Goal: Task Accomplishment & Management: Use online tool/utility

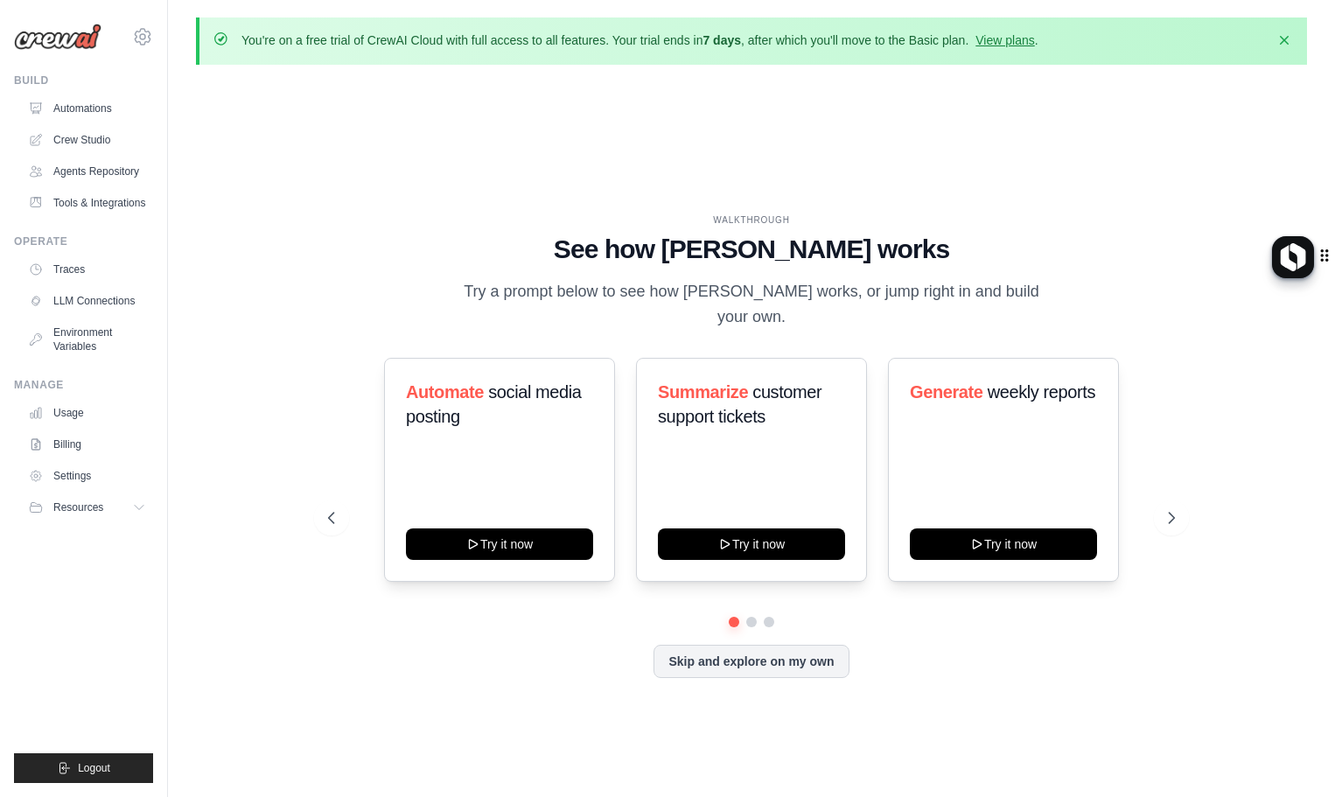
click at [76, 124] on ul "Automations Crew Studio Agents Repository Tools & Integrations" at bounding box center [87, 155] width 132 height 122
click at [67, 108] on link "Automations" at bounding box center [89, 108] width 132 height 28
click at [69, 136] on link "Crew Studio" at bounding box center [89, 140] width 132 height 28
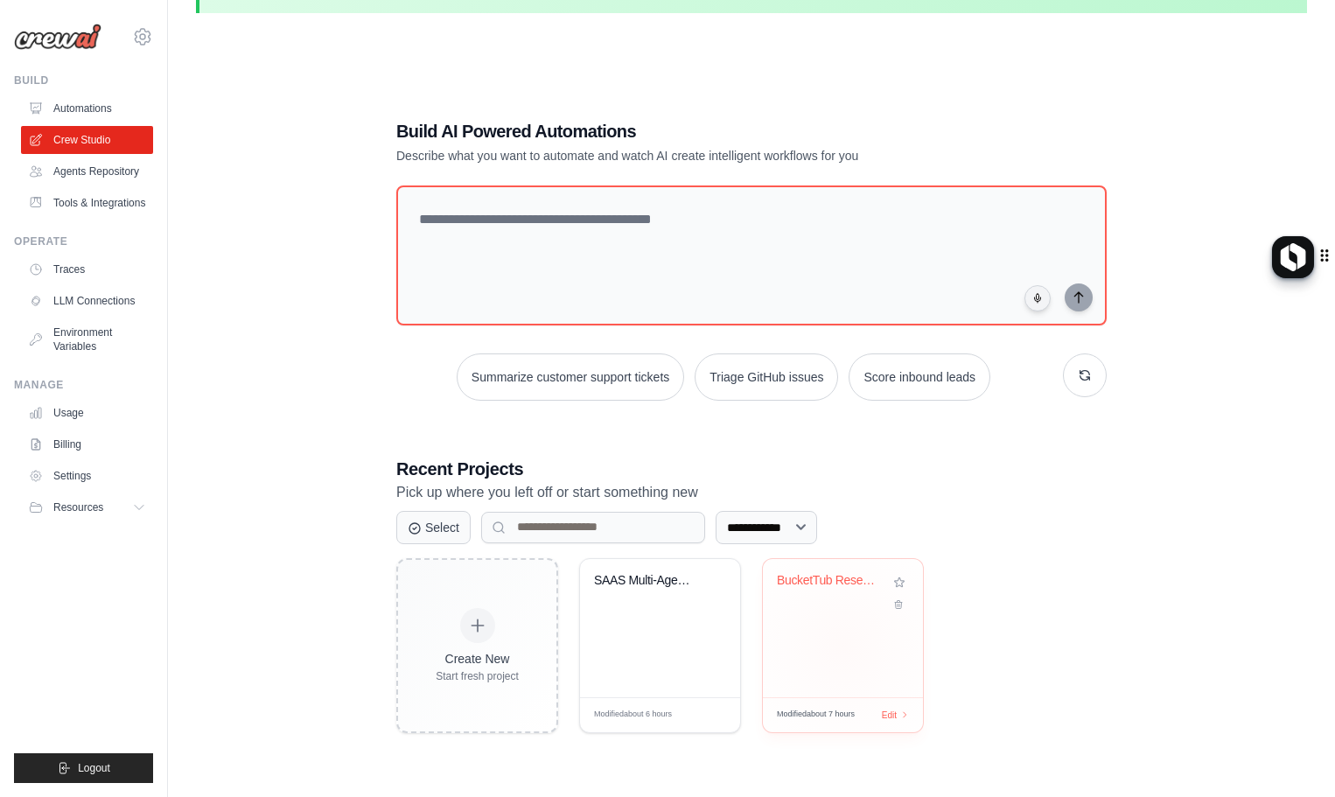
scroll to position [96, 0]
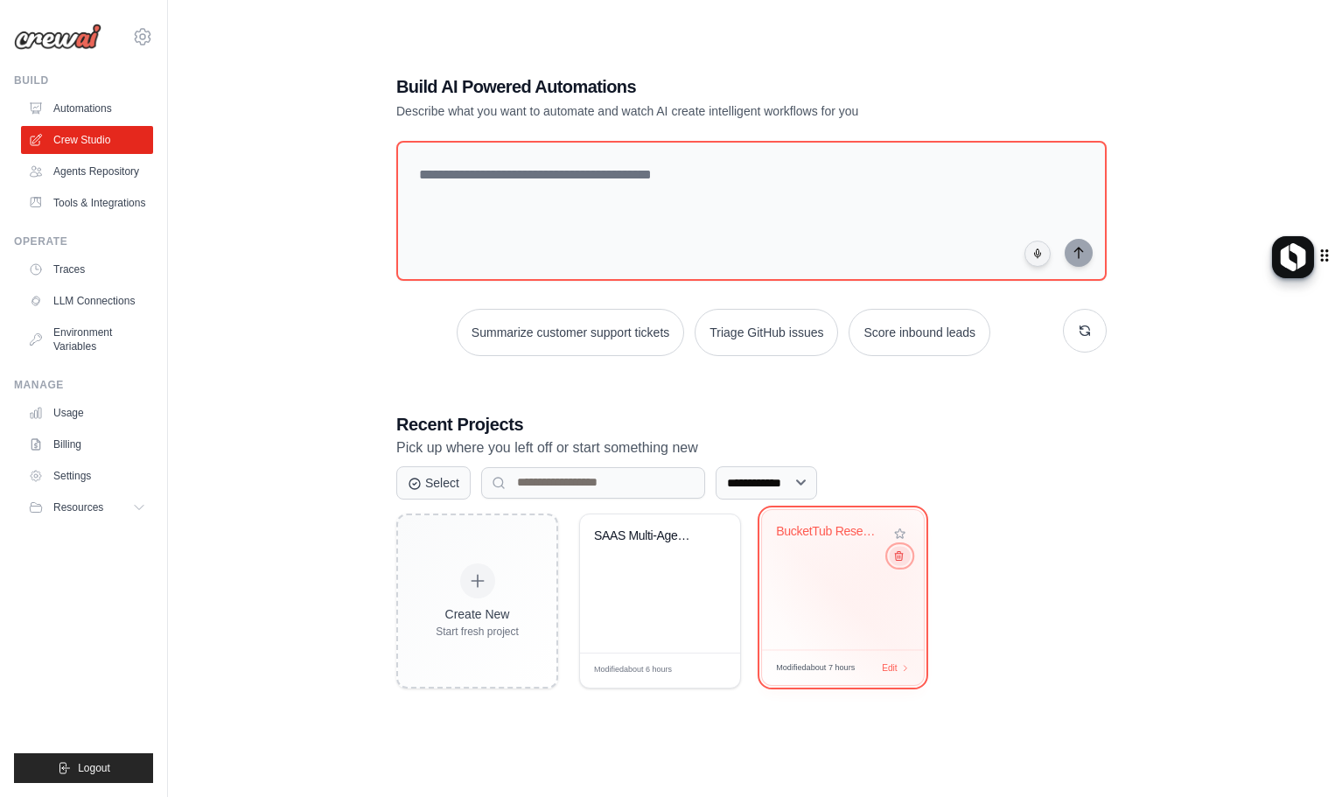
click at [897, 564] on button at bounding box center [899, 555] width 21 height 19
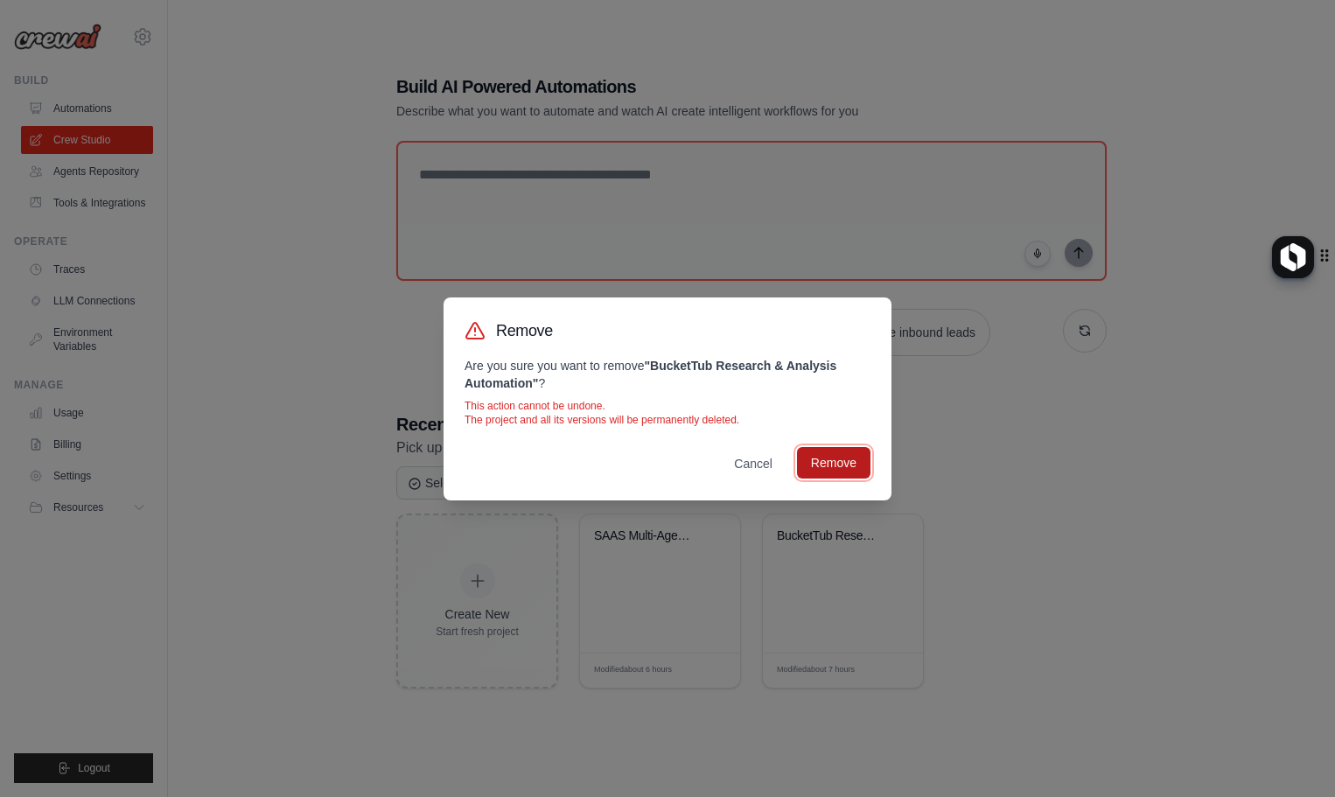
click at [830, 461] on button "Remove" at bounding box center [833, 462] width 73 height 31
click at [636, 509] on div "Remove Are you sure you want to remove " BucketTub Research & Analysis Automati…" at bounding box center [667, 398] width 1335 height 797
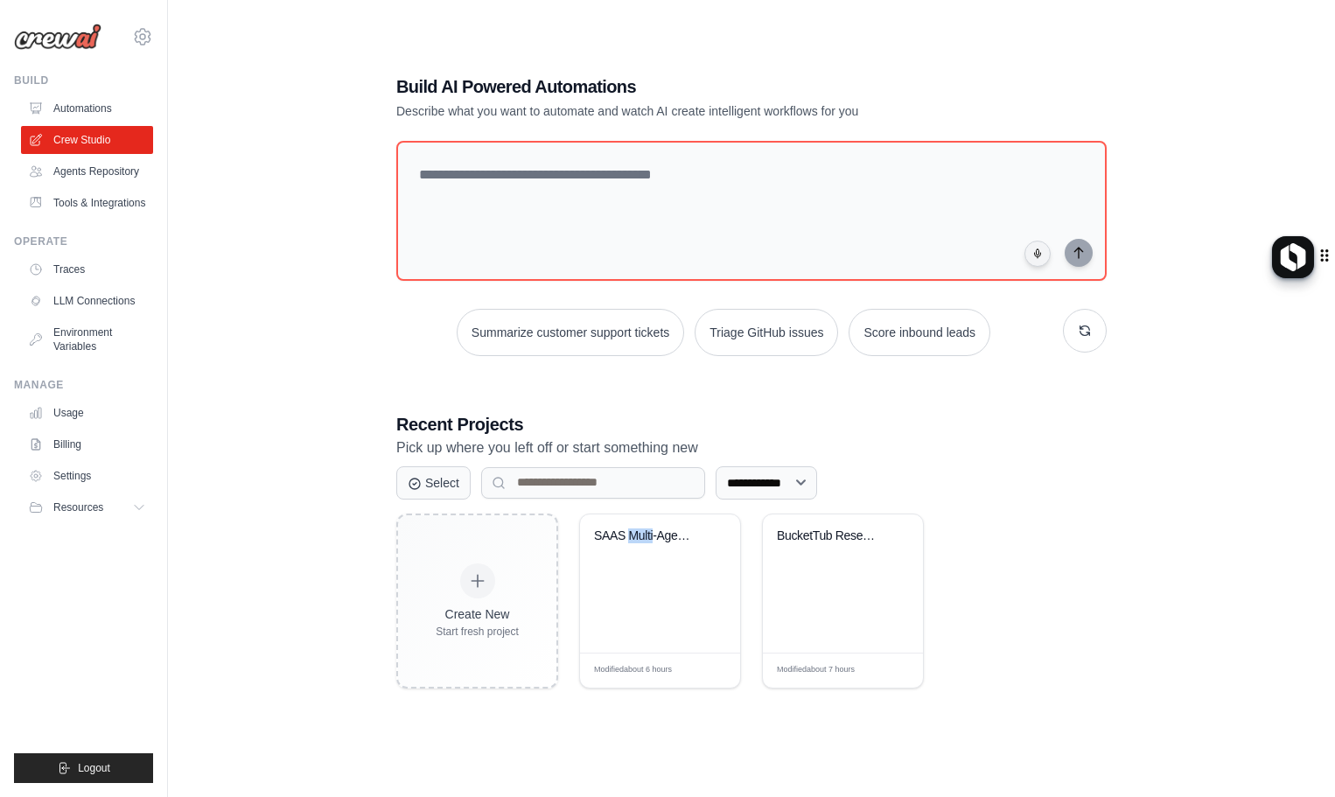
click at [636, 509] on div "**********" at bounding box center [751, 550] width 710 height 276
drag, startPoint x: 647, startPoint y: 530, endPoint x: 409, endPoint y: 359, distance: 293.2
click at [409, 359] on div "**********" at bounding box center [751, 381] width 752 height 670
click at [671, 542] on div "SAAS Multi-Agent Development System" at bounding box center [647, 539] width 106 height 23
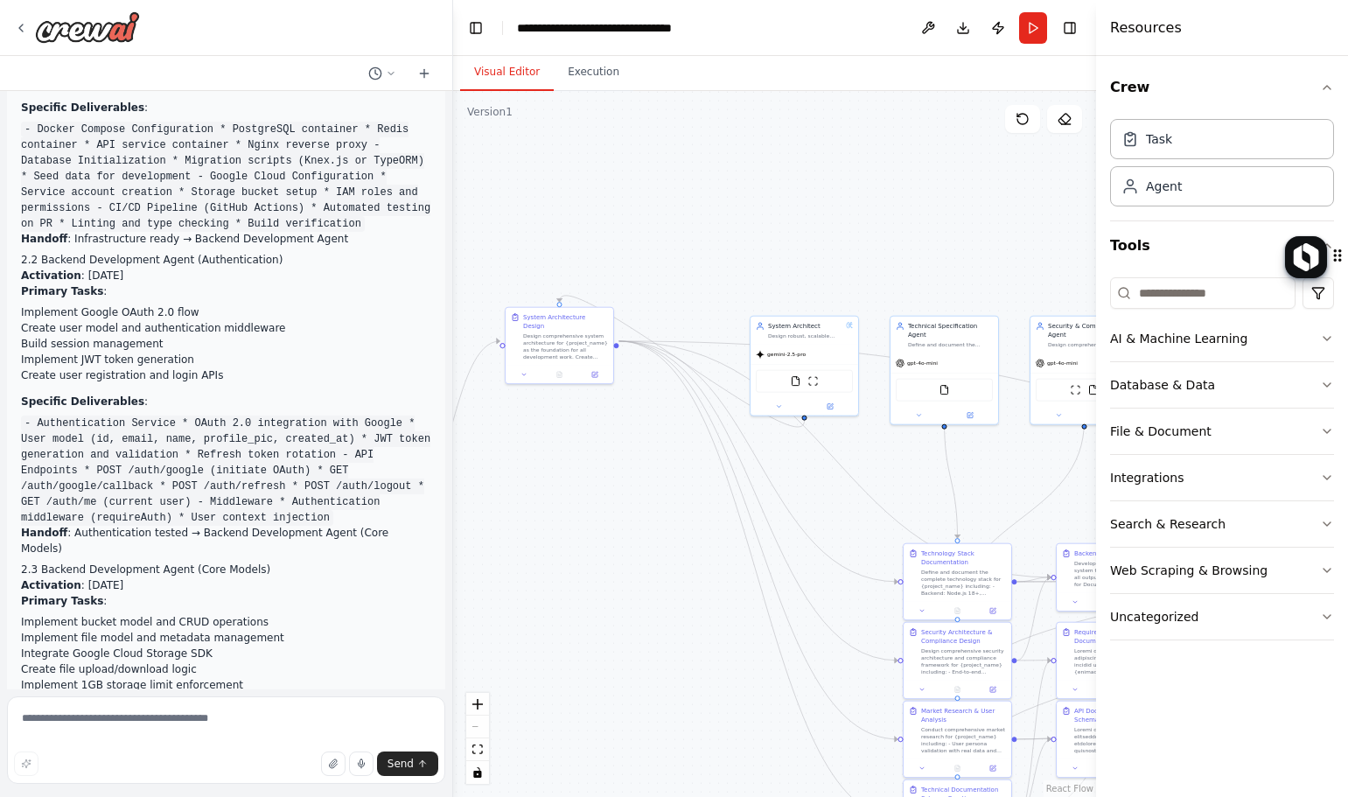
click at [651, 478] on div ".deletable-edge-delete-btn { width: 20px; height: 20px; border: 0px solid #ffff…" at bounding box center [774, 444] width 643 height 706
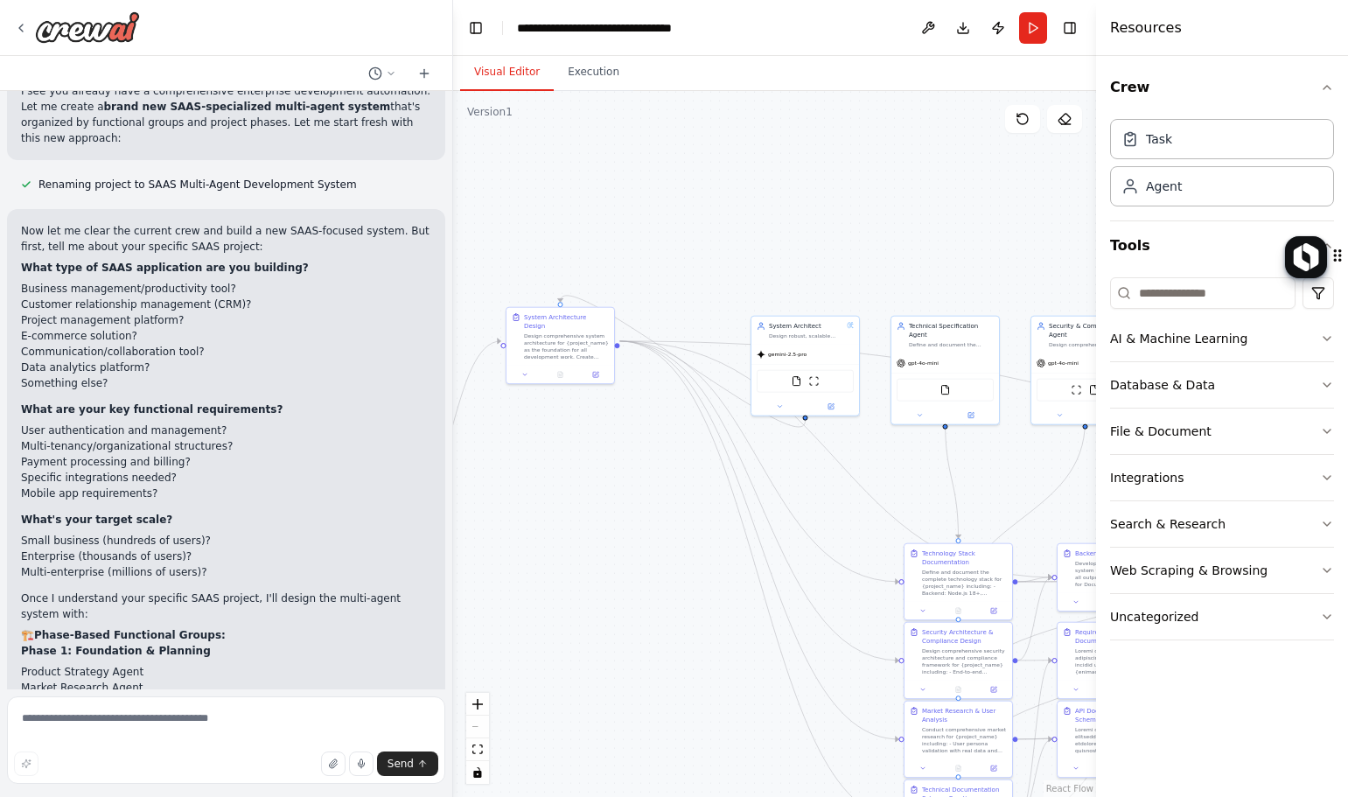
scroll to position [18554, 0]
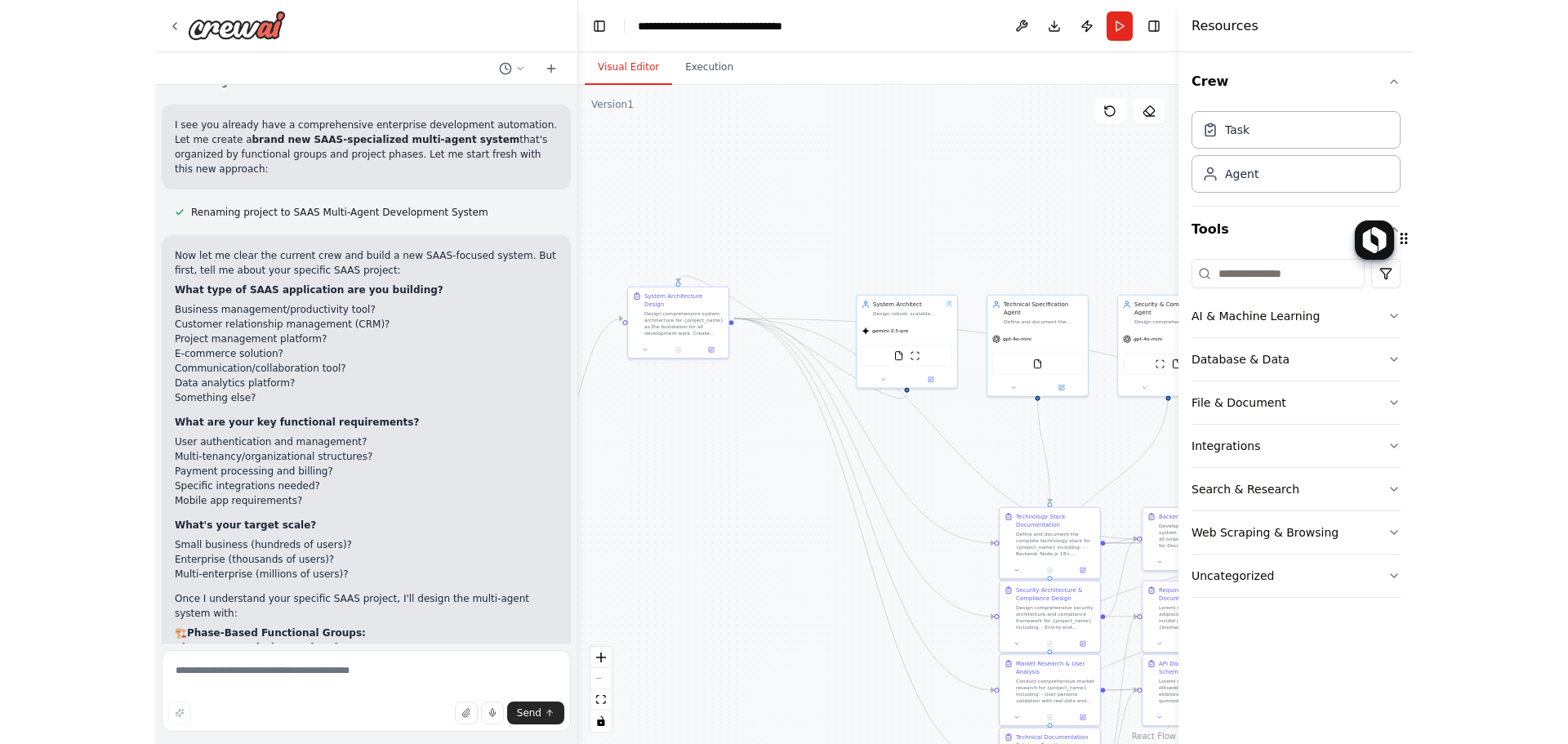
scroll to position [17157, 0]
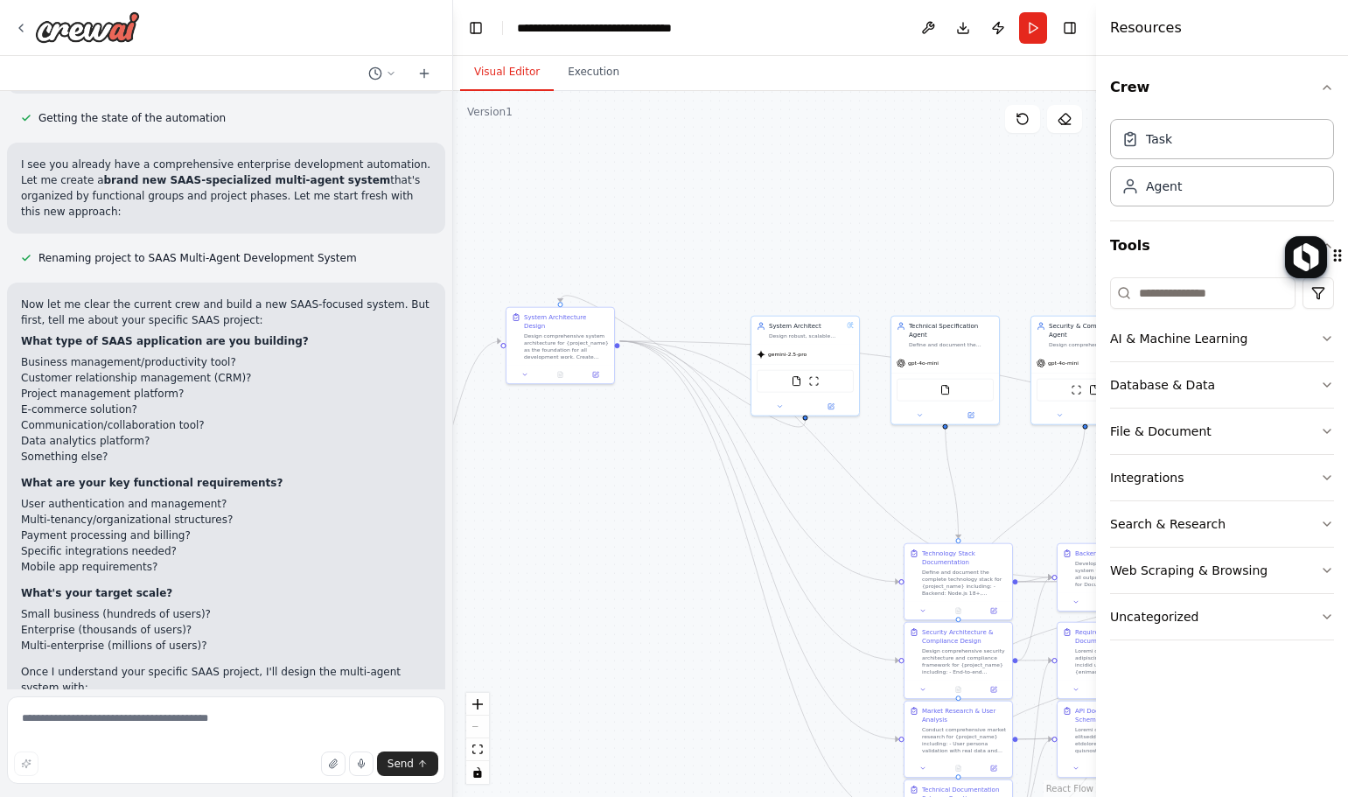
drag, startPoint x: 67, startPoint y: 376, endPoint x: 207, endPoint y: 387, distance: 140.4
click at [206, 387] on div "Now let me clear the current crew and build a new SAAS-focused system. But firs…" at bounding box center [226, 738] width 410 height 882
click at [54, 718] on strong "Phase 1: Foundation & Planning" at bounding box center [116, 724] width 190 height 12
click at [55, 718] on strong "Phase 1: Foundation & Planning" at bounding box center [116, 724] width 190 height 12
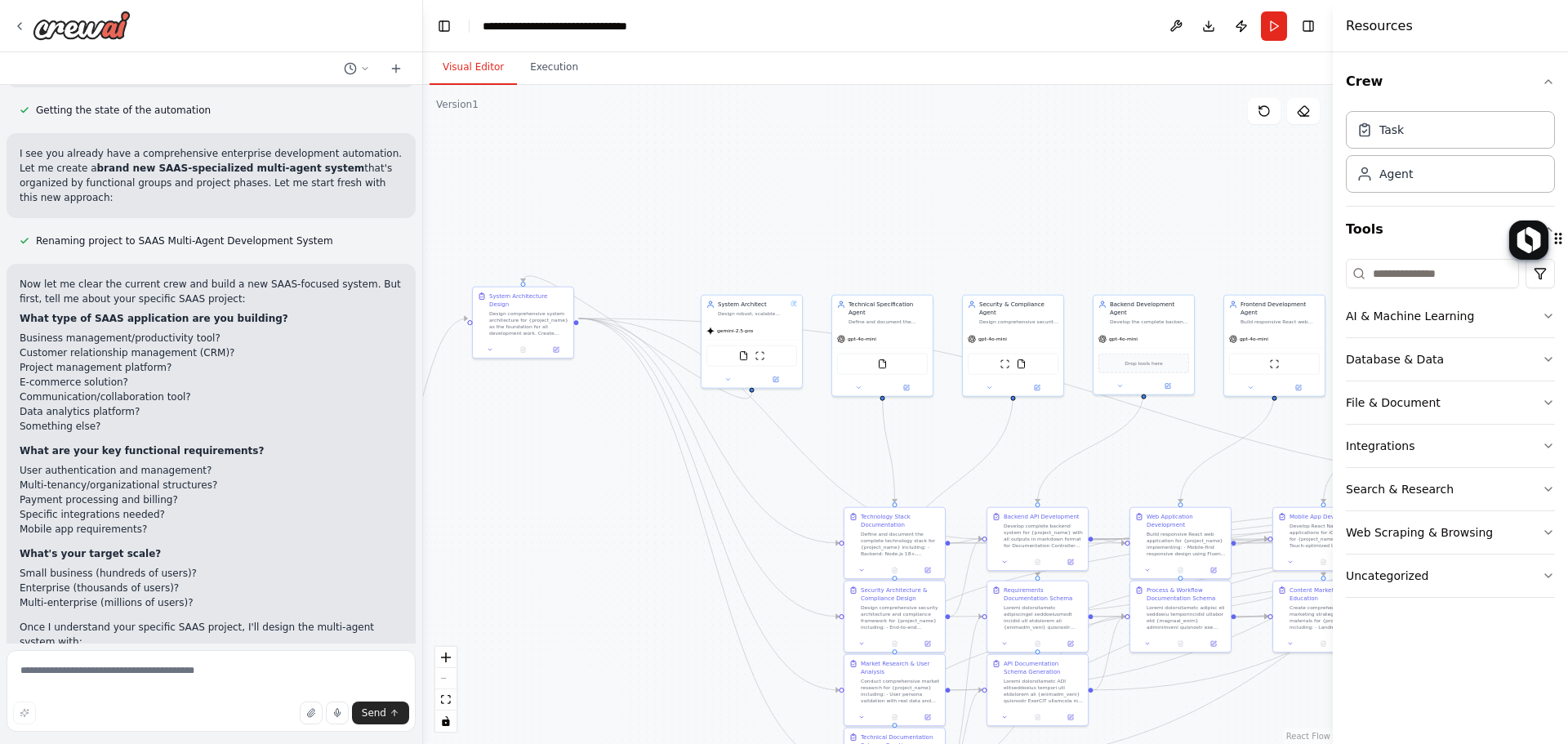
click at [69, 688] on li "Product Strategy Agent" at bounding box center [211, 695] width 383 height 15
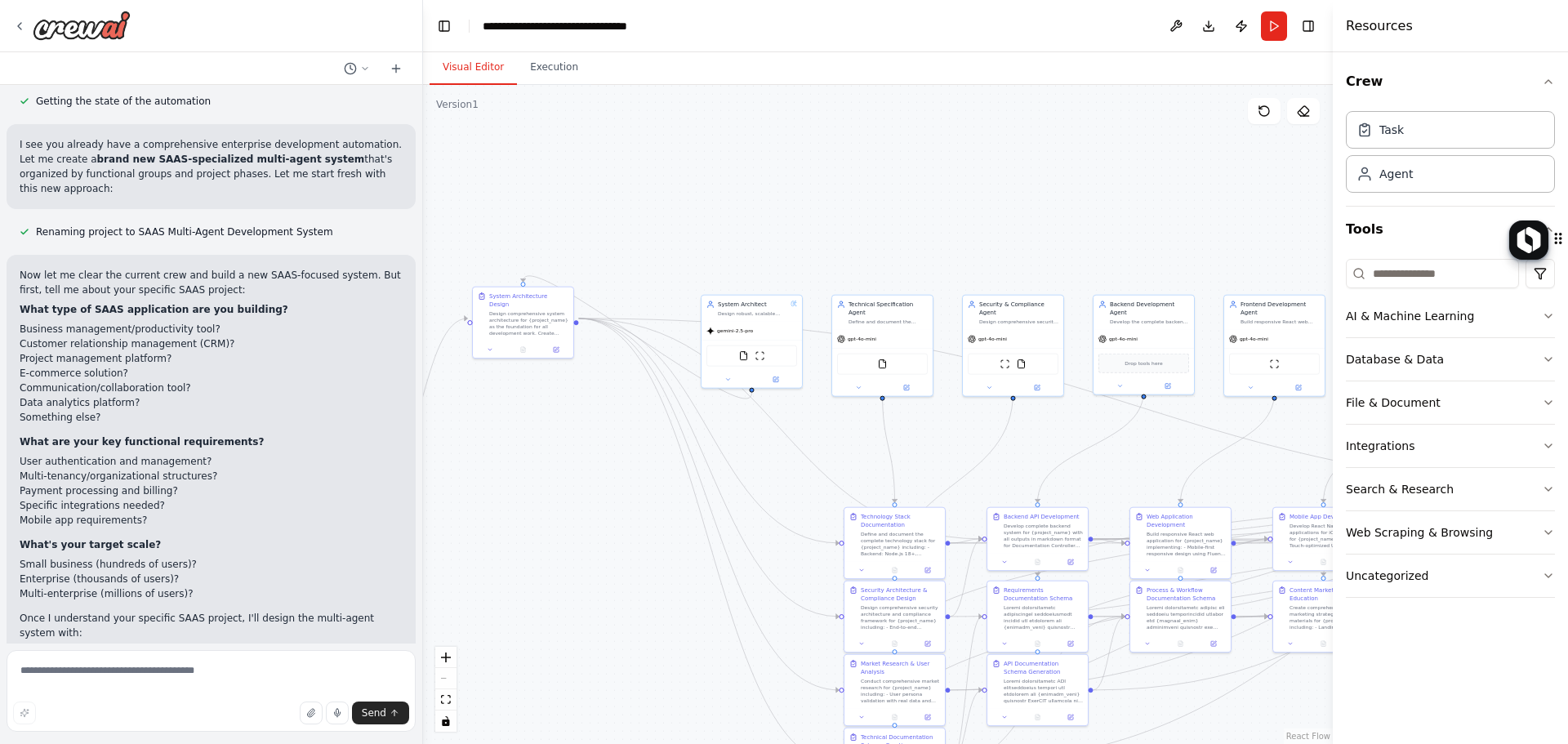
scroll to position [17076, 0]
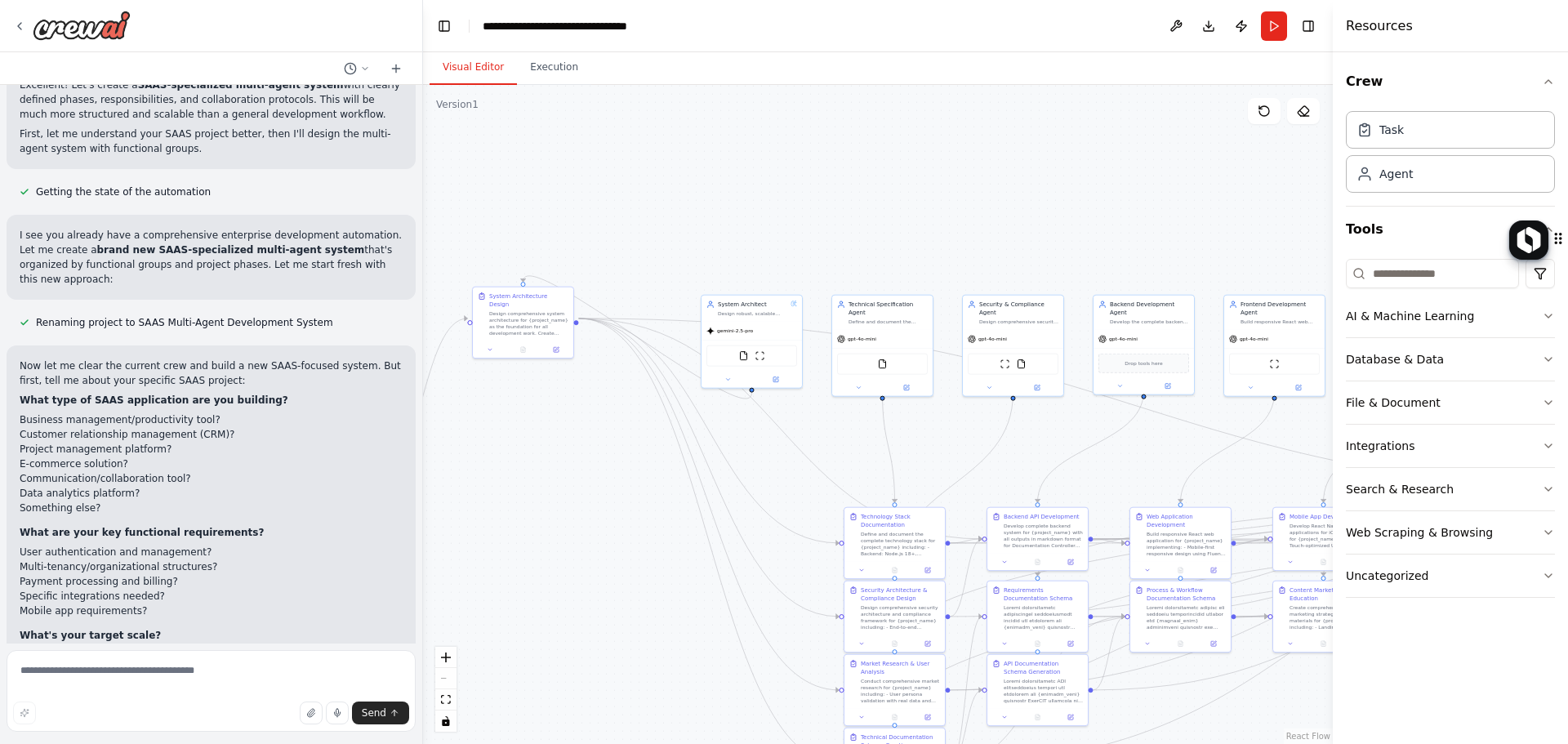
click at [120, 526] on strong "What are your key functional requirements?" at bounding box center [142, 532] width 245 height 11
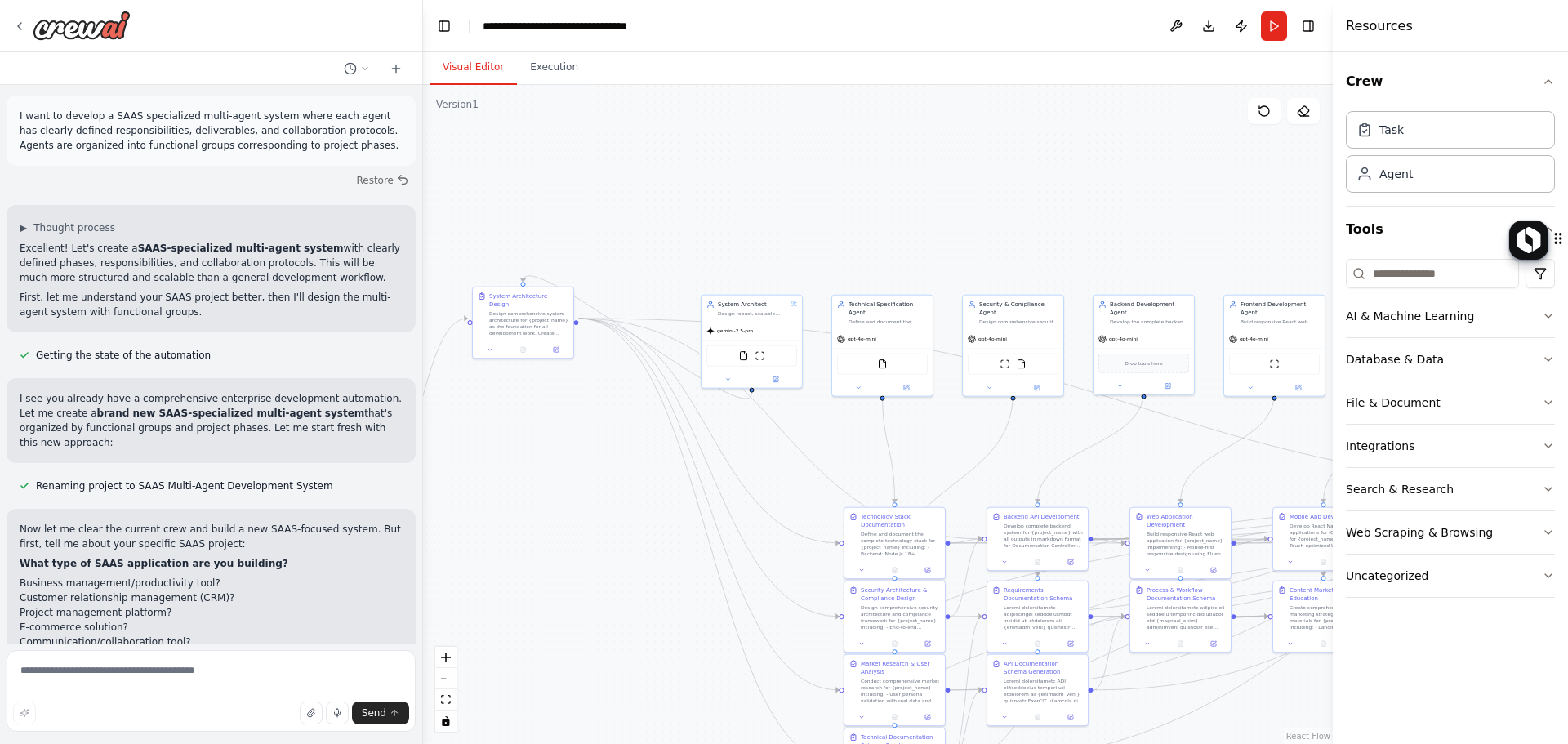
click at [43, 557] on strong "What type of SAAS application are you building?" at bounding box center [154, 563] width 269 height 11
click at [42, 557] on strong "What type of SAAS application are you building?" at bounding box center [154, 563] width 269 height 11
click at [41, 557] on strong "What type of SAAS application are you building?" at bounding box center [154, 563] width 269 height 11
click at [26, 576] on li "Business management/productivity tool?" at bounding box center [211, 583] width 383 height 15
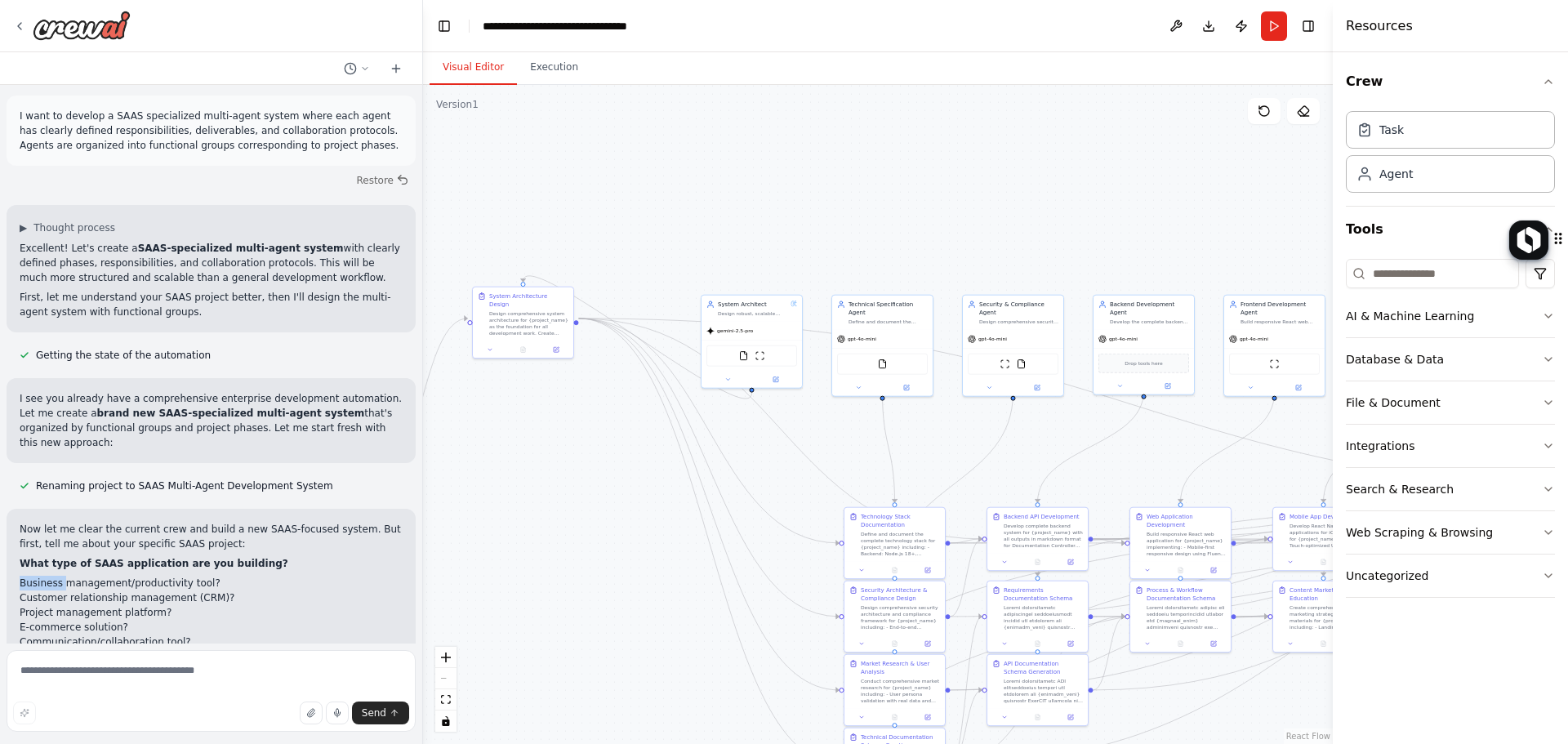
click at [25, 576] on li "Business management/productivity tool?" at bounding box center [211, 583] width 383 height 15
click at [101, 664] on li "Something else?" at bounding box center [211, 671] width 383 height 15
click at [94, 522] on p "Now let me clear the current crew and build a new SAAS-focused system. But firs…" at bounding box center [211, 536] width 383 height 29
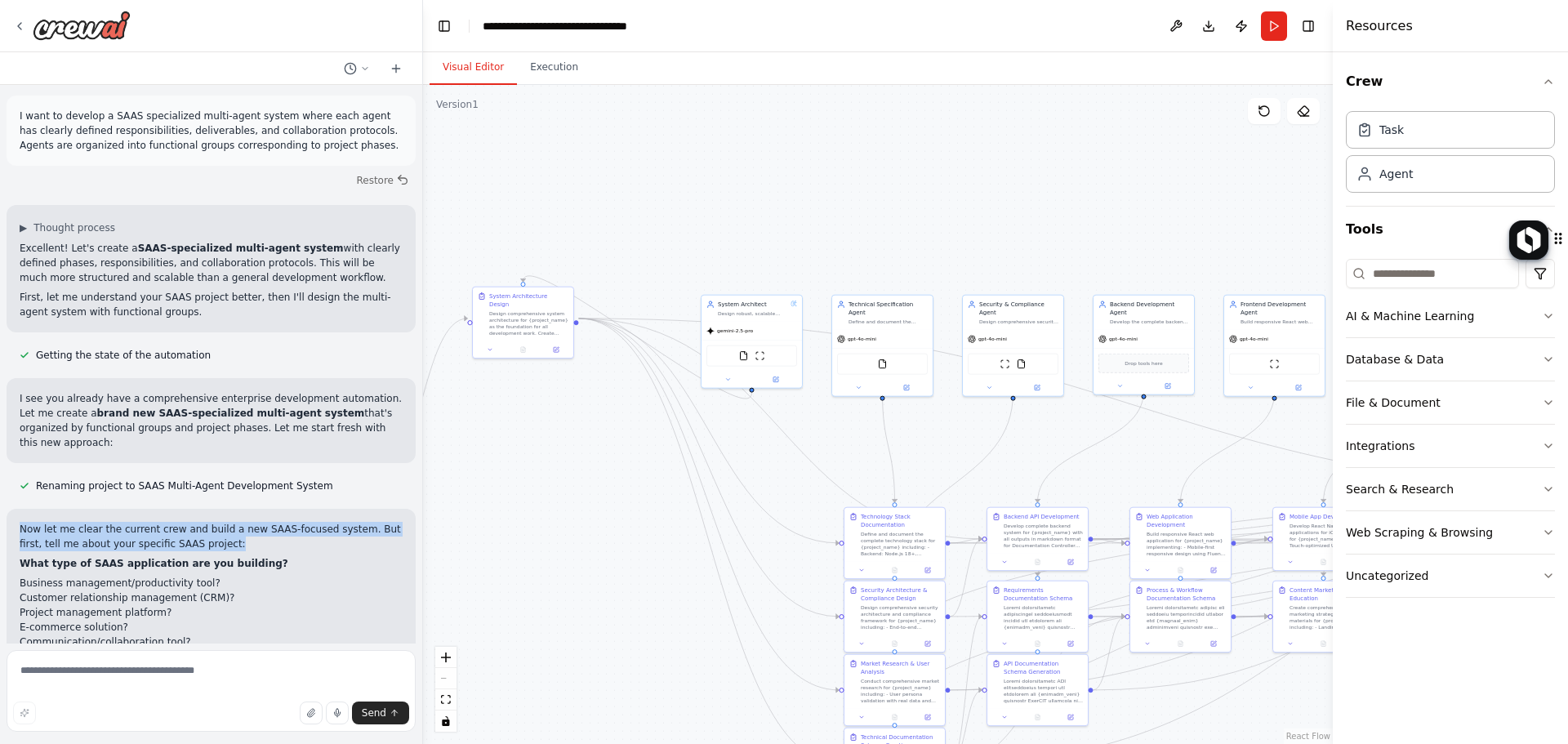
click at [94, 522] on p "Now let me clear the current crew and build a new SAAS-focused system. But firs…" at bounding box center [211, 536] width 383 height 29
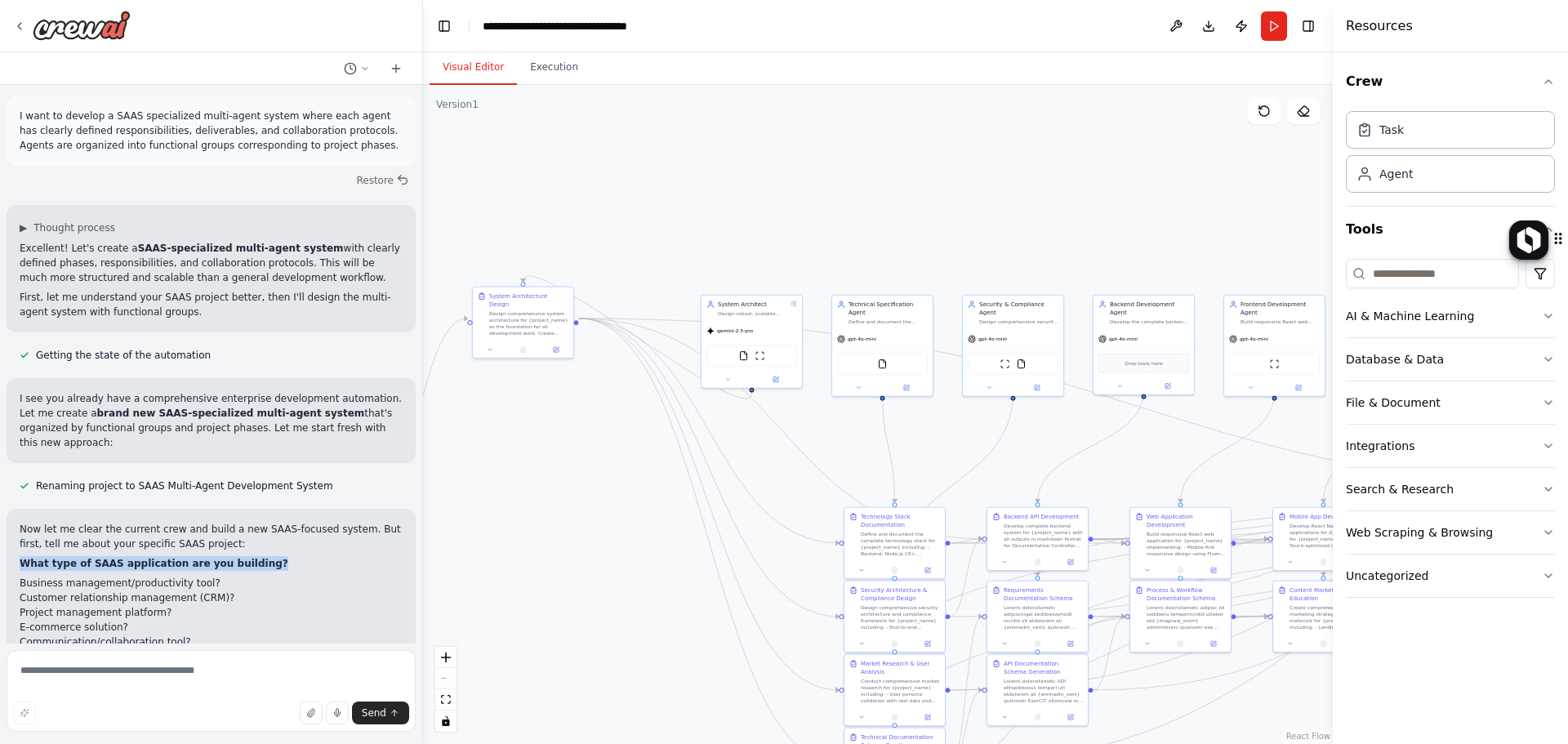
drag, startPoint x: 252, startPoint y: 264, endPoint x: 22, endPoint y: 263, distance: 230.0
click at [21, 556] on p "What type of SAAS application are you building?" at bounding box center [211, 564] width 383 height 15
copy strong "What type of SAAS application are you building?"
click at [227, 673] on textarea at bounding box center [211, 690] width 409 height 81
paste textarea "**********"
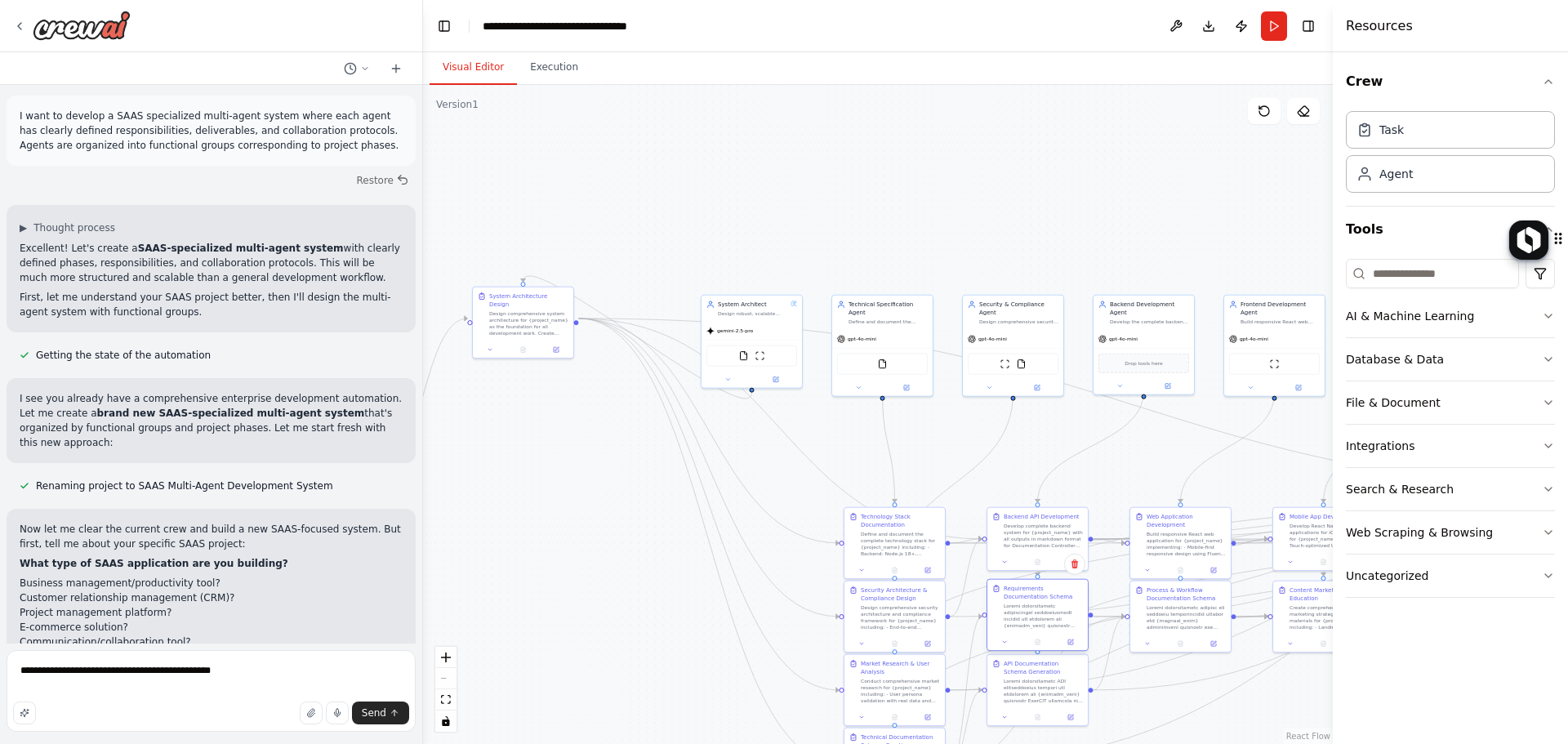
click at [1080, 616] on div at bounding box center [1043, 615] width 79 height 26
click at [299, 679] on textarea "**********" at bounding box center [211, 690] width 409 height 81
click at [81, 686] on textarea "**********" at bounding box center [211, 690] width 409 height 81
click at [298, 680] on textarea "**********" at bounding box center [211, 686] width 409 height 91
click at [298, 682] on textarea "**********" at bounding box center [211, 686] width 409 height 91
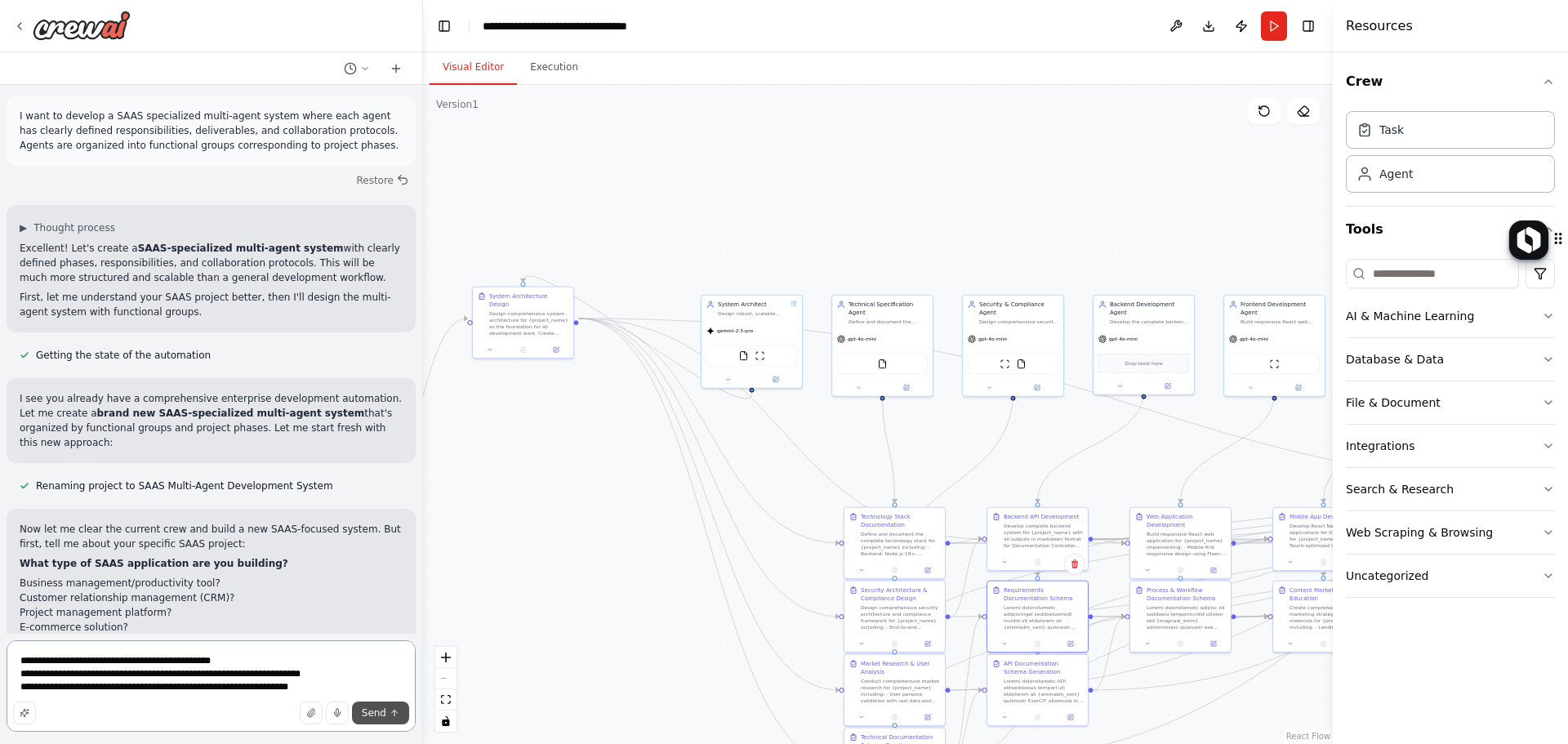
type textarea "**********"
click at [376, 720] on button "Send" at bounding box center [380, 712] width 57 height 22
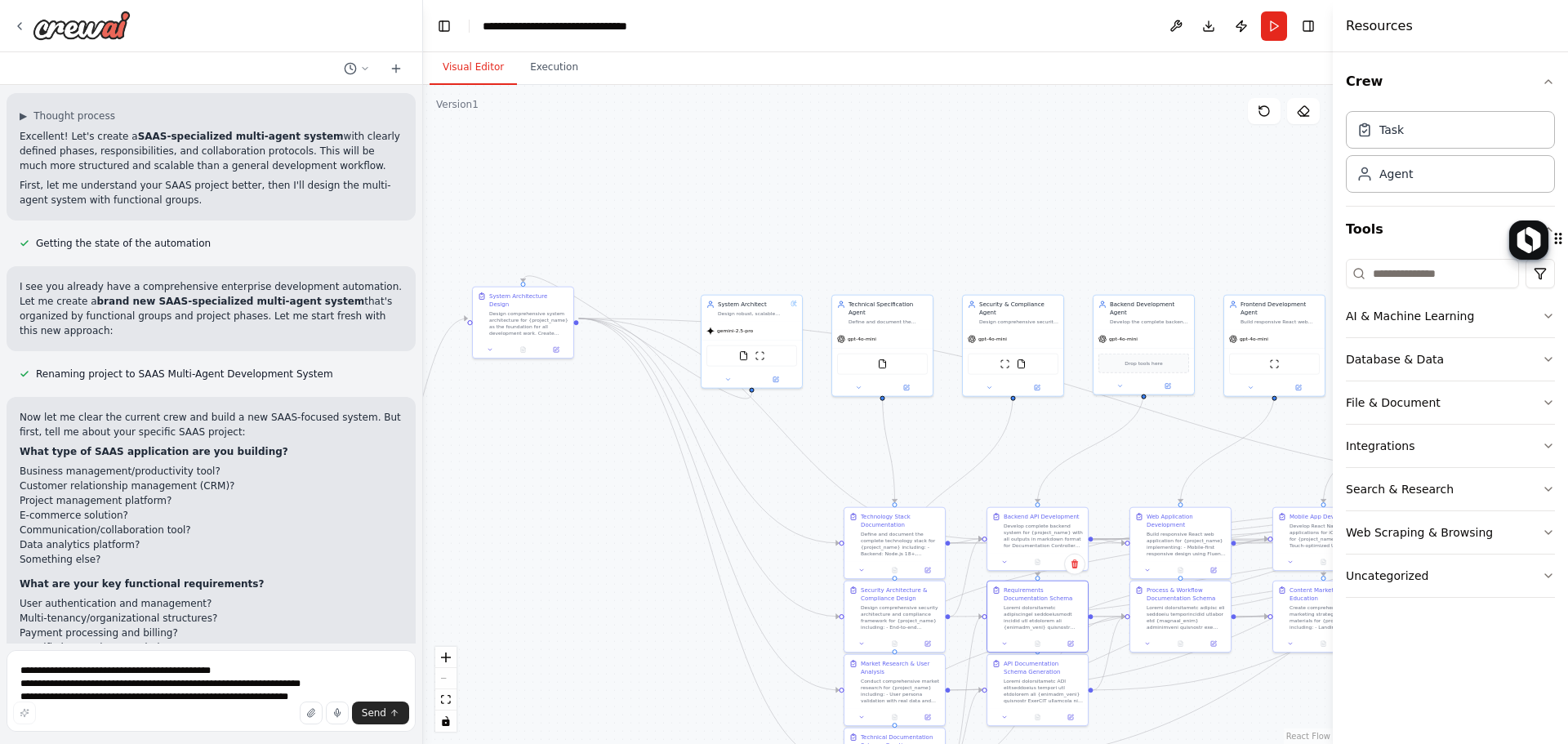
scroll to position [16995, 0]
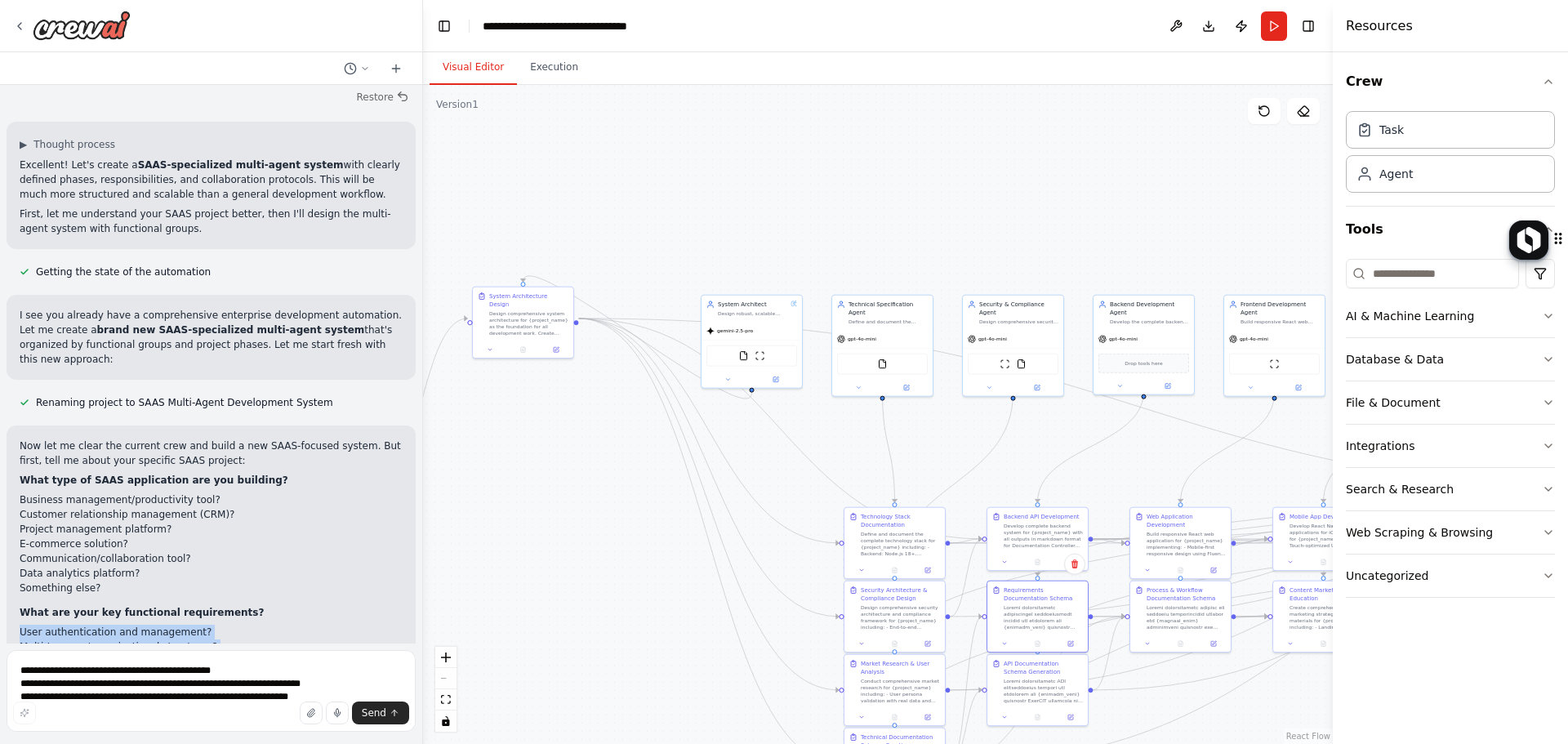
drag, startPoint x: 15, startPoint y: 329, endPoint x: 394, endPoint y: 378, distance: 382.2
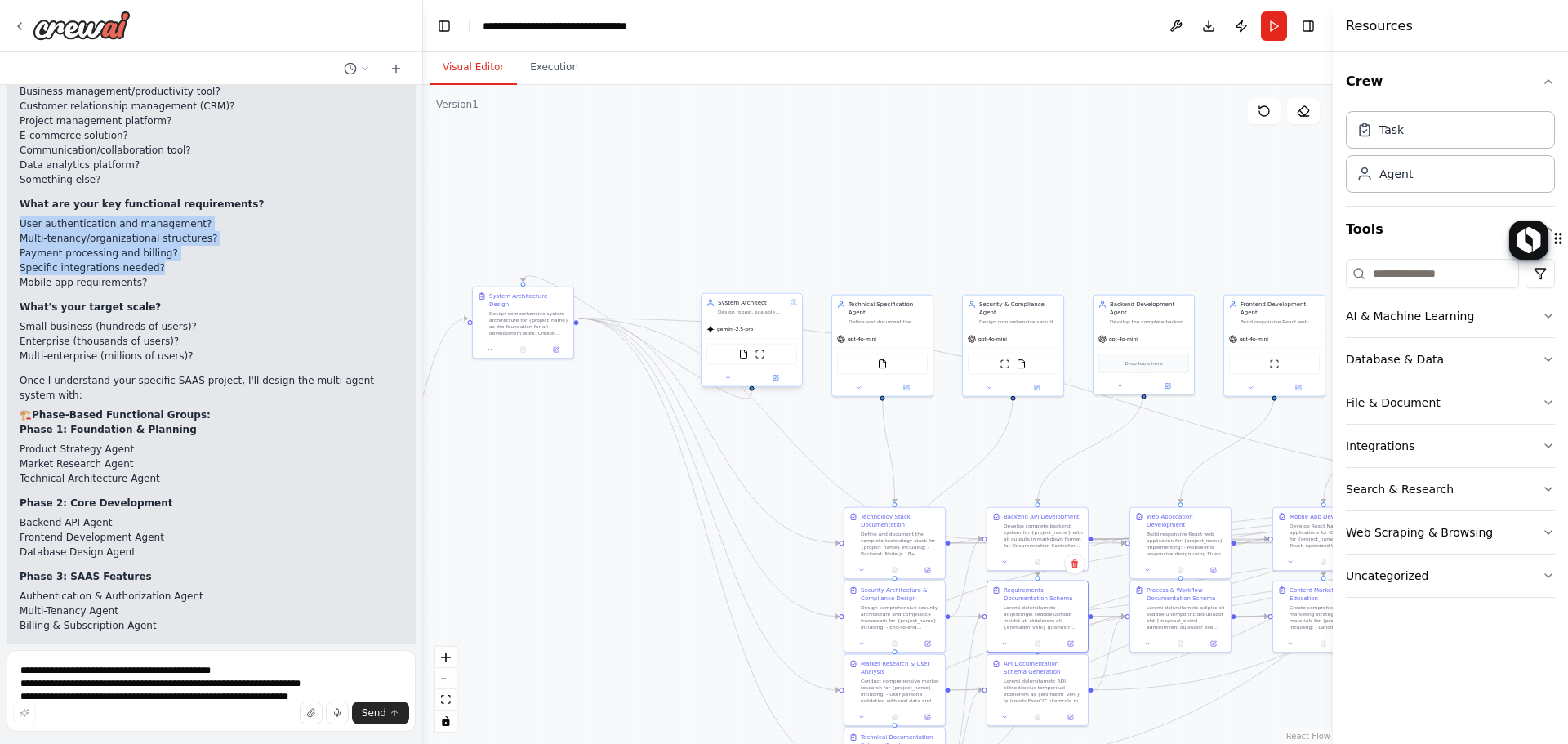
scroll to position [17429, 0]
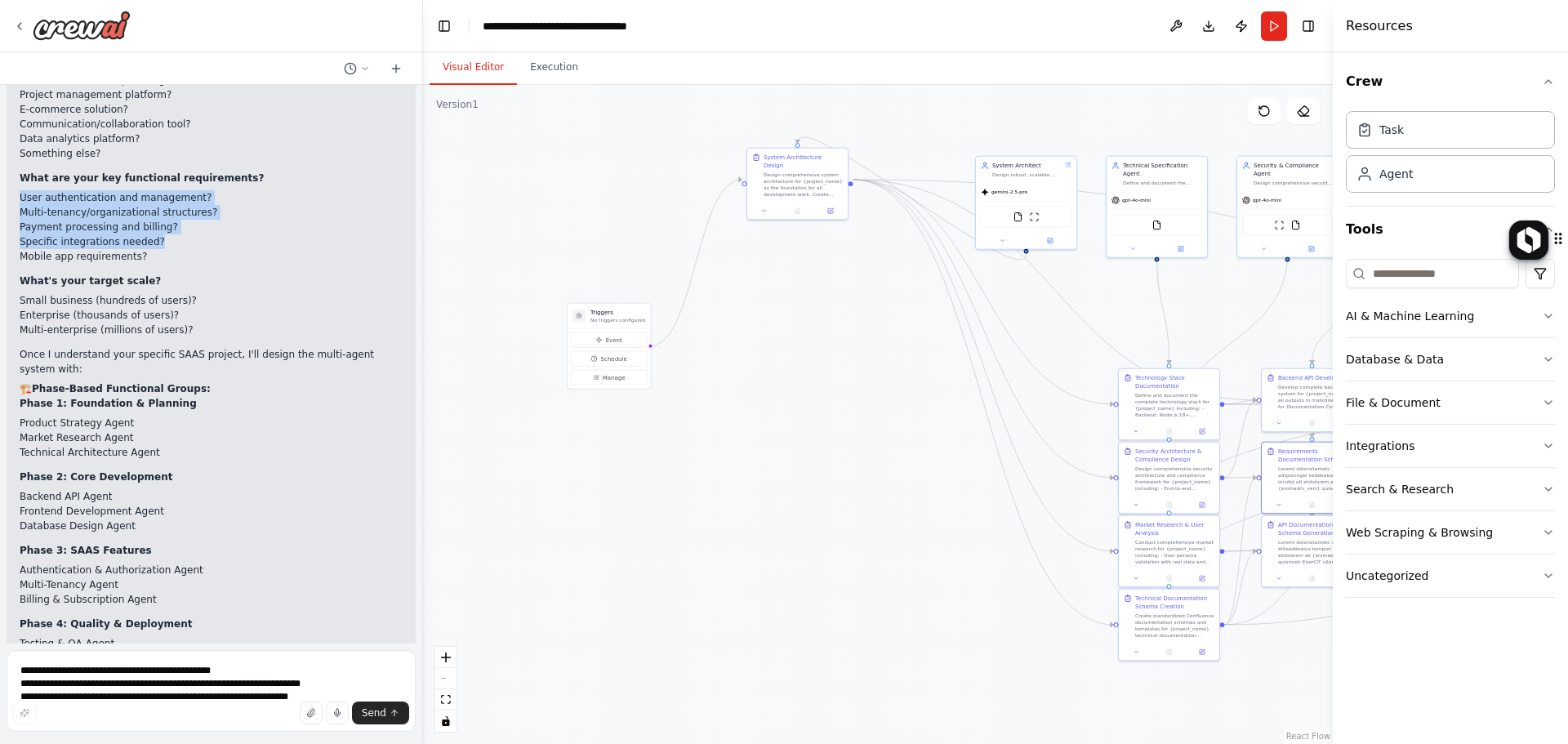
drag, startPoint x: 559, startPoint y: 449, endPoint x: 813, endPoint y: 319, distance: 285.3
click at [813, 319] on div ".deletable-edge-delete-btn { width: 20px; height: 20px; border: 0px solid #ffff…" at bounding box center [878, 414] width 910 height 659
drag, startPoint x: 628, startPoint y: 335, endPoint x: 674, endPoint y: 192, distance: 150.2
click at [674, 192] on button "Schedule" at bounding box center [666, 195] width 76 height 16
drag, startPoint x: 731, startPoint y: 255, endPoint x: 732, endPoint y: 242, distance: 13.0
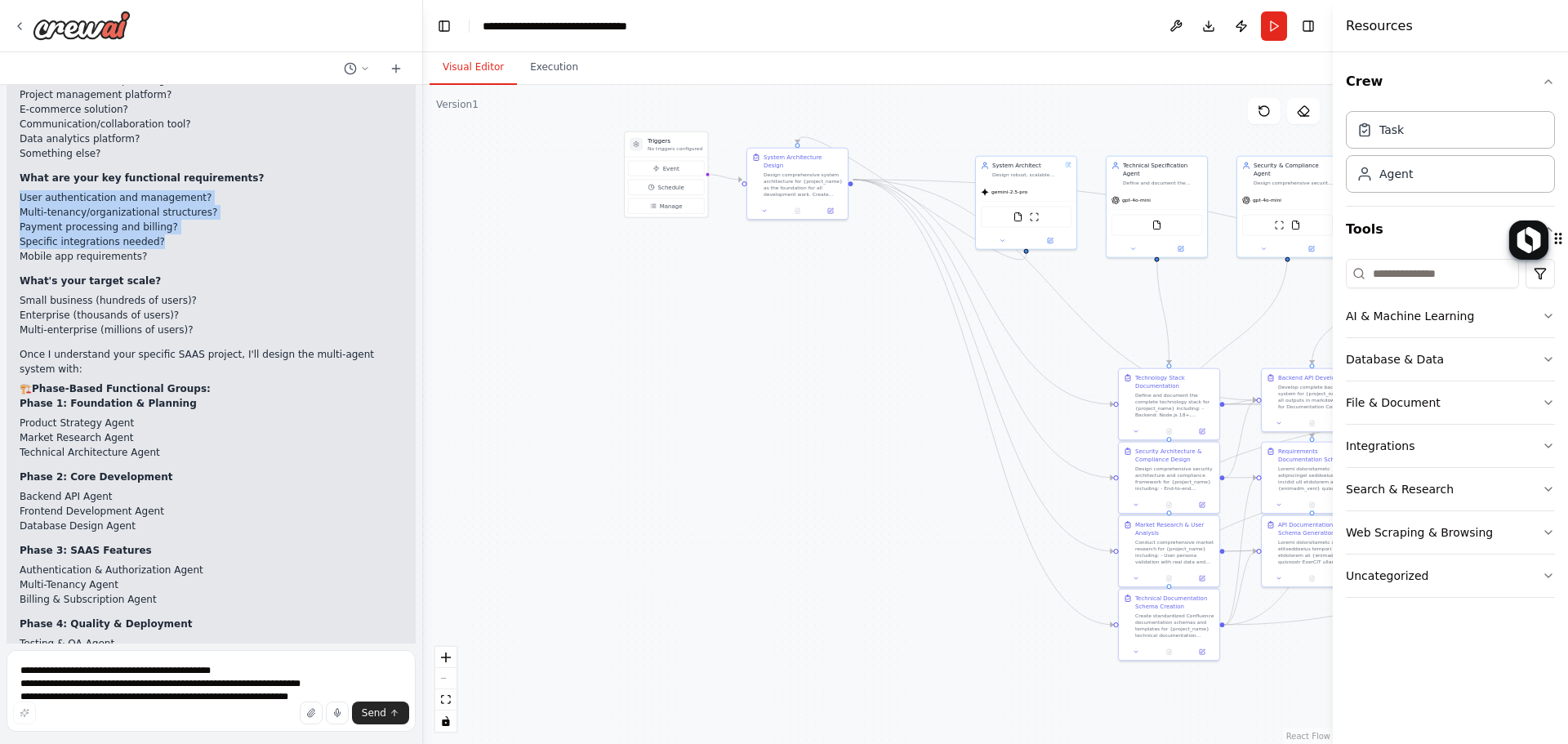
click at [730, 253] on div ".deletable-edge-delete-btn { width: 20px; height: 20px; border: 0px solid #ffff…" at bounding box center [878, 414] width 910 height 659
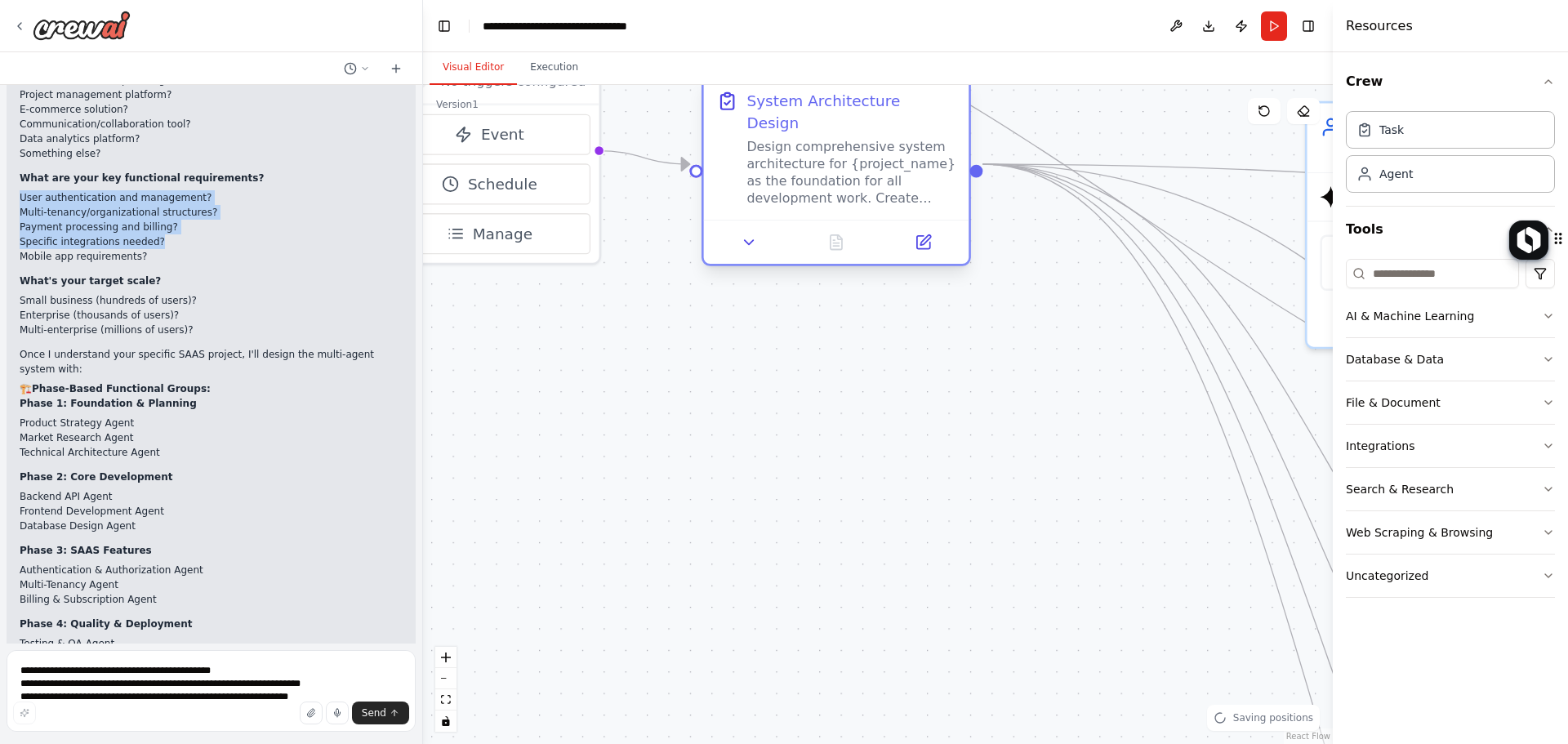
click at [798, 165] on div "Design comprehensive system architecture for {project_name} as the foundation f…" at bounding box center [851, 172] width 209 height 68
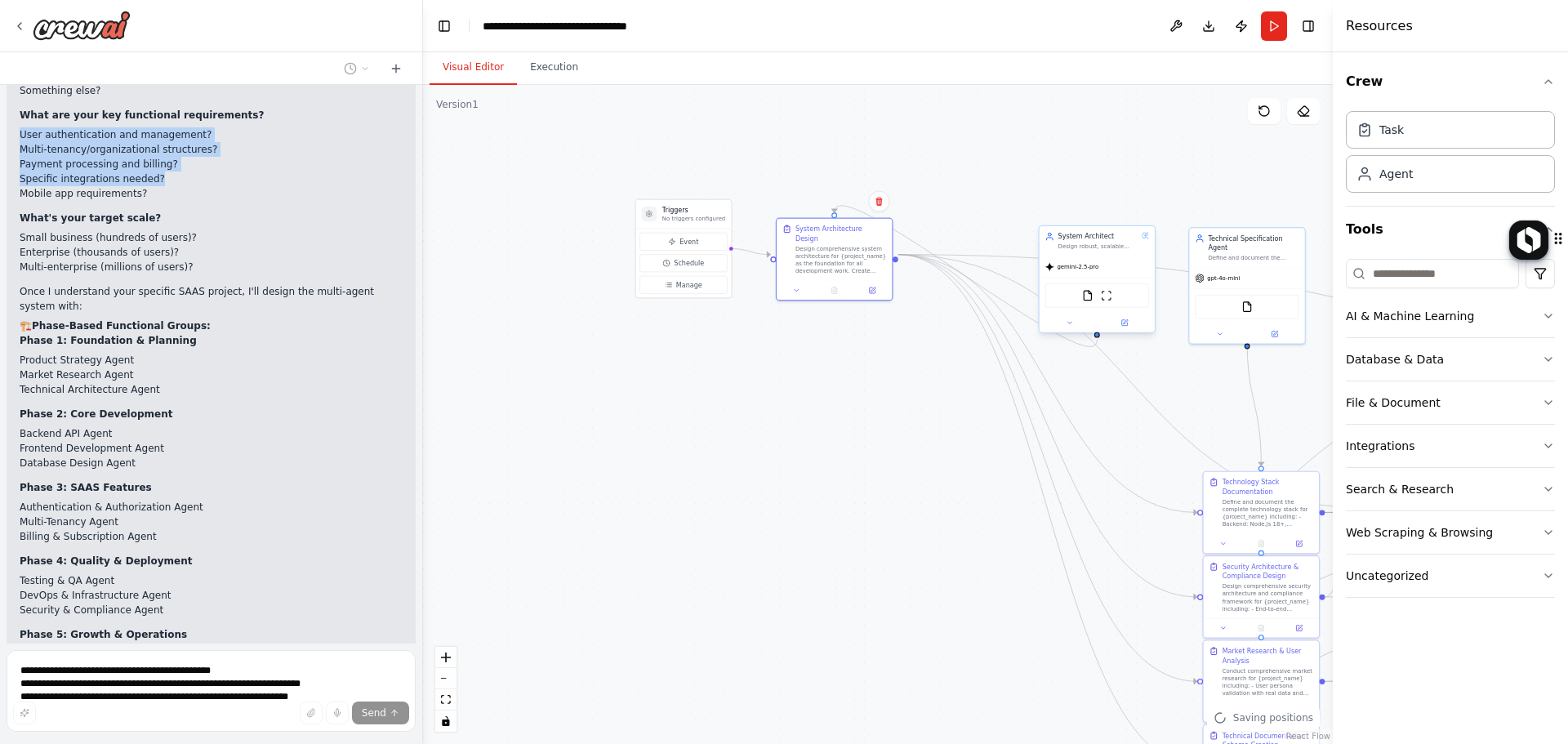
scroll to position [17493, 0]
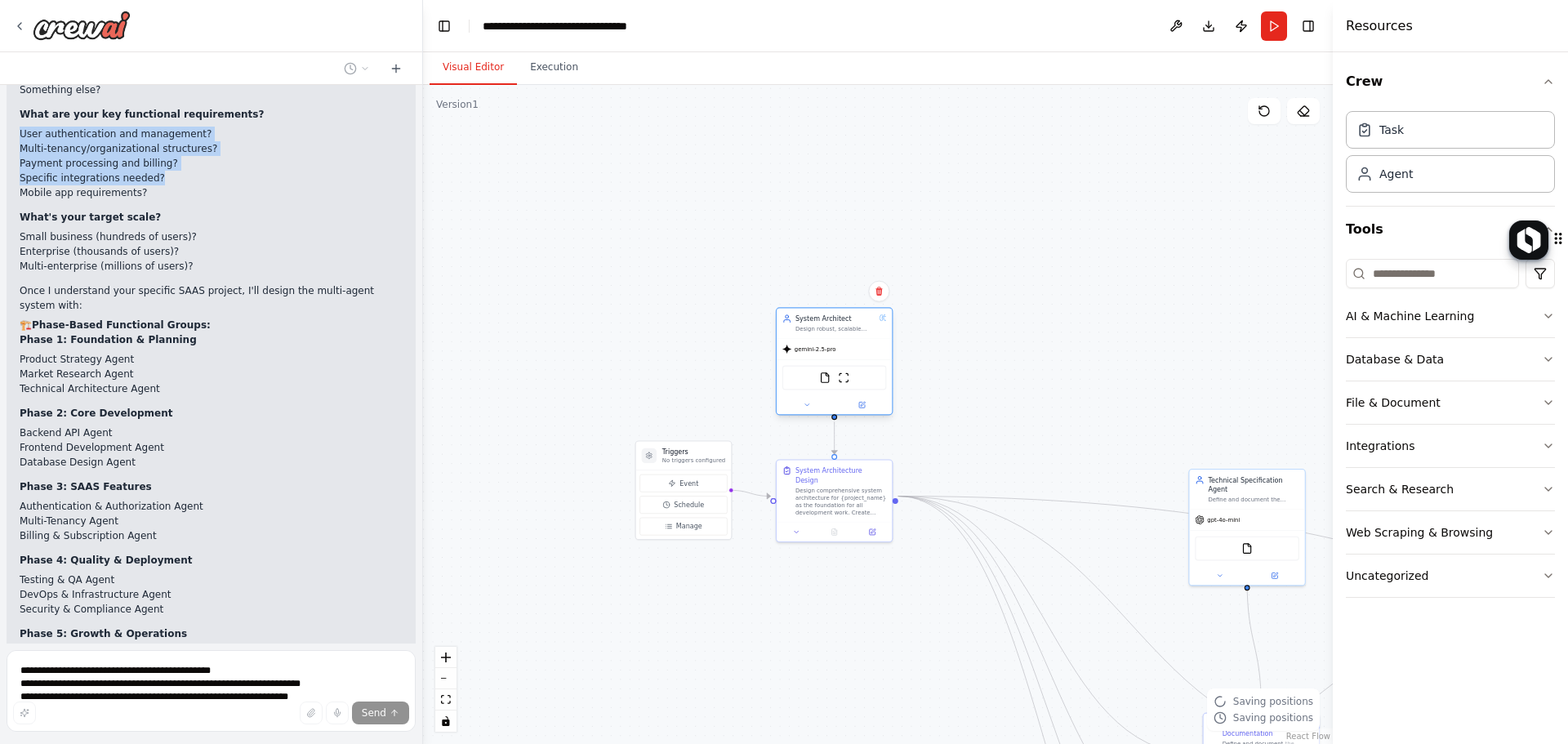
drag, startPoint x: 1070, startPoint y: 253, endPoint x: 801, endPoint y: 328, distance: 279.3
click at [801, 328] on div "System Architect Design robust, scalable system architecture for {project_name}…" at bounding box center [834, 323] width 115 height 30
click at [824, 330] on div "Design robust, scalable system architecture for {project_name}. Create comprehe…" at bounding box center [836, 329] width 80 height 7
click at [1258, 183] on div "Agent" at bounding box center [1450, 173] width 209 height 37
click at [1258, 140] on div "Task" at bounding box center [1450, 129] width 209 height 37
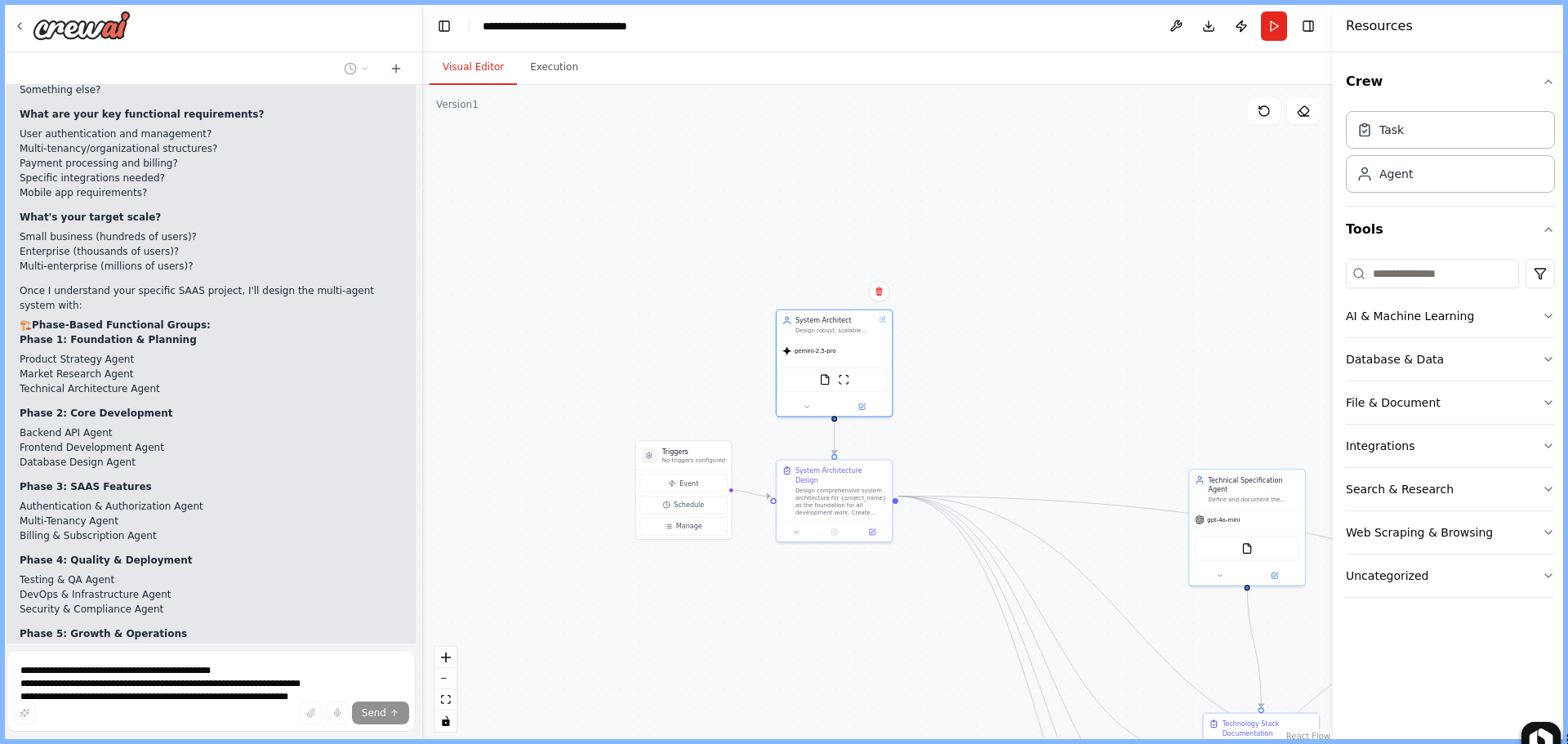
drag, startPoint x: 1556, startPoint y: 241, endPoint x: 1530, endPoint y: 760, distance: 519.7
click at [1258, 743] on html "create this flow Technical Specification Agent Role : Technology stack selectio…" at bounding box center [784, 372] width 1568 height 744
click at [1029, 133] on icon "Rovo" at bounding box center [1032, 137] width 11 height 9
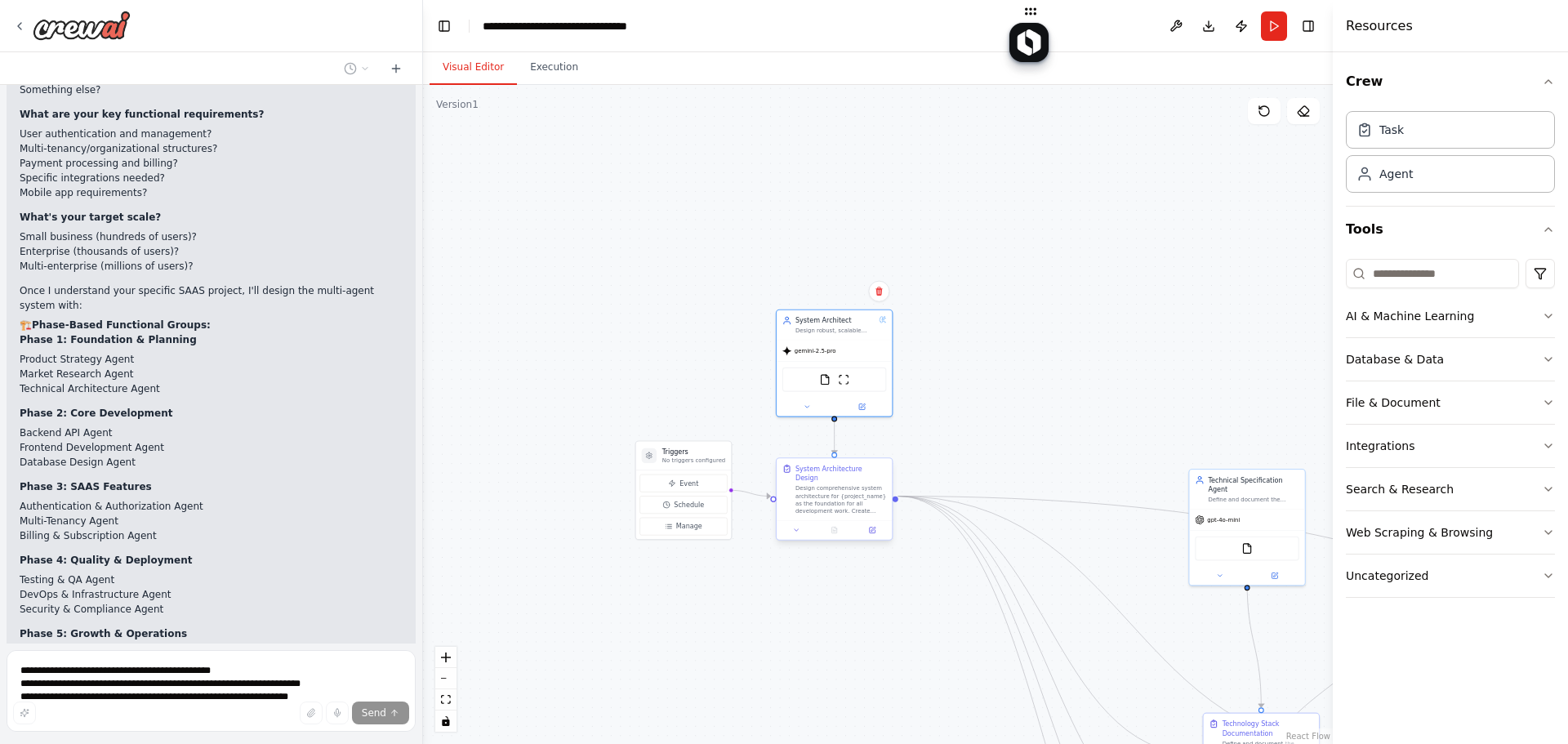
click at [811, 505] on div "System Architecture Design Design comprehensive system architecture for {projec…" at bounding box center [834, 489] width 115 height 62
click at [825, 498] on div "Design comprehensive system architecture for {project_name} as the foundation f…" at bounding box center [841, 499] width 91 height 30
click at [1258, 165] on div "Agent" at bounding box center [1450, 173] width 209 height 37
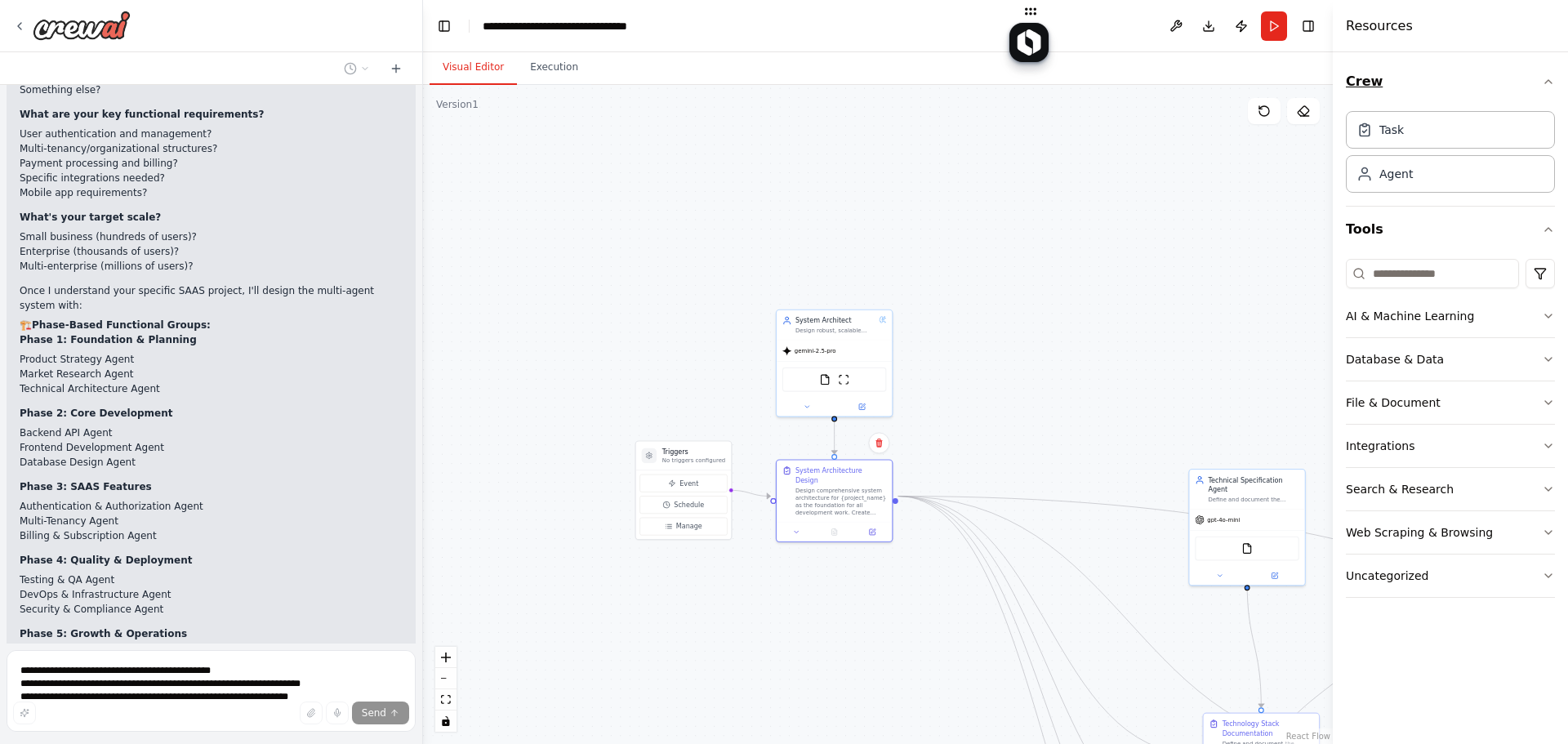
click at [1258, 86] on button "Crew" at bounding box center [1450, 81] width 209 height 46
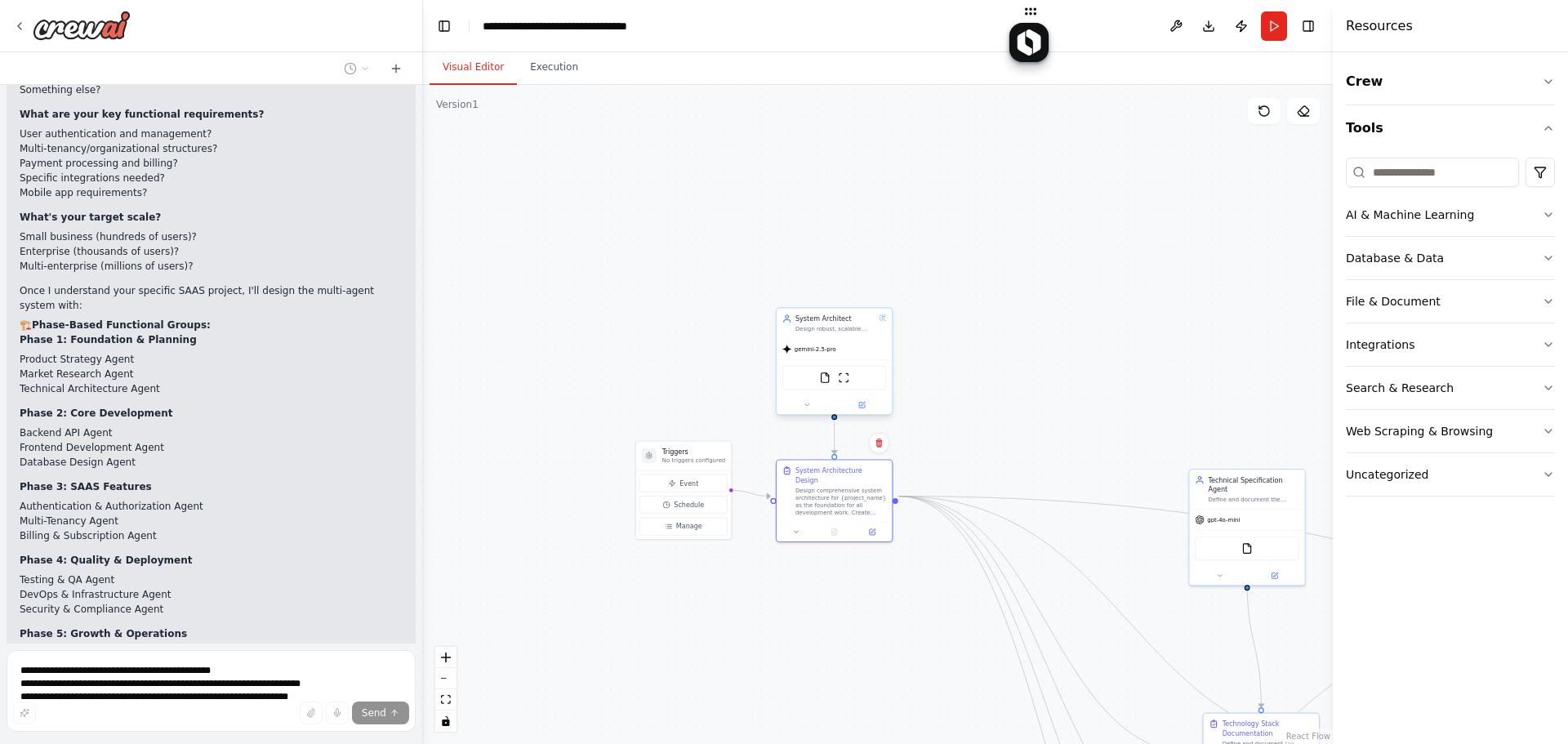
scroll to position [17570, 0]
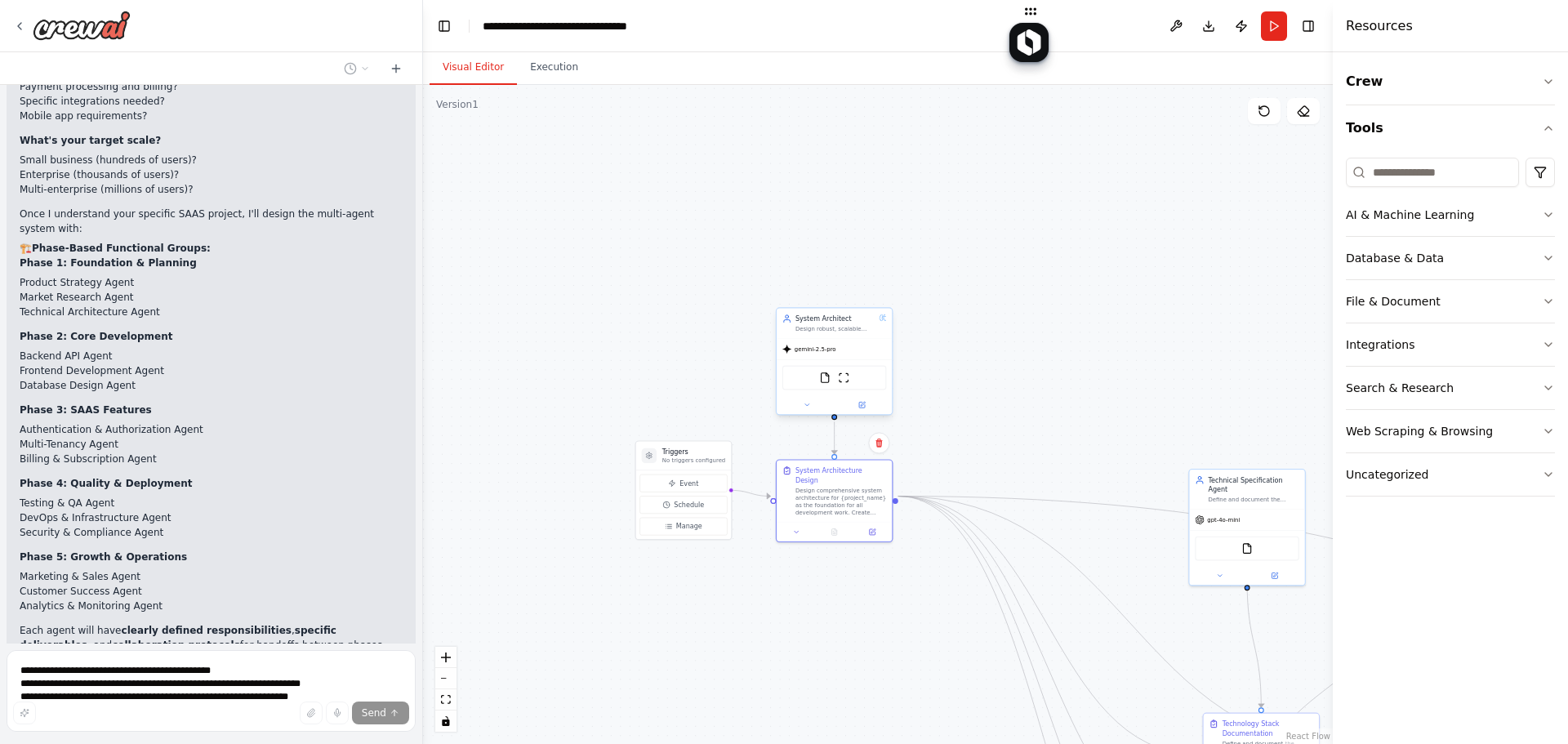
click at [876, 355] on div "gemini-2.5-pro" at bounding box center [834, 349] width 115 height 21
click at [871, 348] on div "gemini-2.5-pro" at bounding box center [834, 349] width 115 height 21
click at [870, 348] on div "gemini-2.5-pro" at bounding box center [834, 349] width 115 height 21
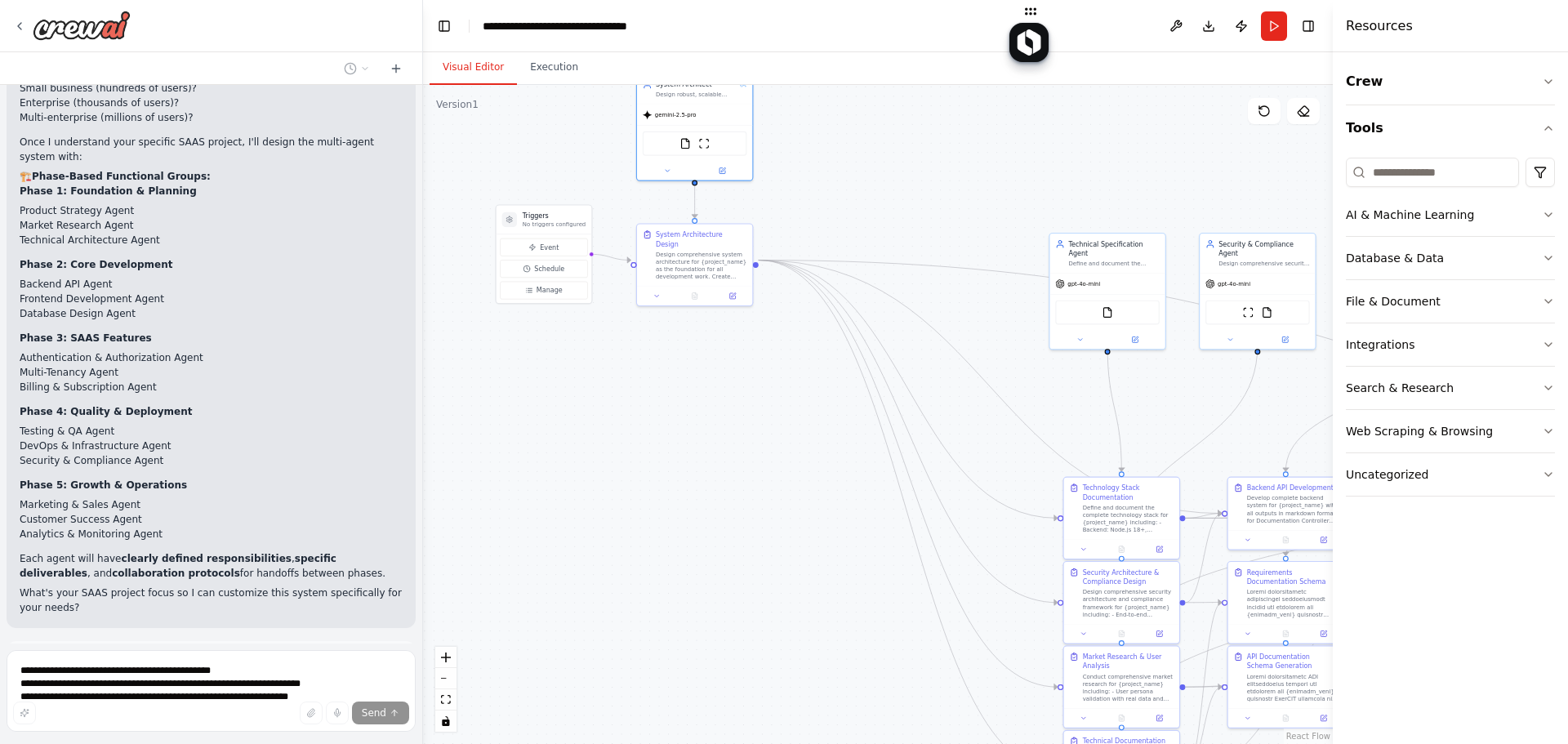
scroll to position [17652, 0]
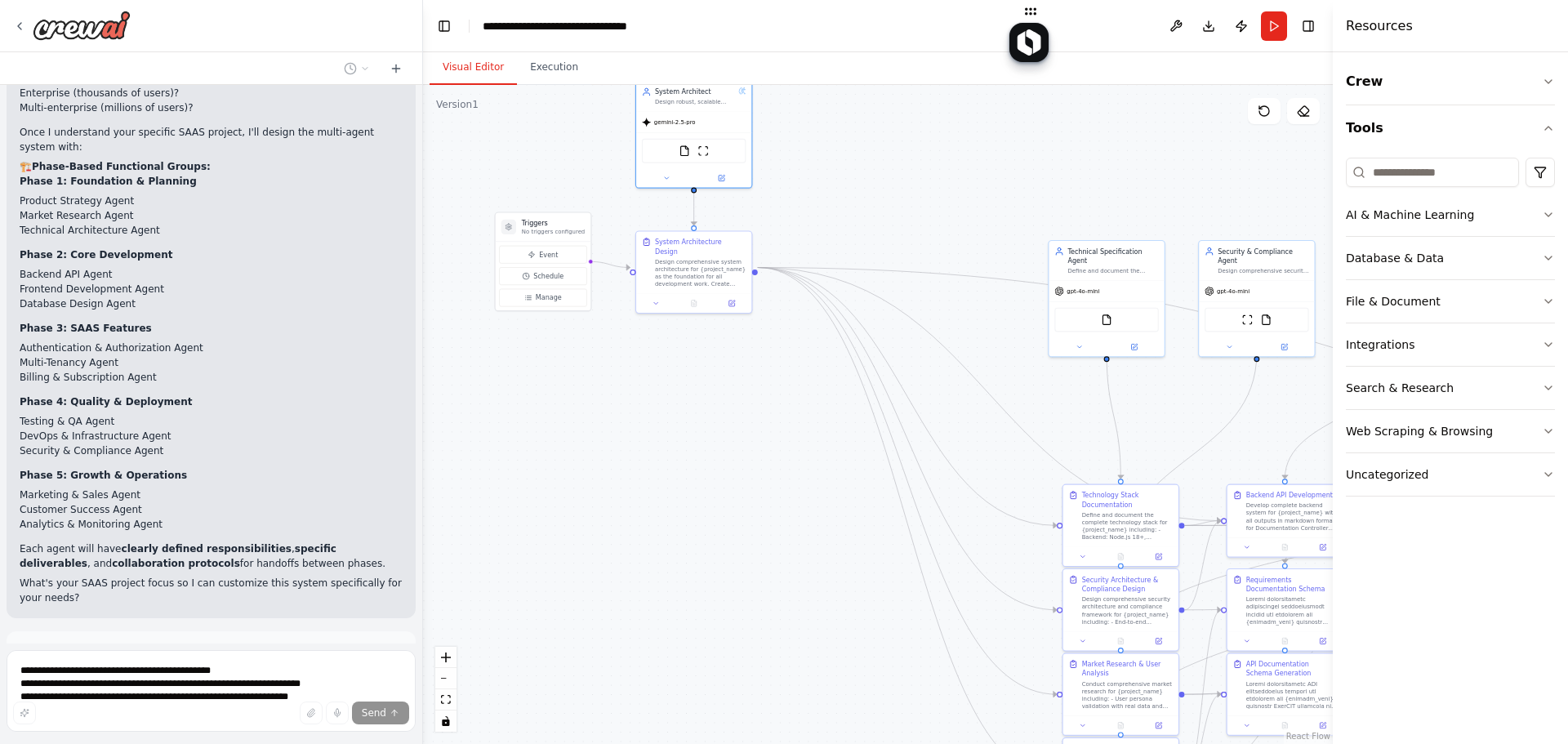
drag, startPoint x: 985, startPoint y: 440, endPoint x: 844, endPoint y: 212, distance: 268.1
click at [844, 212] on div ".deletable-edge-delete-btn { width: 20px; height: 20px; border: 0px solid #ffff…" at bounding box center [878, 414] width 910 height 659
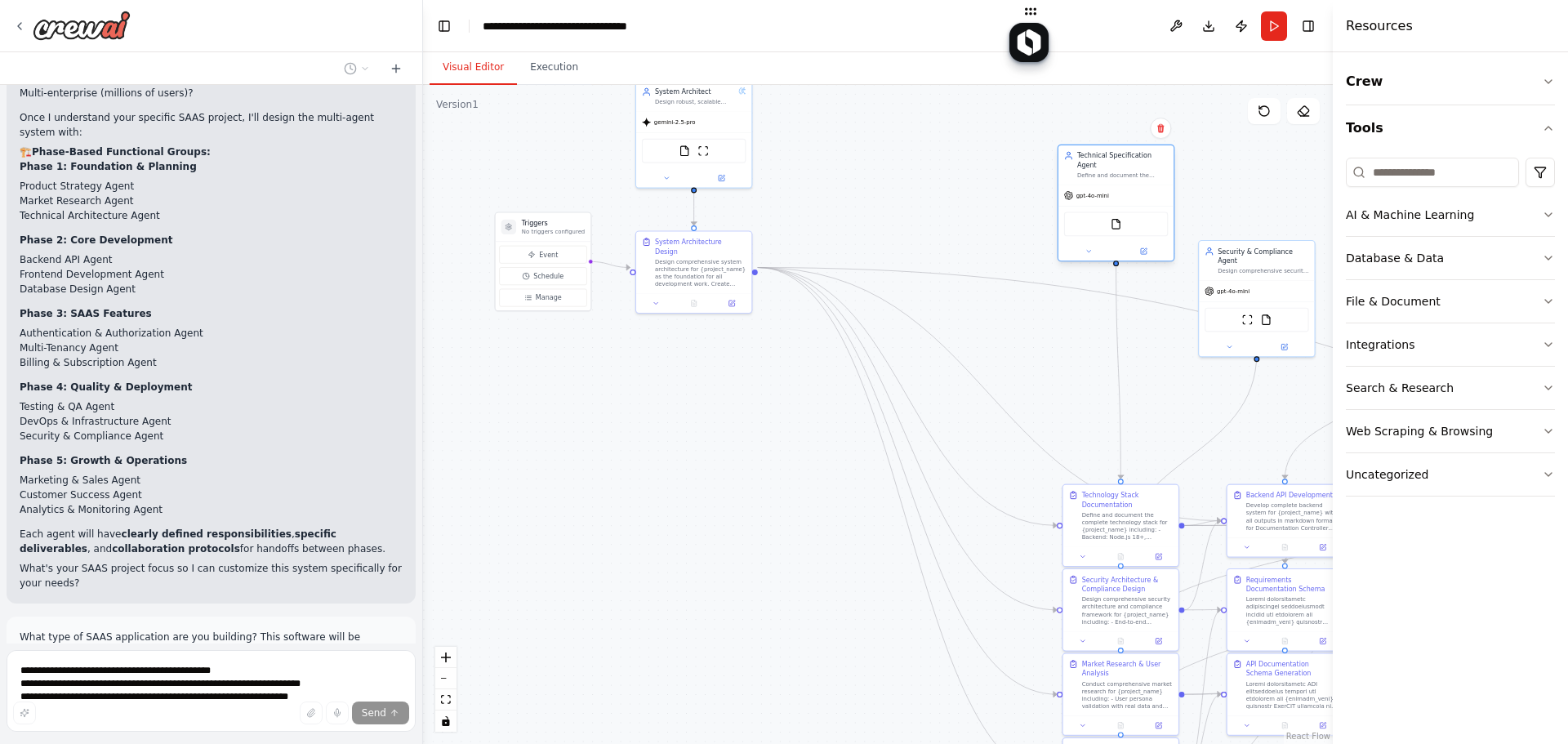
drag, startPoint x: 1090, startPoint y: 301, endPoint x: 1093, endPoint y: 208, distance: 93.0
click at [1093, 212] on div "FileReadTool" at bounding box center [1117, 224] width 105 height 24
drag, startPoint x: 1162, startPoint y: 546, endPoint x: 1109, endPoint y: 429, distance: 128.4
click at [1109, 429] on div "Technology Stack Documentation Define and document the complete technology stac…" at bounding box center [1069, 410] width 118 height 83
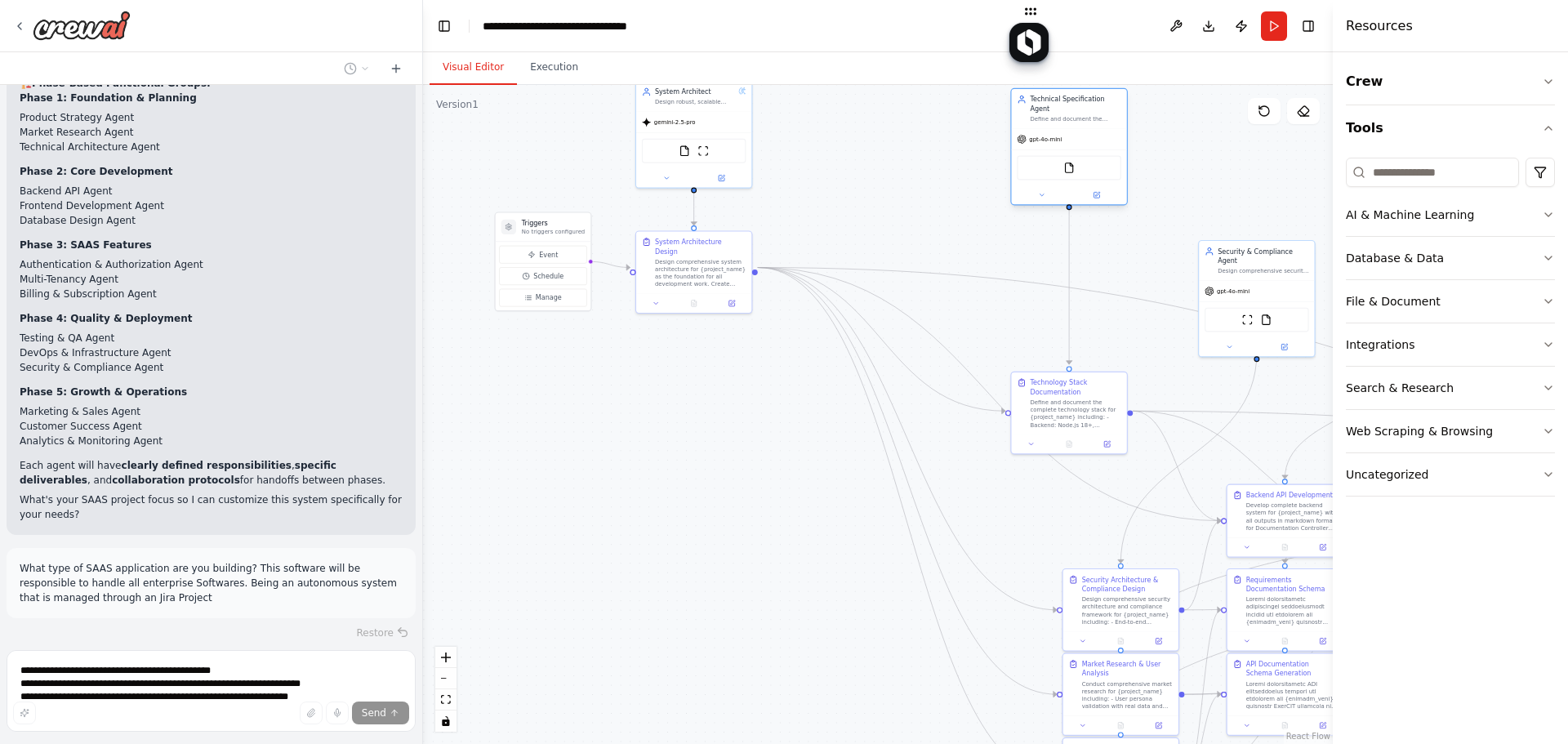
scroll to position [17754, 0]
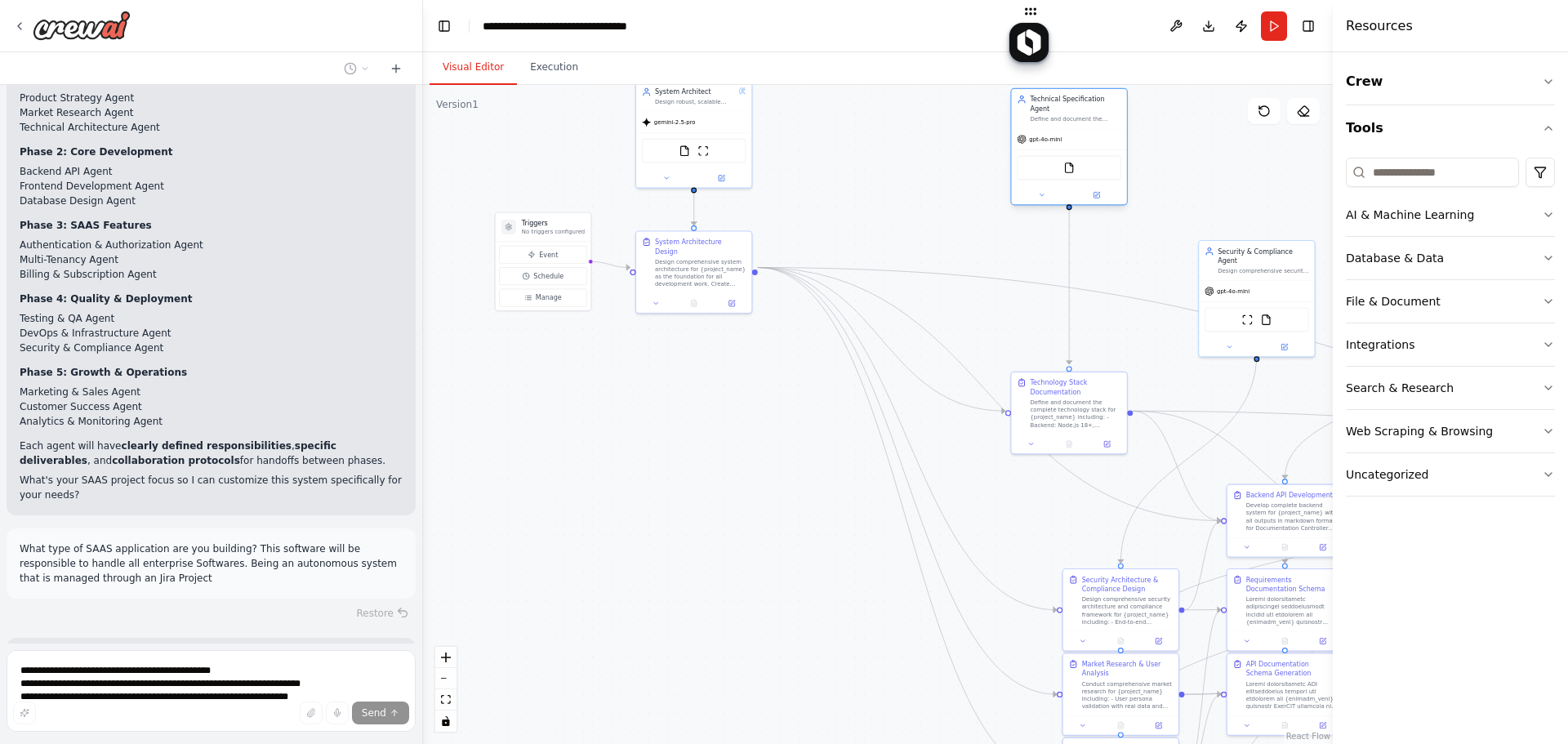
drag, startPoint x: 1106, startPoint y: 282, endPoint x: 1063, endPoint y: 127, distance: 160.9
click at [1063, 129] on div "gpt-4o-mini" at bounding box center [1068, 139] width 115 height 21
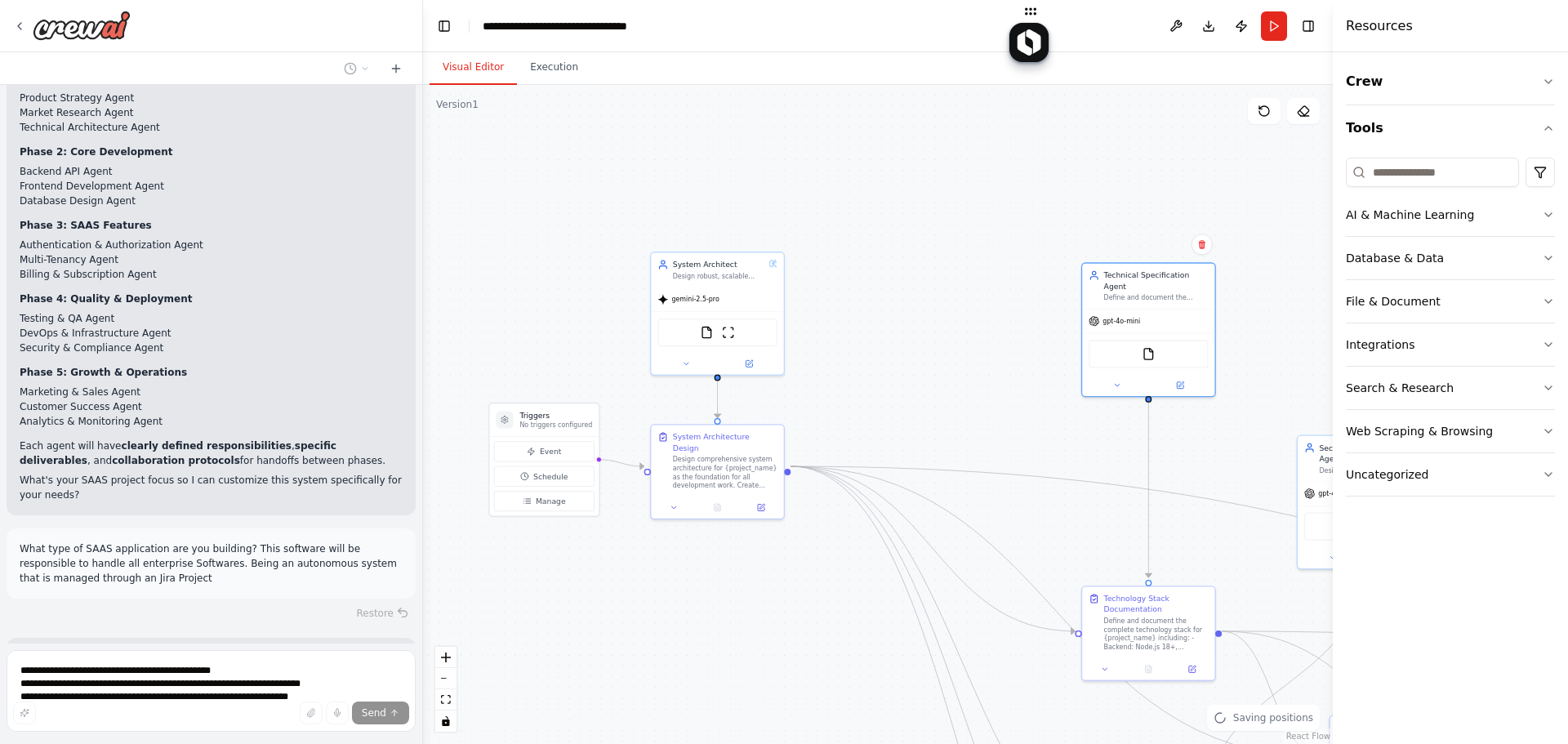
drag, startPoint x: 909, startPoint y: 133, endPoint x: 995, endPoint y: 302, distance: 189.6
click at [998, 303] on div ".deletable-edge-delete-btn { width: 20px; height: 20px; border: 0px solid #ffff…" at bounding box center [878, 414] width 910 height 659
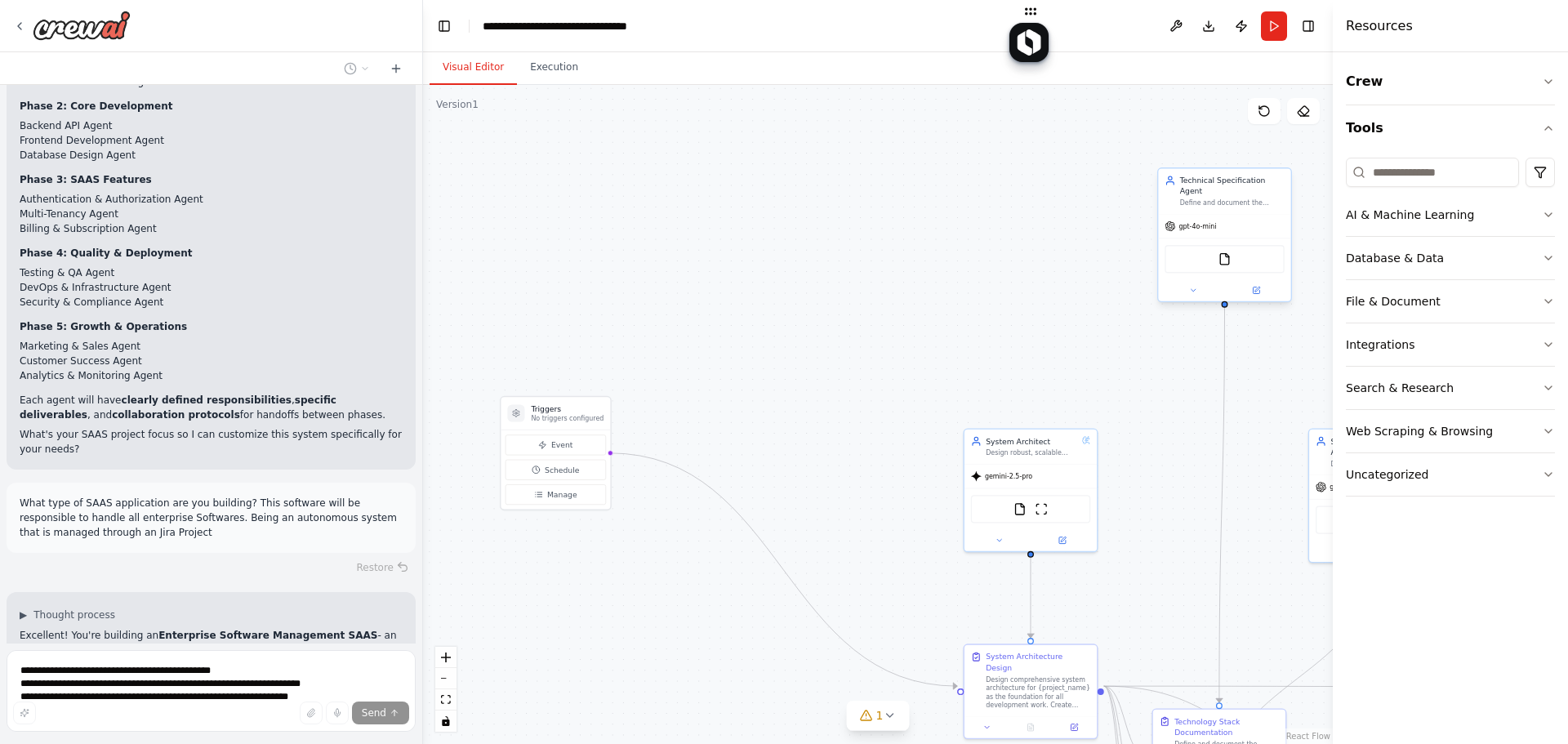
drag, startPoint x: 1141, startPoint y: 286, endPoint x: 1204, endPoint y: 210, distance: 98.7
click at [1204, 220] on div "gpt-4o-mini" at bounding box center [1190, 225] width 51 height 10
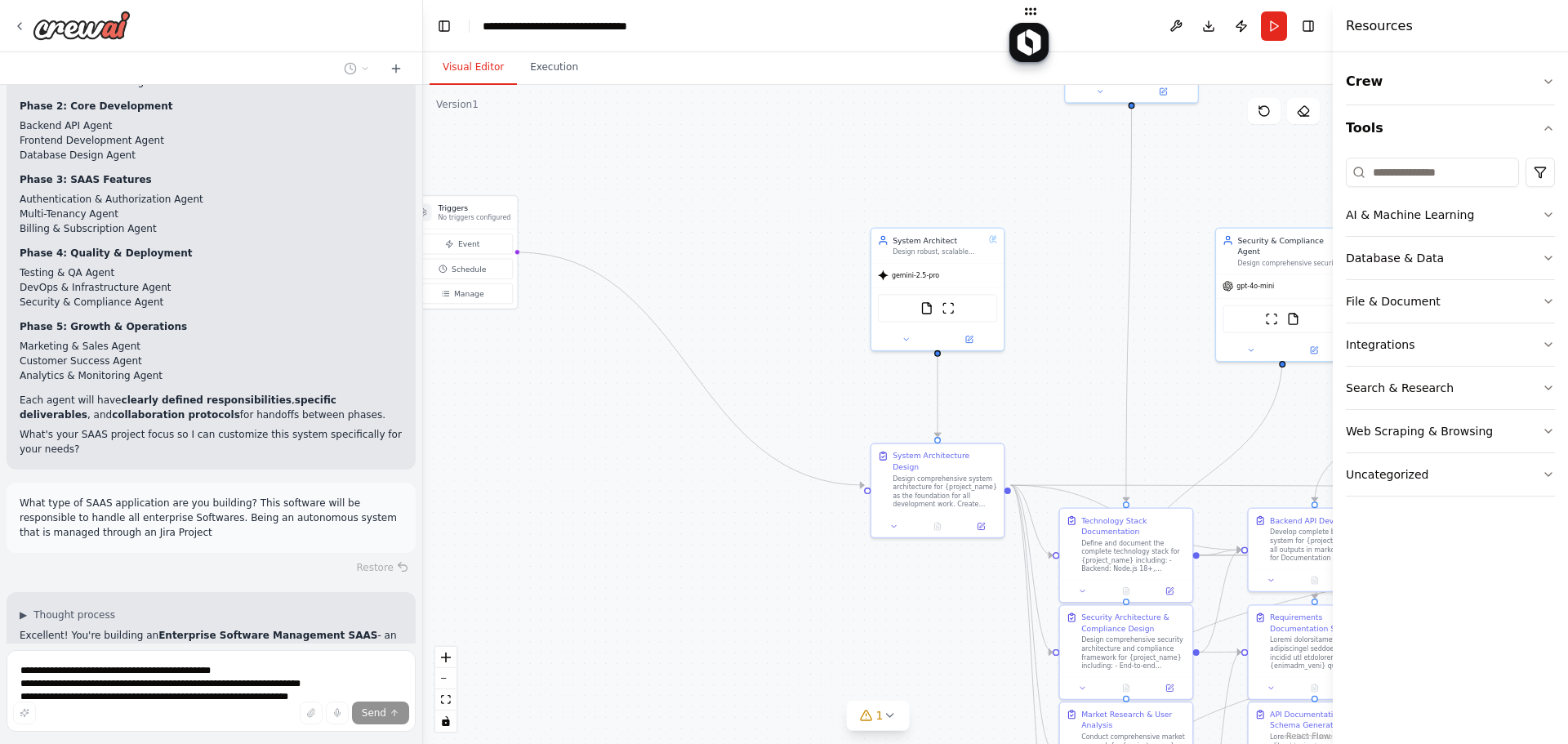
drag, startPoint x: 1035, startPoint y: 391, endPoint x: 928, endPoint y: 192, distance: 225.9
click at [942, 180] on div ".deletable-edge-delete-btn { width: 20px; height: 20px; border: 0px solid #ffff…" at bounding box center [878, 414] width 910 height 659
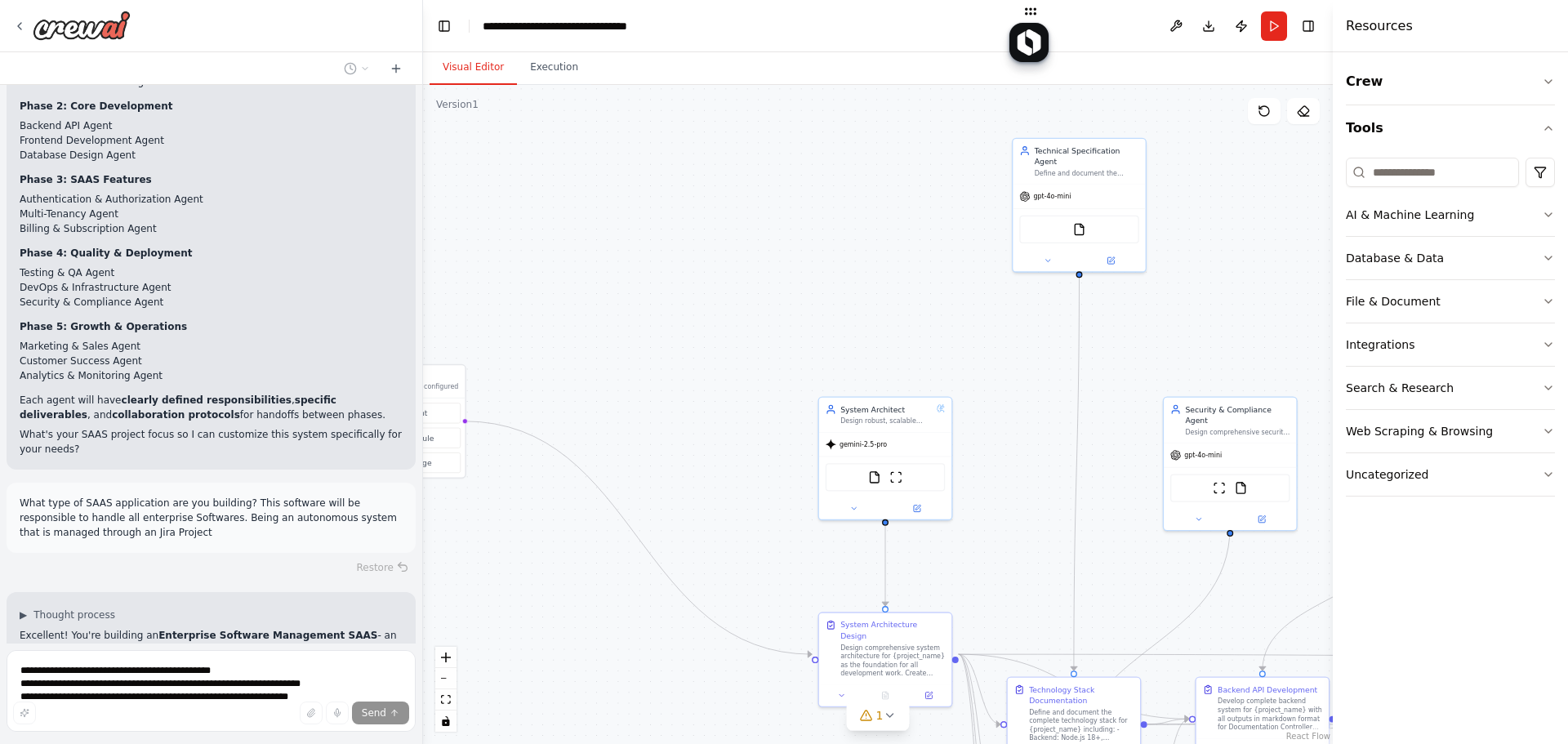
drag, startPoint x: 911, startPoint y: 199, endPoint x: 884, endPoint y: 333, distance: 136.7
click at [883, 332] on div ".deletable-edge-delete-btn { width: 20px; height: 20px; border: 0px solid #ffff…" at bounding box center [878, 414] width 910 height 659
drag, startPoint x: 881, startPoint y: 428, endPoint x: 874, endPoint y: 186, distance: 242.1
click at [881, 186] on div "gemini-2.5-pro" at bounding box center [885, 195] width 133 height 23
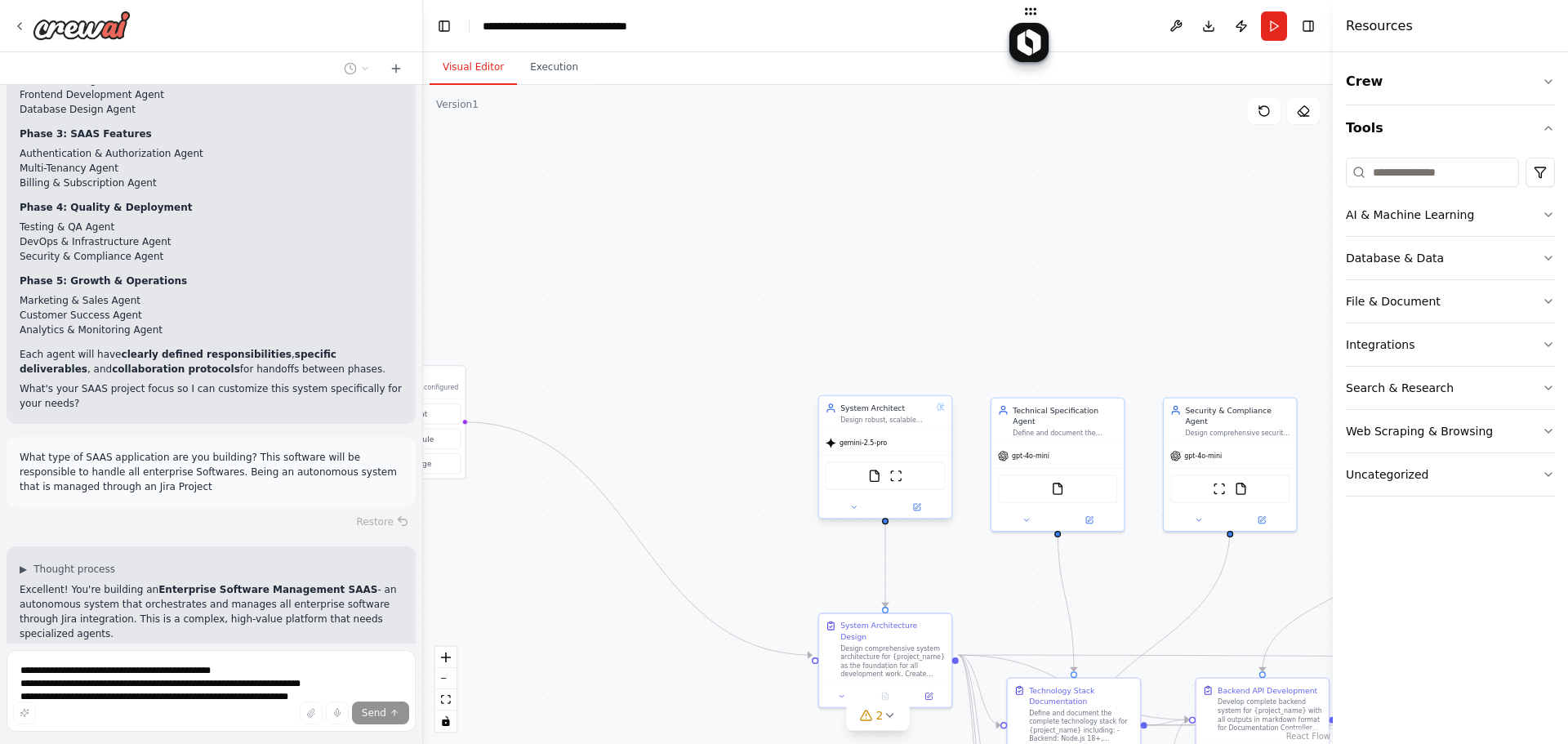
click at [883, 179] on div ".deletable-edge-delete-btn { width: 20px; height: 20px; border: 0px solid #ffff…" at bounding box center [878, 414] width 910 height 659
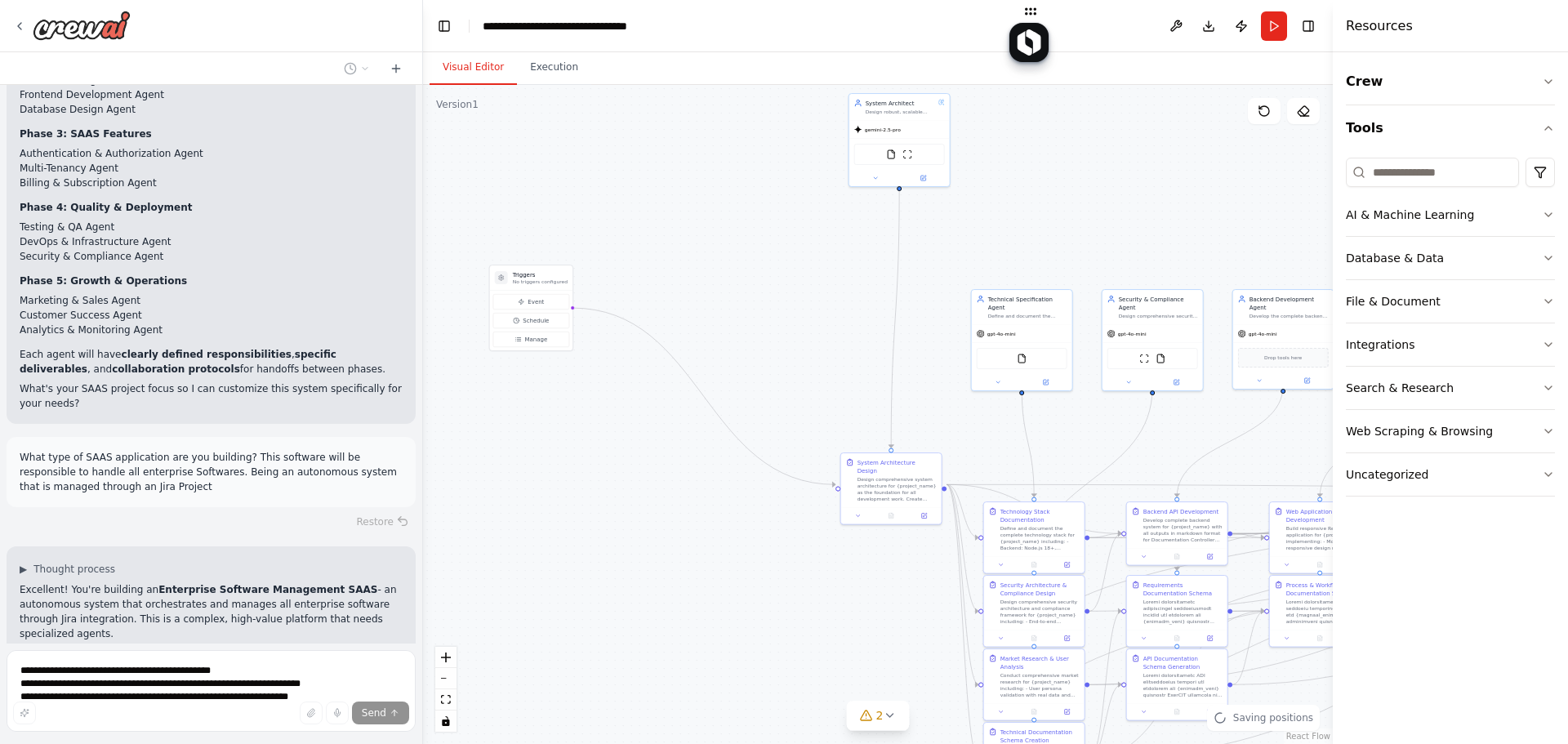
drag, startPoint x: 911, startPoint y: 487, endPoint x: 884, endPoint y: 284, distance: 204.8
click at [884, 284] on div ".deletable-edge-delete-btn { width: 20px; height: 20px; border: 0px solid #ffff…" at bounding box center [878, 414] width 910 height 659
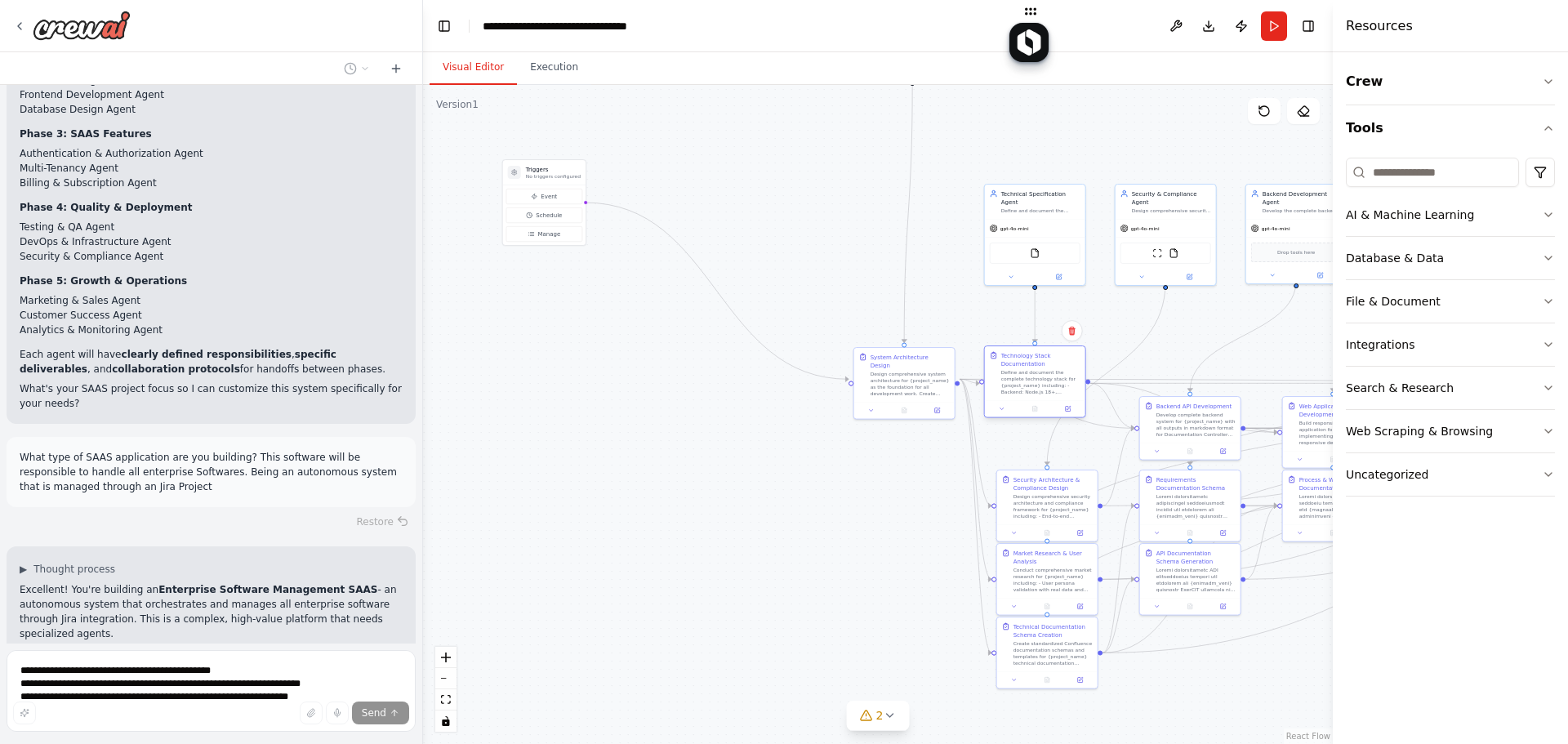
drag, startPoint x: 1052, startPoint y: 428, endPoint x: 1033, endPoint y: 382, distance: 49.8
click at [1033, 382] on div "Define and document the complete technology stack for {project_name} including:…" at bounding box center [1040, 382] width 79 height 26
click at [917, 274] on div ".deletable-edge-delete-btn { width: 20px; height: 20px; border: 0px solid #ffff…" at bounding box center [878, 414] width 910 height 659
click at [894, 292] on div ".deletable-edge-delete-btn { width: 20px; height: 20px; border: 0px solid #ffff…" at bounding box center [878, 414] width 910 height 659
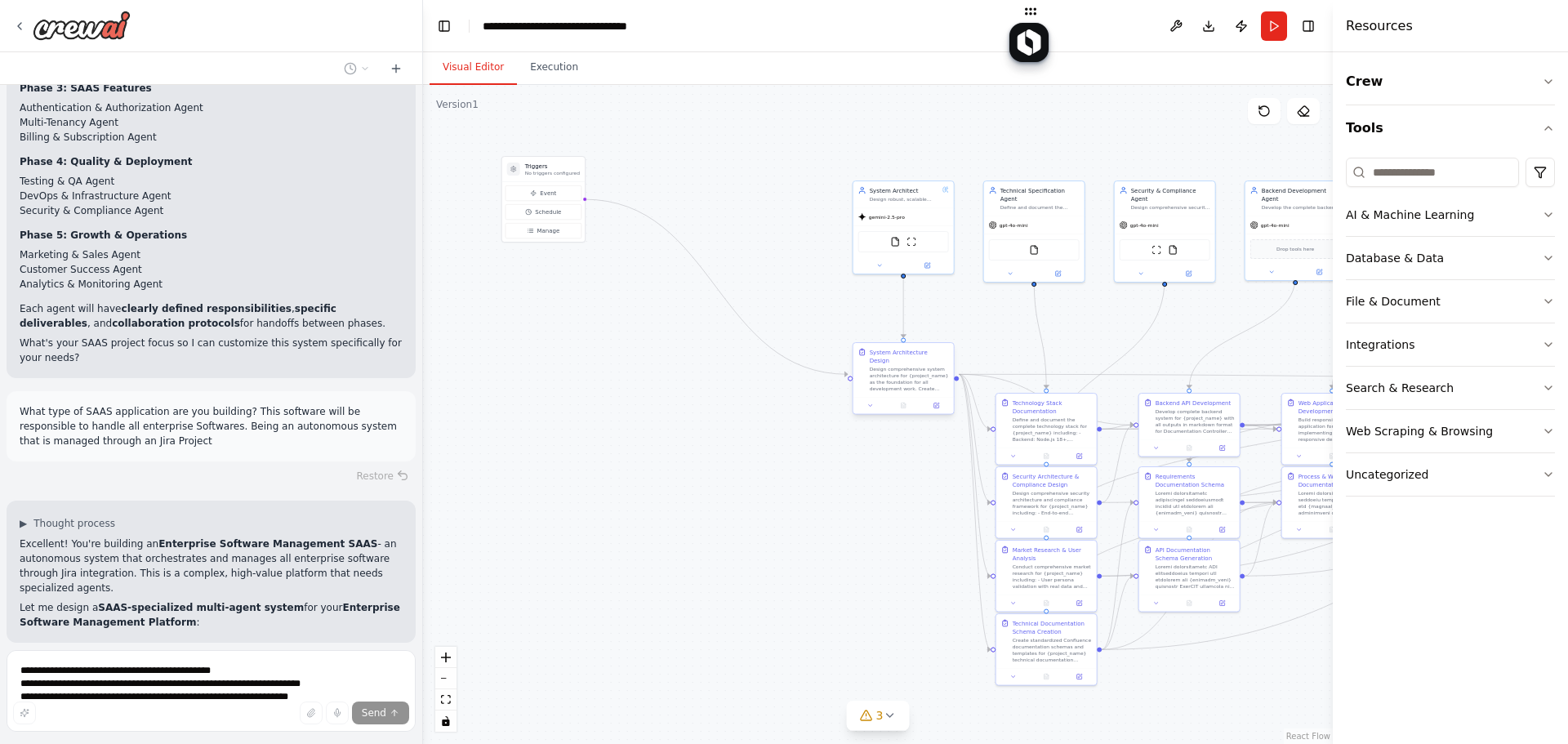
drag, startPoint x: 895, startPoint y: 358, endPoint x: 783, endPoint y: 354, distance: 112.1
click at [783, 354] on div ".deletable-edge-delete-btn { width: 20px; height: 20px; border: 0px solid #ffff…" at bounding box center [916, 304] width 455 height 330
click at [666, 259] on div ".deletable-edge-delete-btn { width: 20px; height: 20px; border: 0px solid #ffff…" at bounding box center [878, 414] width 910 height 659
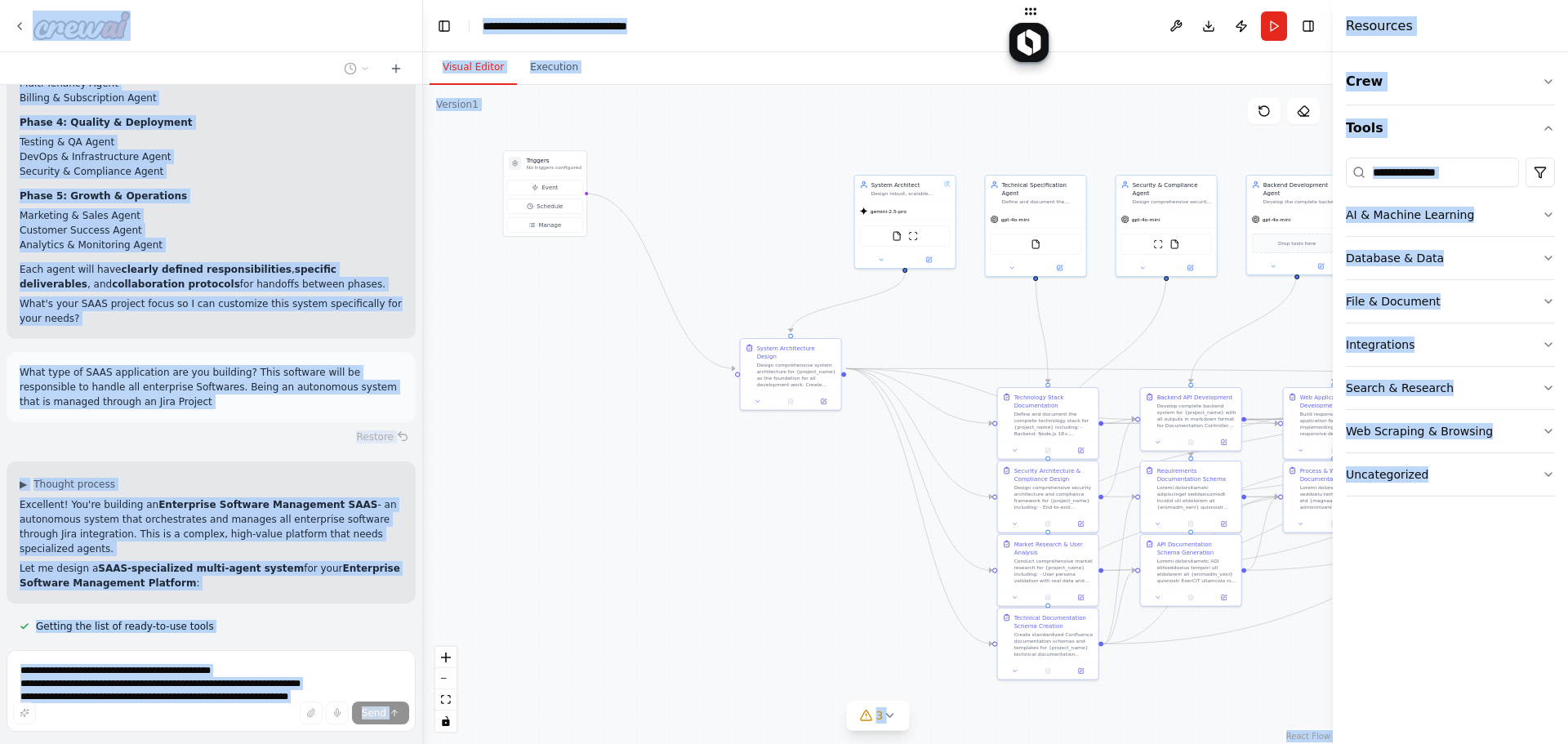
scroll to position [17946, 0]
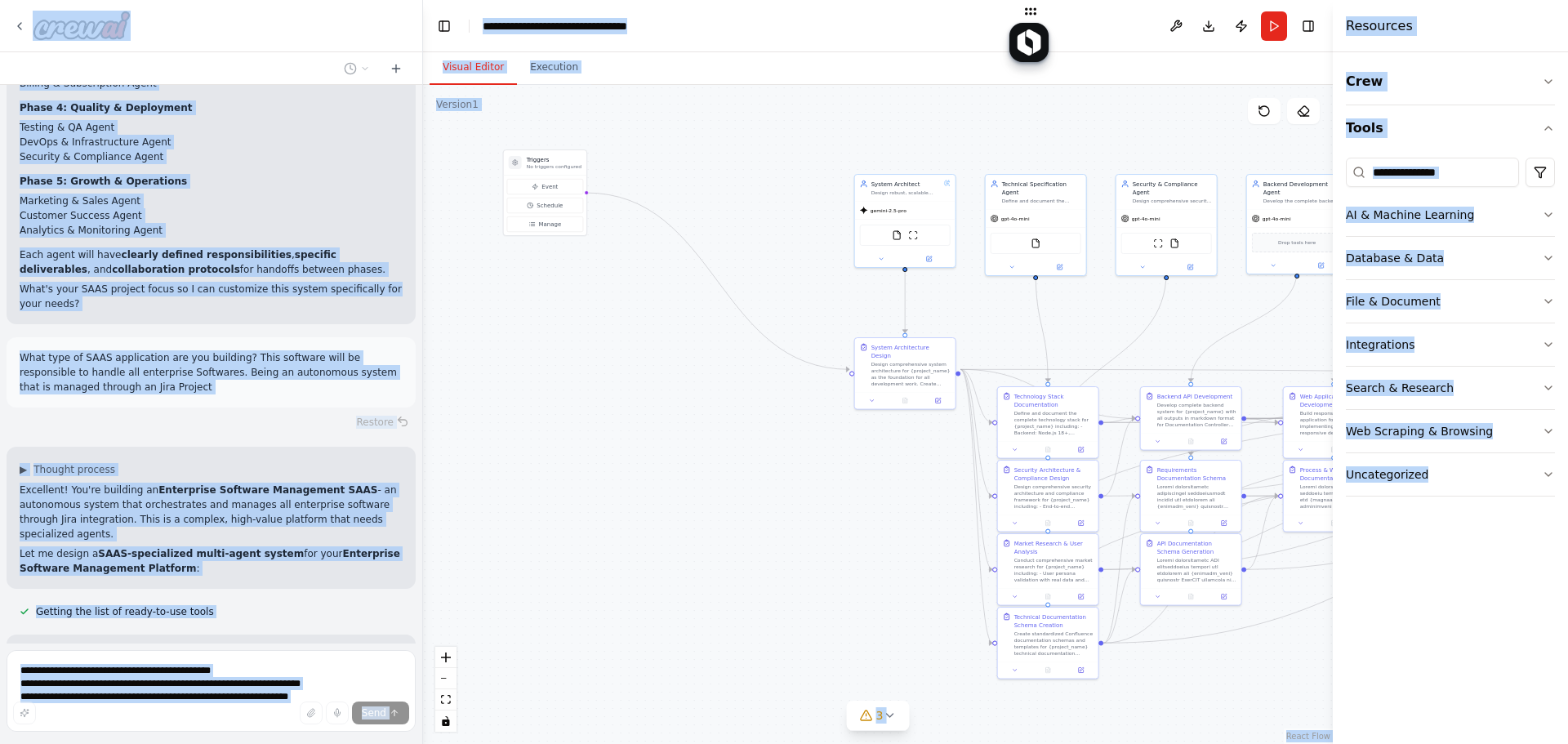
click at [726, 141] on div ".deletable-edge-delete-btn { width: 20px; height: 20px; border: 0px solid #ffff…" at bounding box center [878, 414] width 910 height 659
click at [200, 546] on p "Let me design a SAAS-specialized multi-agent system for your Enterprise Softwar…" at bounding box center [211, 560] width 383 height 29
click at [201, 483] on div "Excellent! You're building an Enterprise Software Management SAAS - an autonomo…" at bounding box center [211, 529] width 383 height 93
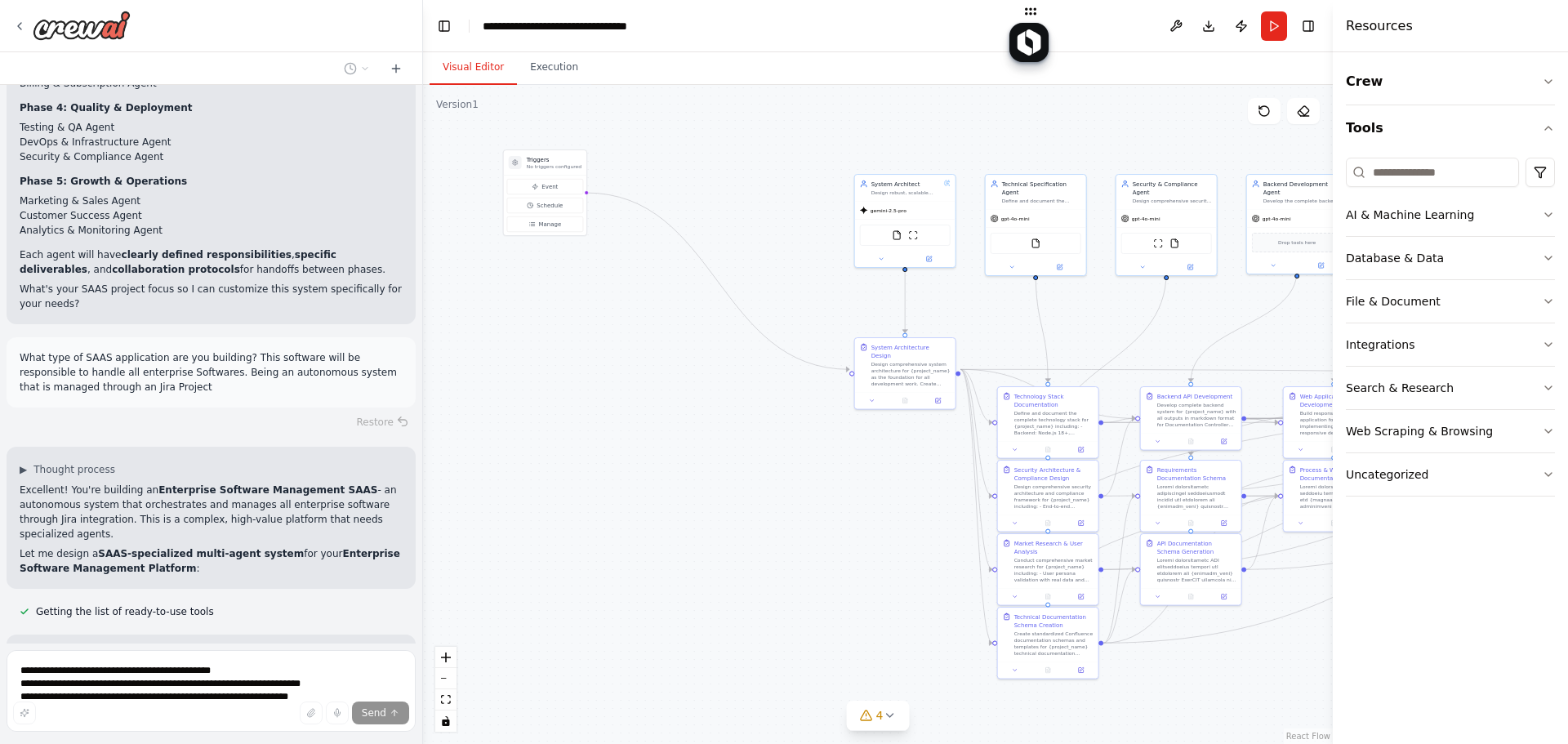
click at [462, 115] on div ".deletable-edge-delete-btn { width: 20px; height: 20px; border: 0px solid #ffff…" at bounding box center [878, 414] width 910 height 659
click at [551, 65] on button "Execution" at bounding box center [555, 67] width 75 height 35
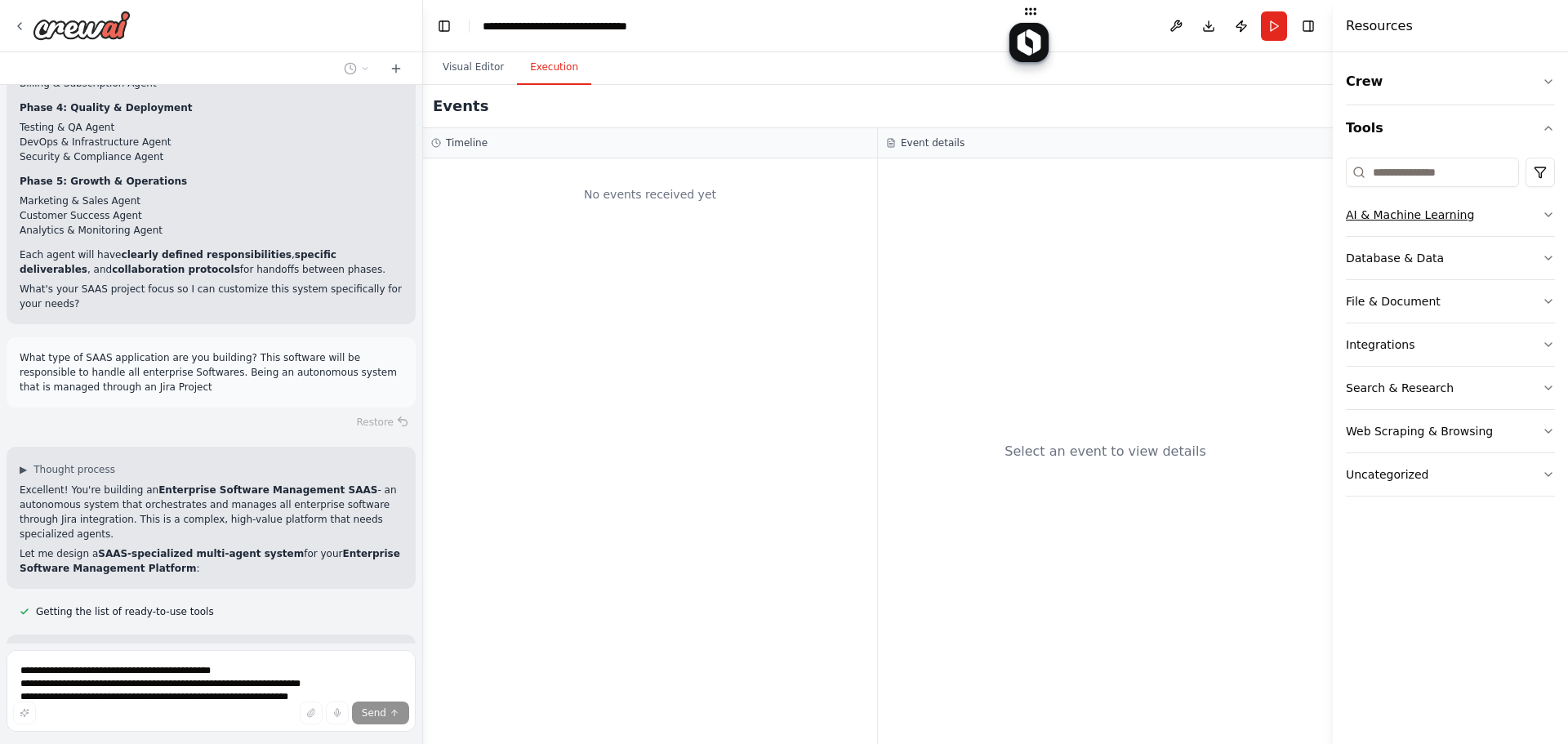
click at [1258, 210] on div "AI & Machine Learning" at bounding box center [1409, 214] width 128 height 16
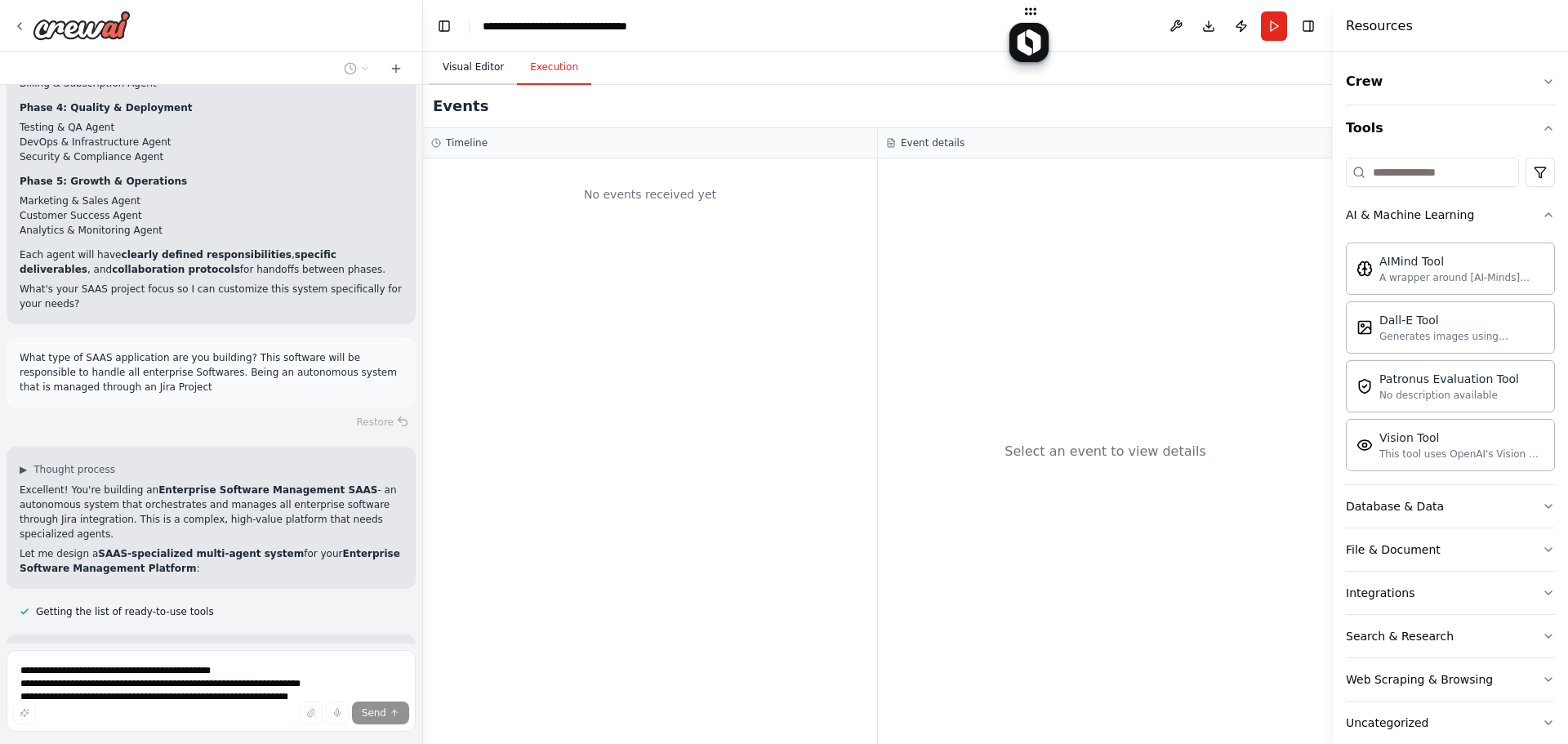
click at [457, 54] on button "Visual Editor" at bounding box center [473, 67] width 88 height 35
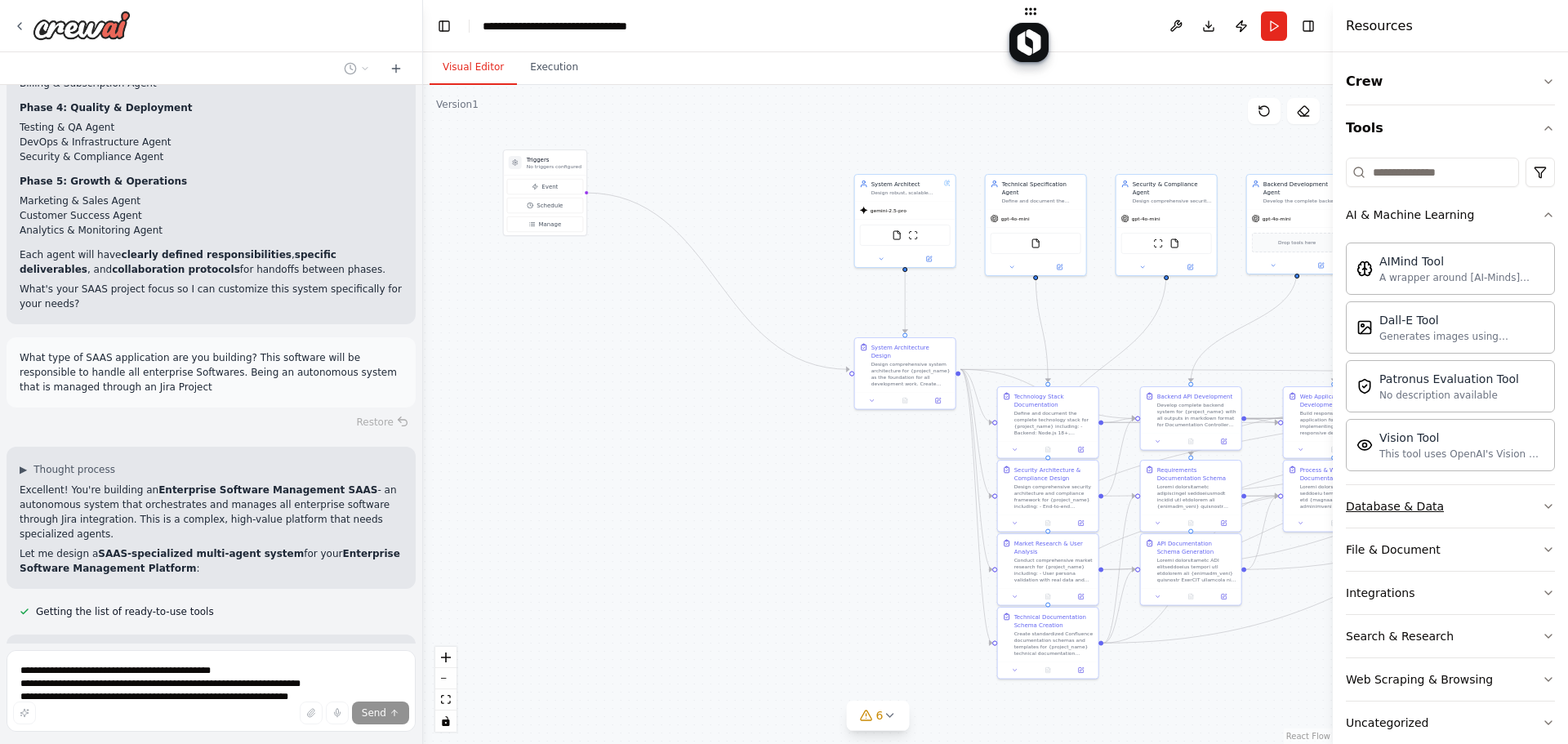
click at [1258, 512] on div "Database & Data" at bounding box center [1394, 506] width 98 height 16
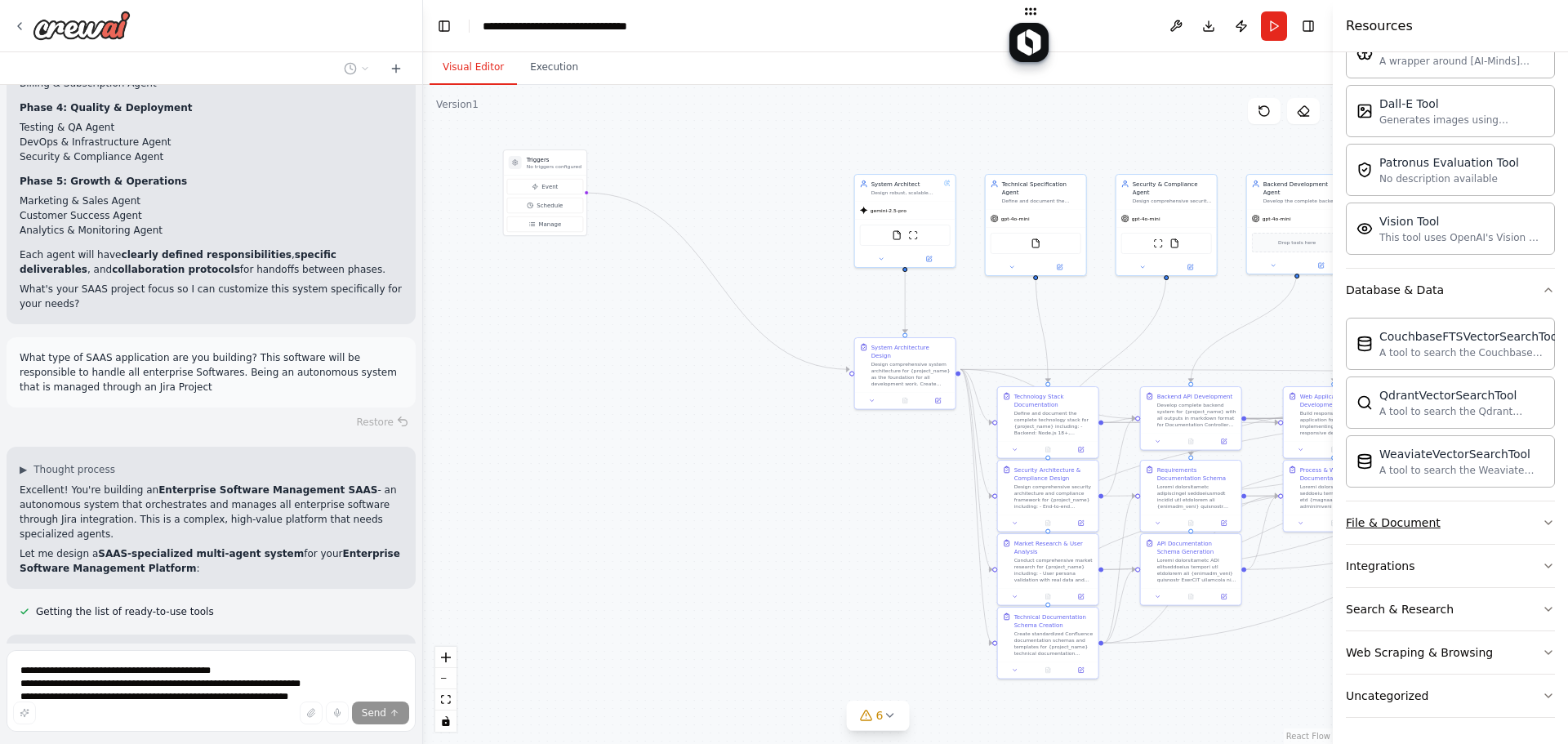
click at [1258, 539] on button "File & Document" at bounding box center [1450, 522] width 209 height 42
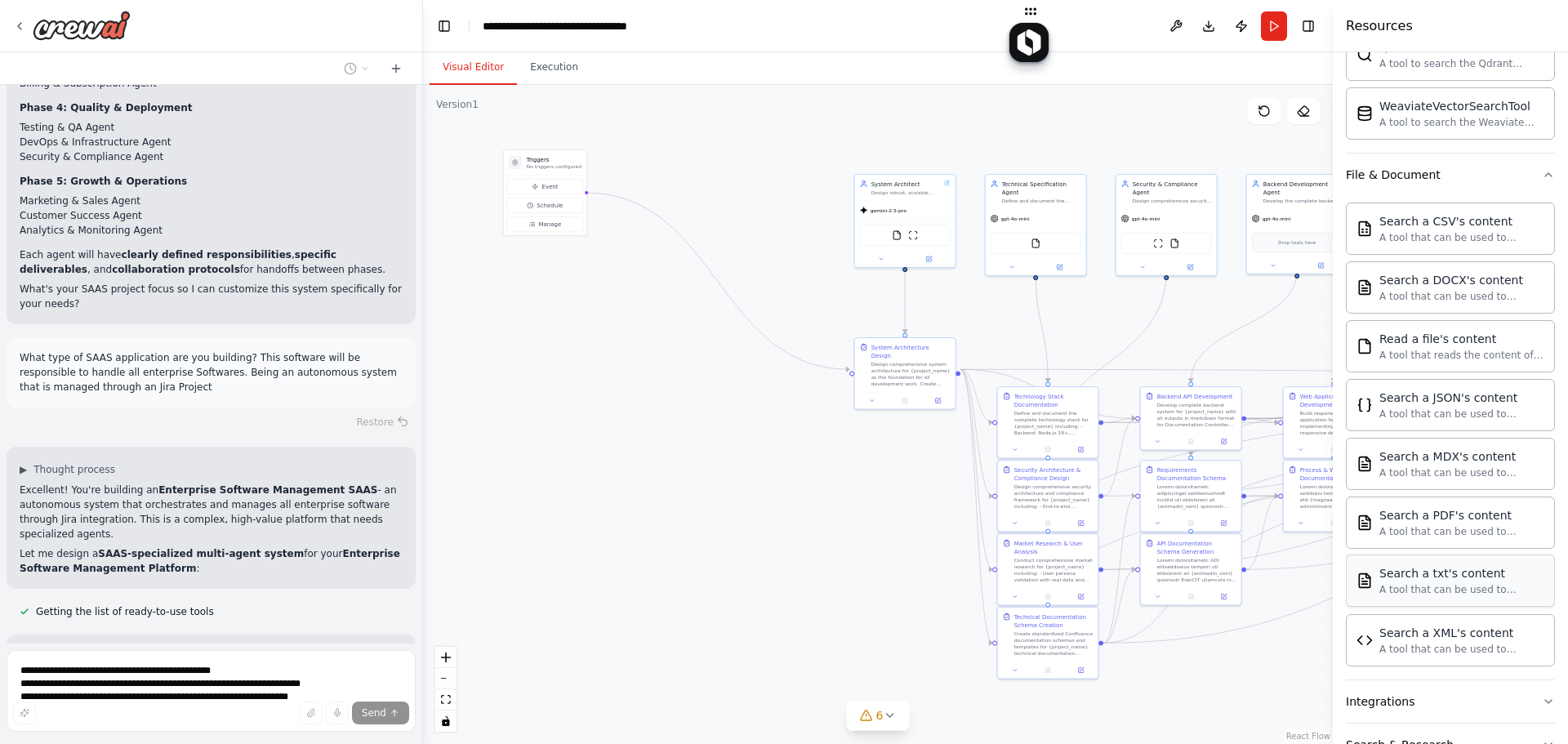
scroll to position [700, 0]
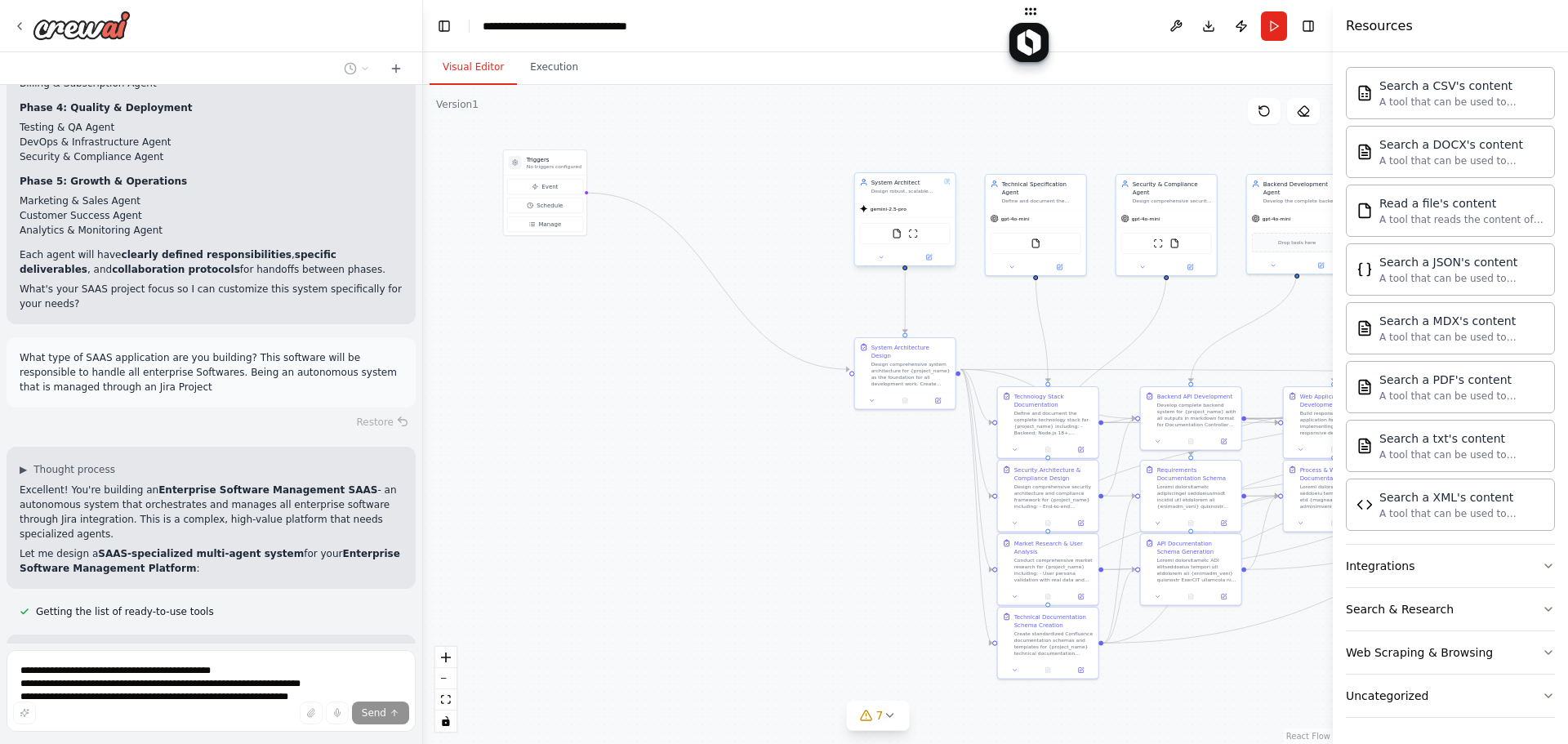
click at [913, 189] on div "Design robust, scalable system architecture for {project_name}. Create comprehe…" at bounding box center [906, 190] width 69 height 7
click at [905, 201] on div "gemini-2.5-pro" at bounding box center [906, 208] width 101 height 18
click at [918, 218] on div "gemini-2.5-pro" at bounding box center [906, 208] width 101 height 18
click at [889, 271] on button at bounding box center [882, 274] width 47 height 9
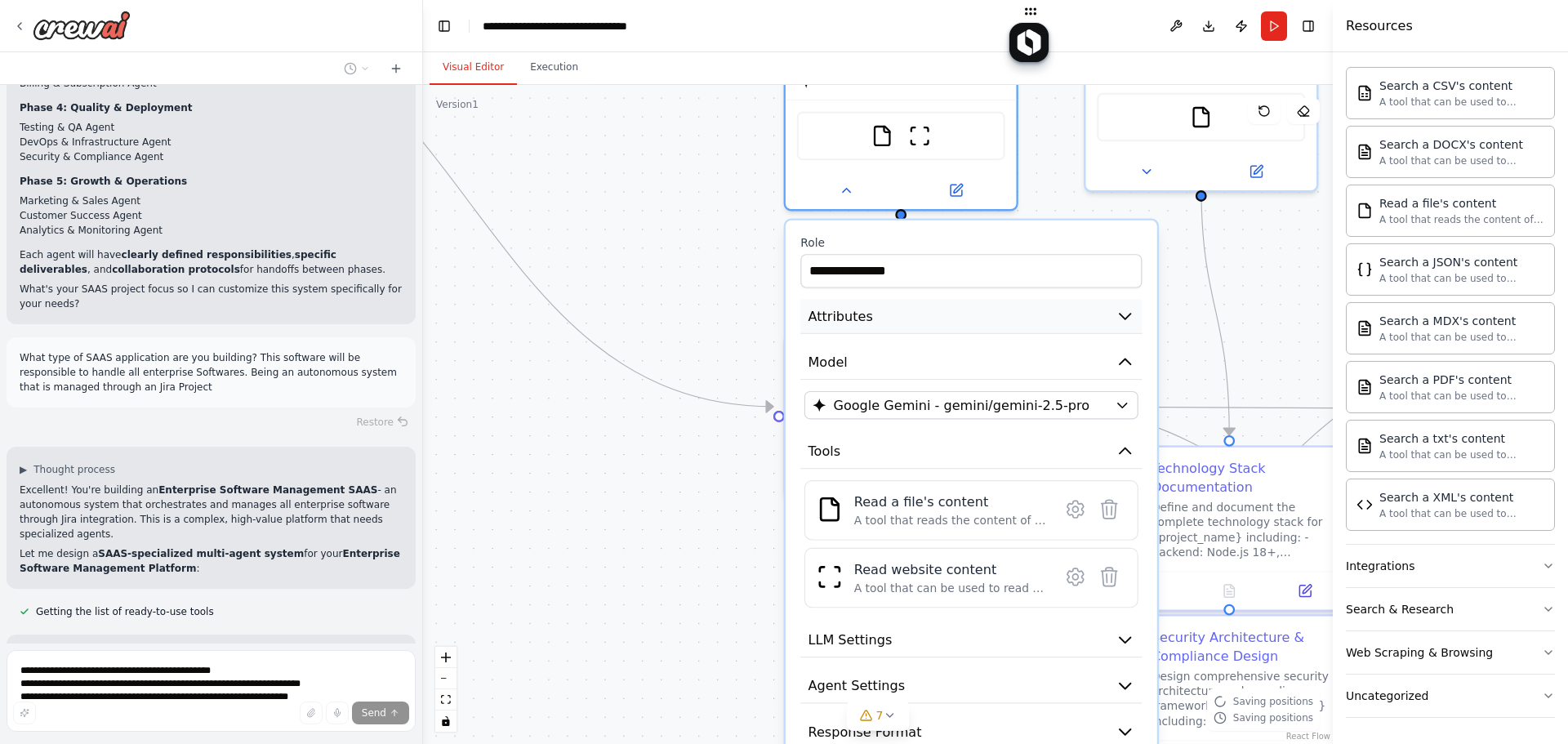
click at [871, 309] on button "Attributes" at bounding box center [971, 316] width 342 height 35
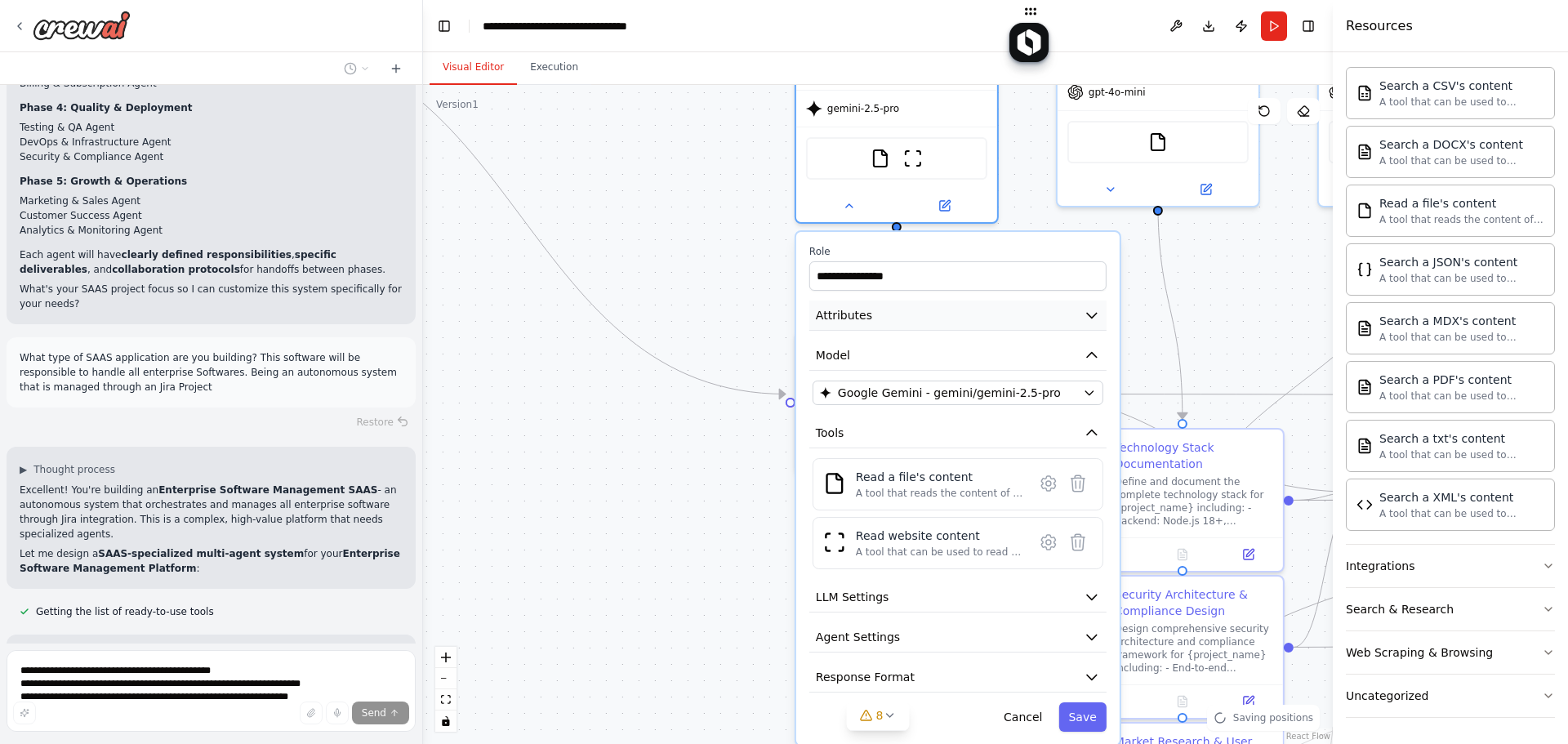
click at [1093, 315] on icon "button" at bounding box center [1092, 315] width 9 height 5
click at [1092, 313] on icon "button" at bounding box center [1092, 315] width 16 height 16
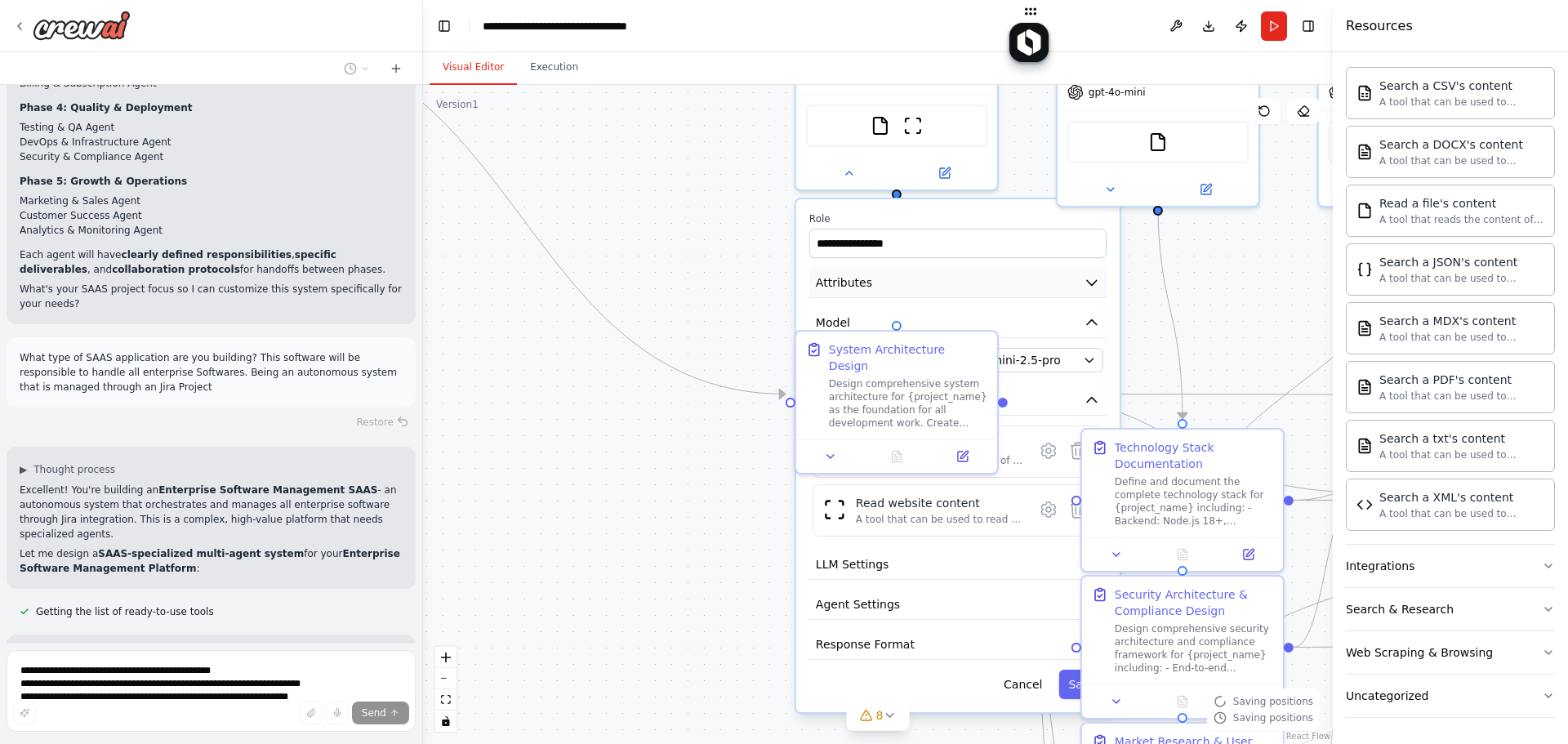
click at [982, 286] on button "Attributes" at bounding box center [958, 283] width 297 height 30
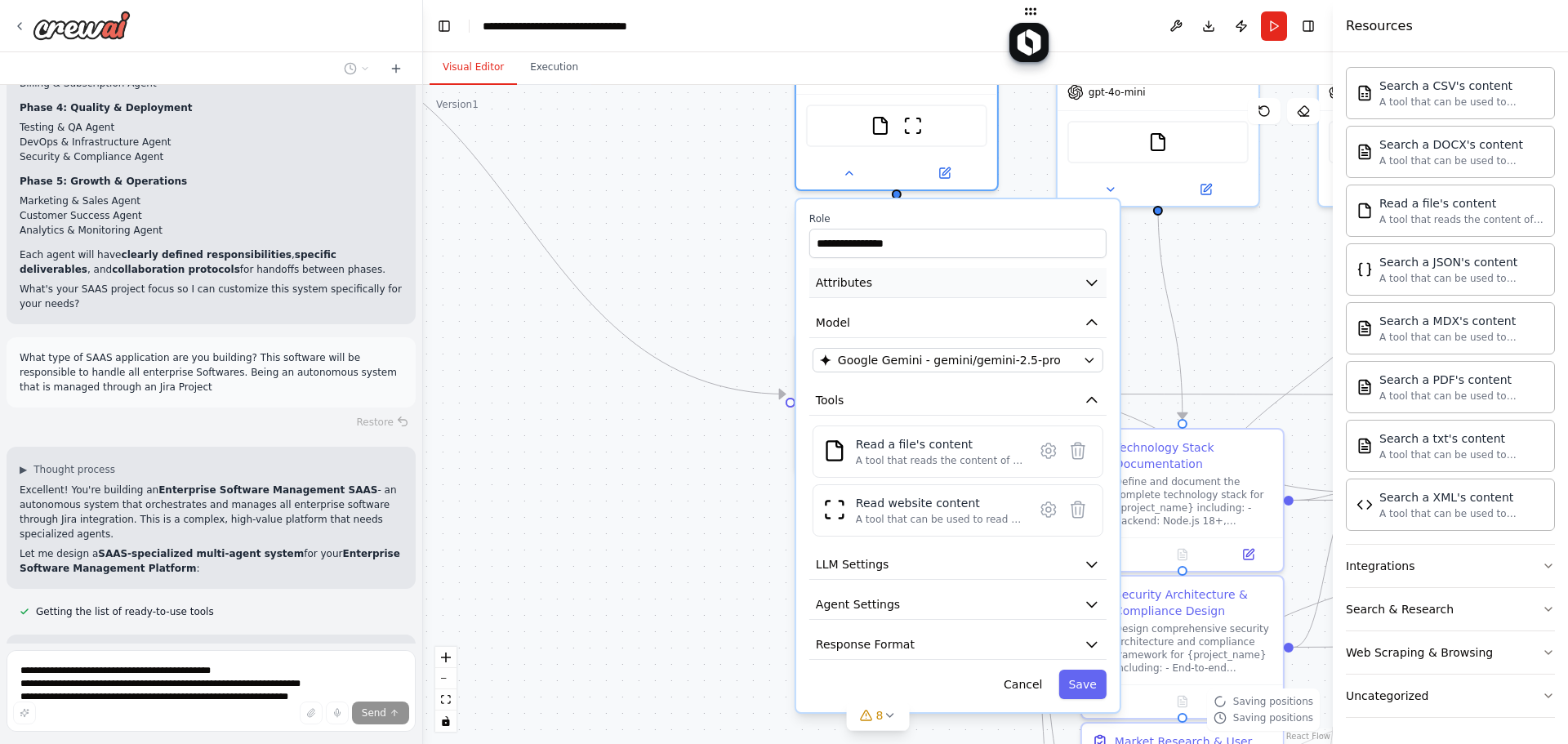
click at [1094, 286] on icon "button" at bounding box center [1092, 282] width 16 height 16
click at [1092, 286] on icon "button" at bounding box center [1092, 282] width 16 height 16
click at [1092, 284] on icon "button" at bounding box center [1092, 282] width 9 height 5
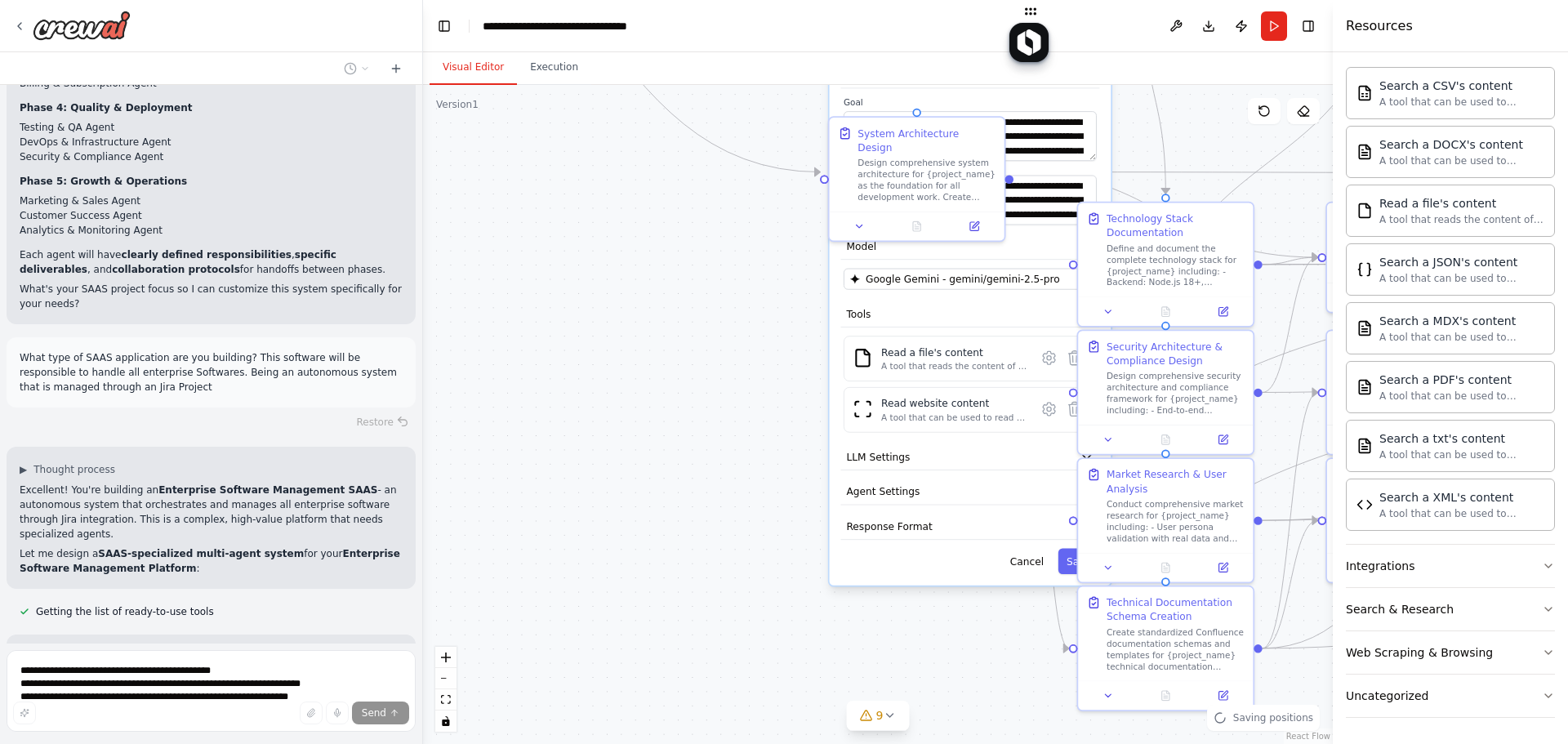
drag, startPoint x: 1199, startPoint y: 335, endPoint x: 1211, endPoint y: 110, distance: 225.3
click at [1211, 110] on div ".deletable-edge-delete-btn { width: 20px; height: 20px; border: 0px solid #ffff…" at bounding box center [878, 414] width 910 height 659
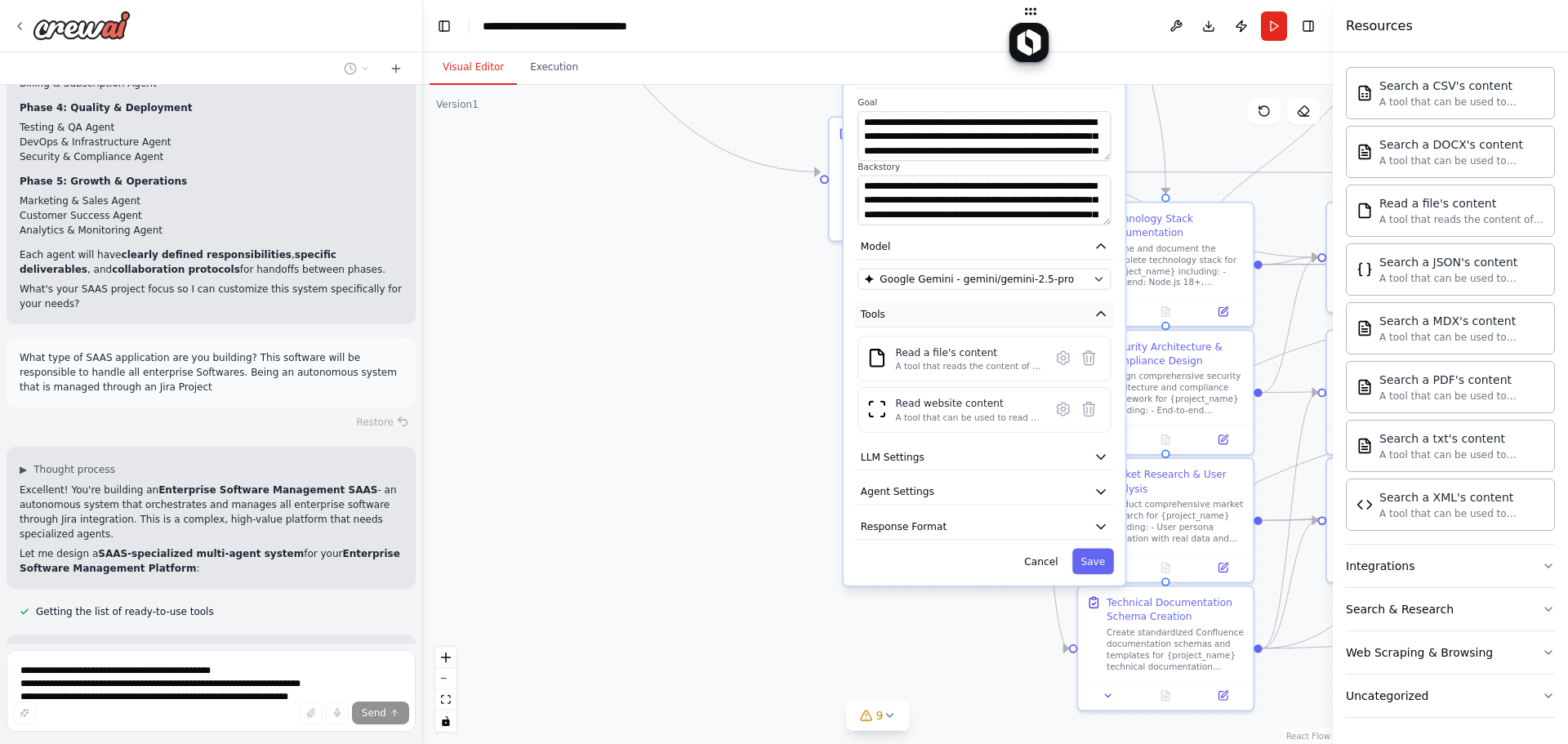
drag, startPoint x: 1006, startPoint y: 310, endPoint x: 1011, endPoint y: 298, distance: 13.0
click at [1011, 302] on button "Tools" at bounding box center [984, 315] width 259 height 26
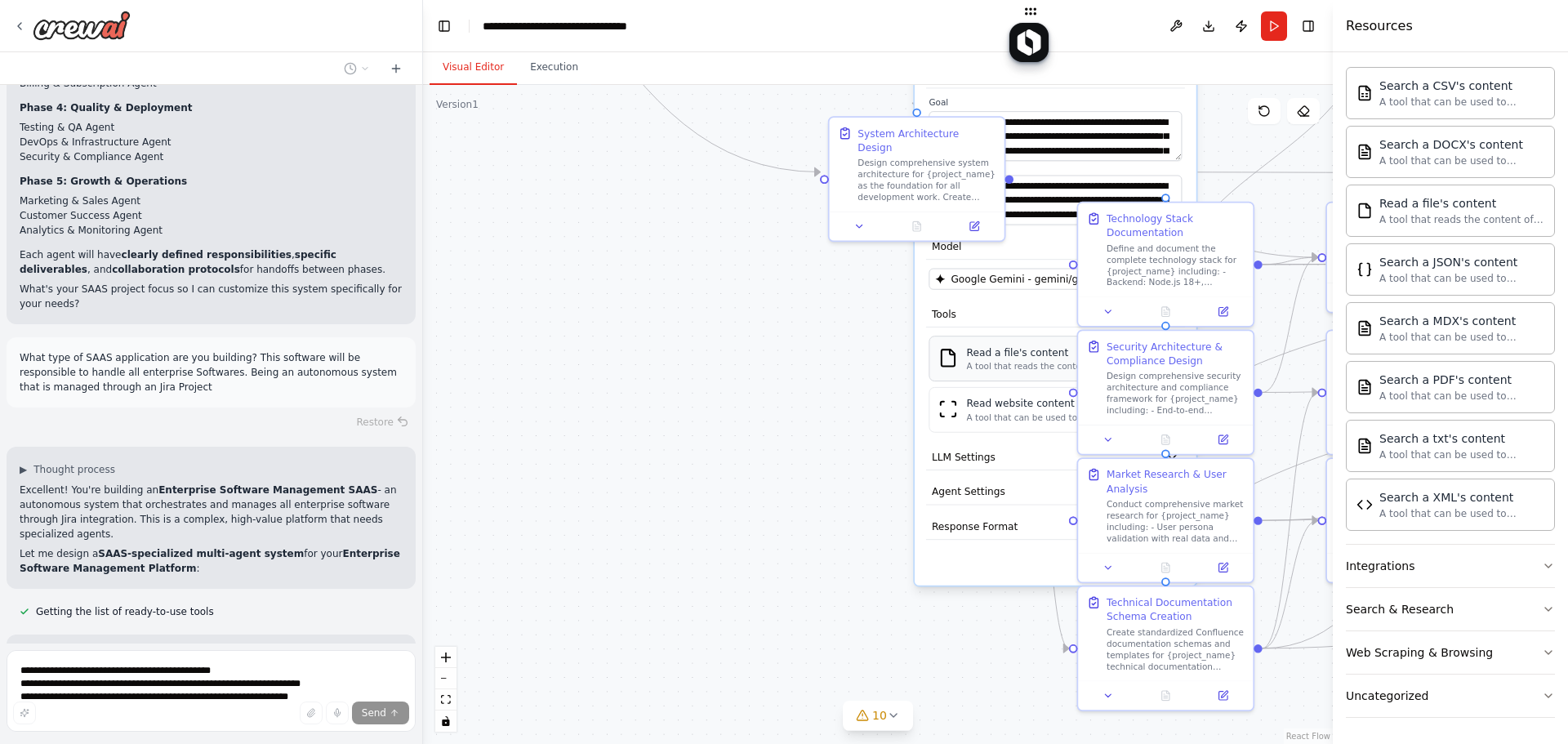
drag, startPoint x: 906, startPoint y: 342, endPoint x: 980, endPoint y: 355, distance: 75.1
click at [980, 355] on div "Read a file's content" at bounding box center [1040, 352] width 147 height 14
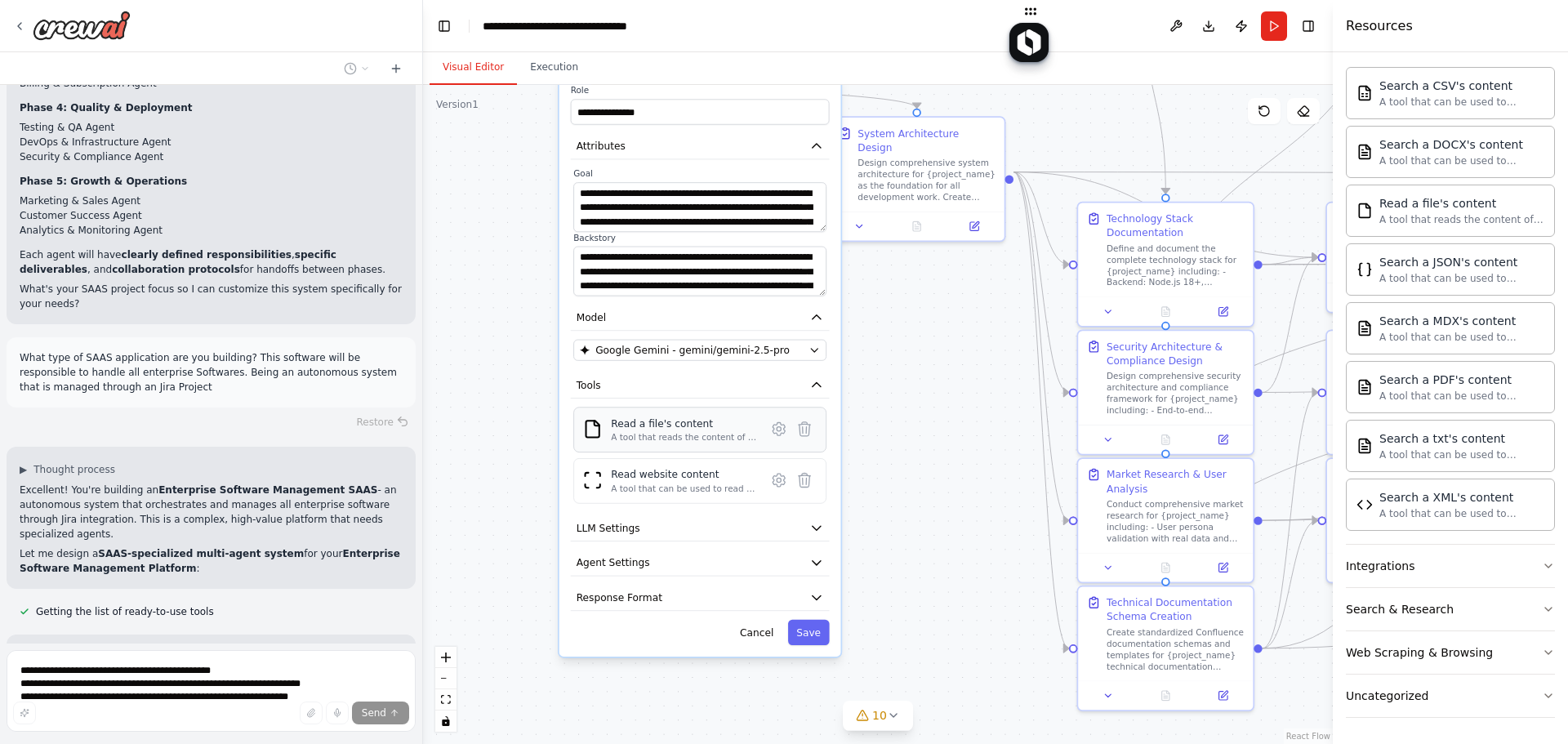
drag, startPoint x: 975, startPoint y: 353, endPoint x: 614, endPoint y: 428, distance: 368.7
click at [614, 428] on div "Read a file's content" at bounding box center [684, 423] width 147 height 14
click at [692, 535] on button "LLM Settings" at bounding box center [699, 528] width 259 height 26
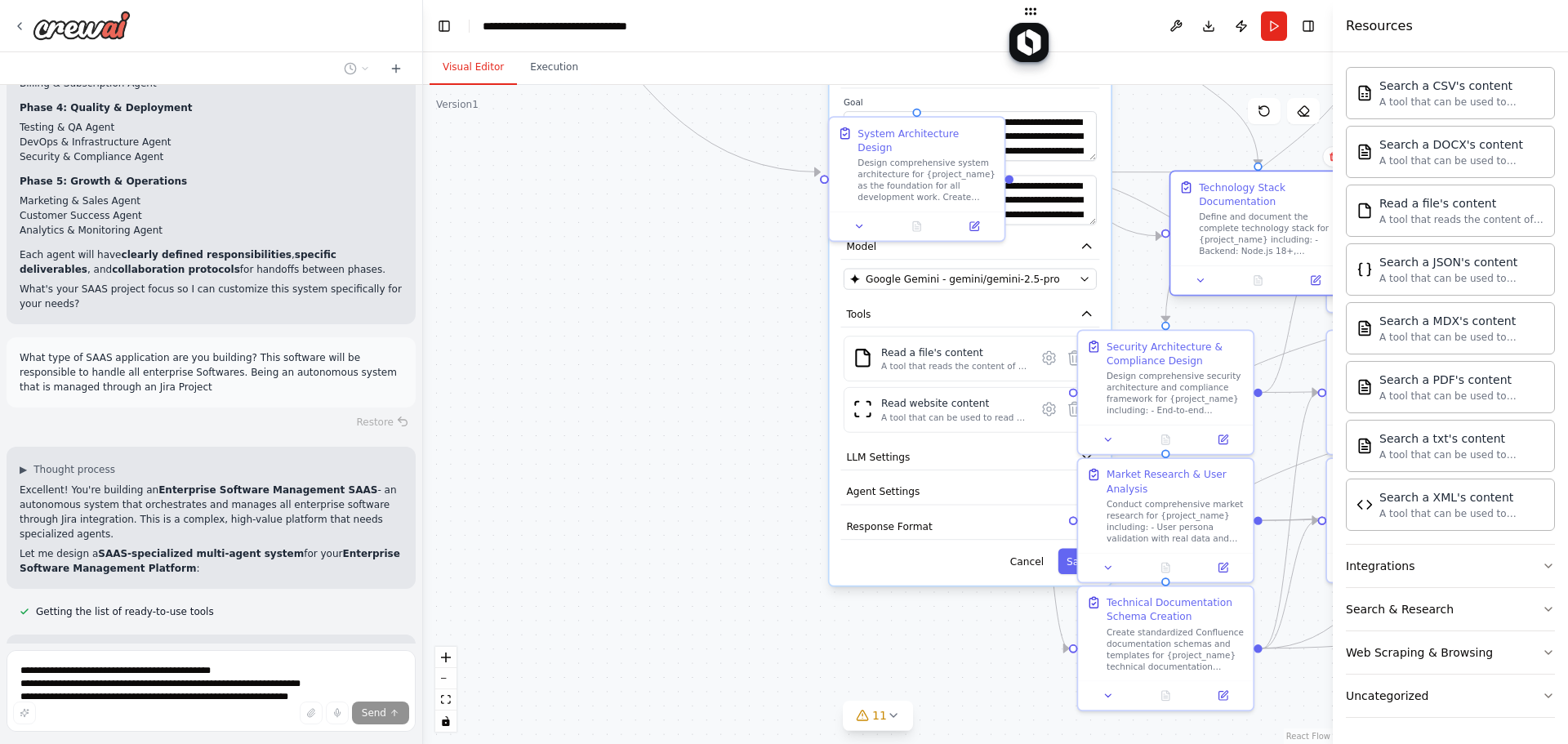
drag, startPoint x: 1238, startPoint y: 218, endPoint x: 1264, endPoint y: 192, distance: 36.8
click at [1258, 185] on div "Technology Stack Documentation" at bounding box center [1268, 194] width 138 height 29
click at [893, 455] on span "LLM Settings" at bounding box center [878, 456] width 64 height 14
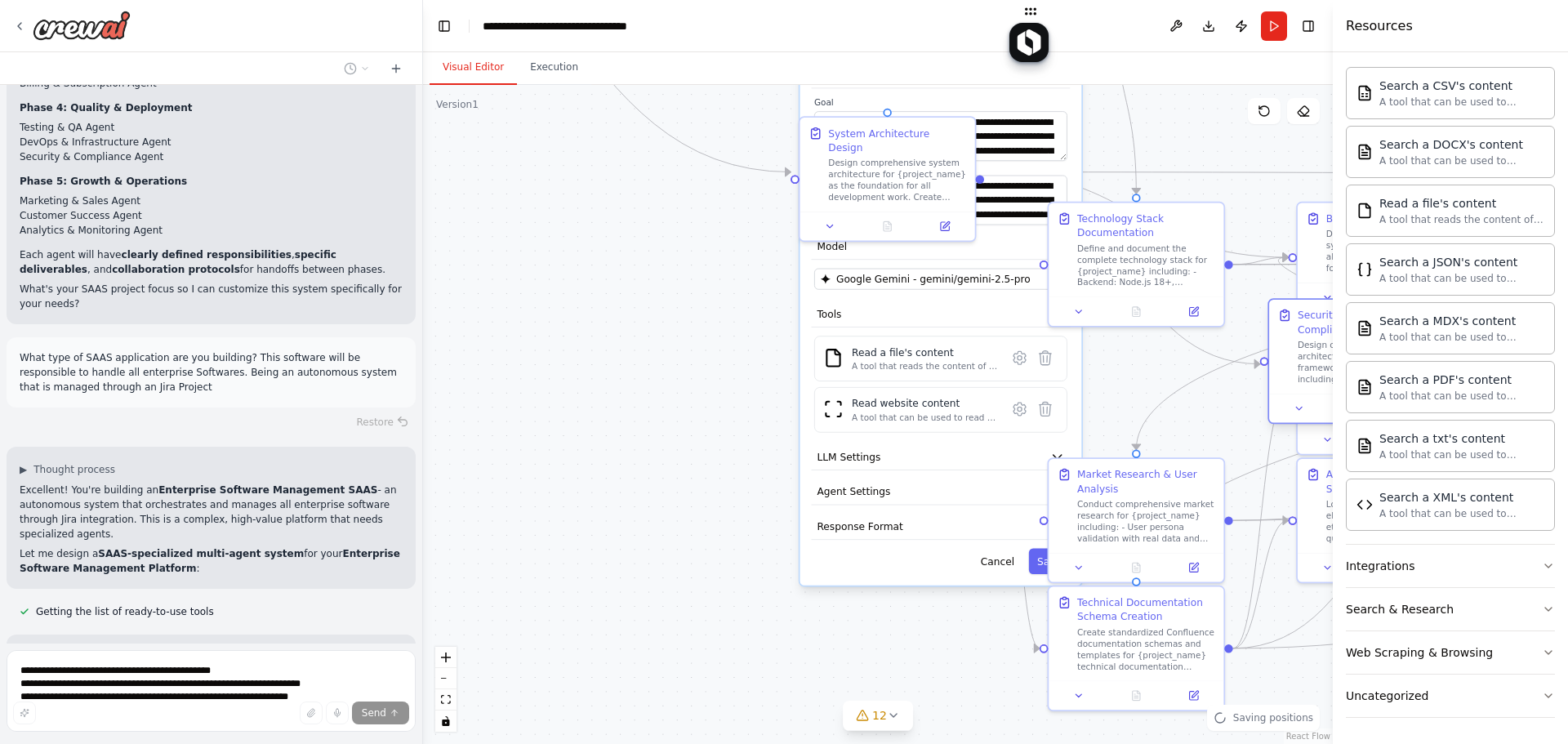
drag, startPoint x: 1137, startPoint y: 408, endPoint x: 1297, endPoint y: 377, distance: 163.0
click at [1258, 380] on div "create this flow Technical Specification Agent Role : Technology stack selectio…" at bounding box center [784, 372] width 1568 height 744
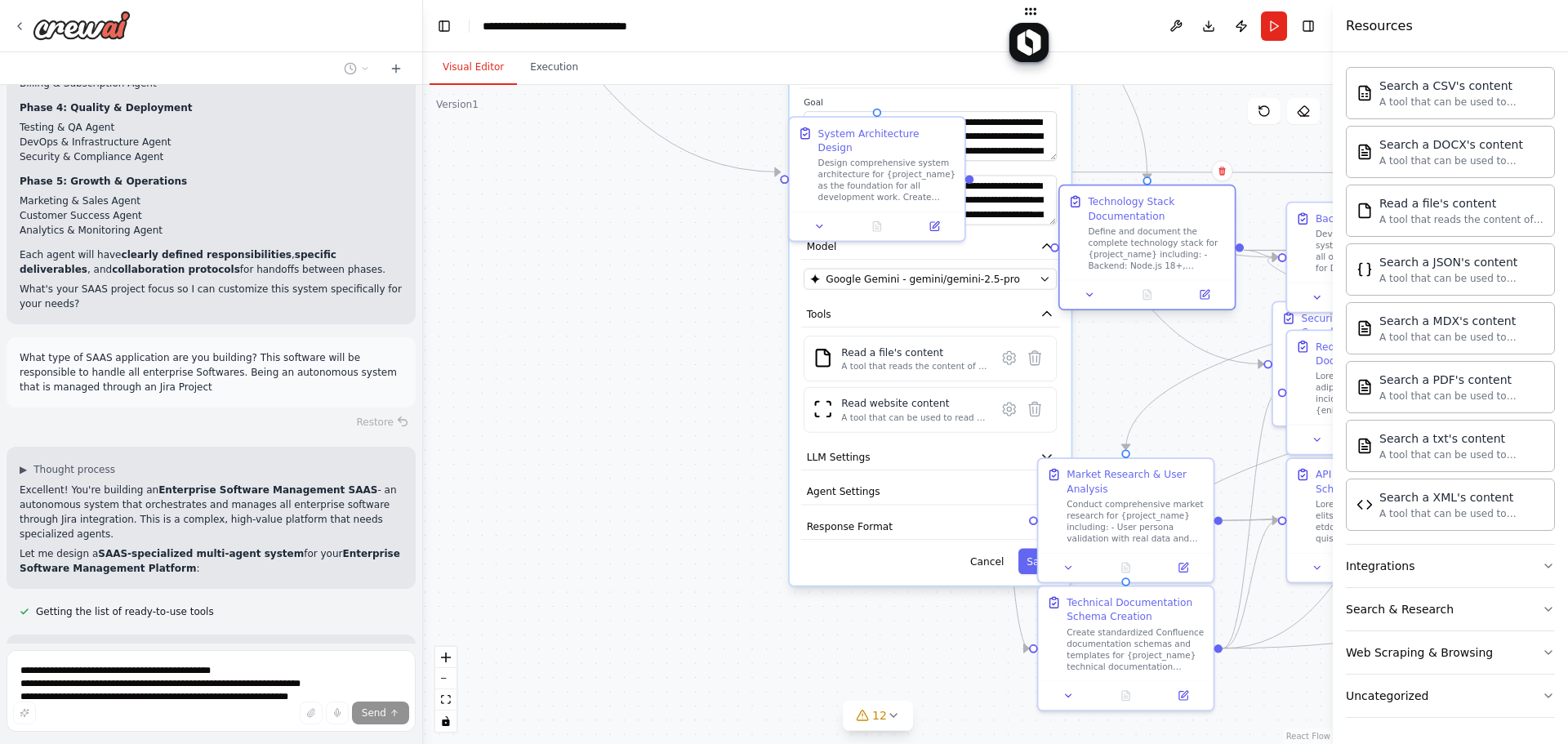
click at [1188, 232] on div "Define and document the complete technology stack for {project_name} including:…" at bounding box center [1157, 247] width 138 height 46
drag, startPoint x: 1105, startPoint y: 488, endPoint x: 1194, endPoint y: 494, distance: 89.2
click at [1157, 493] on div "Market Research & User Analysis Conduct comprehensive market research for {proj…" at bounding box center [1143, 503] width 138 height 77
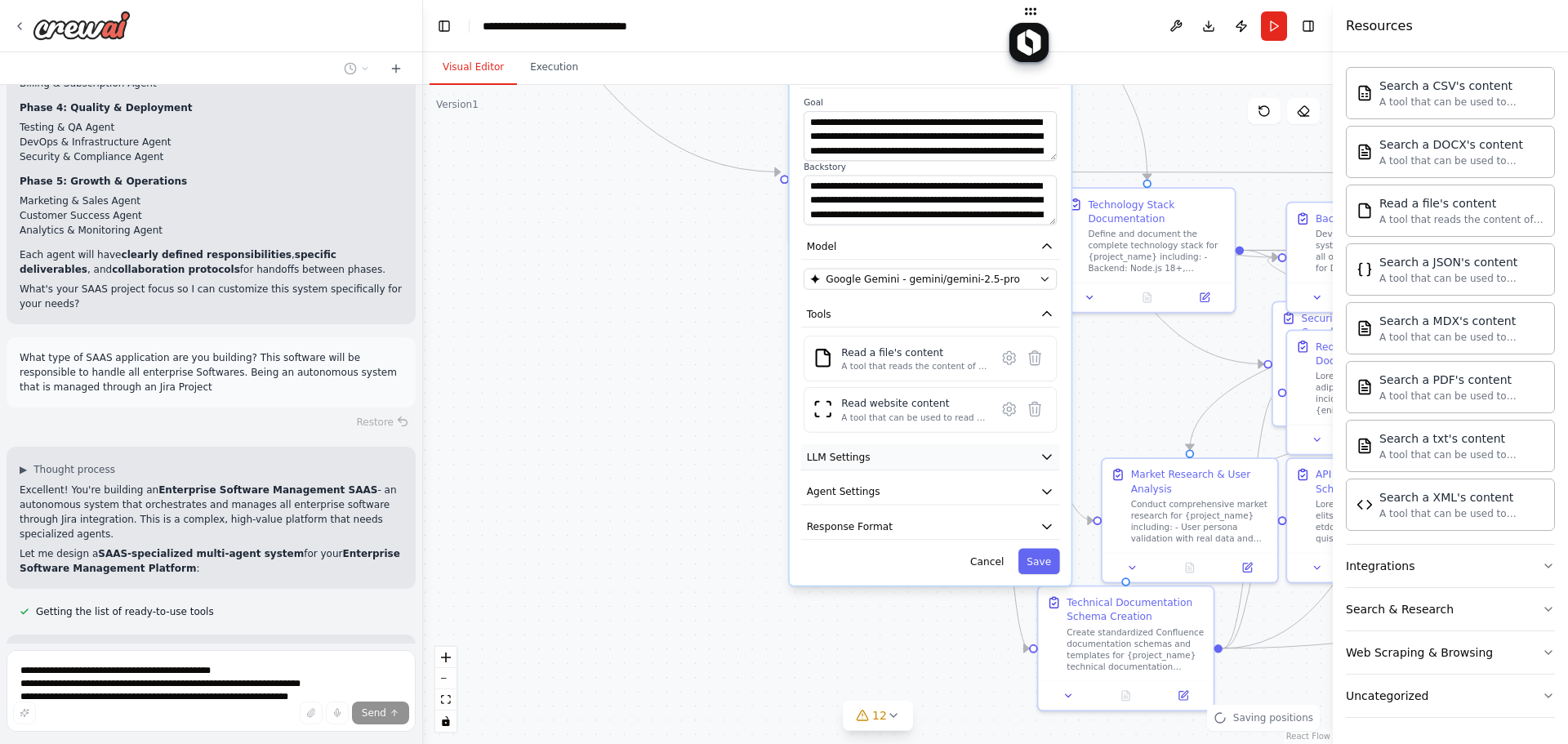
click at [1051, 455] on icon "button" at bounding box center [1046, 456] width 14 height 14
click at [1048, 455] on icon "button" at bounding box center [1046, 456] width 14 height 14
click at [1046, 455] on icon "button" at bounding box center [1046, 456] width 14 height 14
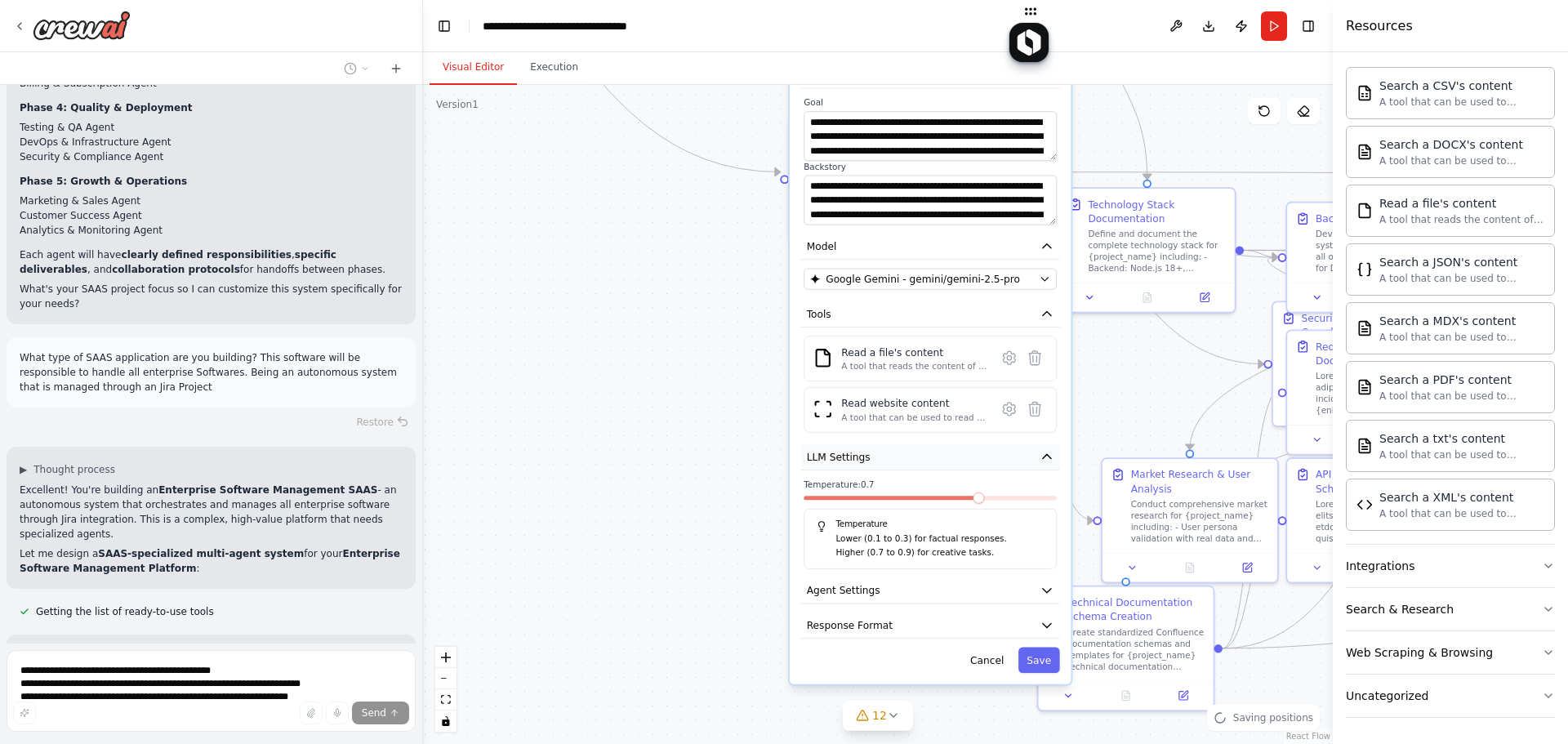
click at [1046, 455] on icon "button" at bounding box center [1046, 456] width 14 height 14
click at [1046, 455] on icon "button" at bounding box center [1047, 456] width 8 height 4
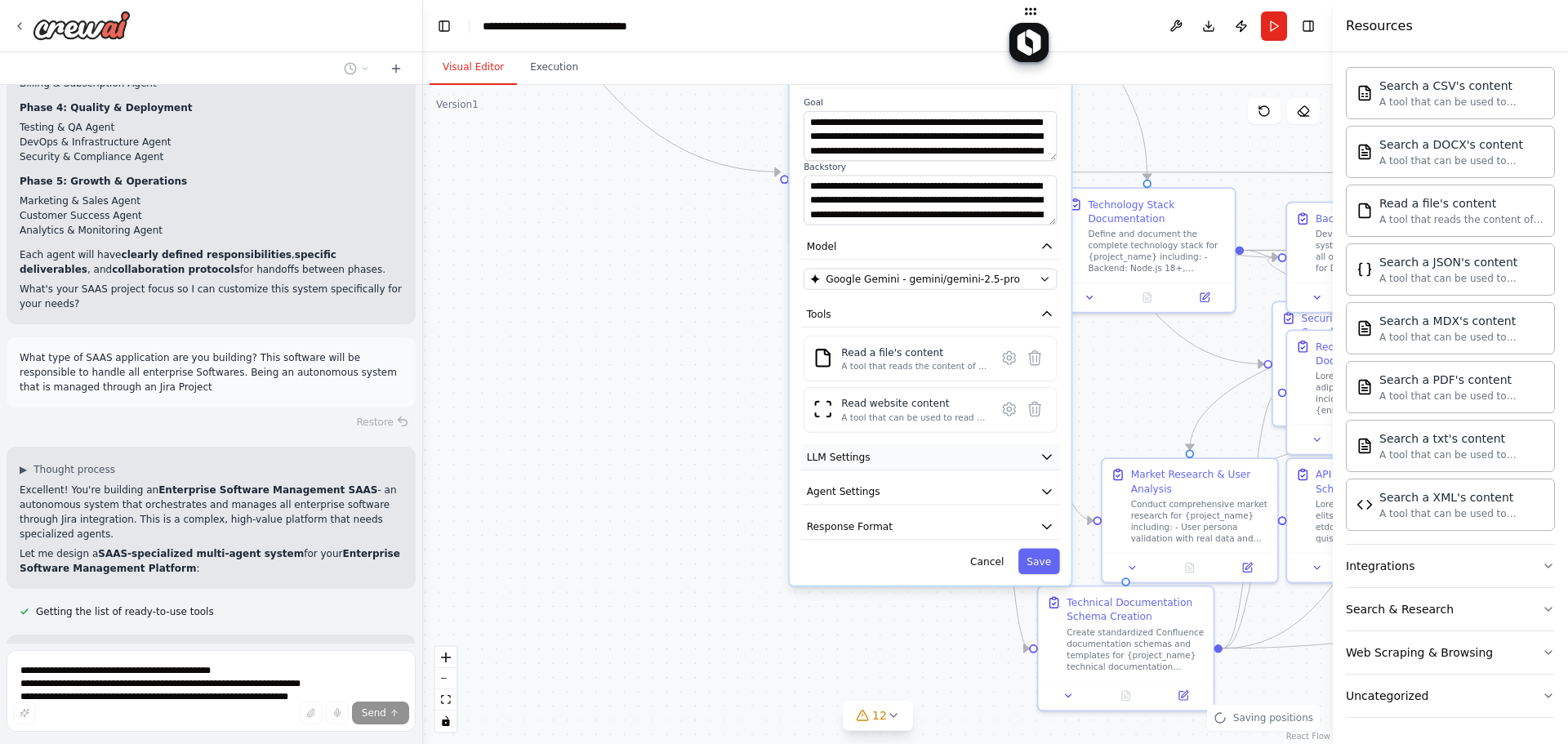
click at [1046, 455] on icon "button" at bounding box center [1046, 456] width 14 height 14
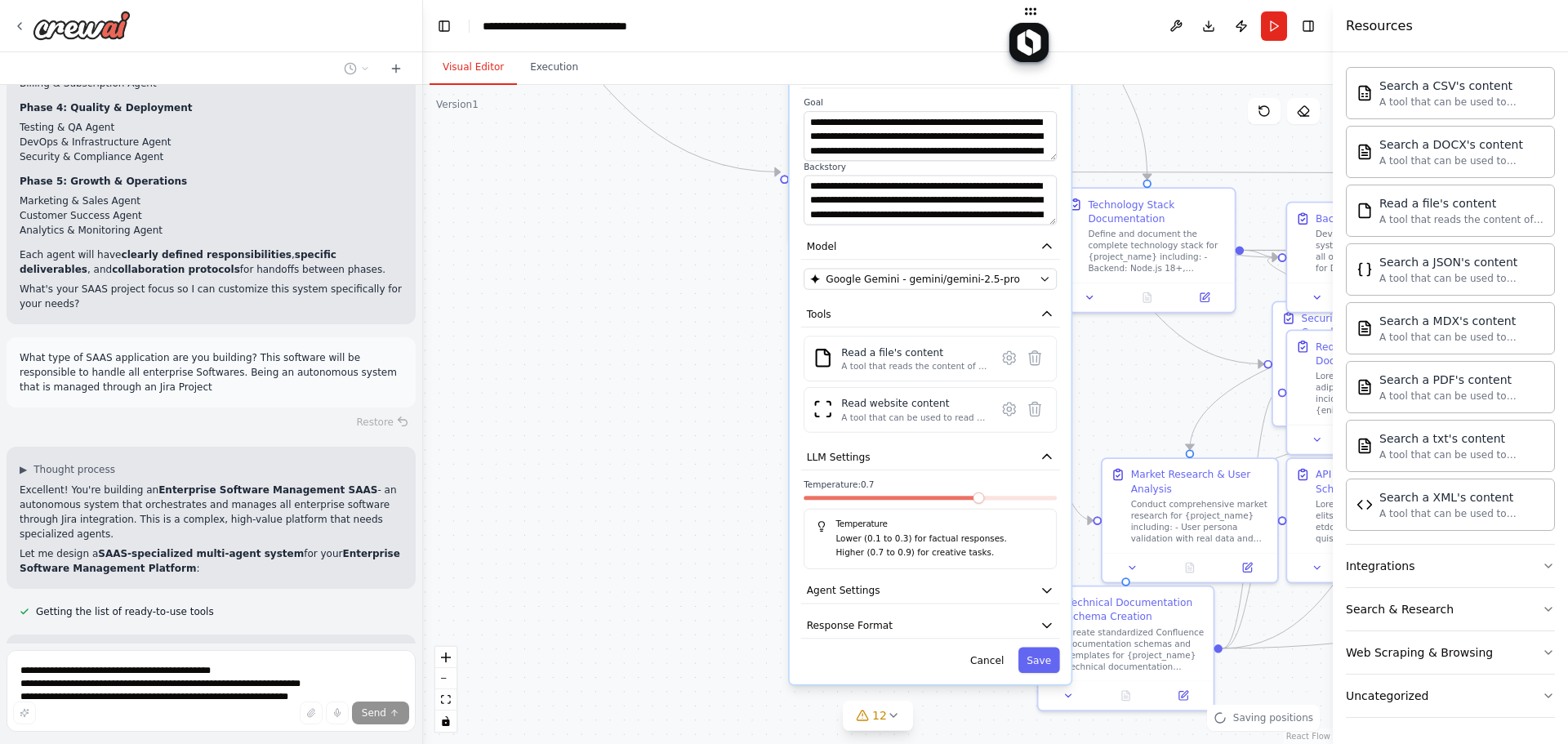
click at [935, 501] on div at bounding box center [930, 500] width 253 height 9
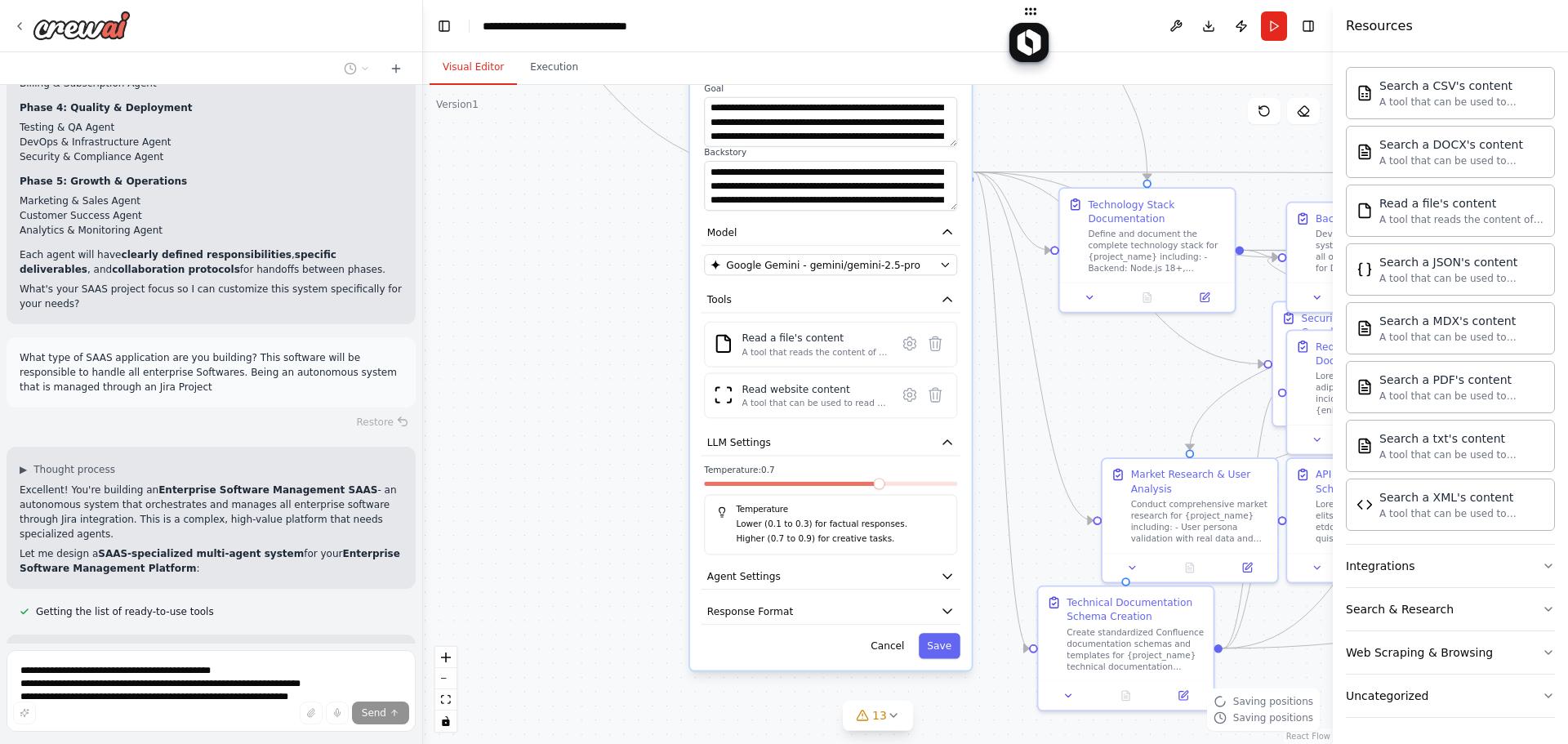
drag, startPoint x: 981, startPoint y: 504, endPoint x: 875, endPoint y: 496, distance: 106.3
click at [875, 496] on div "Temperature: 0.7 Temperature Lower (0.1 to 0.3) for factual responses. Higher (…" at bounding box center [830, 510] width 253 height 91
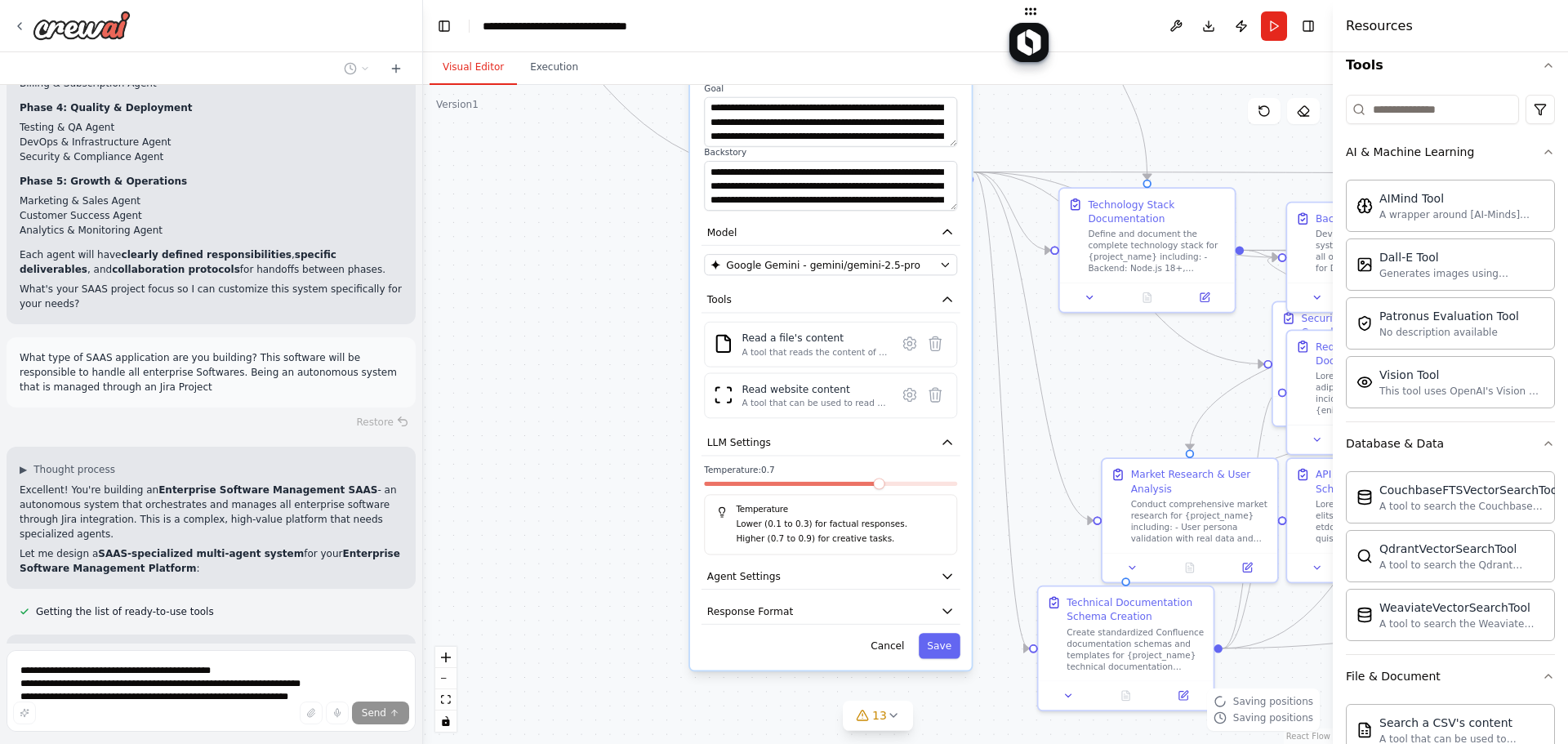
scroll to position [0, 0]
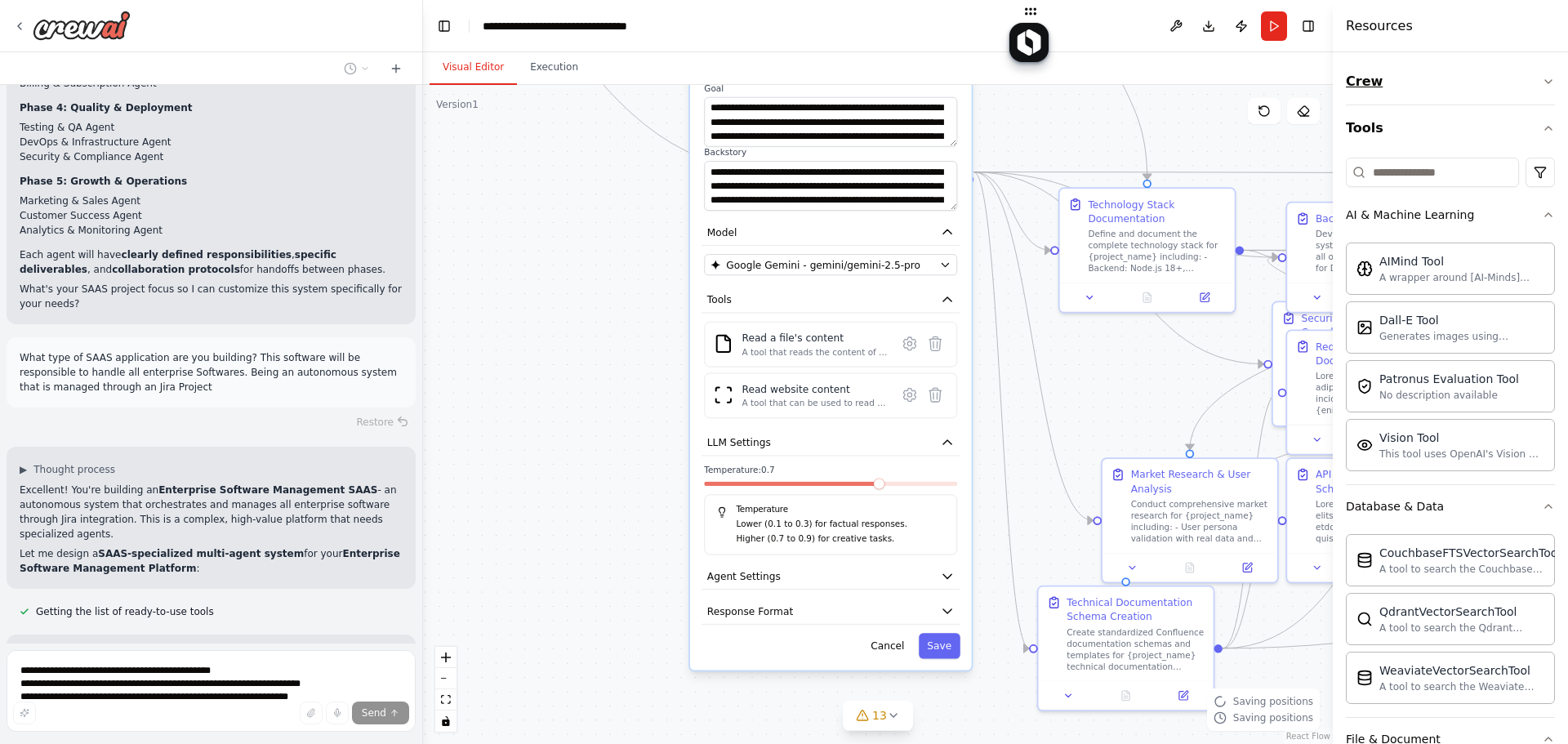
click at [1258, 72] on button "Crew" at bounding box center [1450, 81] width 209 height 46
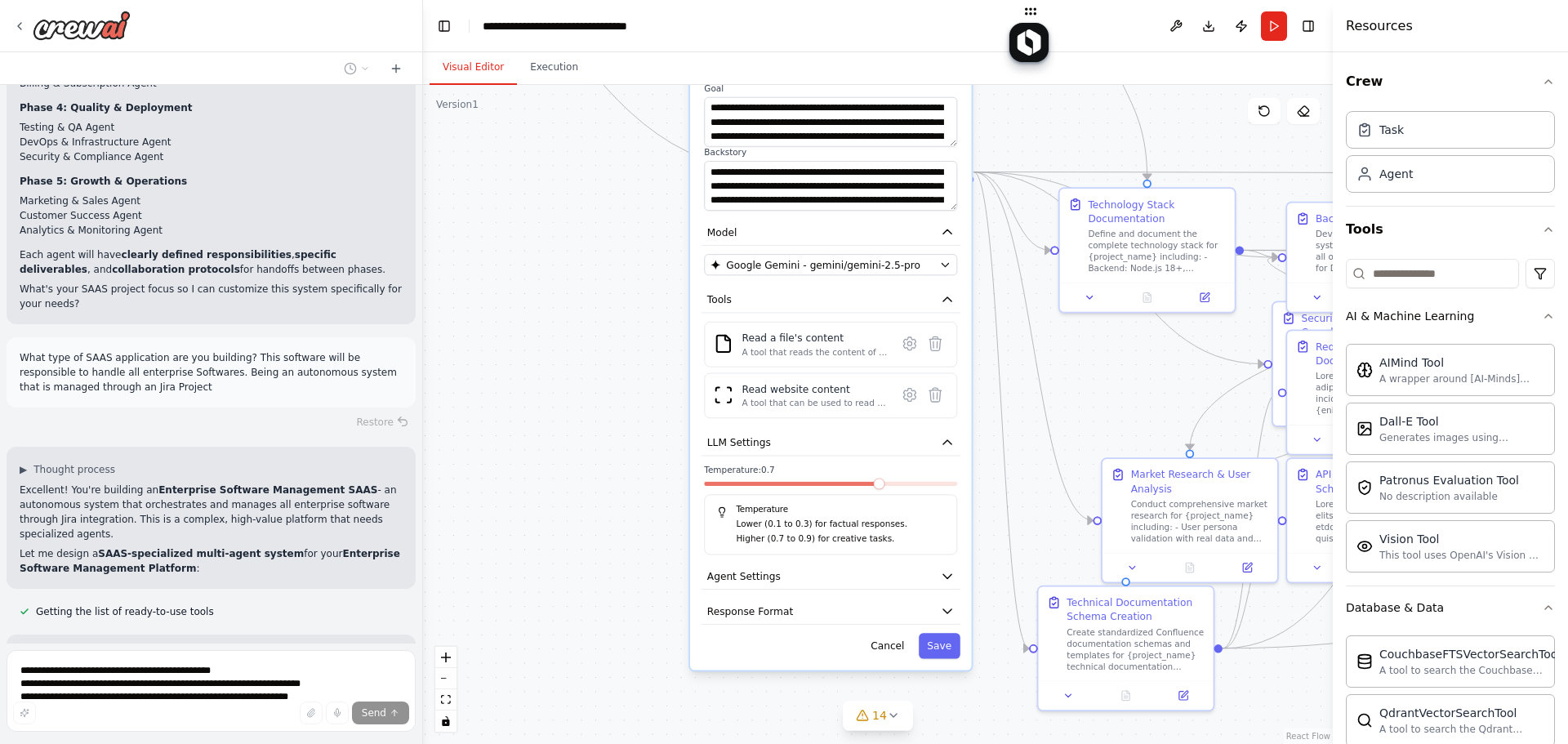
click at [869, 479] on div "Temperature: 0.7 Temperature Lower (0.1 to 0.3) for factual responses. Higher (…" at bounding box center [830, 510] width 253 height 91
click at [866, 480] on div "Temperature: 0.7 Temperature Lower (0.1 to 0.3) for factual responses. Higher (…" at bounding box center [830, 510] width 253 height 91
click at [829, 479] on span at bounding box center [830, 484] width 11 height 11
click at [943, 583] on icon "button" at bounding box center [947, 576] width 14 height 14
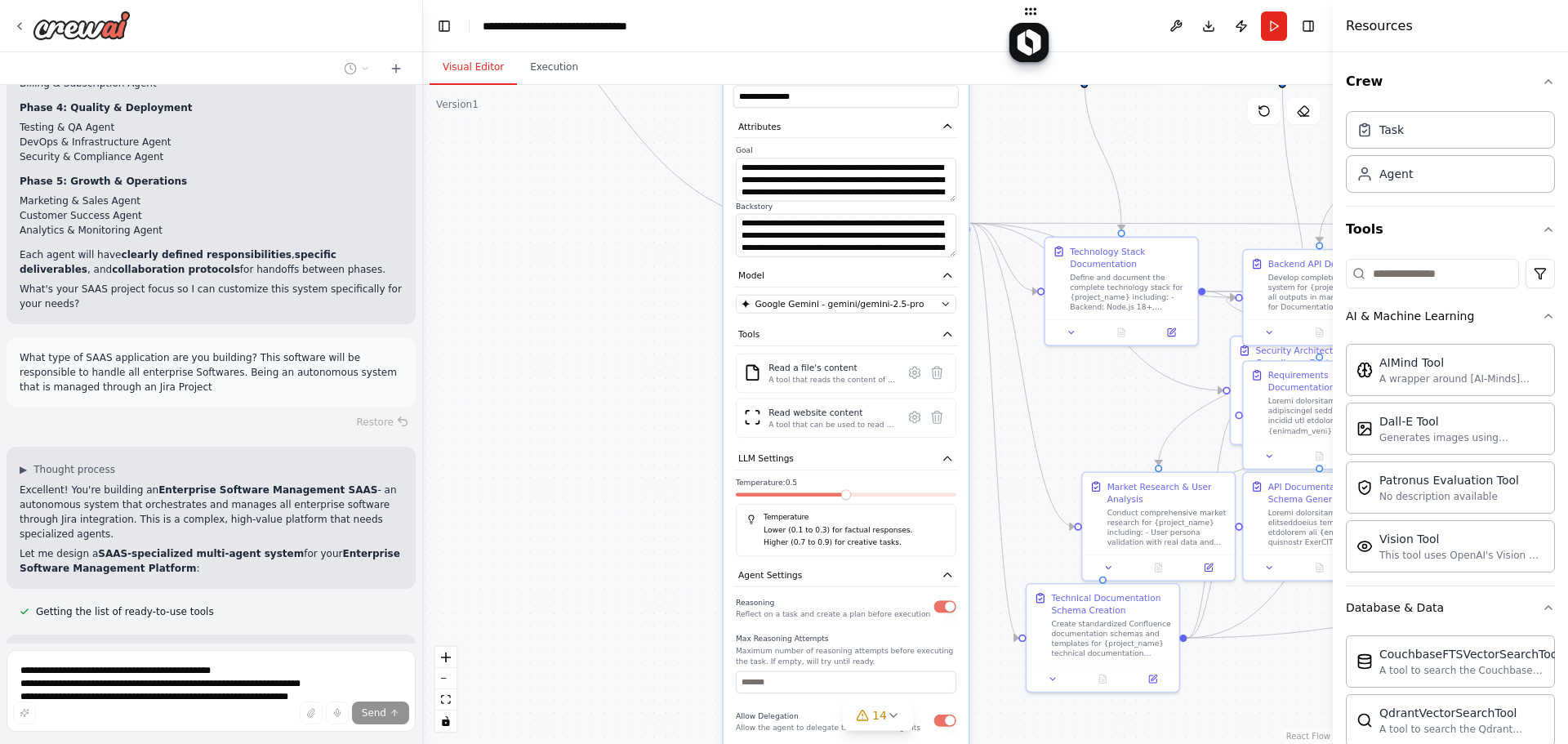
click at [877, 608] on div "Reasoning Reflect on a task and create a plan before execution" at bounding box center [833, 607] width 194 height 24
click at [782, 602] on div "Reasoning Reflect on a task and create a plan before execution" at bounding box center [833, 607] width 194 height 24
drag, startPoint x: 779, startPoint y: 692, endPoint x: 792, endPoint y: 674, distance: 22.2
click at [779, 691] on input "*" at bounding box center [846, 682] width 220 height 22
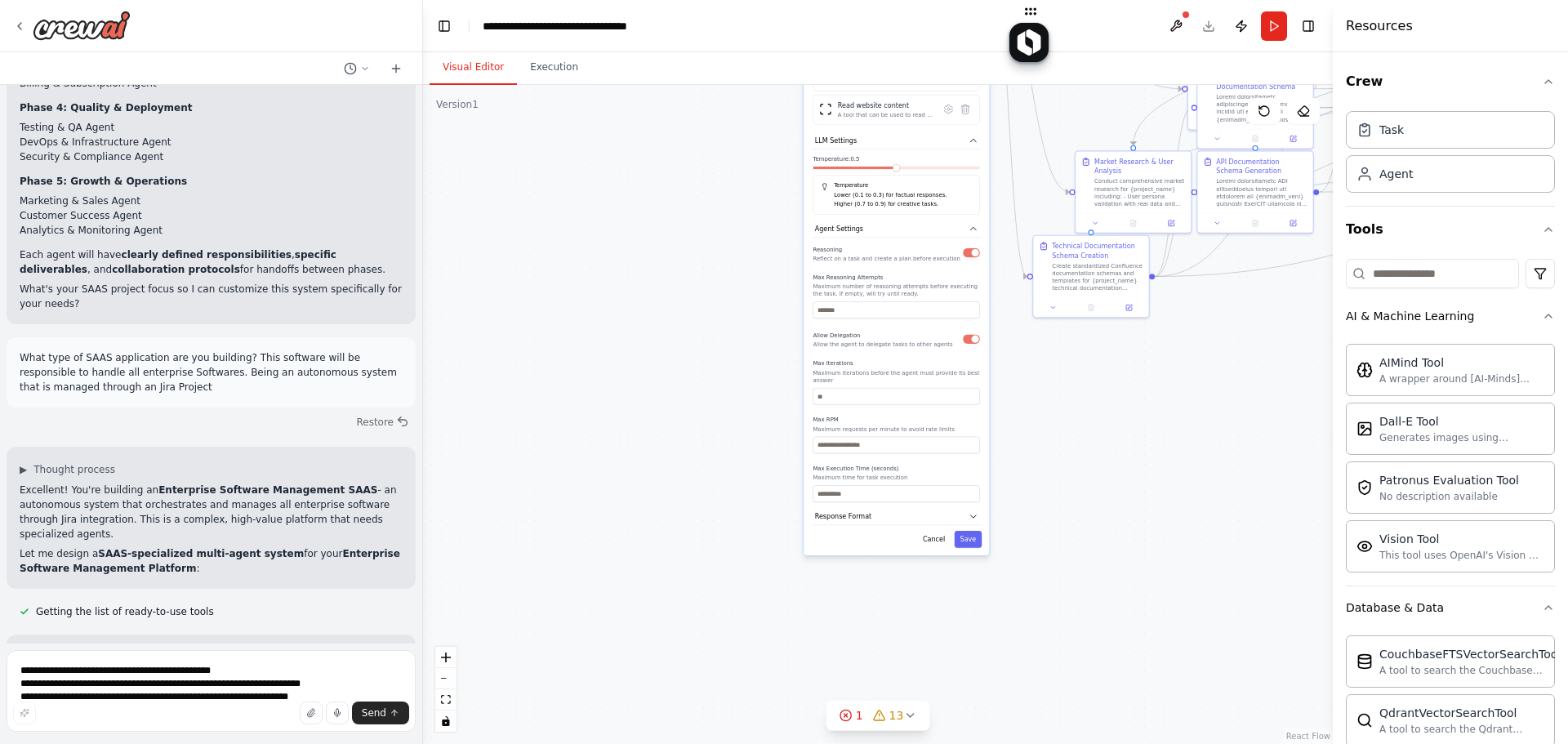
drag, startPoint x: 1172, startPoint y: 721, endPoint x: 1234, endPoint y: 381, distance: 345.6
click at [1235, 381] on div ".deletable-edge-delete-btn { width: 20px; height: 20px; border: 0px solid #ffff…" at bounding box center [878, 414] width 910 height 659
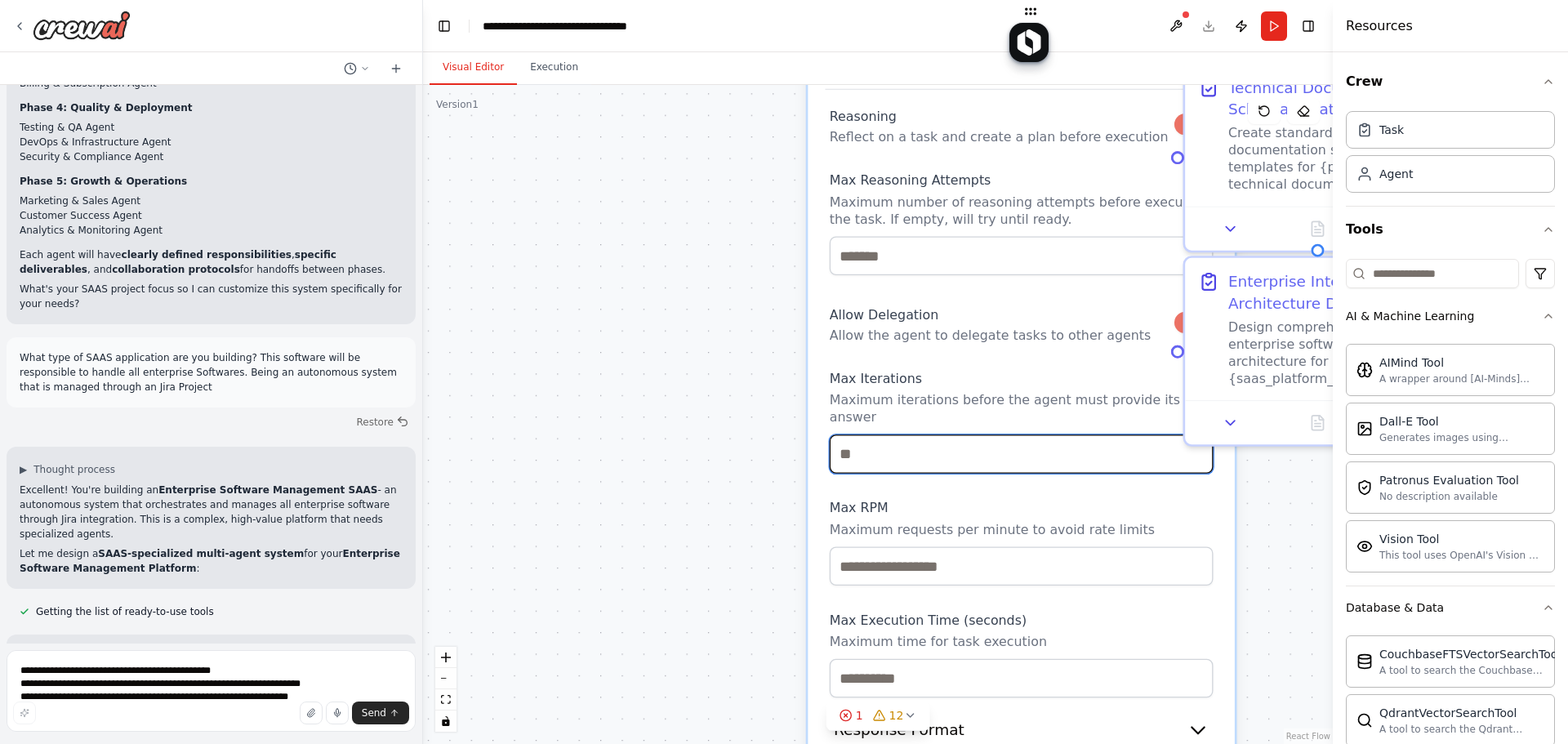
click at [884, 442] on input "***" at bounding box center [1022, 454] width 384 height 39
type input "**"
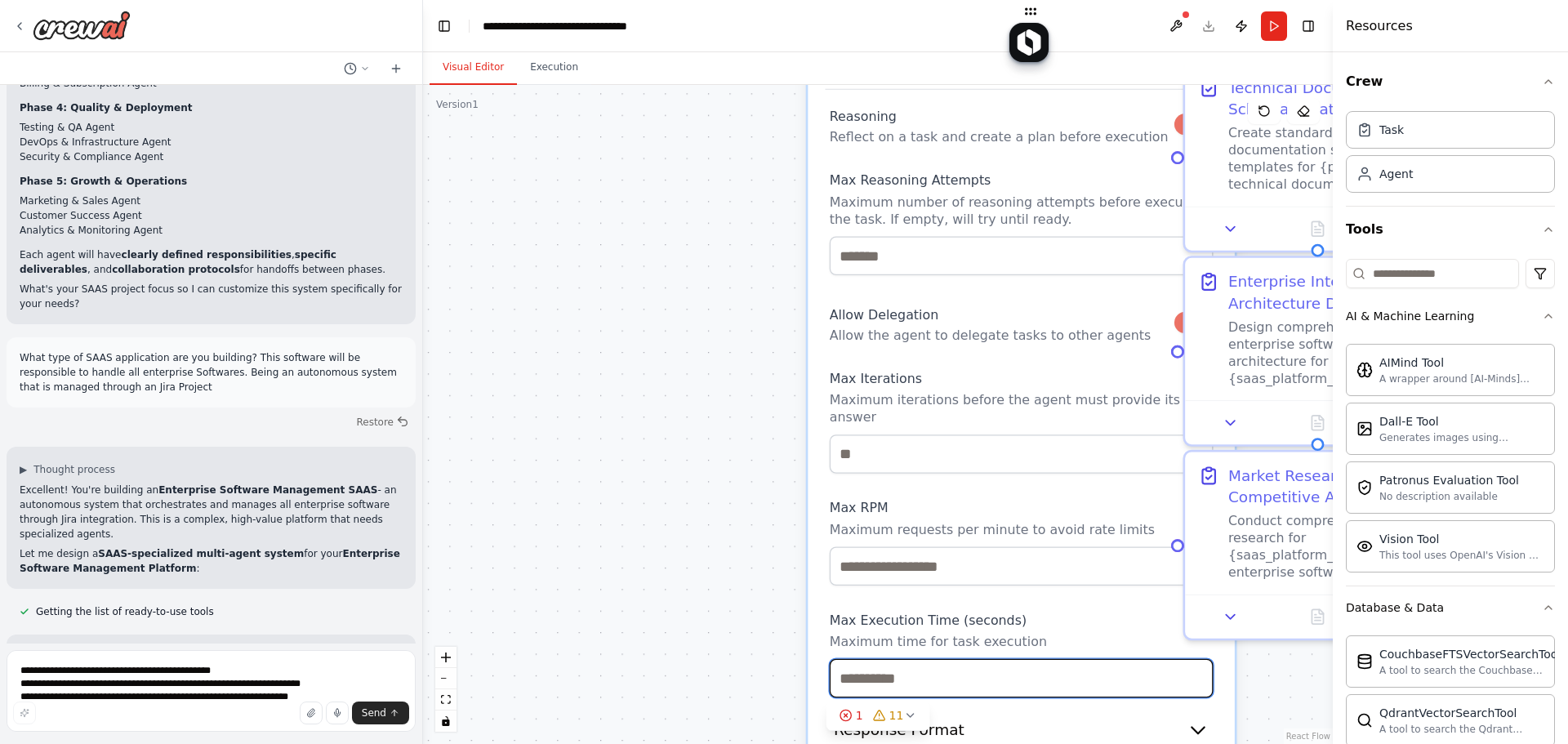
click at [842, 659] on input "****" at bounding box center [1022, 679] width 384 height 39
click at [844, 659] on input "****" at bounding box center [1022, 679] width 384 height 39
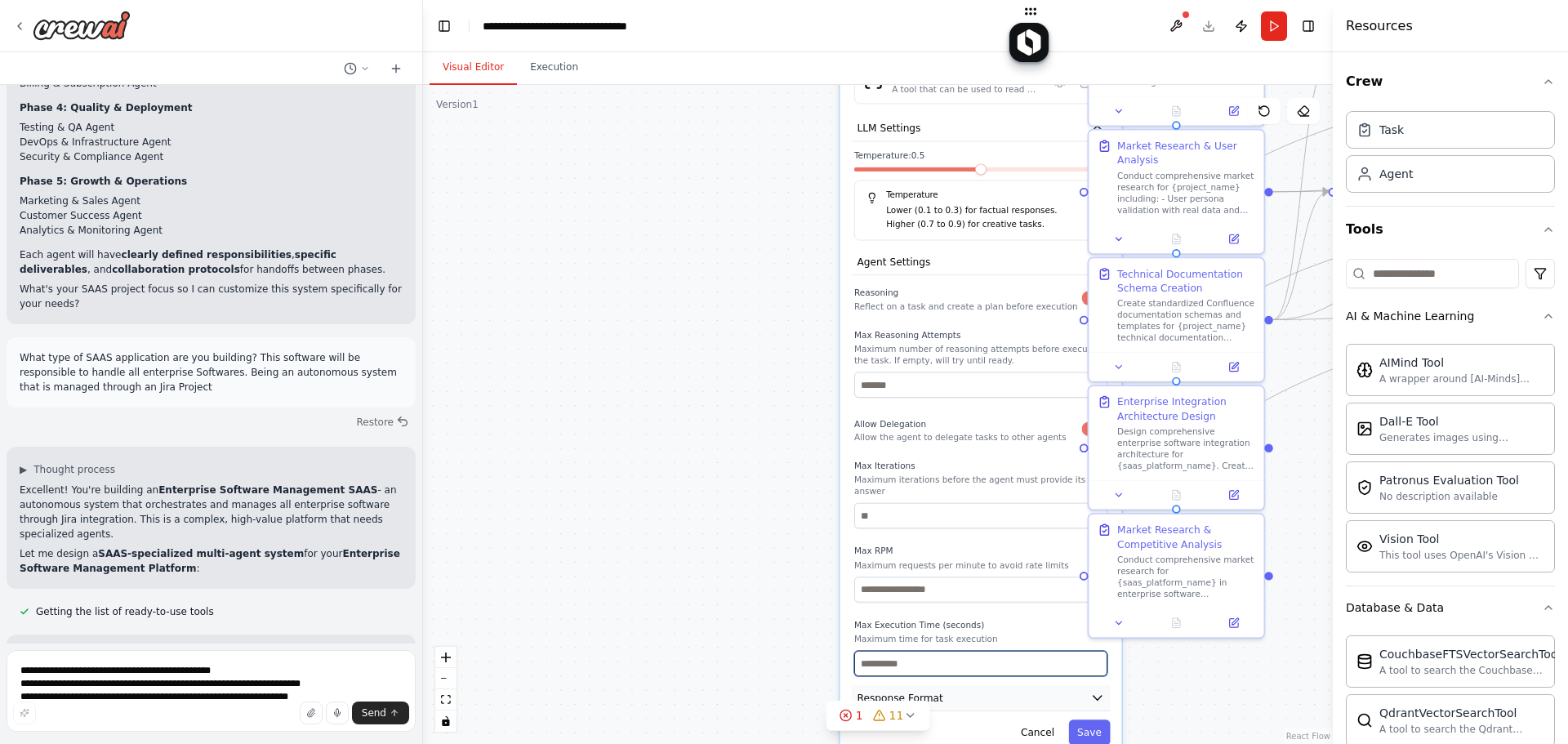
type input "****"
click at [1097, 695] on icon "button" at bounding box center [1097, 697] width 8 height 4
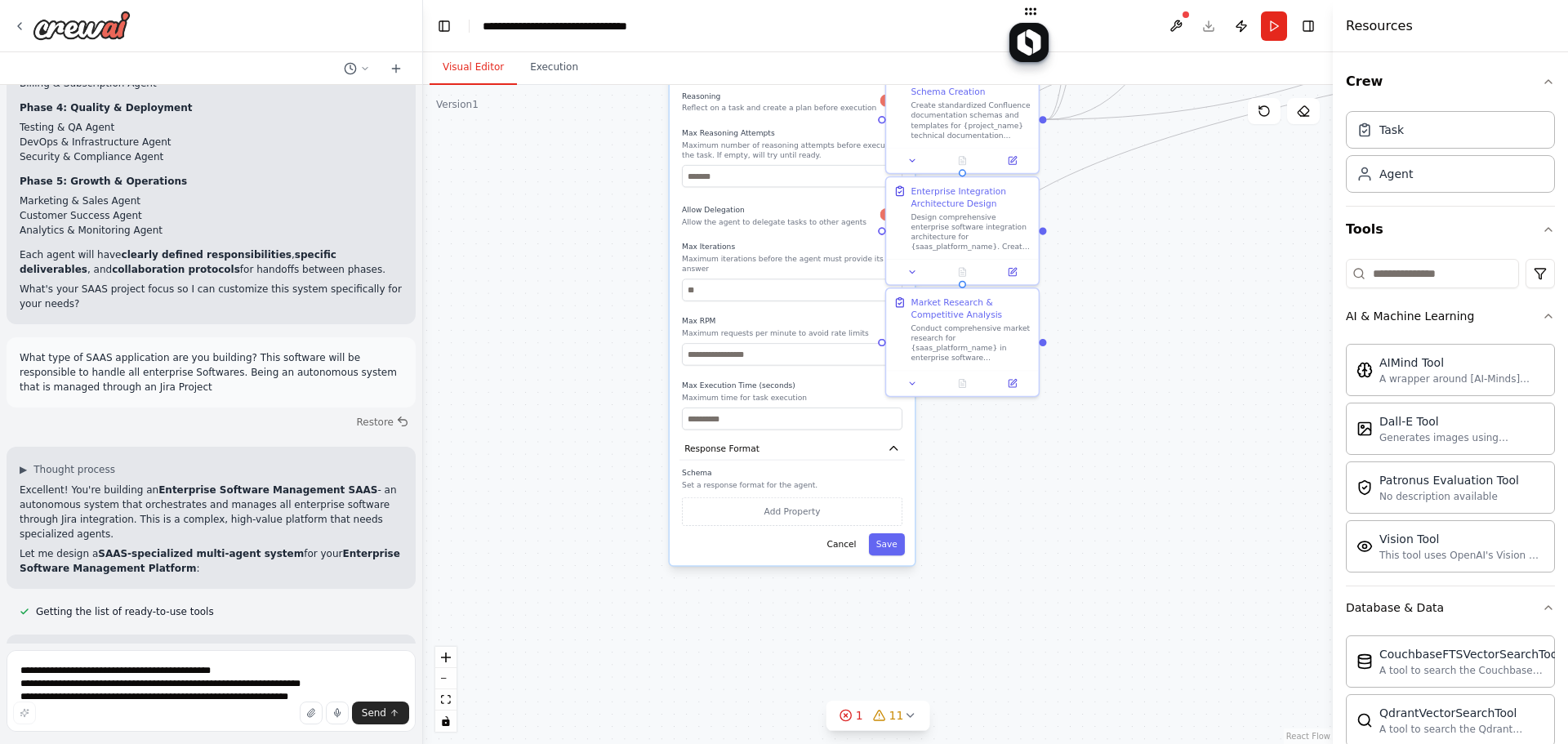
drag, startPoint x: 761, startPoint y: 489, endPoint x: 633, endPoint y: 288, distance: 238.3
click at [598, 274] on div ".deletable-edge-delete-btn { width: 20px; height: 20px; border: 0px solid #ffff…" at bounding box center [878, 414] width 910 height 659
click at [1005, 456] on div ".deletable-edge-delete-btn { width: 20px; height: 20px; border: 0px solid #ffff…" at bounding box center [878, 414] width 910 height 659
click at [831, 498] on button "Add Property" at bounding box center [794, 512] width 220 height 29
click at [707, 498] on input "**********" at bounding box center [721, 509] width 75 height 22
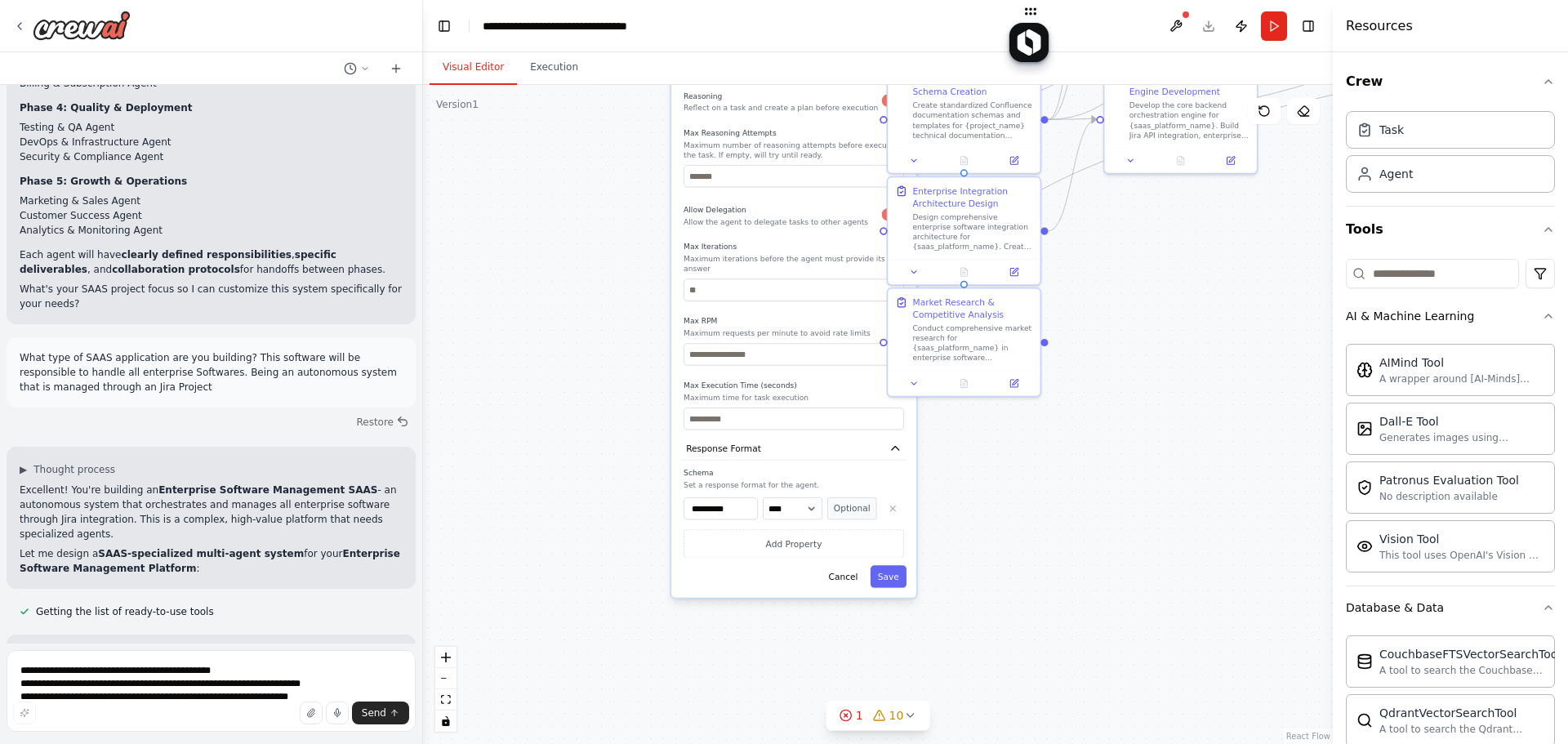
click at [707, 498] on input "**********" at bounding box center [721, 509] width 75 height 22
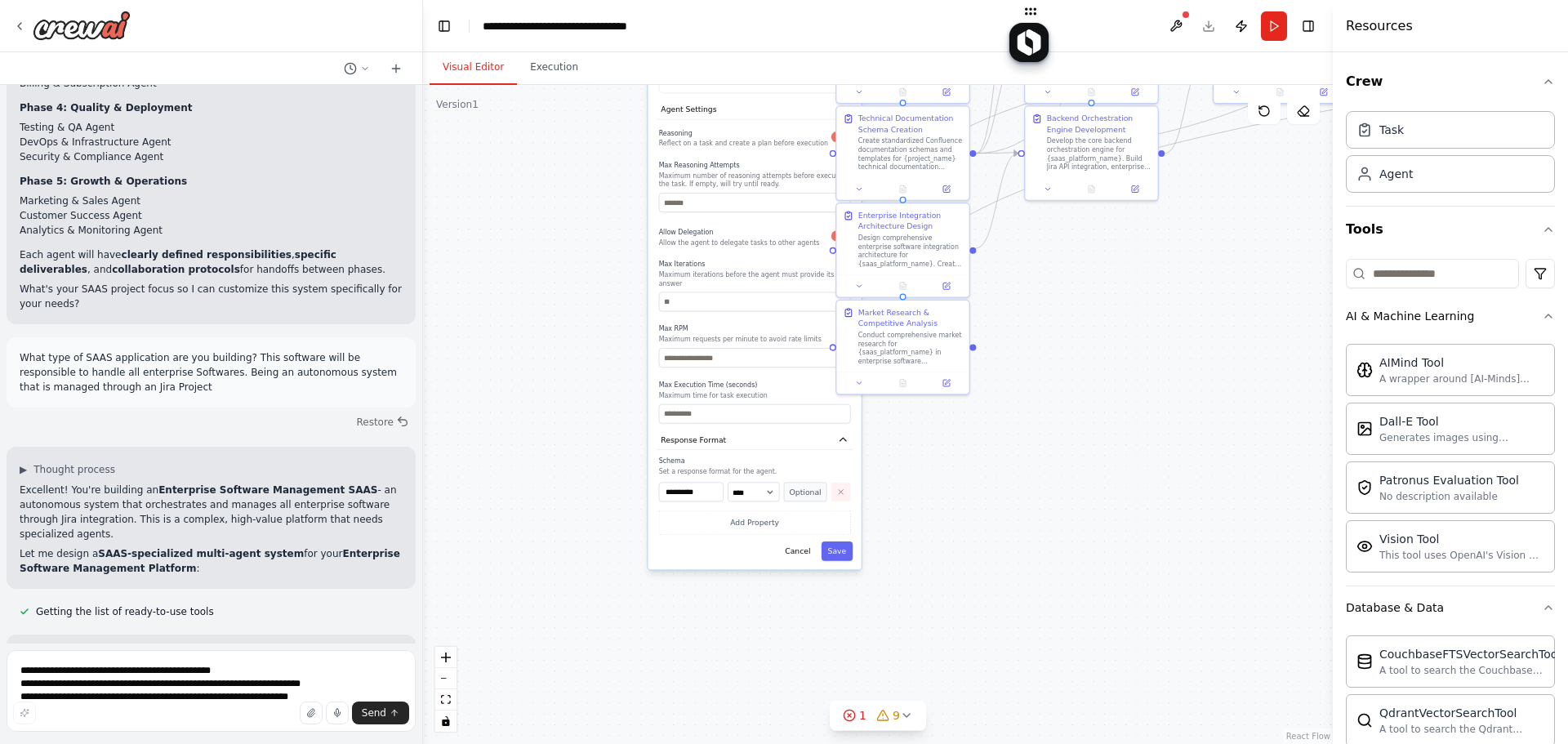
click at [841, 487] on icon "button" at bounding box center [841, 492] width 9 height 9
drag, startPoint x: 878, startPoint y: 317, endPoint x: 949, endPoint y: 326, distance: 71.6
click at [948, 326] on div "Market Research & Competitive Analysis" at bounding box center [981, 326] width 105 height 21
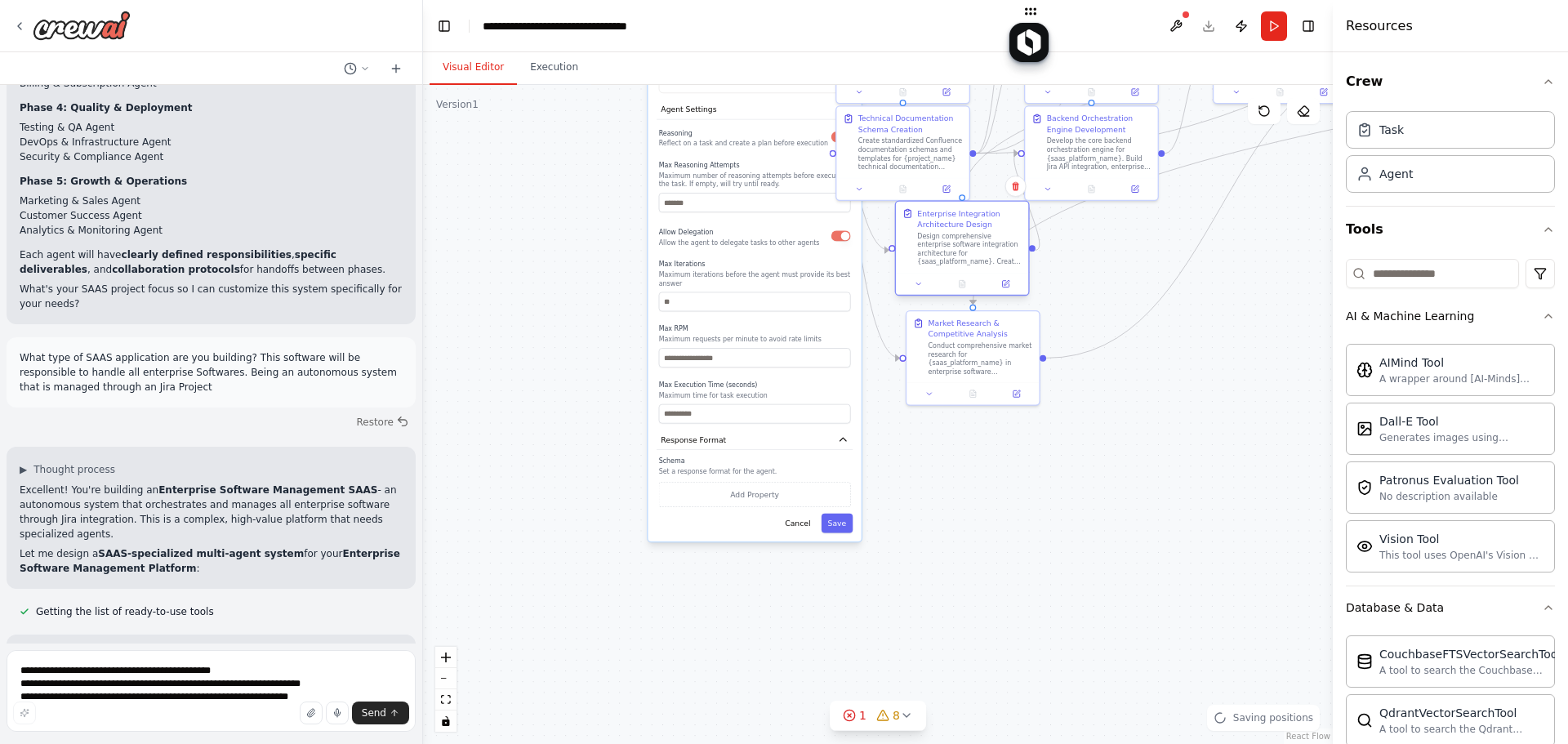
drag, startPoint x: 880, startPoint y: 225, endPoint x: 916, endPoint y: 238, distance: 38.3
click at [917, 232] on div "Enterprise Integration Architecture Design Design comprehensive enterprise soft…" at bounding box center [962, 237] width 120 height 58
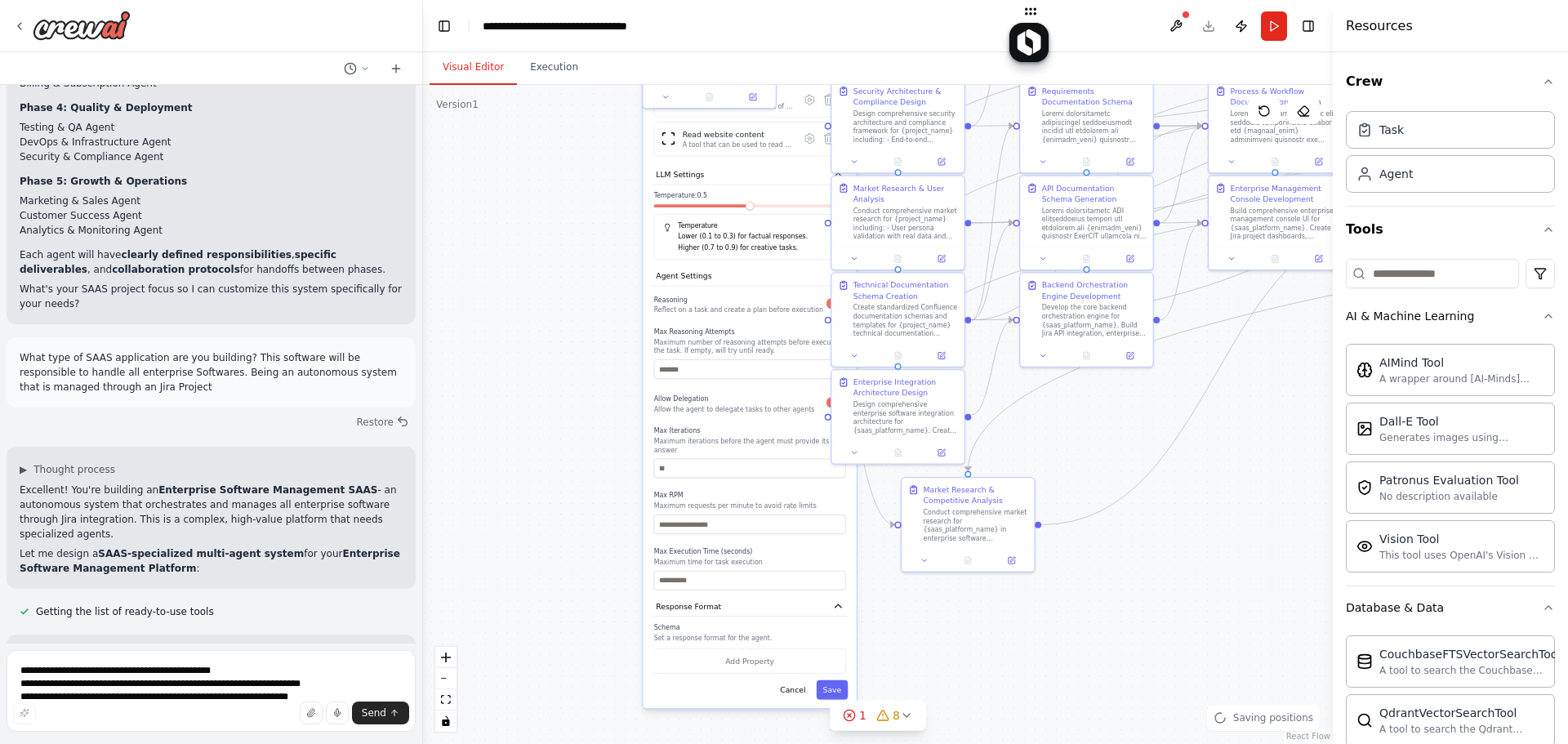
drag, startPoint x: 996, startPoint y: 639, endPoint x: 978, endPoint y: 714, distance: 77.1
click at [991, 743] on html "create this flow Technical Specification Agent Role : Technology stack selectio…" at bounding box center [784, 372] width 1568 height 744
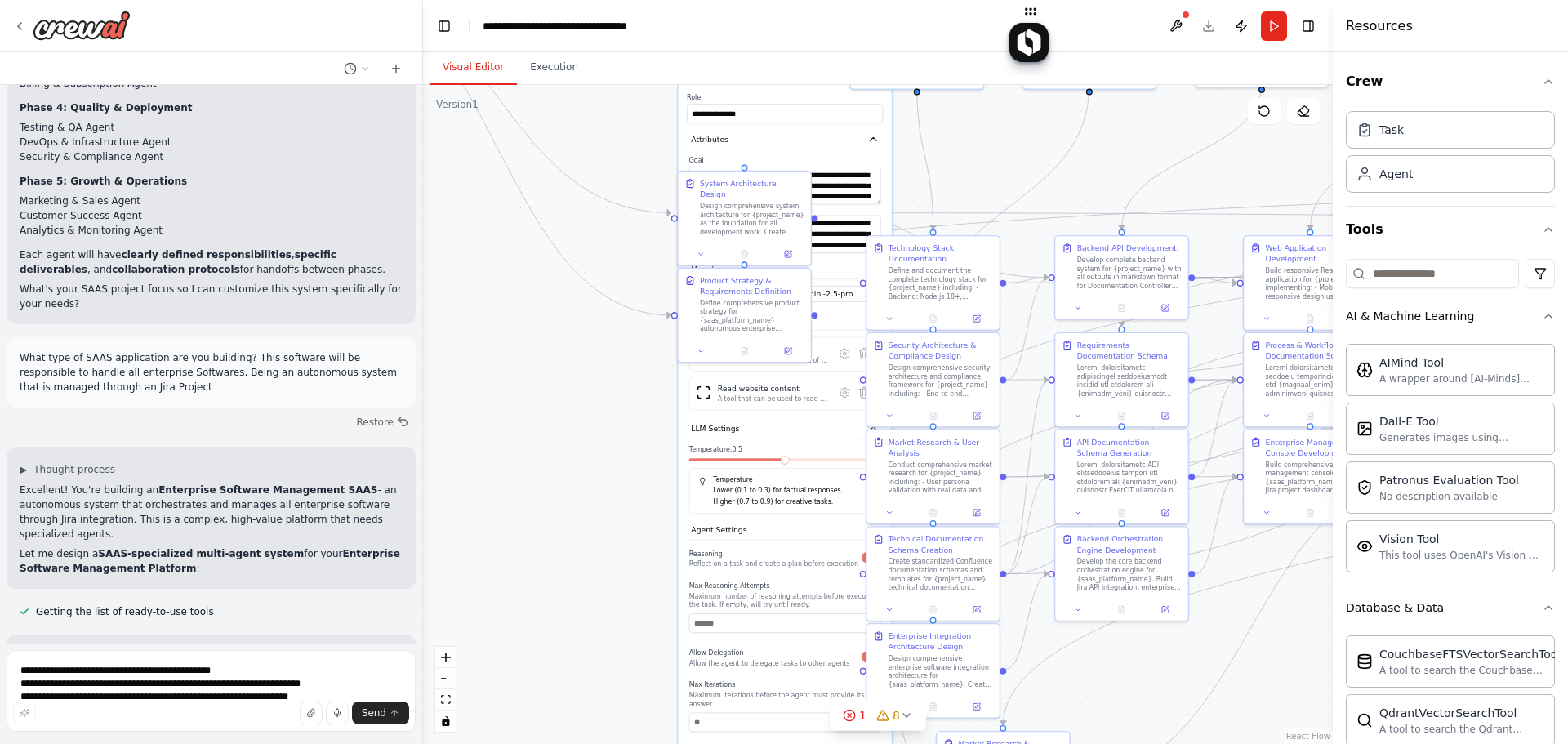
drag, startPoint x: 591, startPoint y: 593, endPoint x: 597, endPoint y: 611, distance: 19.0
click at [596, 625] on div ".deletable-edge-delete-btn { width: 20px; height: 20px; border: 0px solid #ffff…" at bounding box center [878, 414] width 910 height 659
drag, startPoint x: 646, startPoint y: 344, endPoint x: 466, endPoint y: 372, distance: 182.2
click at [459, 377] on div "Product Strategy & Requirements Definition Define comprehensive product strateg…" at bounding box center [519, 375] width 120 height 58
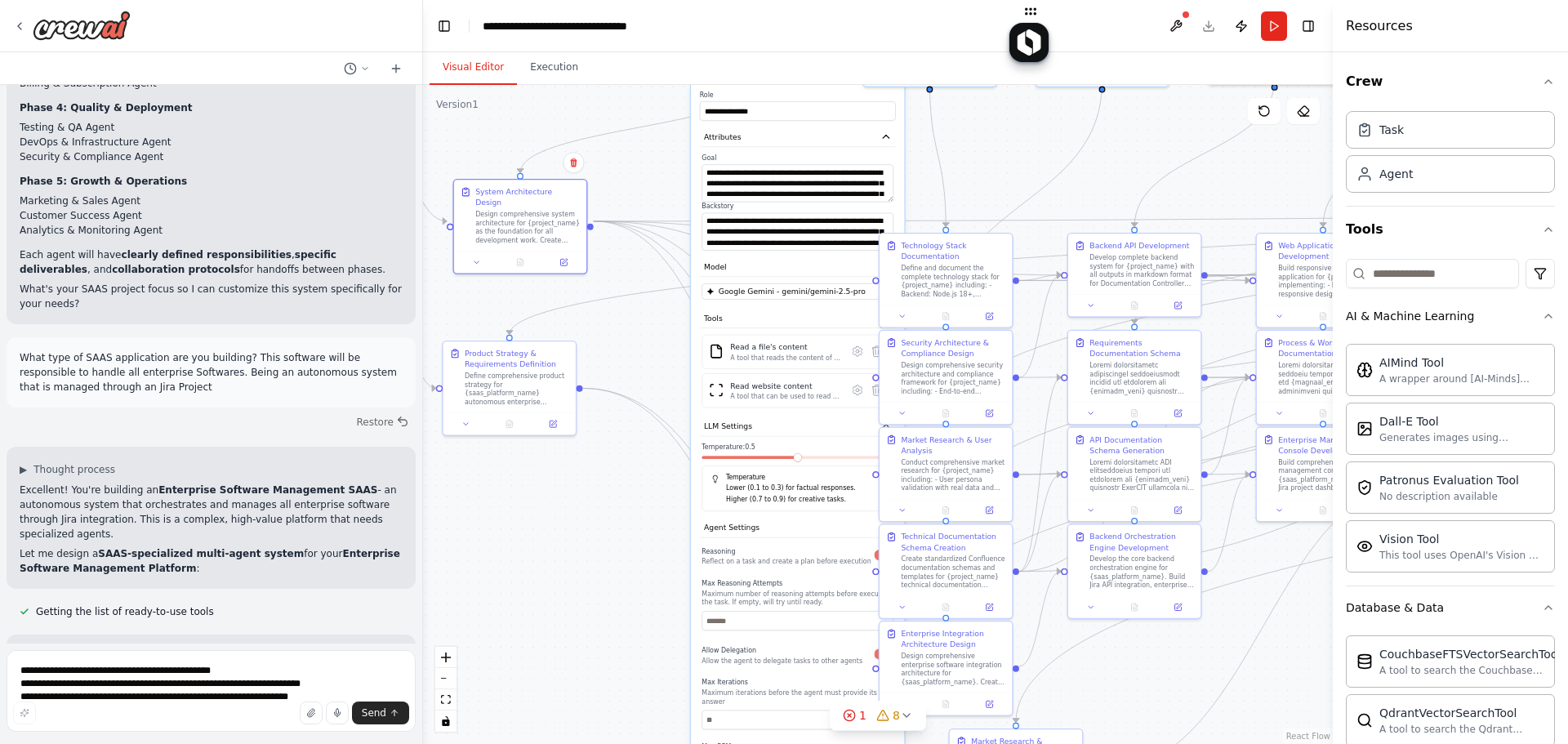
drag, startPoint x: 751, startPoint y: 188, endPoint x: 922, endPoint y: 147, distance: 175.8
click at [522, 193] on div "System Architecture Design Design comprehensive system architecture for {projec…" at bounding box center [528, 215] width 105 height 58
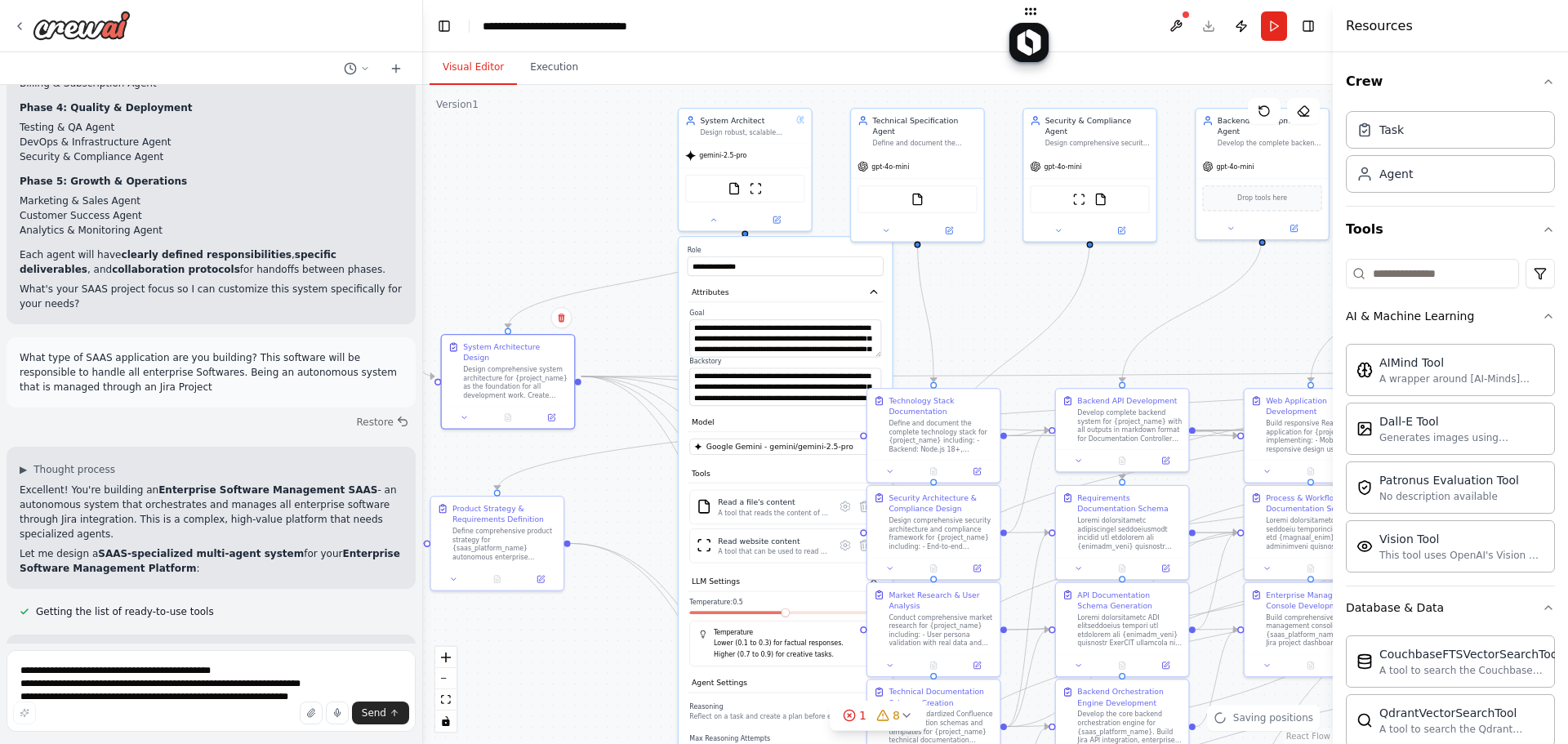
drag, startPoint x: 1470, startPoint y: 370, endPoint x: 1044, endPoint y: 279, distance: 435.6
click at [1049, 280] on div ".deletable-edge-delete-btn { width: 20px; height: 20px; border: 0px solid #ffff…" at bounding box center [878, 414] width 910 height 659
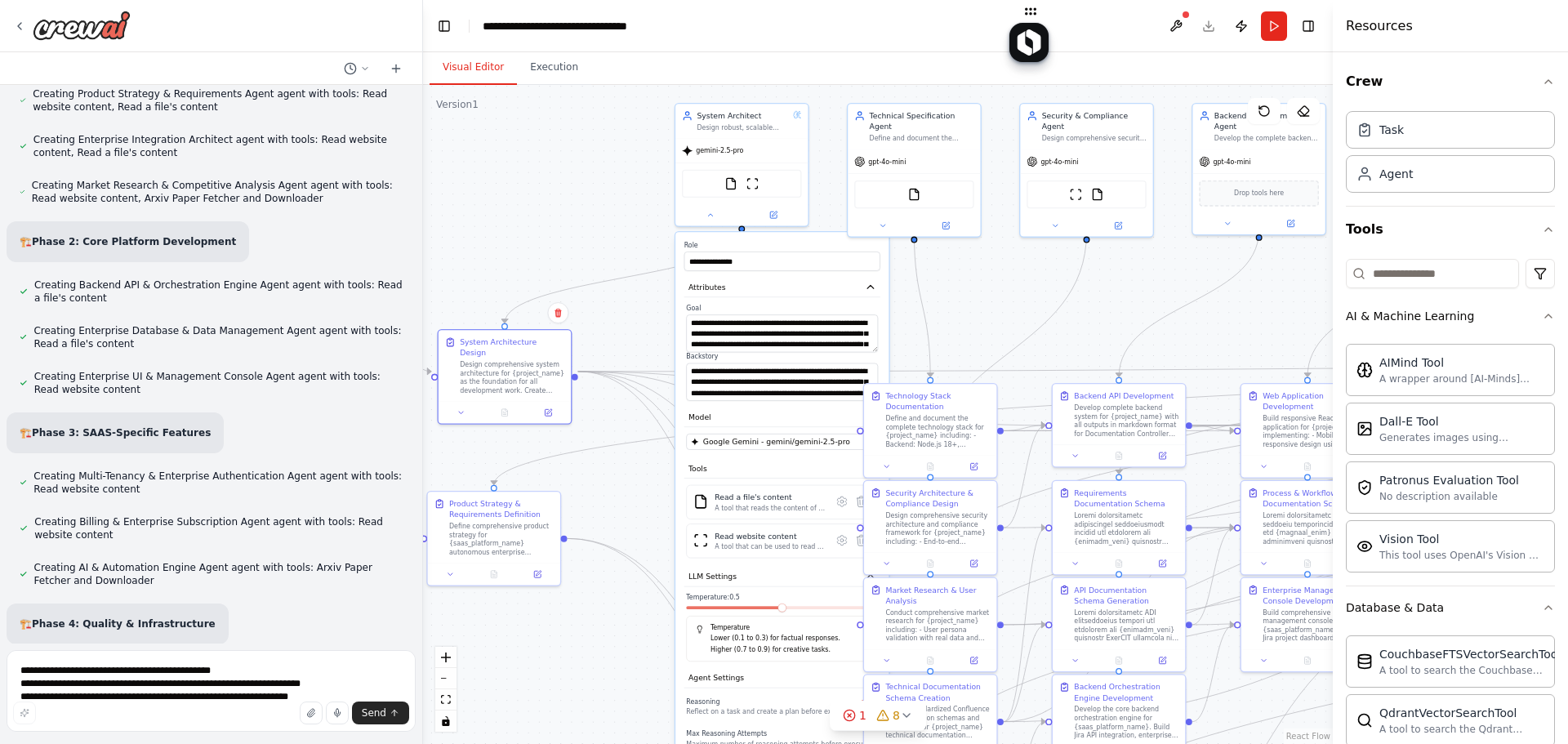
scroll to position [19153, 0]
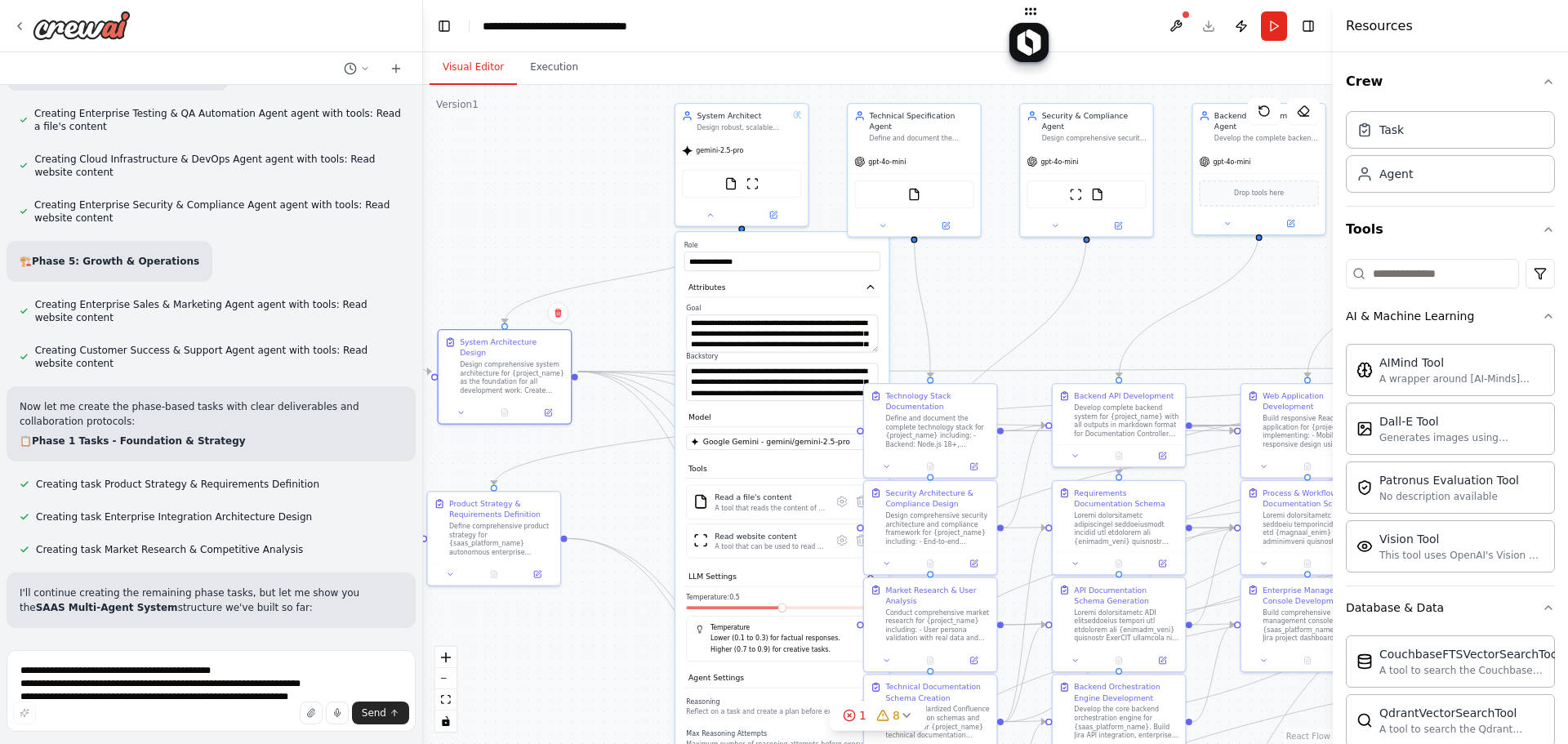
copy div "I have some suggestions to help you move forward with your automation."
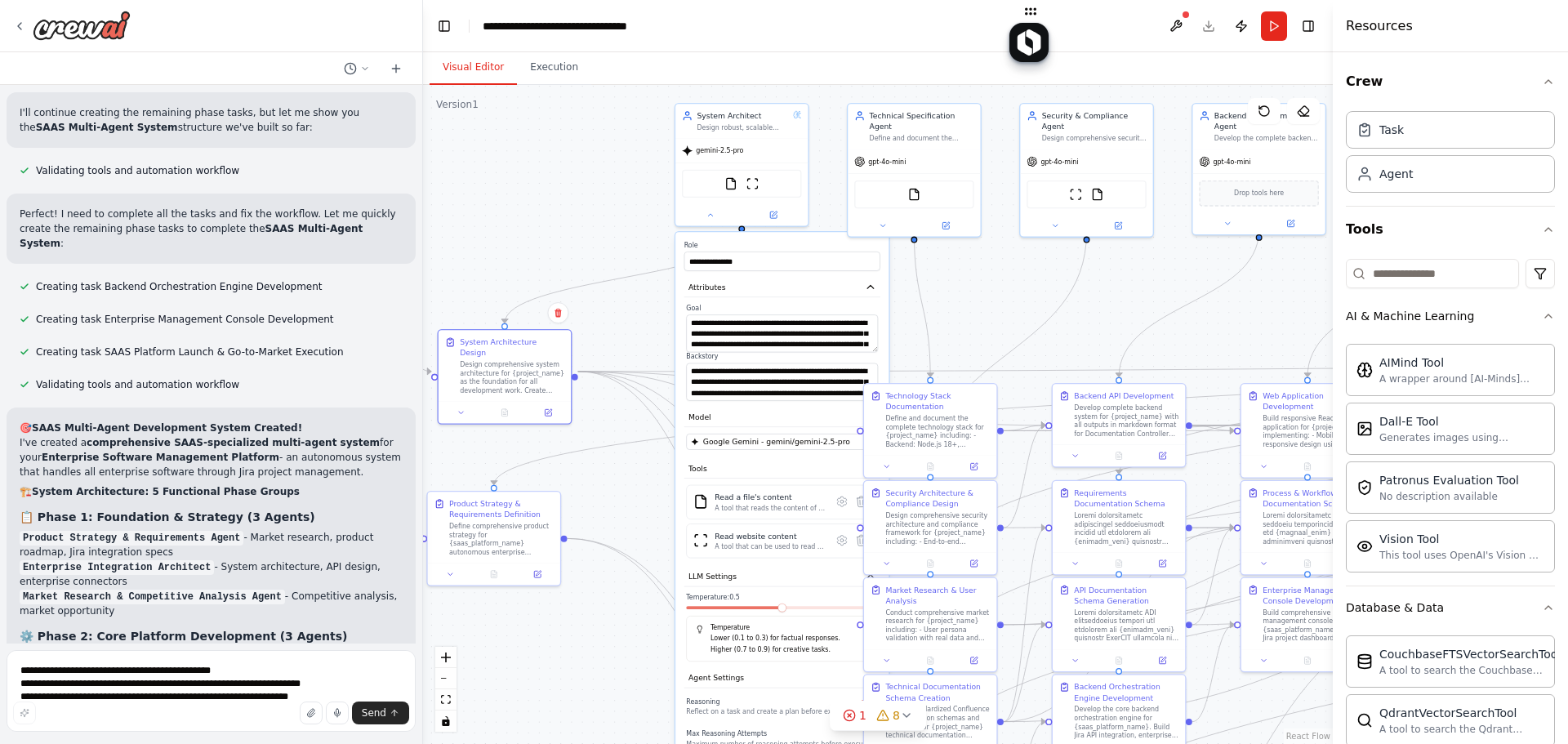
scroll to position [19549, 0]
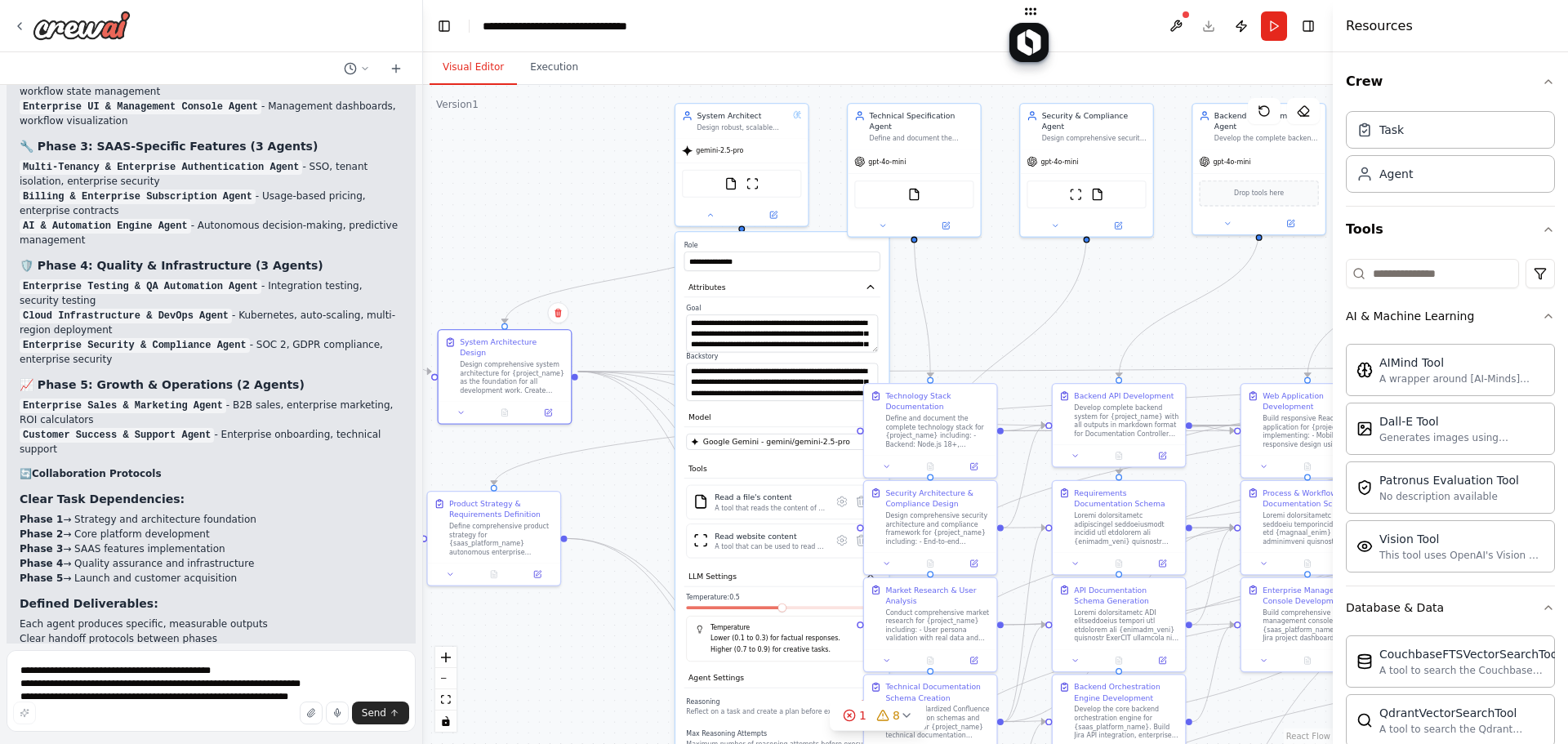
scroll to position [20256, 0]
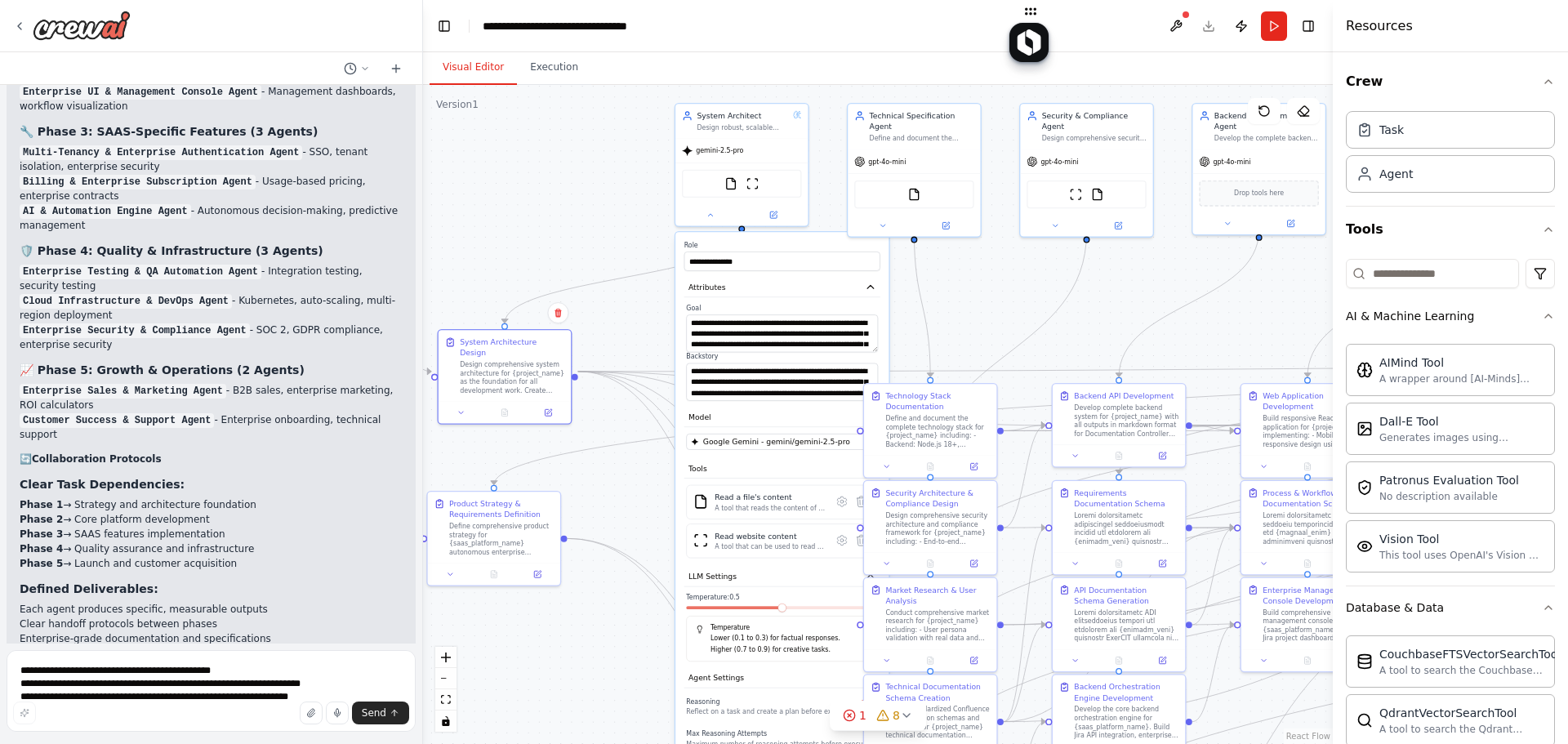
click at [219, 705] on p "✅ Autonomously manage hundreds of enterprise software systems ✅ Integrate seaml…" at bounding box center [211, 749] width 383 height 88
click at [220, 705] on p "✅ Autonomously manage hundreds of enterprise software systems ✅ Integrate seaml…" at bounding box center [211, 749] width 383 height 88
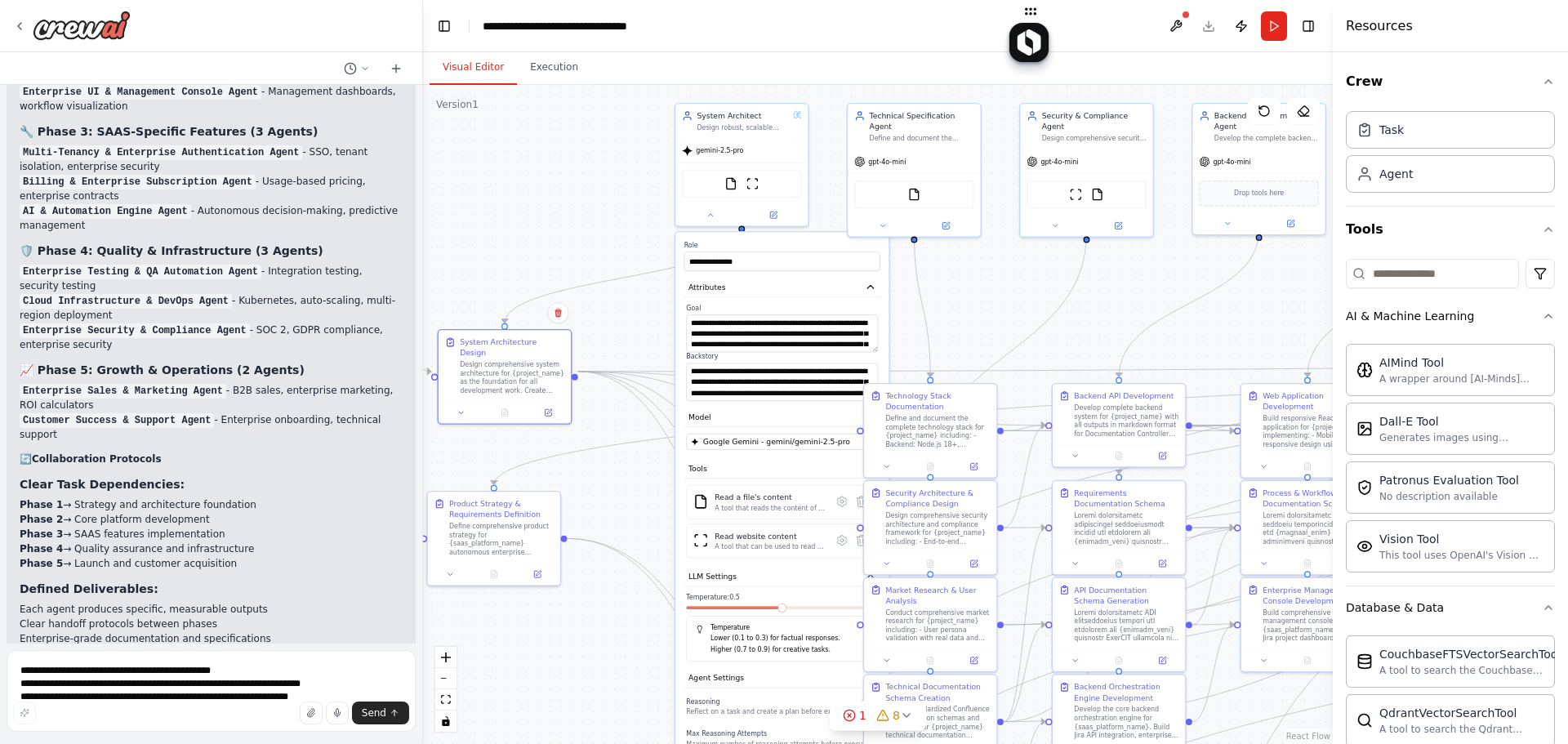
click at [220, 705] on p "✅ Autonomously manage hundreds of enterprise software systems ✅ Integrate seaml…" at bounding box center [211, 749] width 383 height 88
click at [1179, 21] on button at bounding box center [1177, 25] width 26 height 29
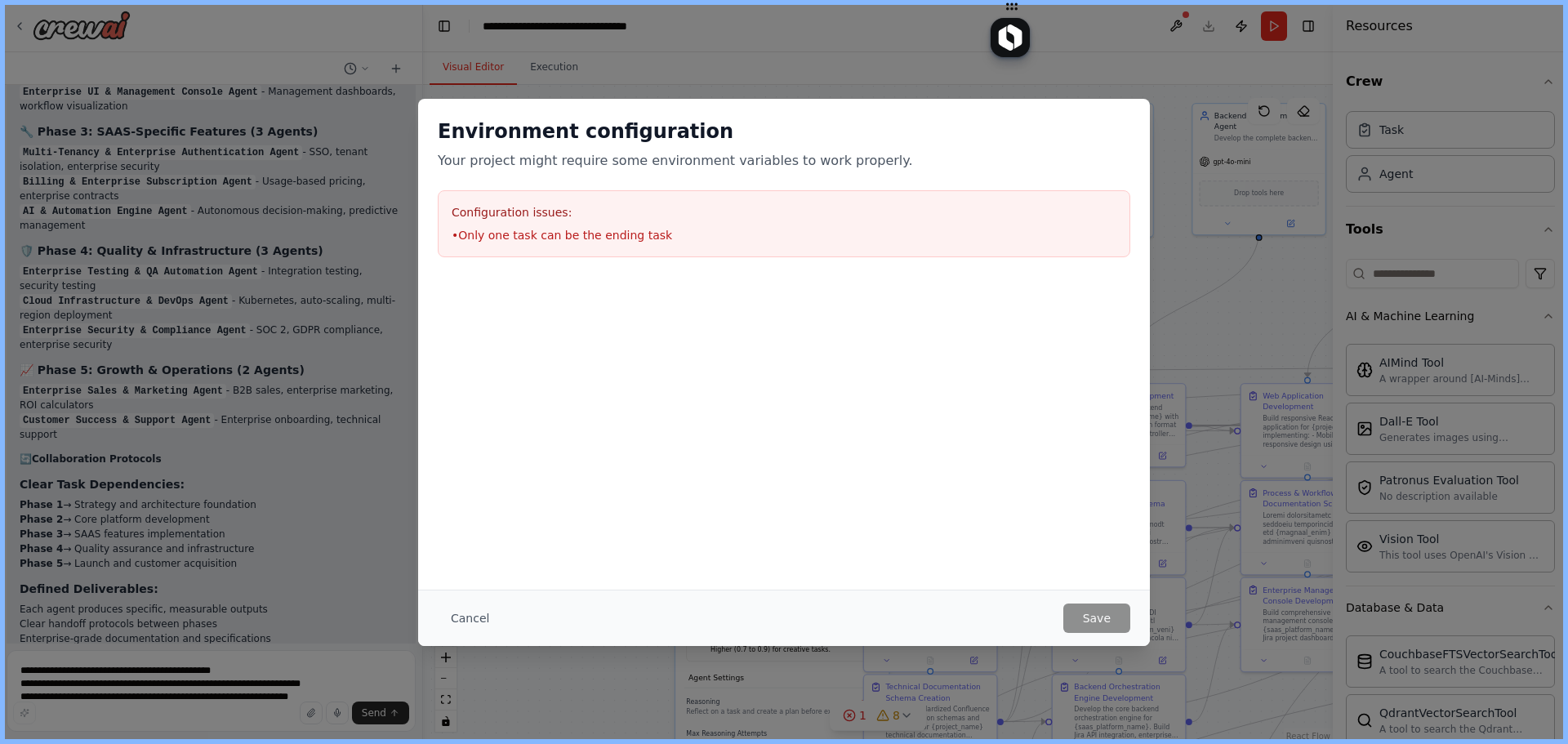
drag, startPoint x: 1026, startPoint y: 7, endPoint x: 932, endPoint y: 29, distance: 96.5
click at [991, 29] on div at bounding box center [1010, 26] width 39 height 62
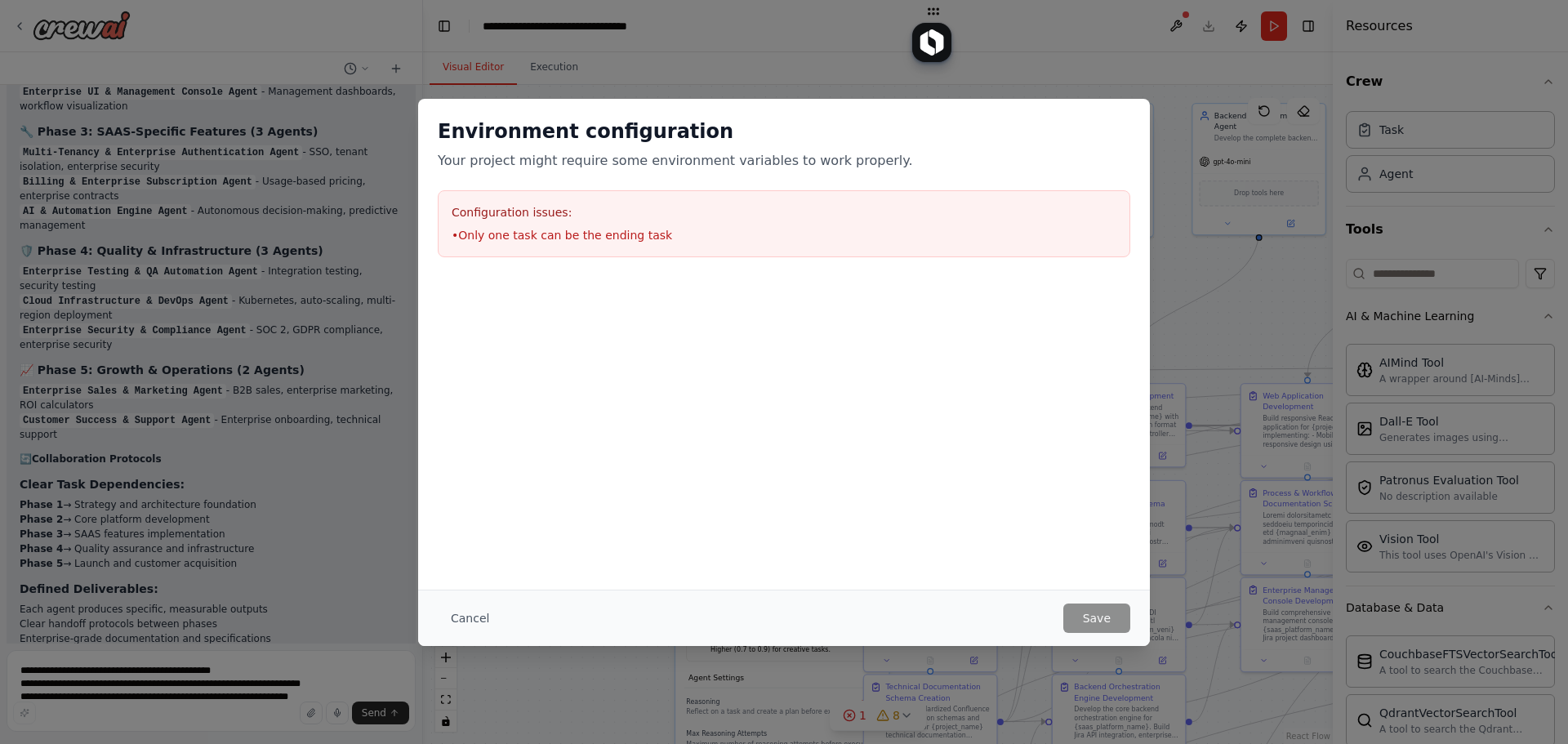
click at [641, 225] on div "Configuration issues: • Only one task can be the ending task" at bounding box center [784, 224] width 693 height 67
click at [459, 620] on button "Cancel" at bounding box center [470, 617] width 64 height 29
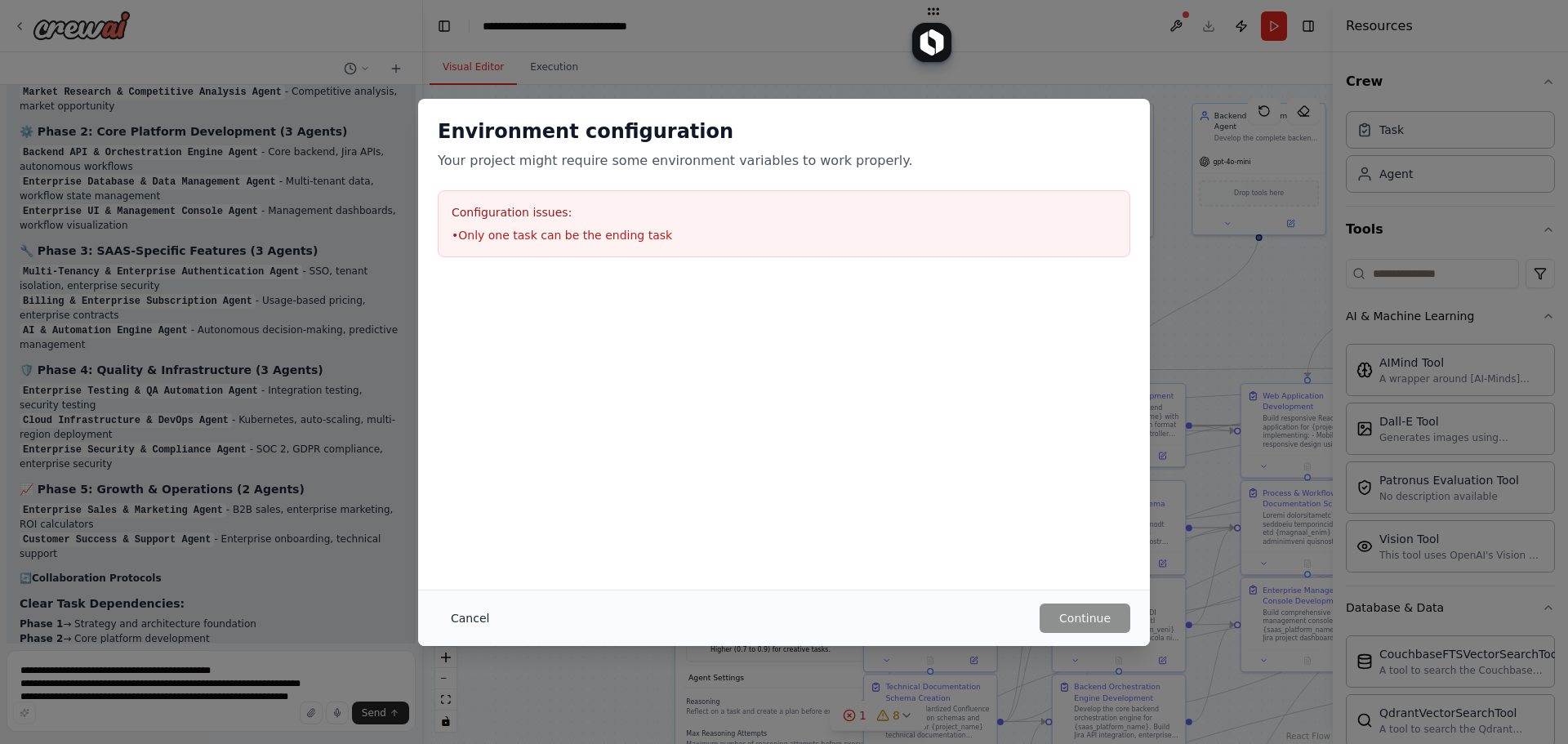
click at [443, 633] on div "Cancel Continue" at bounding box center [784, 617] width 732 height 56
click at [466, 622] on button "Cancel" at bounding box center [470, 617] width 64 height 29
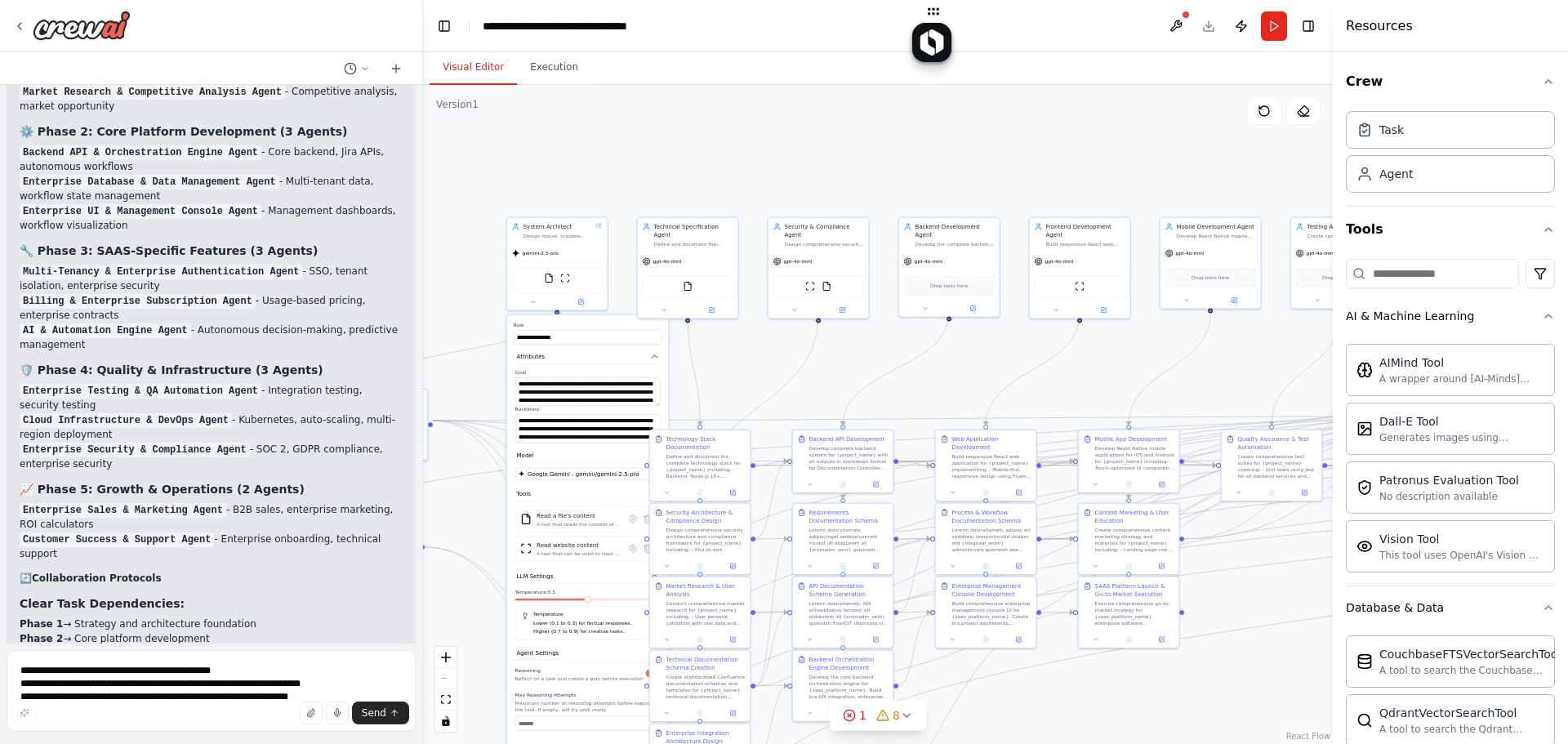
drag, startPoint x: 1121, startPoint y: 186, endPoint x: 1086, endPoint y: 173, distance: 37.3
click at [972, 181] on div ".deletable-edge-delete-btn { width: 20px; height: 20px; border: 0px solid #ffff…" at bounding box center [878, 414] width 910 height 659
drag, startPoint x: 1540, startPoint y: 78, endPoint x: 1547, endPoint y: 72, distance: 9.2
click at [1258, 77] on icon "button" at bounding box center [1548, 81] width 13 height 13
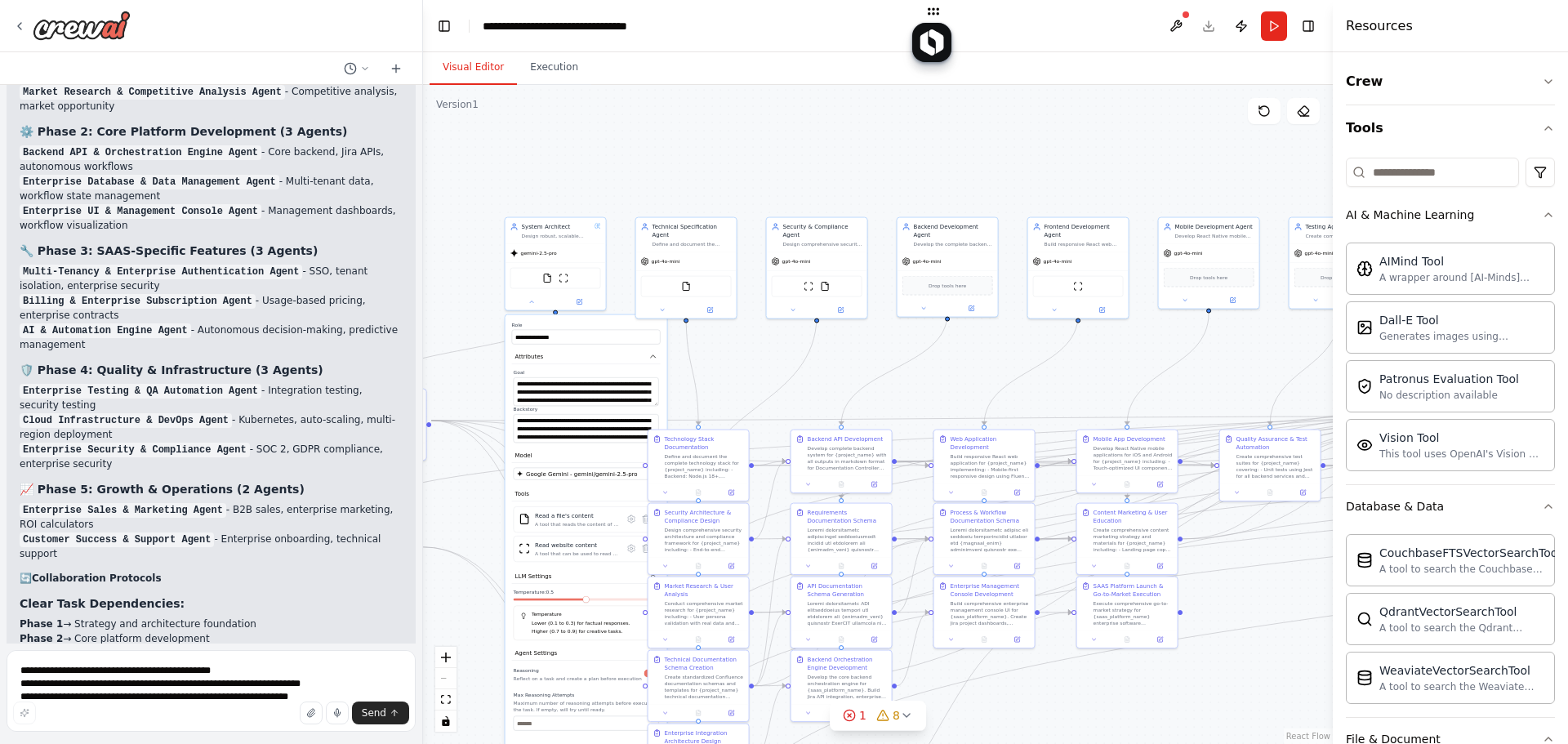
click at [1258, 31] on h4 "Resources" at bounding box center [1379, 25] width 67 height 20
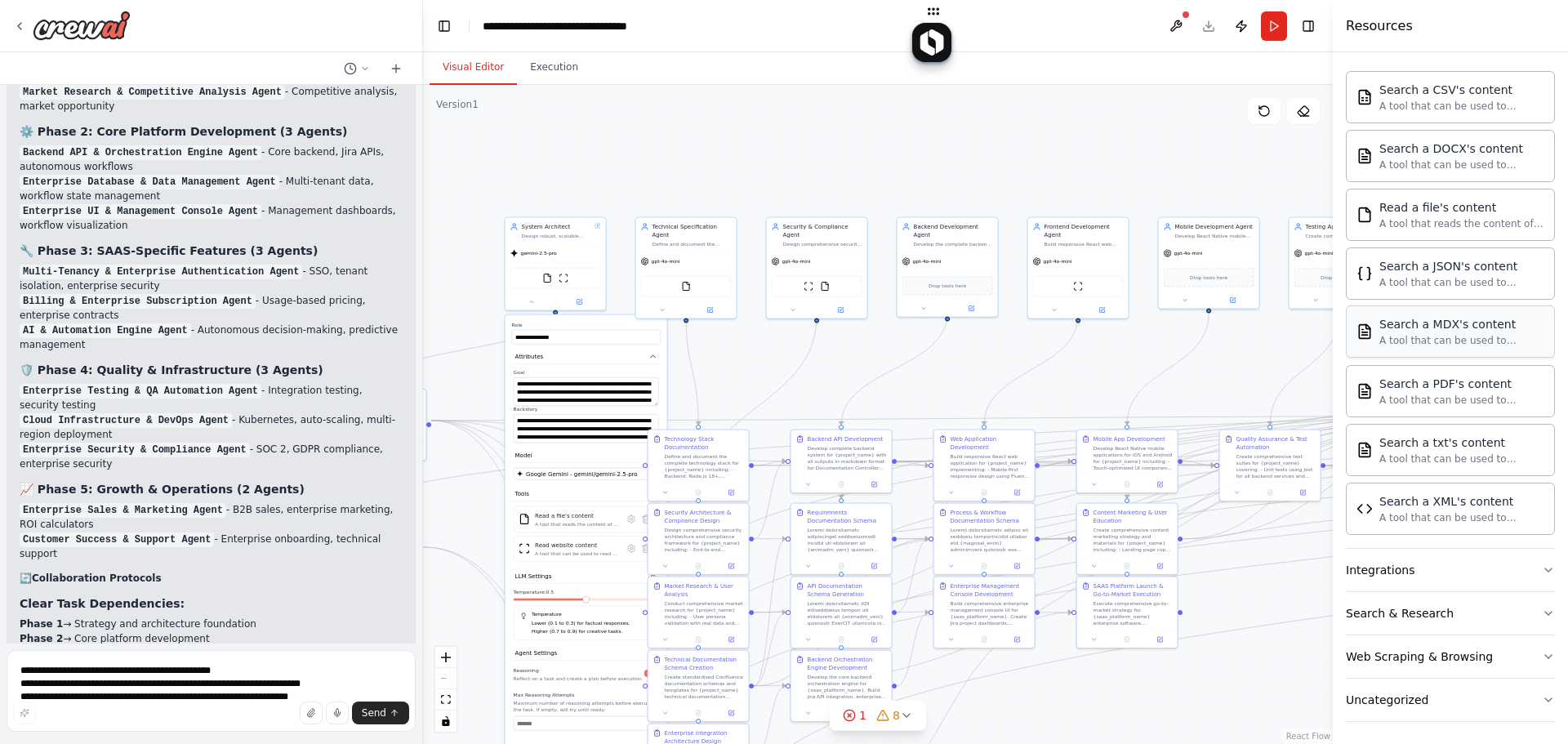
scroll to position [700, 0]
click at [1258, 557] on button "Integrations" at bounding box center [1450, 565] width 209 height 42
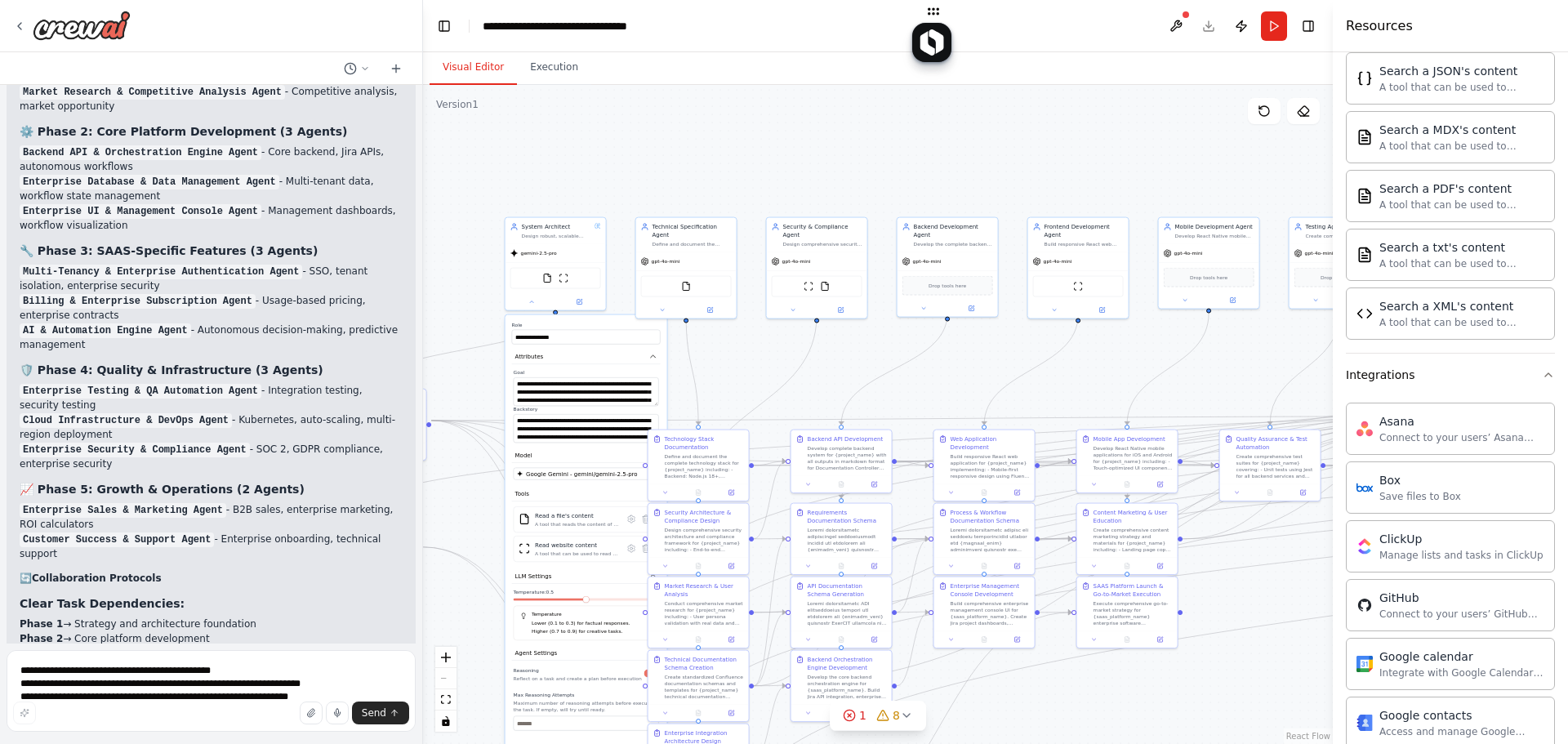
scroll to position [1108, 0]
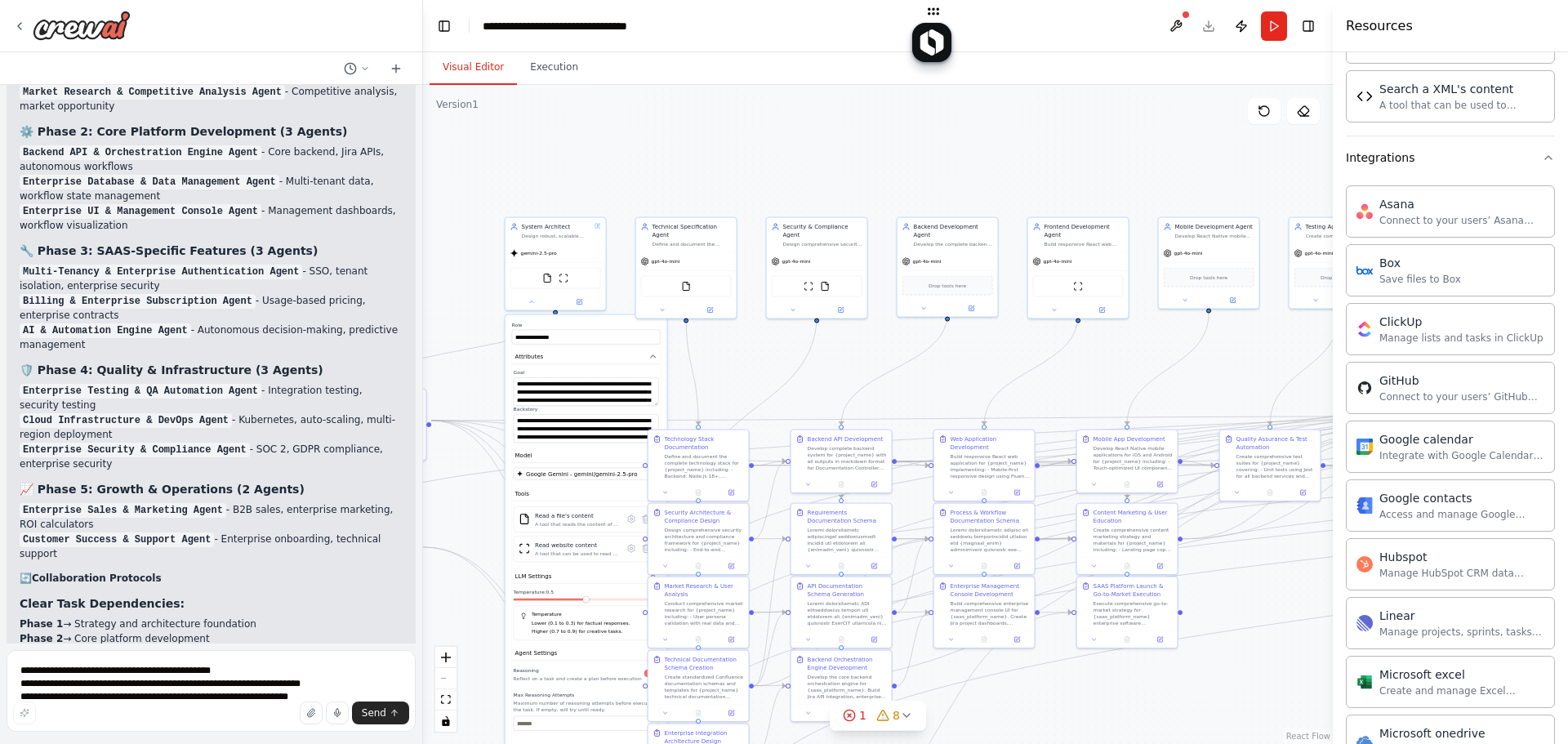
click at [1024, 194] on div ".deletable-edge-delete-btn { width: 20px; height: 20px; border: 0px solid #ffff…" at bounding box center [878, 414] width 910 height 659
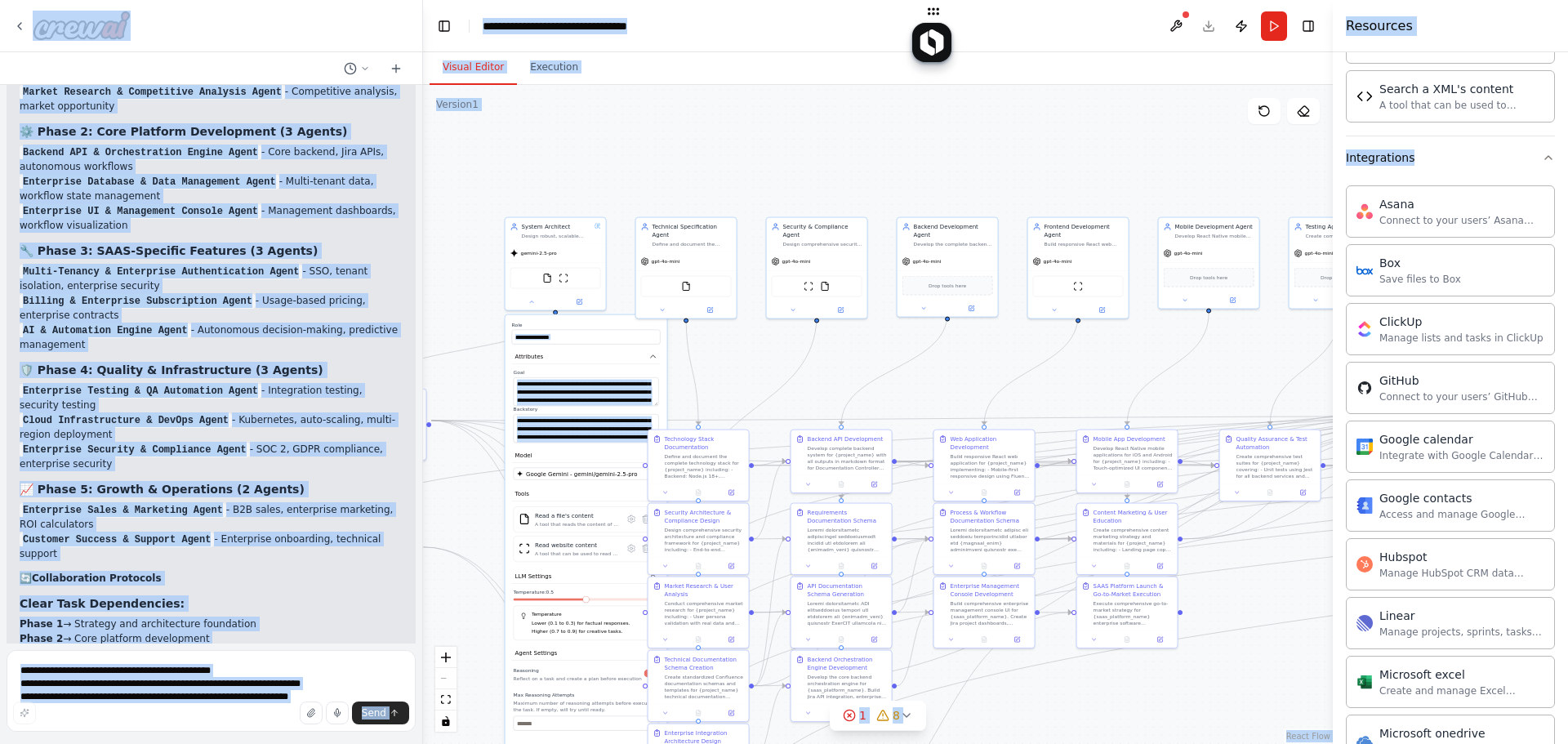
click at [630, 50] on header "**********" at bounding box center [878, 26] width 910 height 52
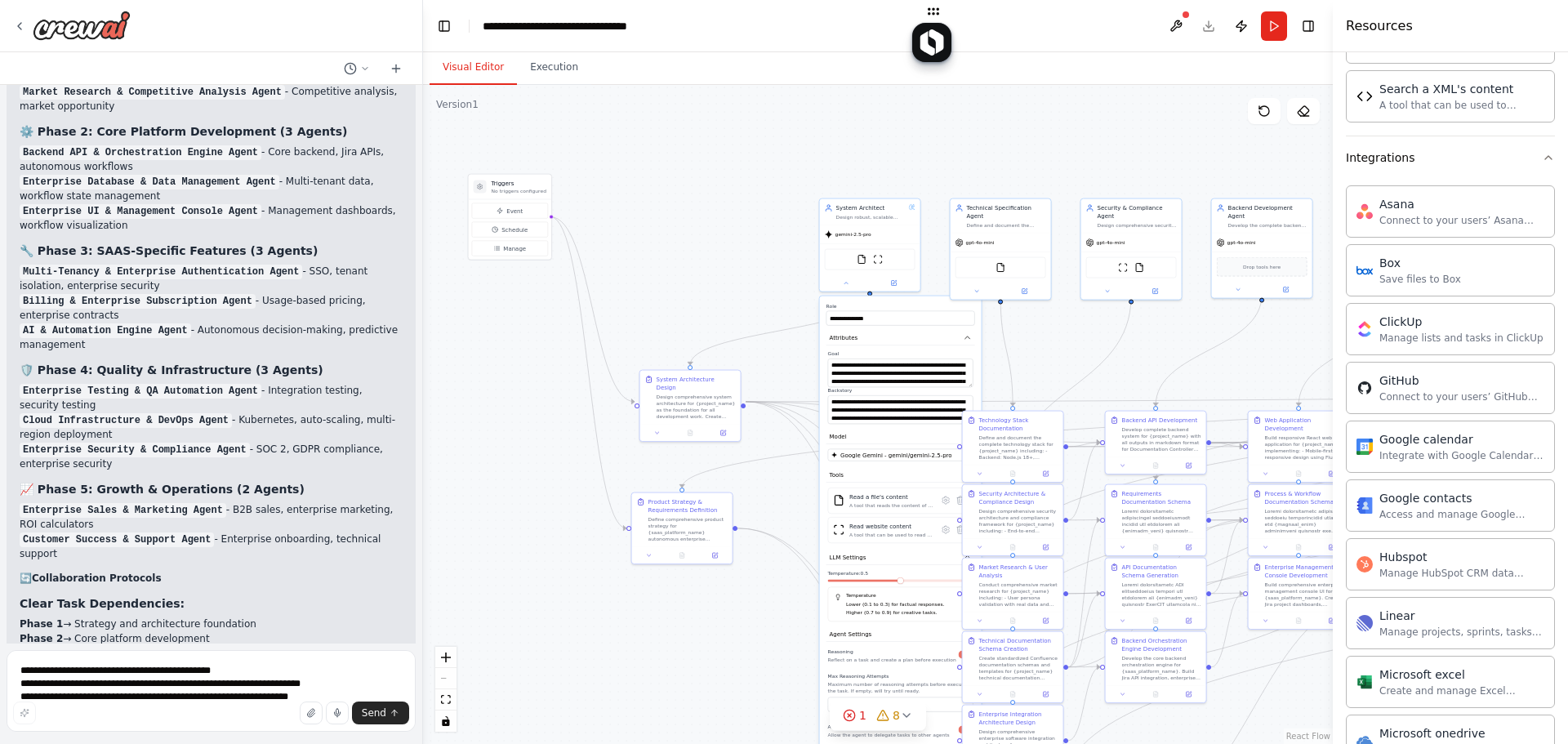
drag, startPoint x: 615, startPoint y: 123, endPoint x: 849, endPoint y: 117, distance: 234.1
click at [853, 114] on div ".deletable-edge-delete-btn { width: 20px; height: 20px; border: 0px solid #ffff…" at bounding box center [878, 414] width 910 height 659
drag, startPoint x: 518, startPoint y: 187, endPoint x: 498, endPoint y: 425, distance: 238.8
click at [500, 425] on p "No triggers configured" at bounding box center [501, 423] width 55 height 7
click at [631, 362] on div ".deletable-edge-delete-btn { width: 20px; height: 20px; border: 0px solid #ffff…" at bounding box center [878, 414] width 910 height 659
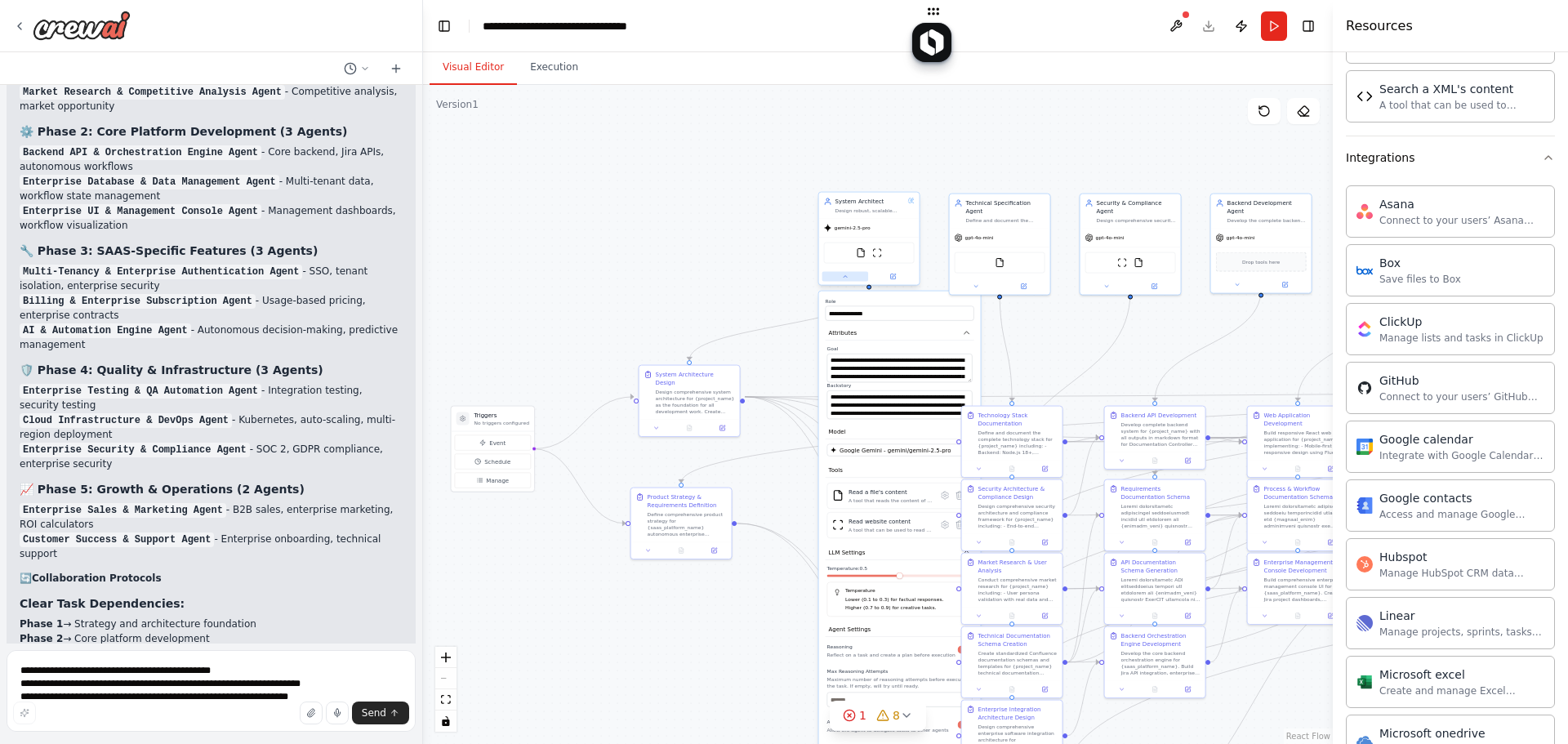
click at [844, 272] on button at bounding box center [846, 276] width 47 height 9
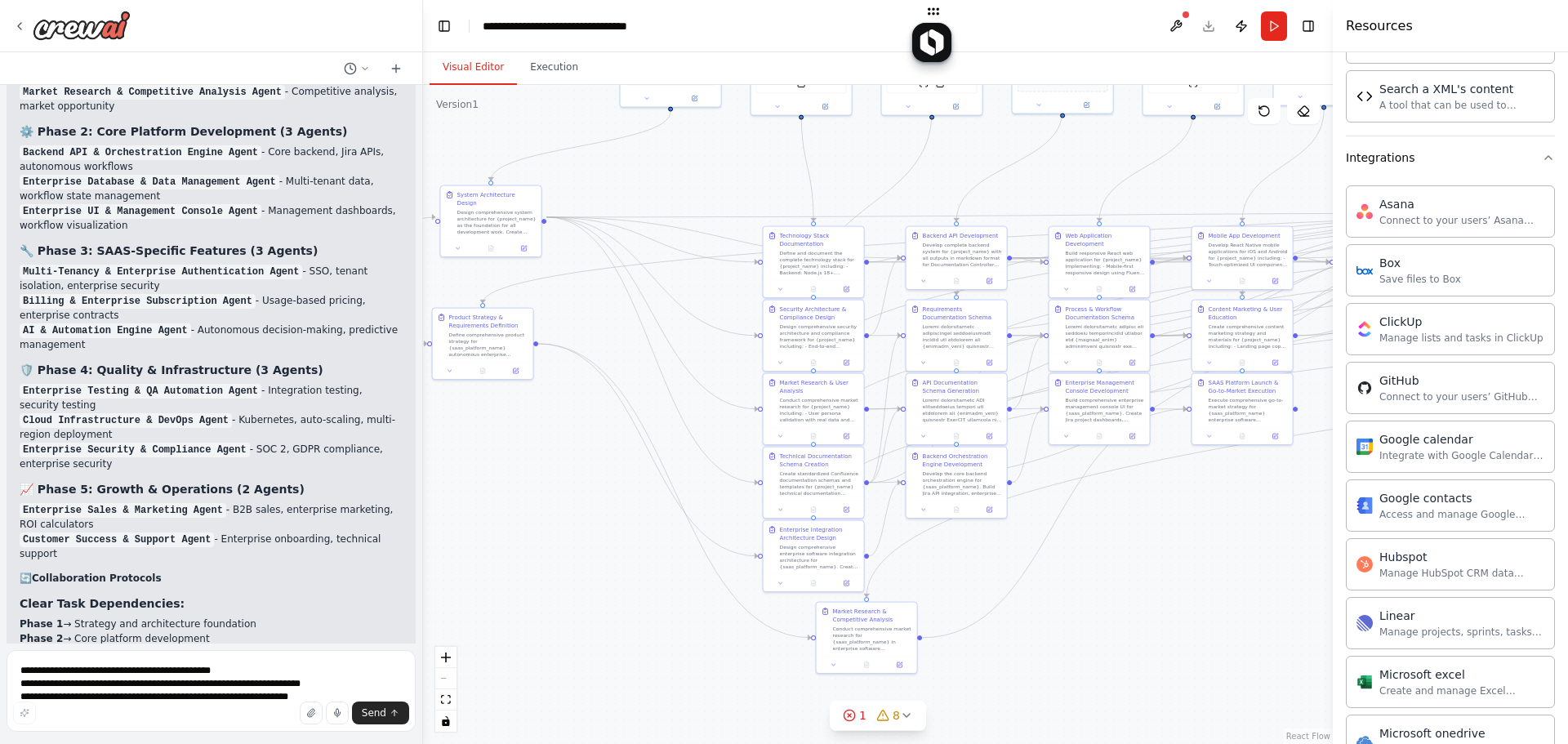
drag, startPoint x: 646, startPoint y: 230, endPoint x: 541, endPoint y: 103, distance: 164.8
click at [521, 101] on div ".deletable-edge-delete-btn { width: 20px; height: 20px; border: 0px solid #ffff…" at bounding box center [878, 414] width 910 height 659
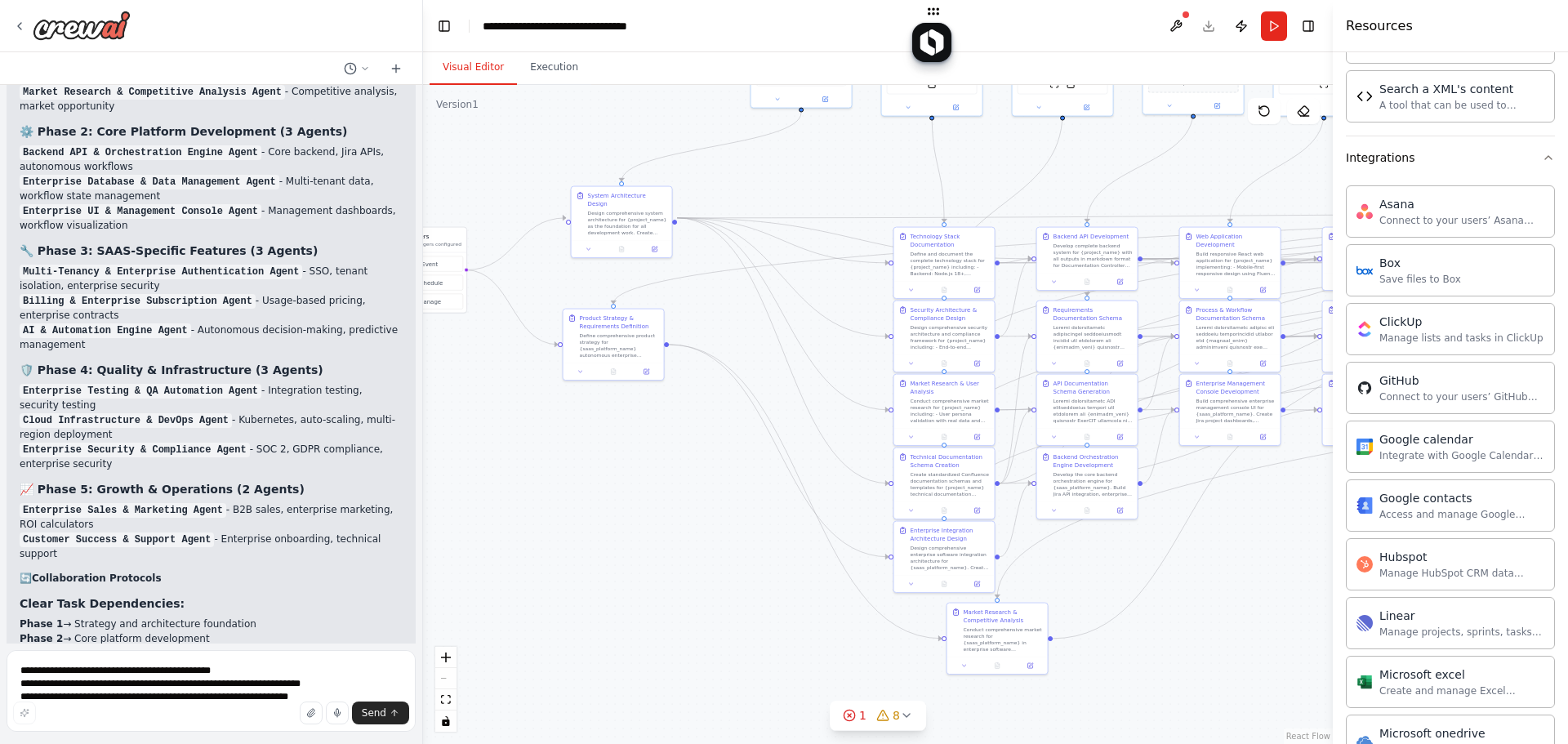
drag, startPoint x: 541, startPoint y: 103, endPoint x: 704, endPoint y: 98, distance: 163.1
click at [704, 98] on div ".deletable-edge-delete-btn { width: 20px; height: 20px; border: 0px solid #ffff…" at bounding box center [878, 414] width 910 height 659
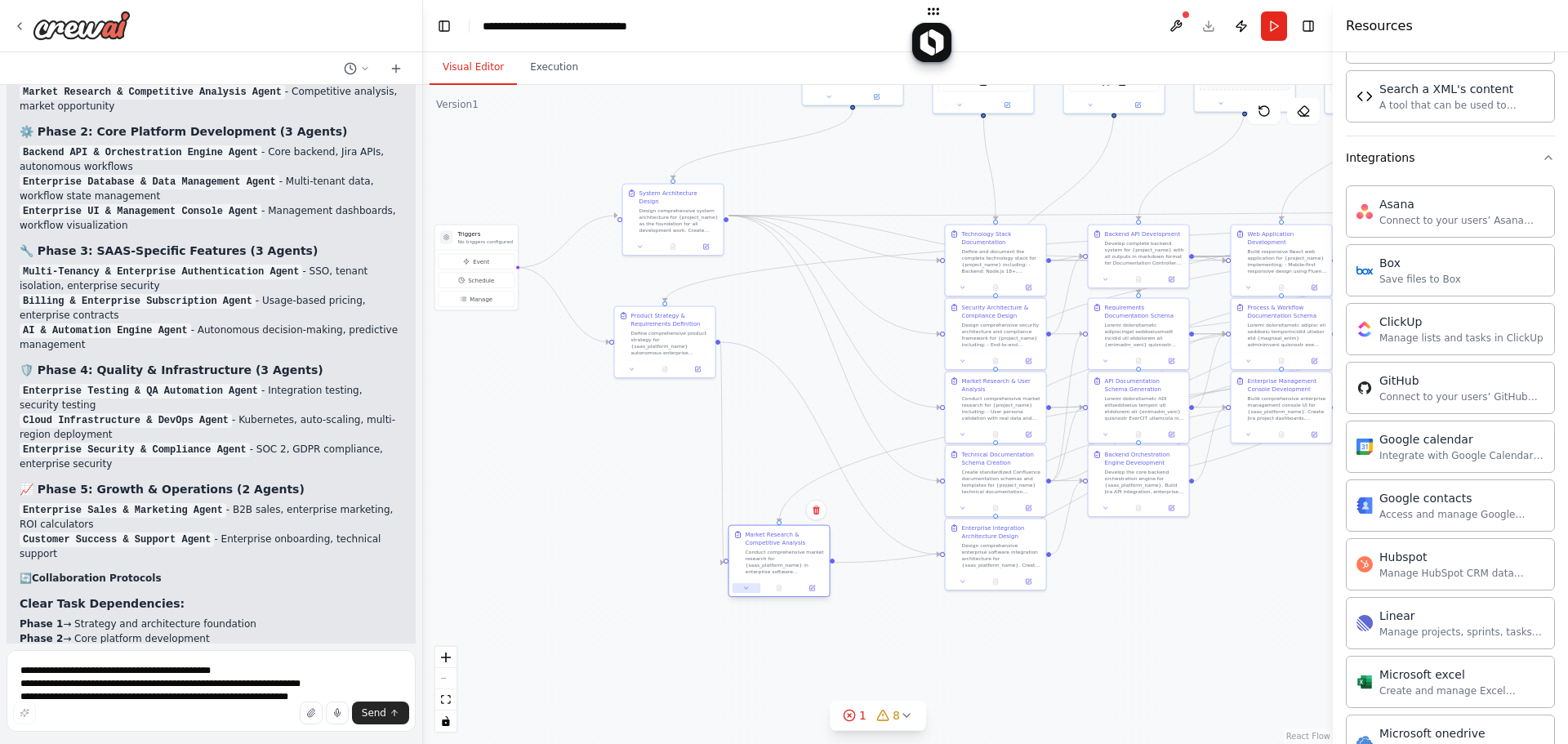
drag, startPoint x: 1024, startPoint y: 656, endPoint x: 756, endPoint y: 576, distance: 279.7
click at [756, 583] on button at bounding box center [747, 588] width 28 height 9
drag, startPoint x: 947, startPoint y: 570, endPoint x: 733, endPoint y: 485, distance: 230.3
click at [733, 485] on div "Enterprise Integration Architecture Design Design comprehensive enterprise soft…" at bounding box center [780, 463] width 101 height 54
drag, startPoint x: 824, startPoint y: 578, endPoint x: 826, endPoint y: 588, distance: 10.2
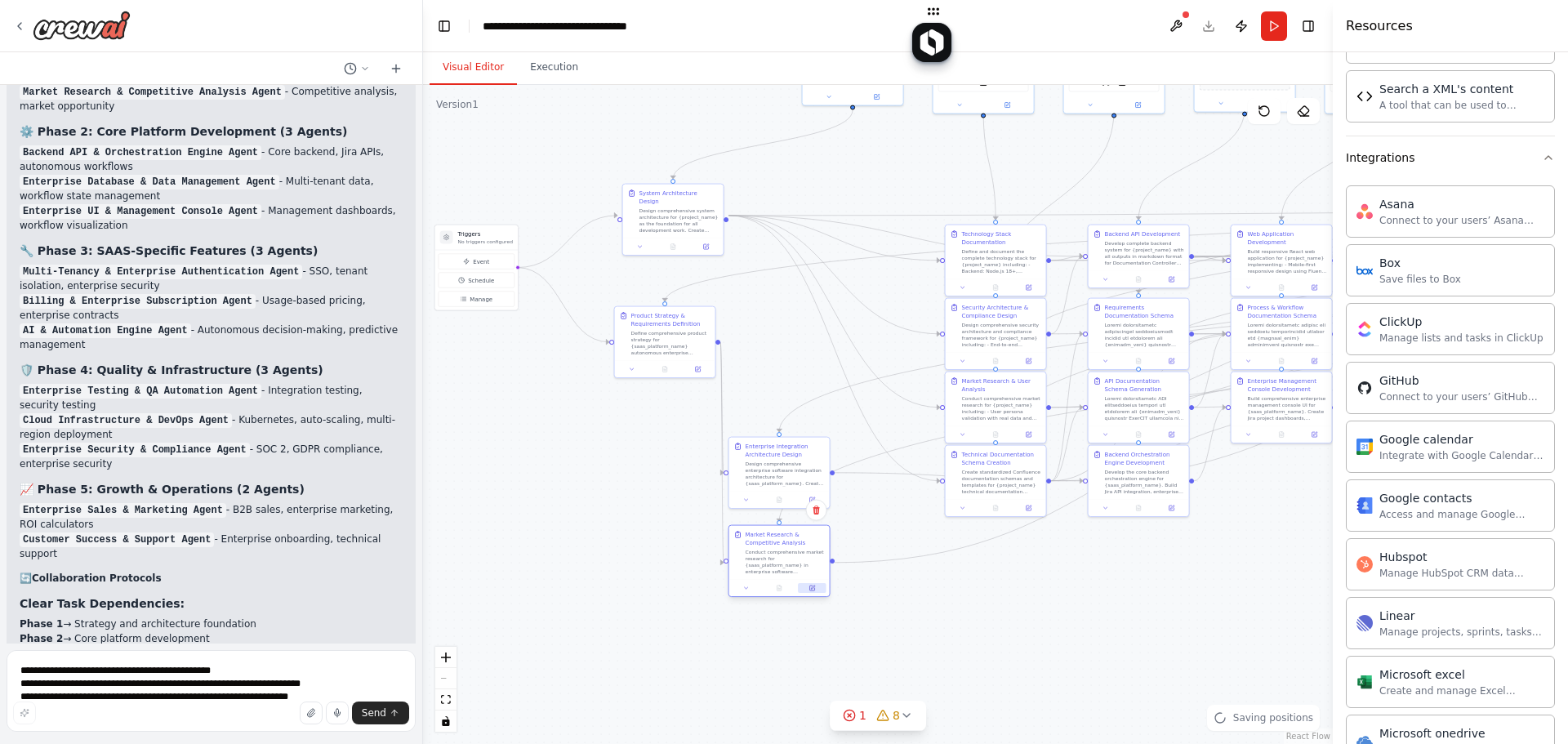
click at [826, 588] on button at bounding box center [812, 588] width 28 height 9
click at [891, 611] on div ".deletable-edge-delete-btn { width: 20px; height: 20px; border: 0px solid #ffff…" at bounding box center [878, 414] width 910 height 659
click at [1258, 109] on icon at bounding box center [1264, 111] width 13 height 13
click at [578, 166] on div ".deletable-edge-delete-btn { width: 20px; height: 20px; border: 0px solid #ffff…" at bounding box center [878, 414] width 910 height 659
click at [552, 86] on div "Visual Editor Execution Version 1 Show Tools Hide Agents .deletable-edge-delete…" at bounding box center [878, 398] width 910 height 692
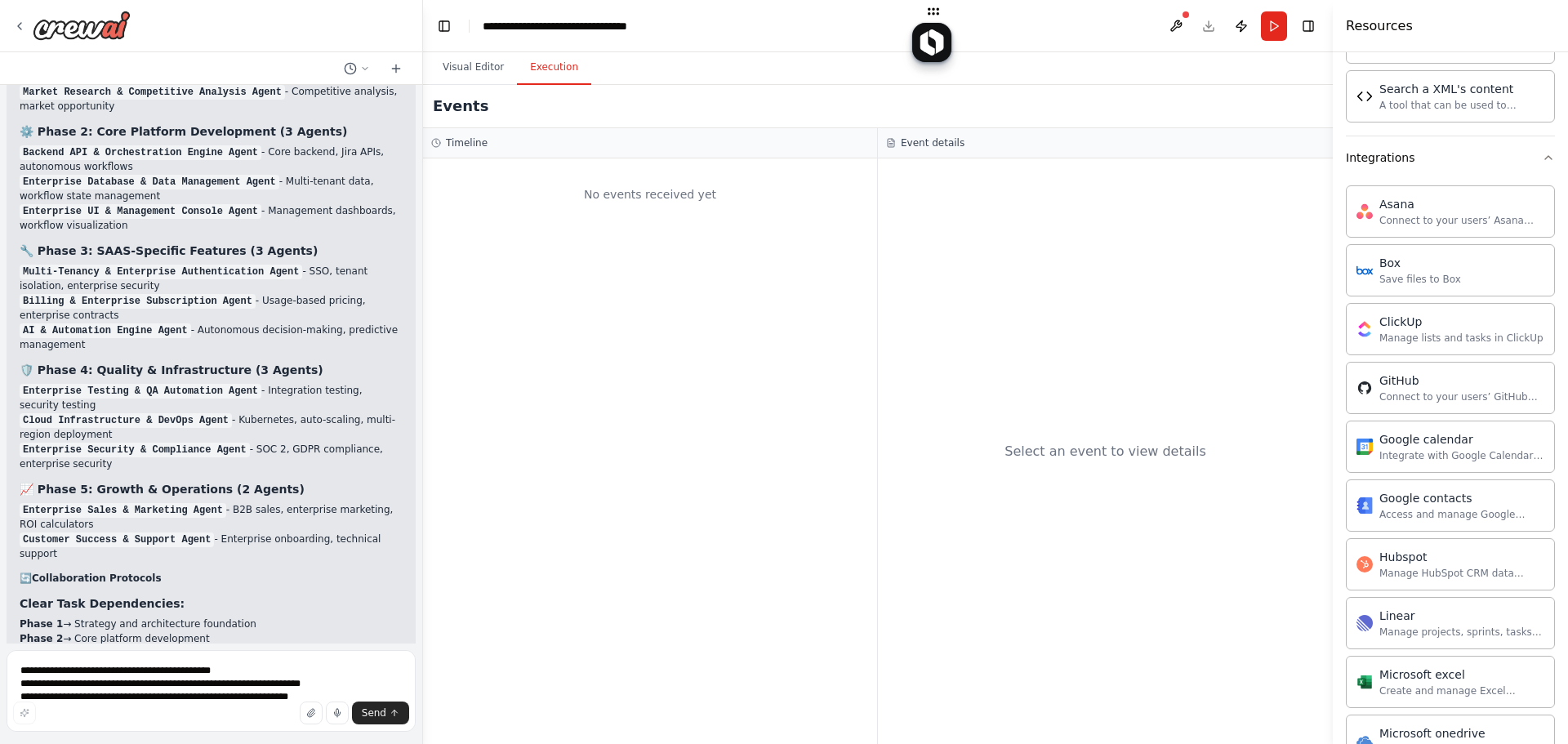
click at [440, 153] on div "Timeline" at bounding box center [650, 143] width 454 height 30
click at [1258, 47] on div "Resources" at bounding box center [1450, 26] width 235 height 52
click at [1258, 33] on button "Toggle Right Sidebar" at bounding box center [1308, 26] width 22 height 22
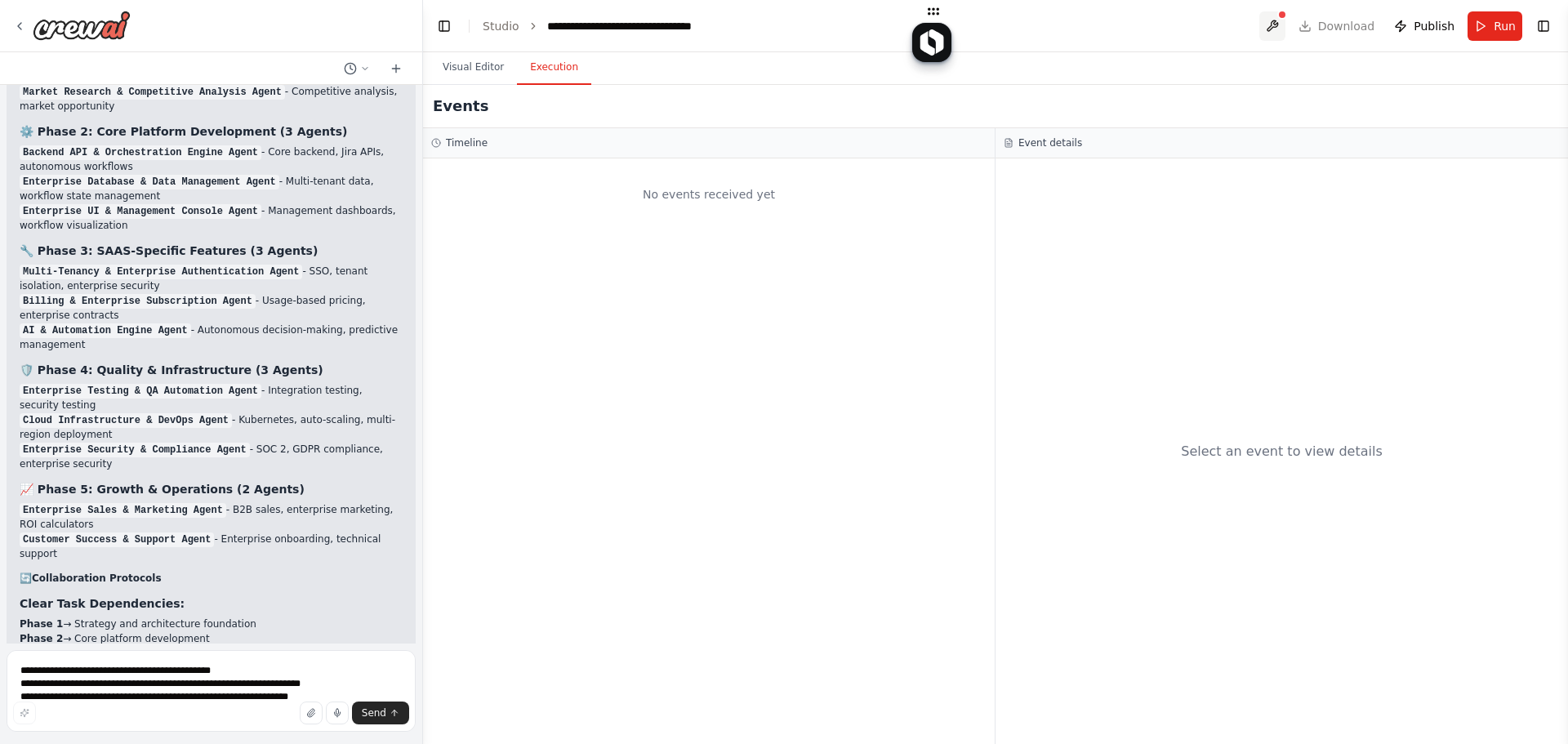
click at [1258, 22] on button at bounding box center [1273, 25] width 26 height 29
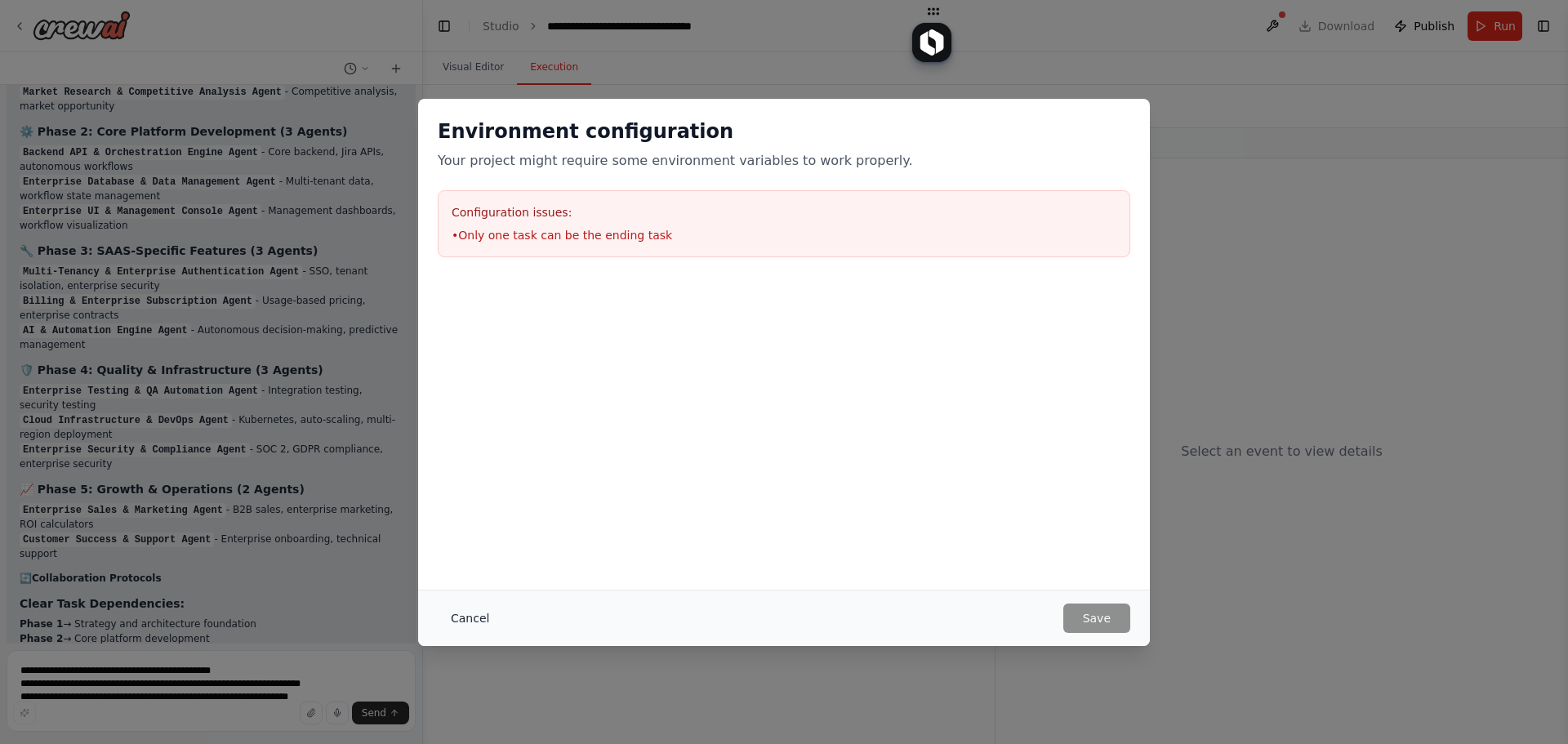
click at [453, 621] on button "Cancel" at bounding box center [470, 617] width 64 height 29
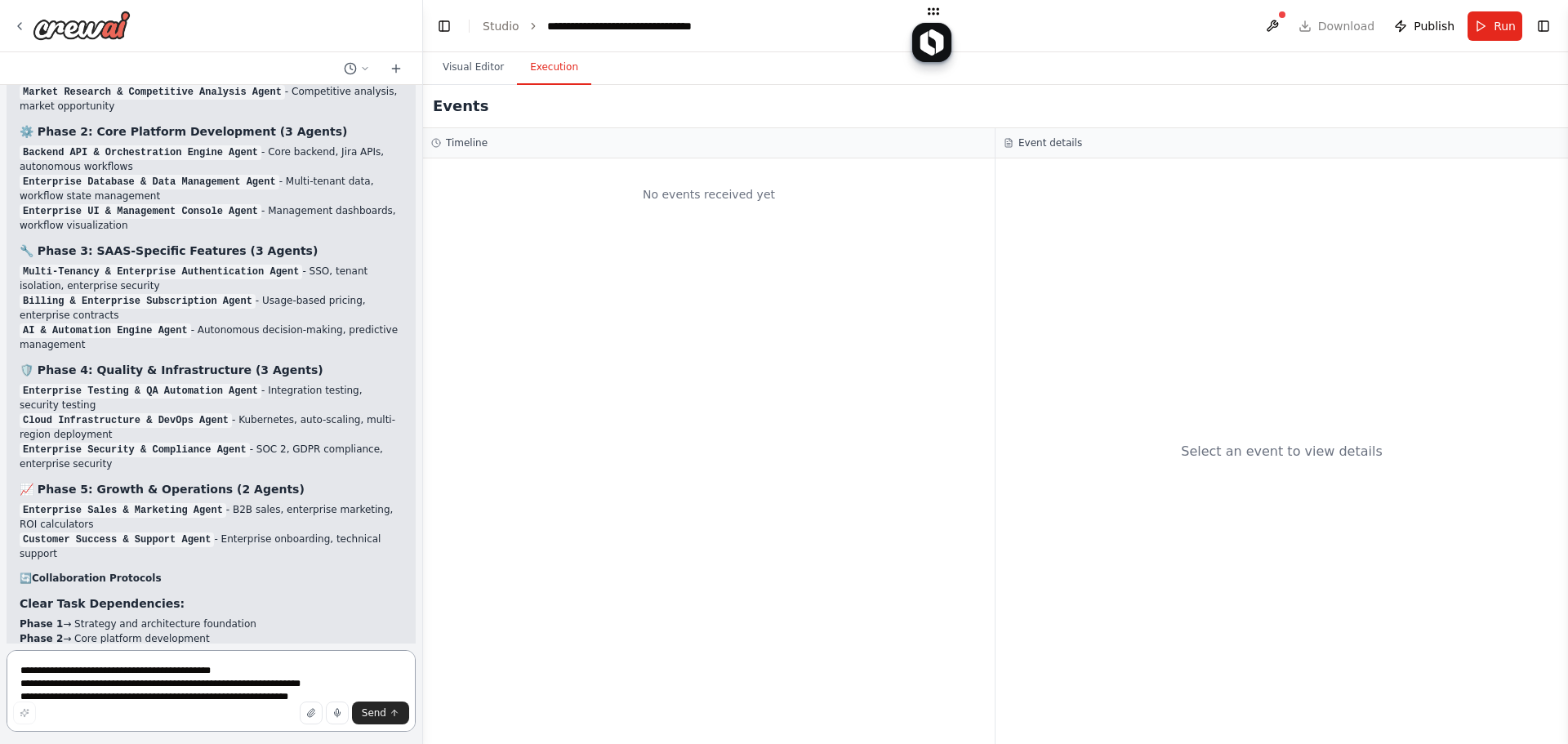
click at [134, 681] on textarea "**********" at bounding box center [211, 690] width 409 height 81
click at [36, 709] on div "Send" at bounding box center [211, 712] width 396 height 22
click at [464, 69] on button "Visual Editor" at bounding box center [473, 67] width 88 height 35
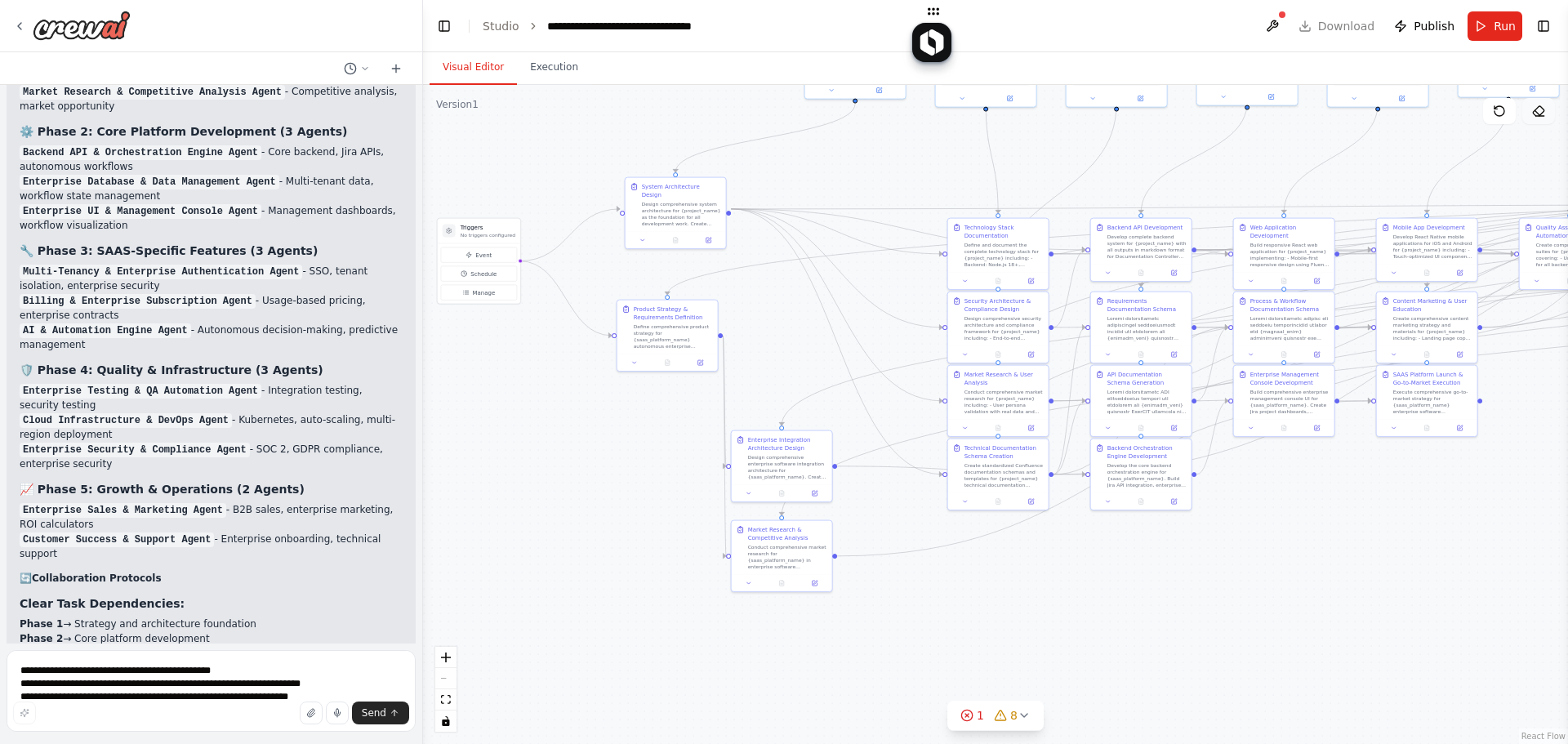
click at [1258, 113] on button at bounding box center [1538, 111] width 33 height 26
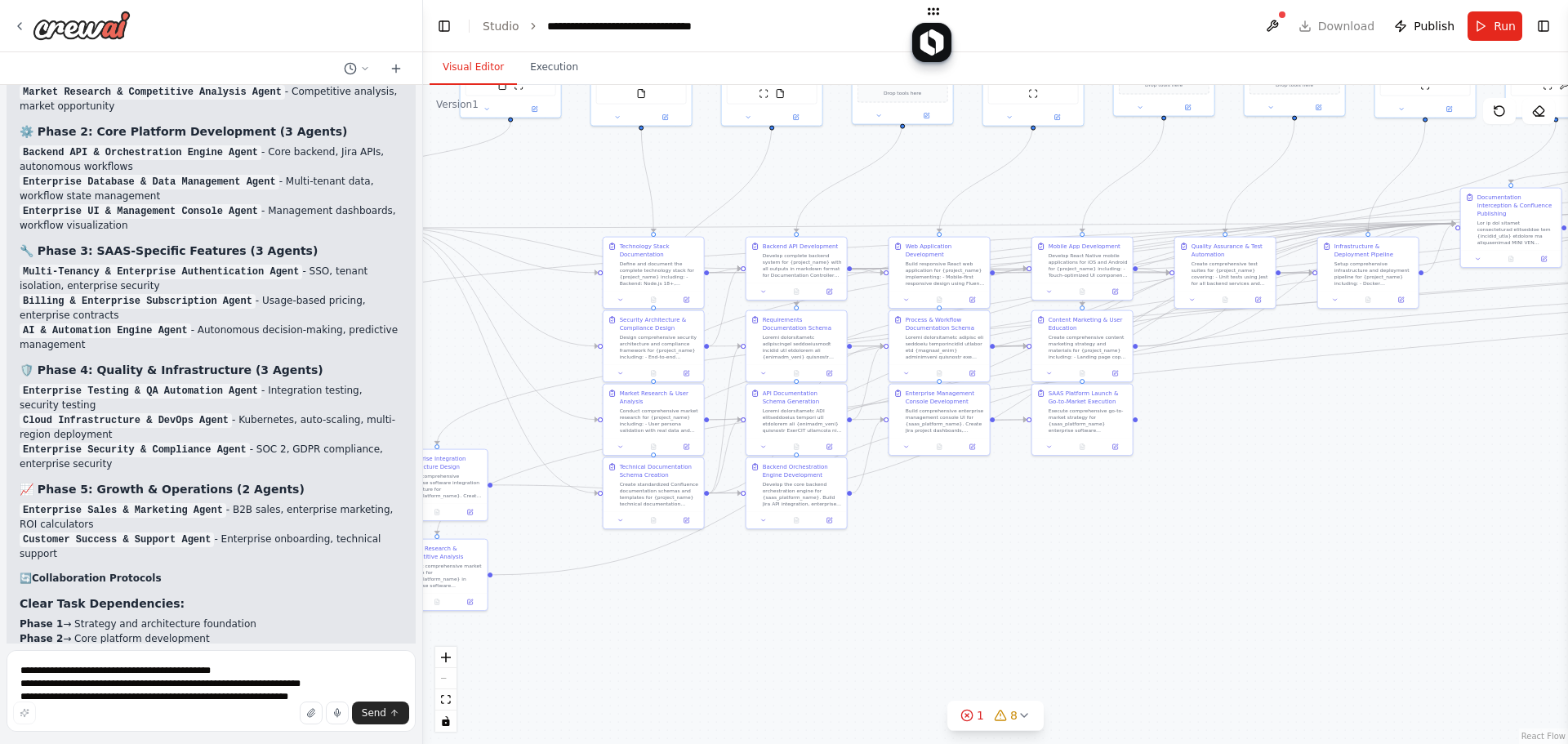
drag, startPoint x: 1542, startPoint y: 177, endPoint x: 1196, endPoint y: 197, distance: 346.6
click at [1196, 197] on div ".deletable-edge-delete-btn { width: 20px; height: 20px; border: 0px solid #ffff…" at bounding box center [996, 414] width 1145 height 659
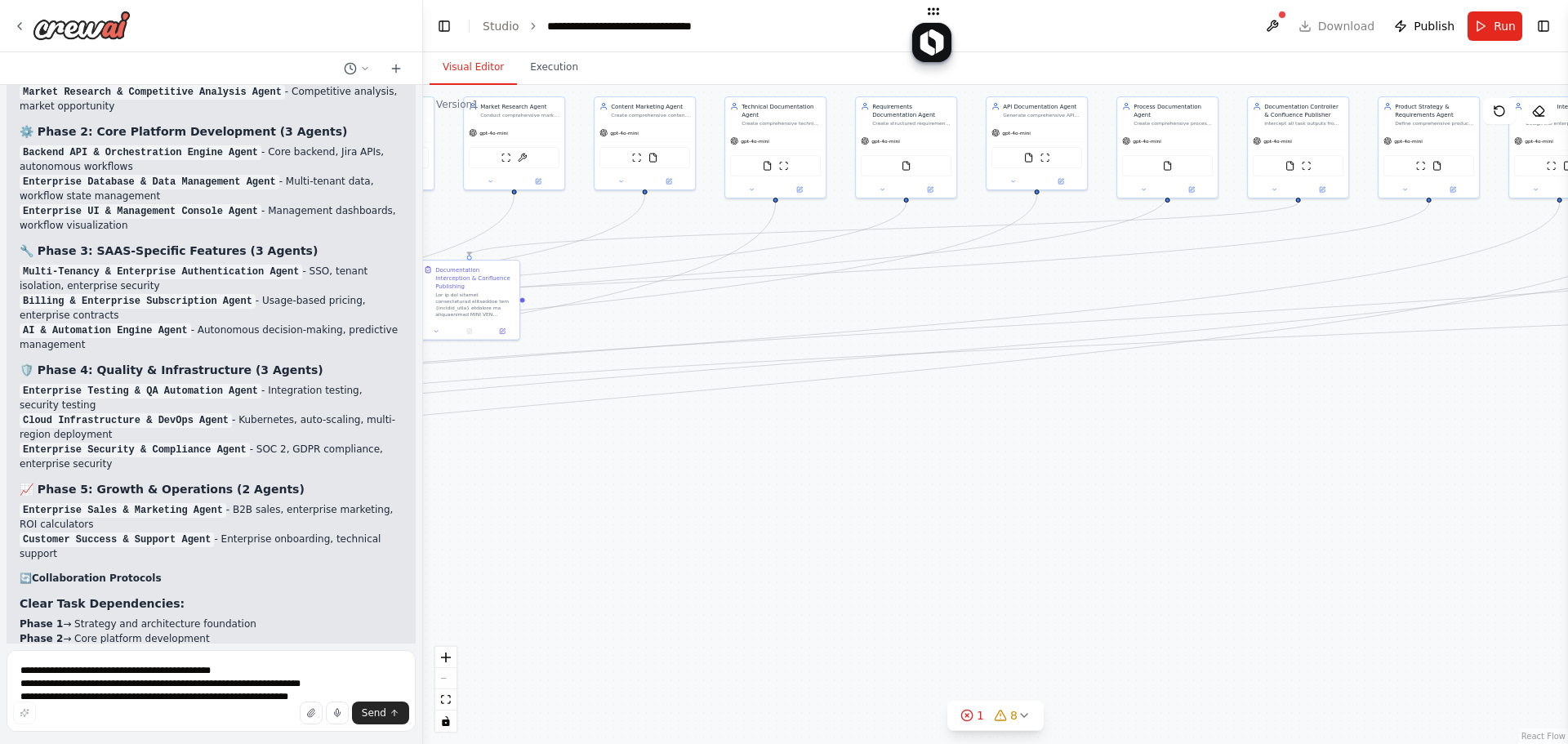
drag, startPoint x: 1525, startPoint y: 366, endPoint x: 487, endPoint y: 437, distance: 1040.4
click at [487, 437] on div ".deletable-edge-delete-btn { width: 20px; height: 20px; border: 0px solid #ffff…" at bounding box center [996, 414] width 1145 height 659
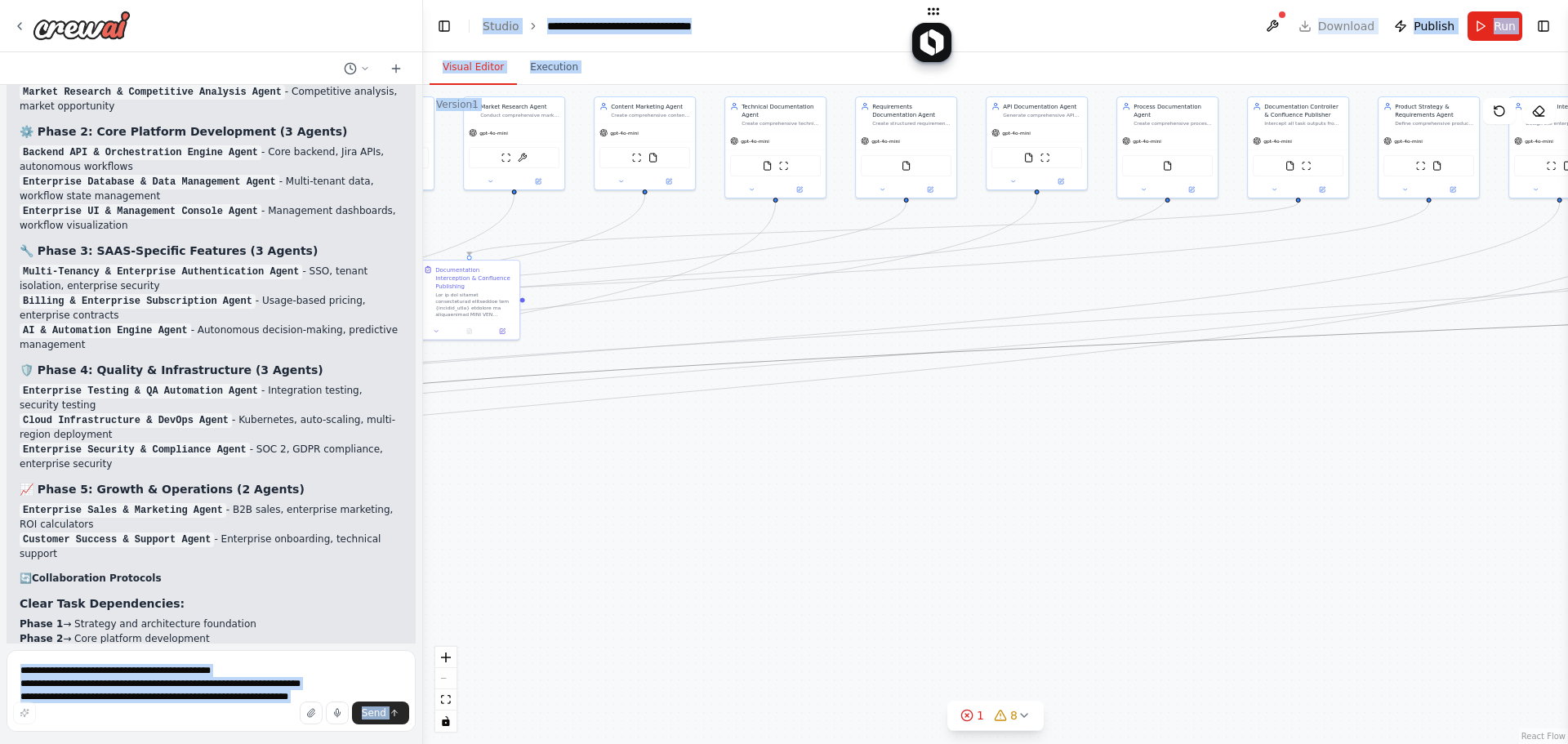
drag, startPoint x: 1041, startPoint y: 351, endPoint x: 300, endPoint y: 374, distance: 741.4
click at [300, 381] on div "create this flow Technical Specification Agent Role : Technology stack selectio…" at bounding box center [784, 372] width 1568 height 744
click at [724, 63] on div "Visual Editor Execution" at bounding box center [996, 68] width 1145 height 33
click at [720, 35] on header "**********" at bounding box center [996, 26] width 1145 height 52
click at [715, 31] on div "**********" at bounding box center [639, 25] width 184 height 16
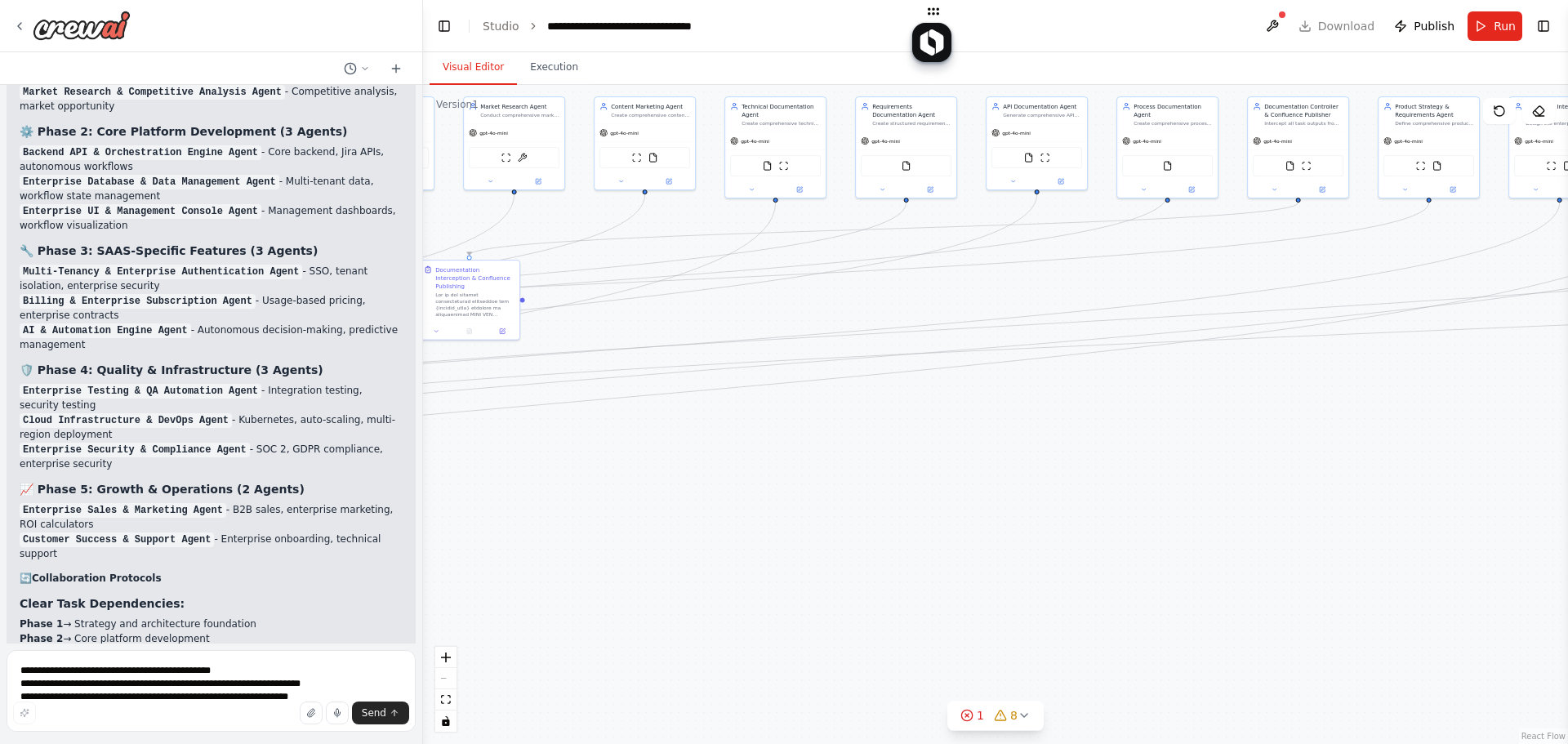
drag, startPoint x: 571, startPoint y: 312, endPoint x: 616, endPoint y: 224, distance: 98.8
click at [619, 223] on div ".deletable-edge-delete-btn { width: 20px; height: 20px; border: 0px solid #ffff…" at bounding box center [996, 414] width 1145 height 659
click at [616, 224] on div ".deletable-edge-delete-btn { width: 20px; height: 20px; border: 0px solid #ffff…" at bounding box center [996, 414] width 1145 height 659
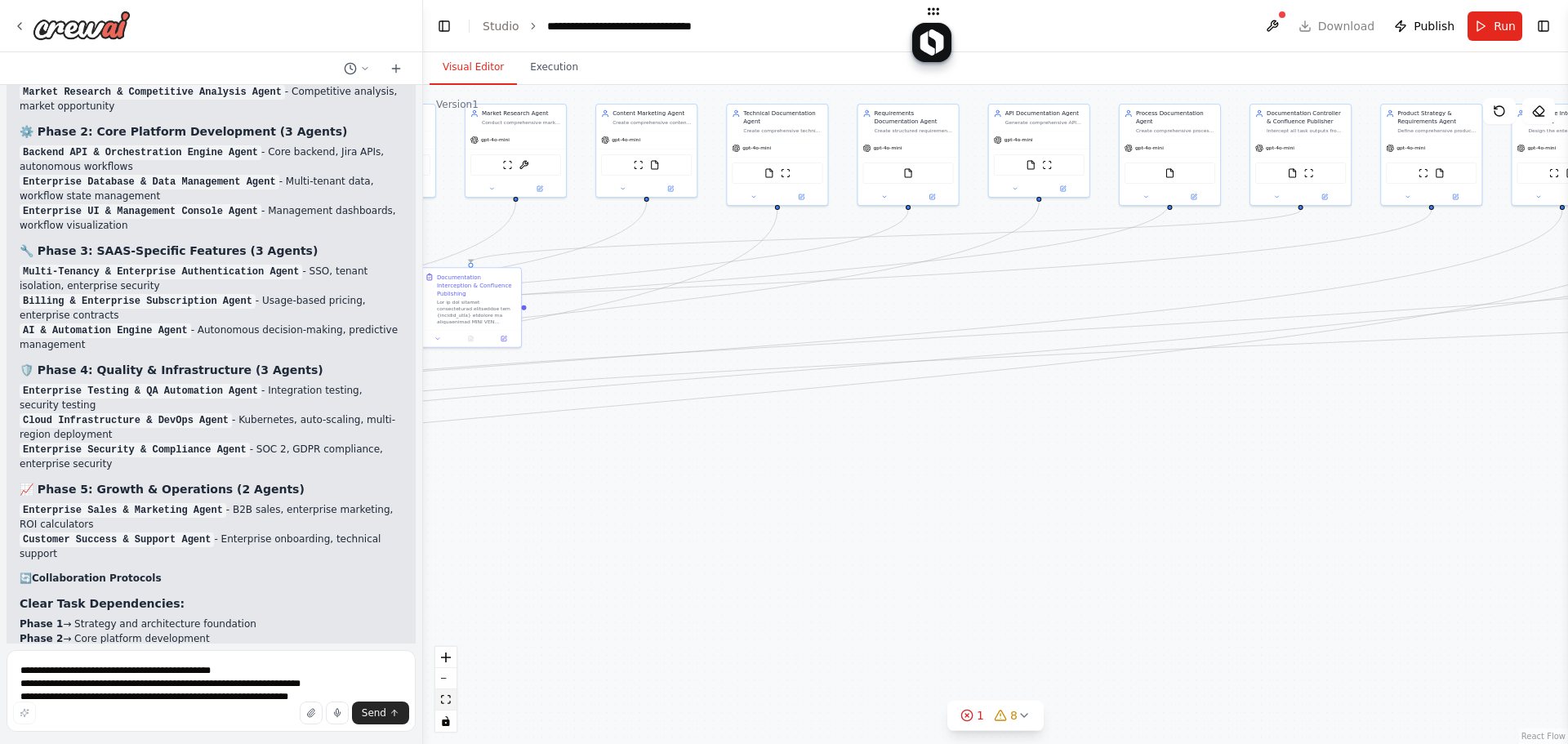
click at [450, 707] on button "fit view" at bounding box center [445, 699] width 21 height 21
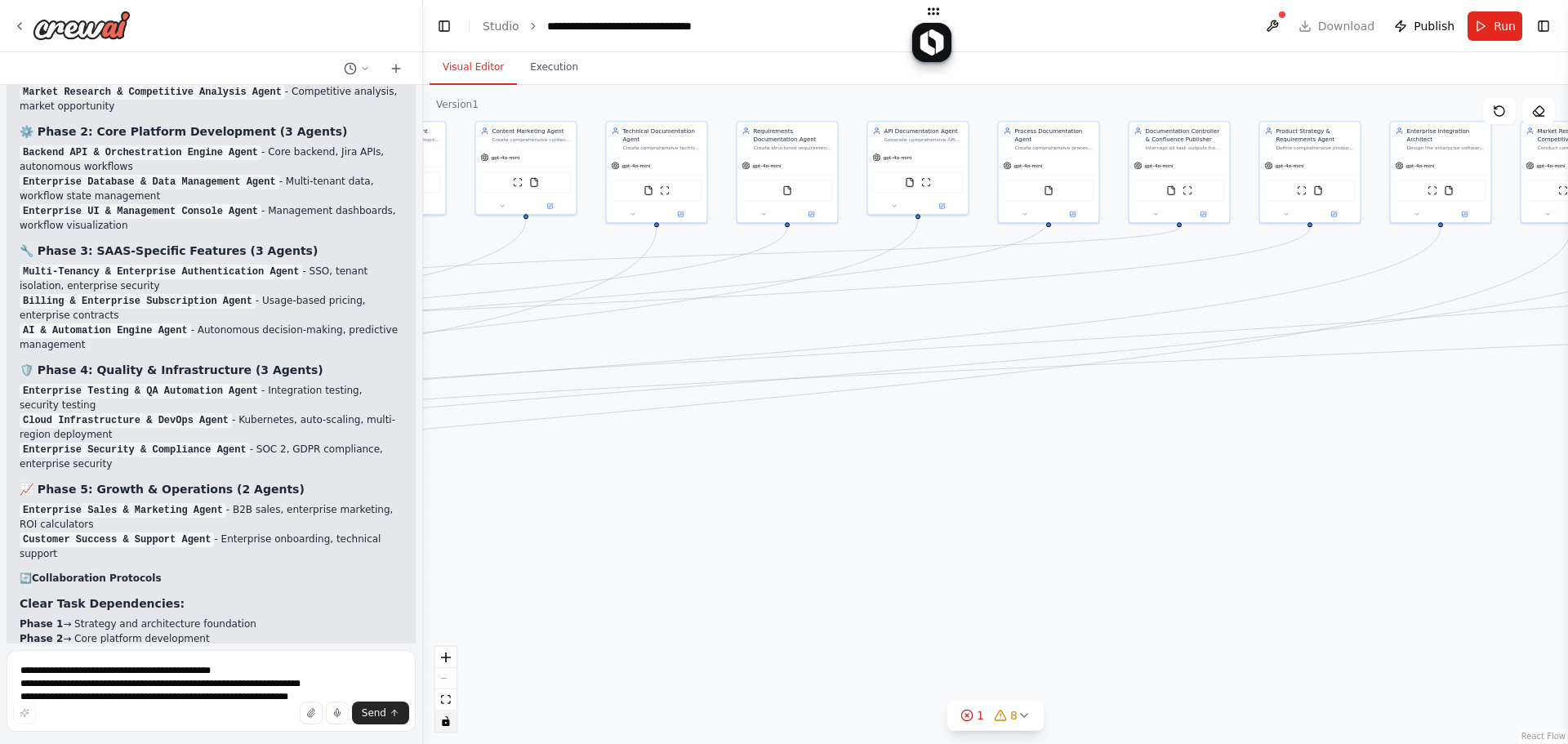
click at [448, 723] on icon "toggle interactivity" at bounding box center [445, 721] width 7 height 9
click at [448, 720] on icon "toggle interactivity" at bounding box center [445, 721] width 7 height 9
click at [239, 683] on textarea "**********" at bounding box center [211, 690] width 409 height 81
type textarea "**********"
drag, startPoint x: 386, startPoint y: 713, endPoint x: 386, endPoint y: 725, distance: 12.0
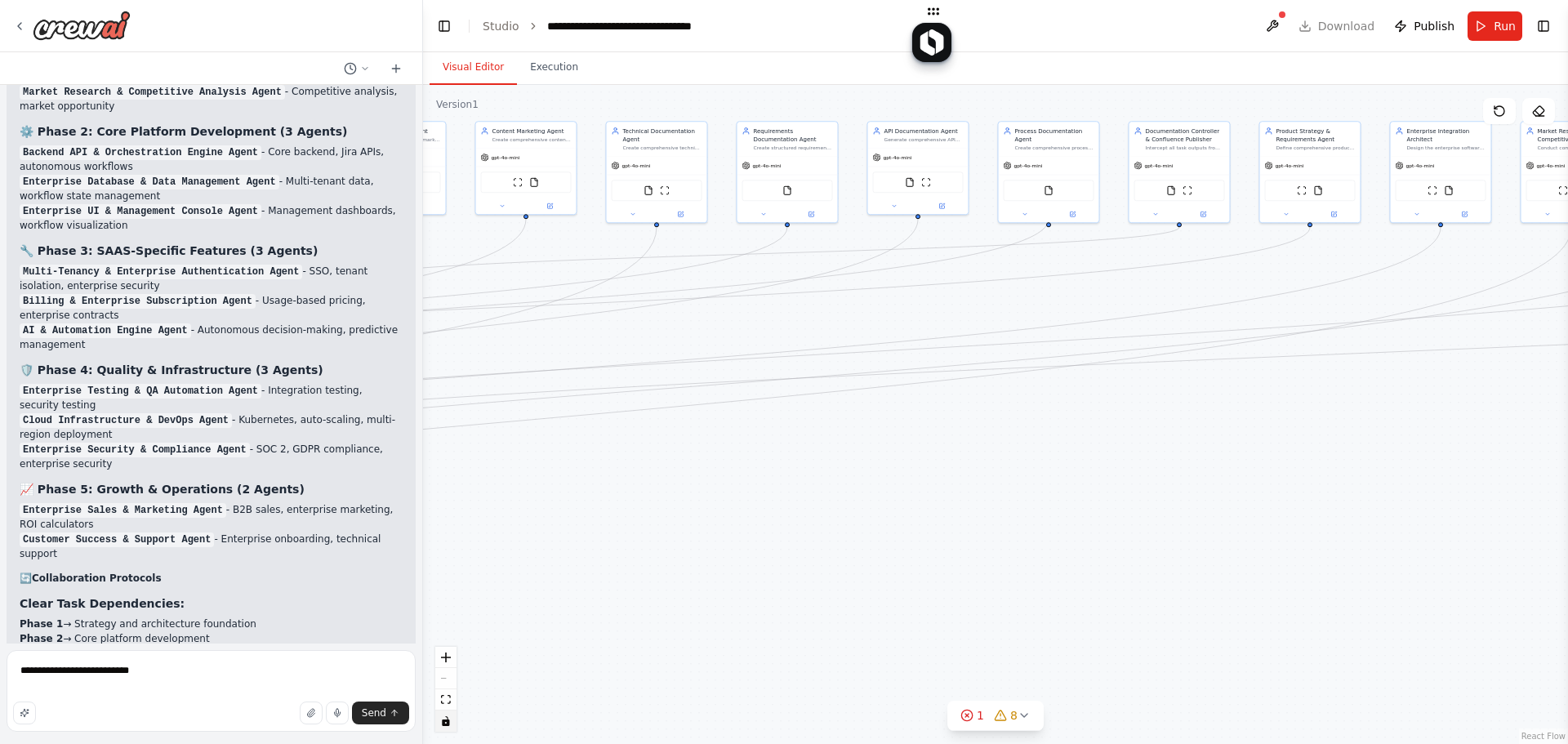
click at [386, 714] on span "Send" at bounding box center [374, 713] width 24 height 13
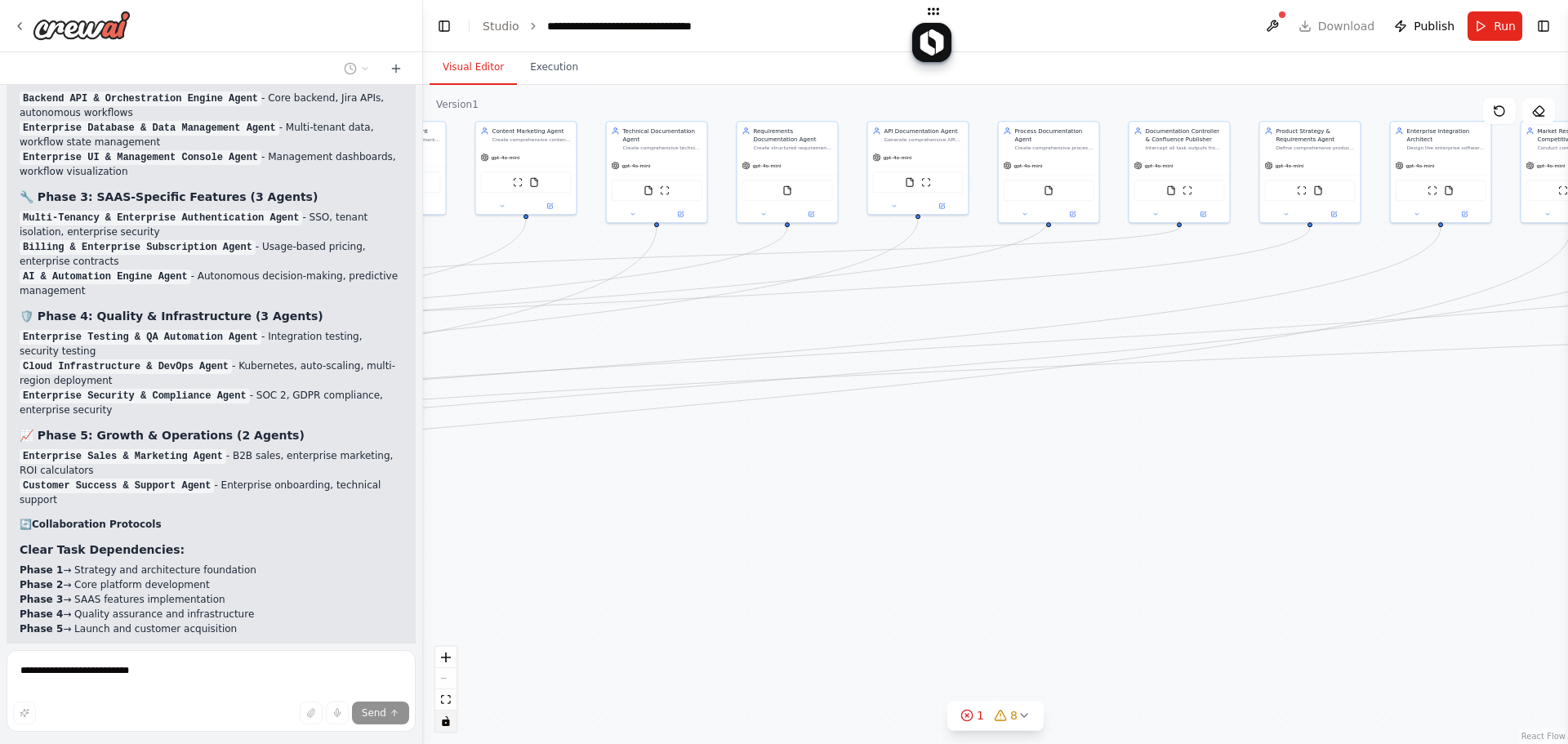
scroll to position [20280, 0]
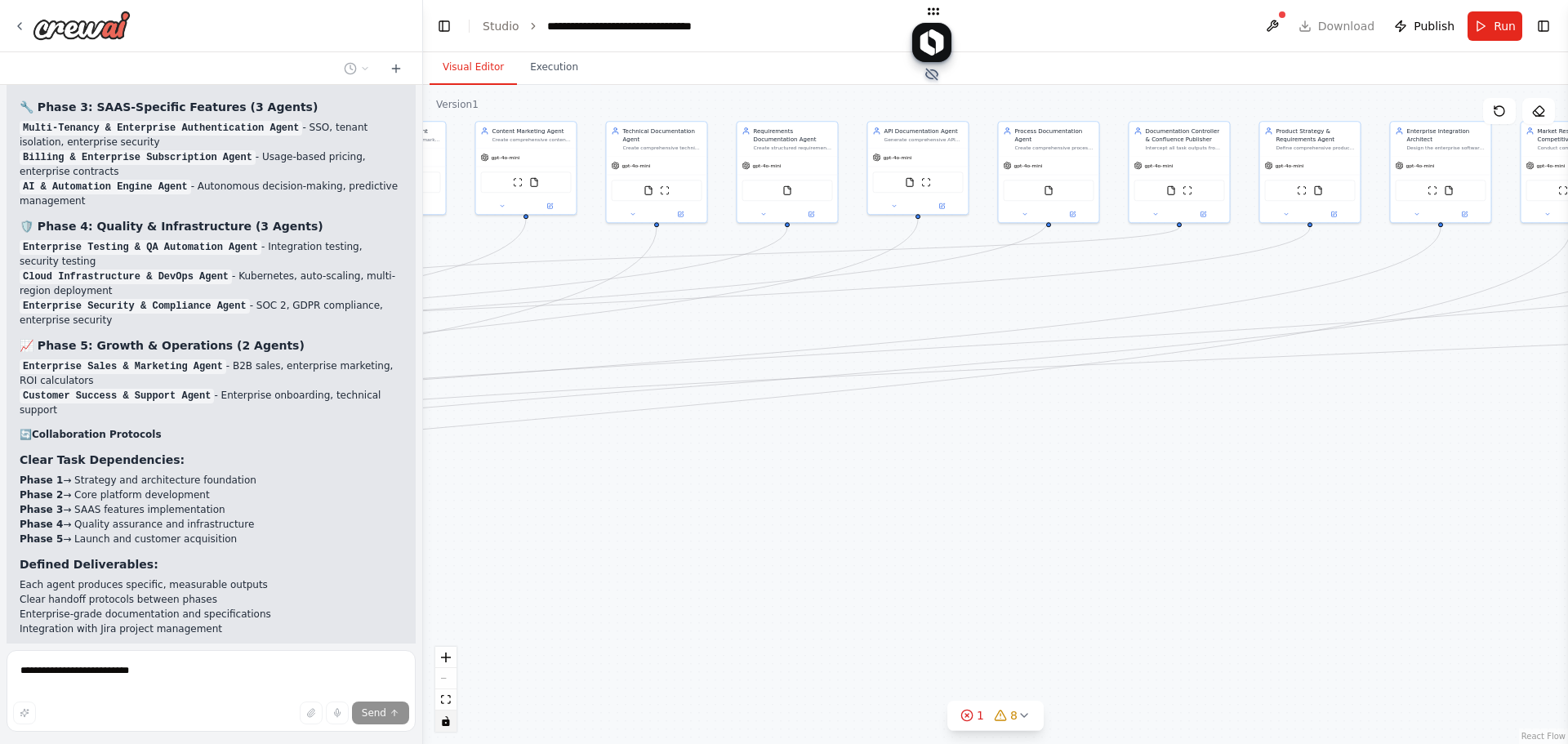
click at [937, 4] on div at bounding box center [932, 31] width 39 height 62
click at [928, 71] on span "Hide" at bounding box center [932, 75] width 13 height 13
drag, startPoint x: 944, startPoint y: 35, endPoint x: 1059, endPoint y: 54, distance: 116.6
click at [1067, 55] on body "create this flow Technical Specification Agent Role : Technology stack selectio…" at bounding box center [784, 372] width 1568 height 744
click at [930, 74] on span "Show" at bounding box center [932, 75] width 13 height 13
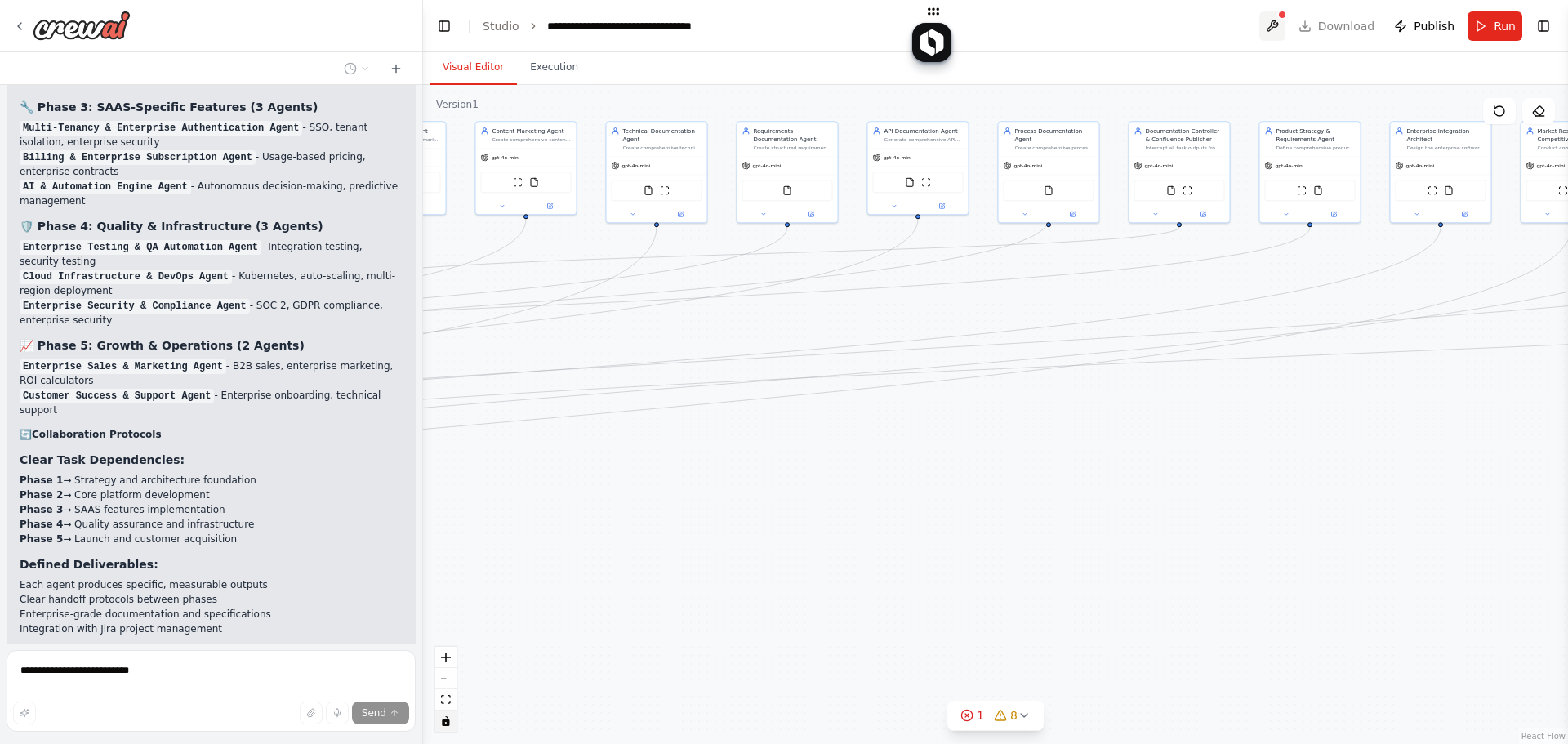
click at [1258, 27] on button at bounding box center [1273, 25] width 26 height 29
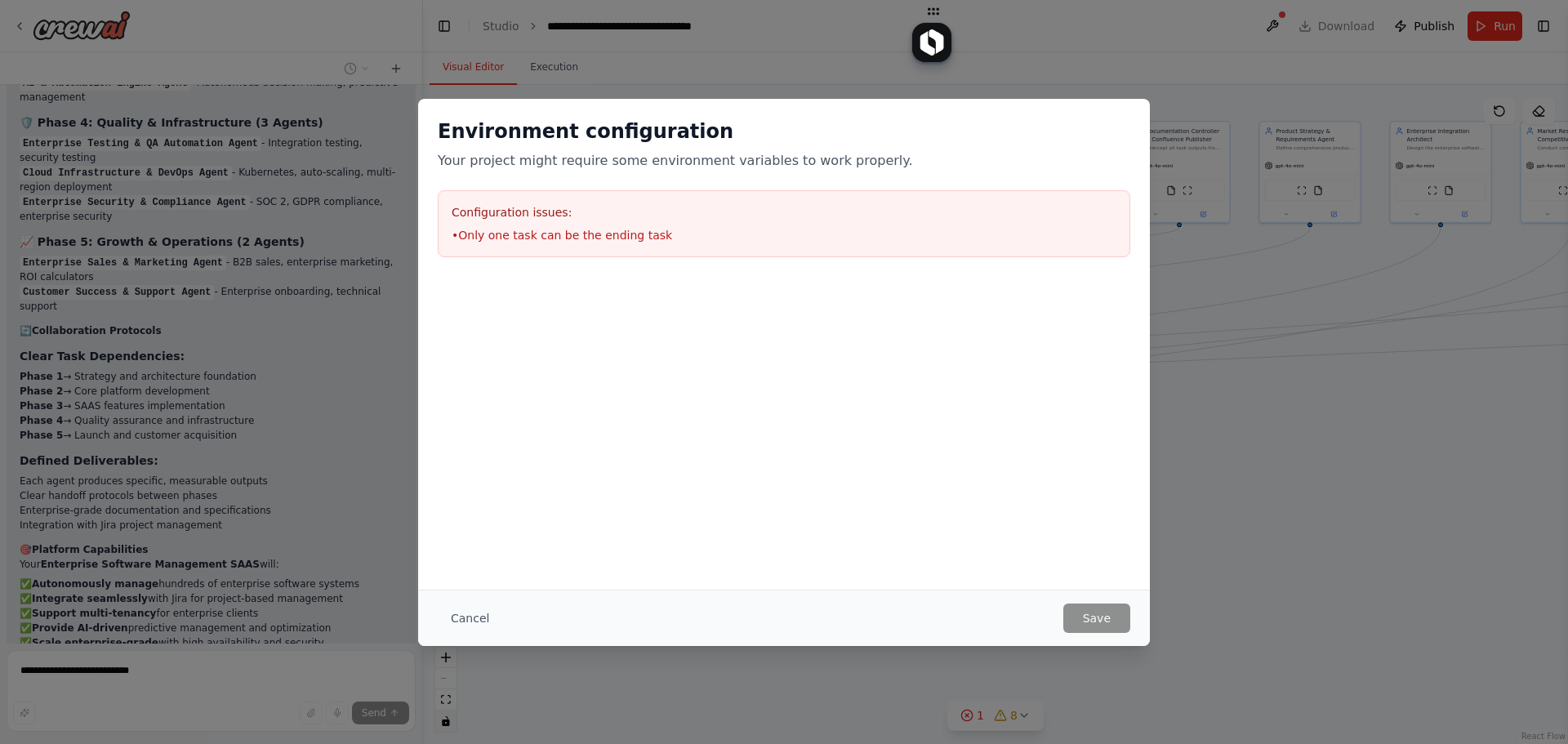
scroll to position [20390, 0]
click at [1239, 562] on div "Environment configuration Your project might require some environment variables…" at bounding box center [784, 372] width 1568 height 744
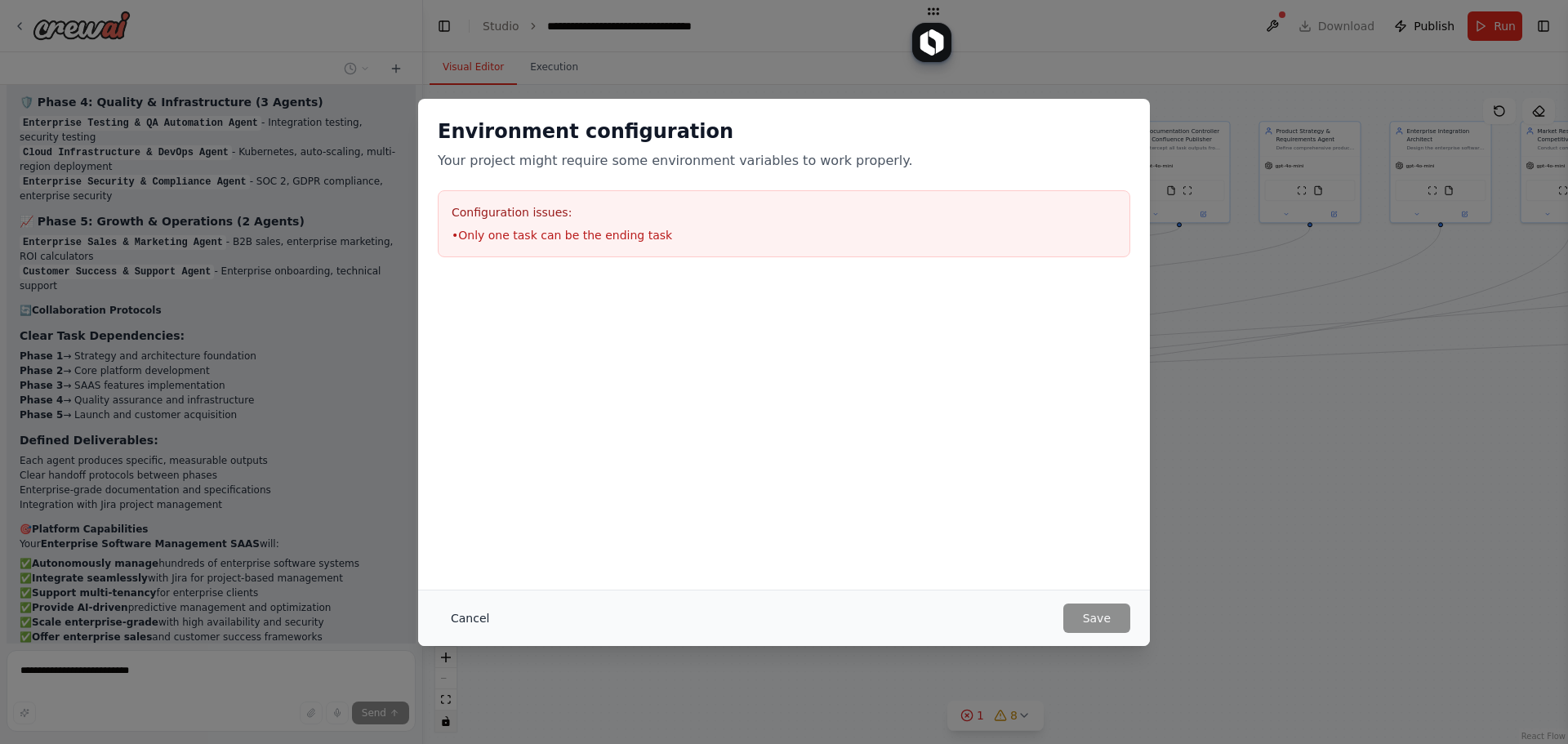
click at [475, 622] on button "Cancel" at bounding box center [470, 617] width 64 height 29
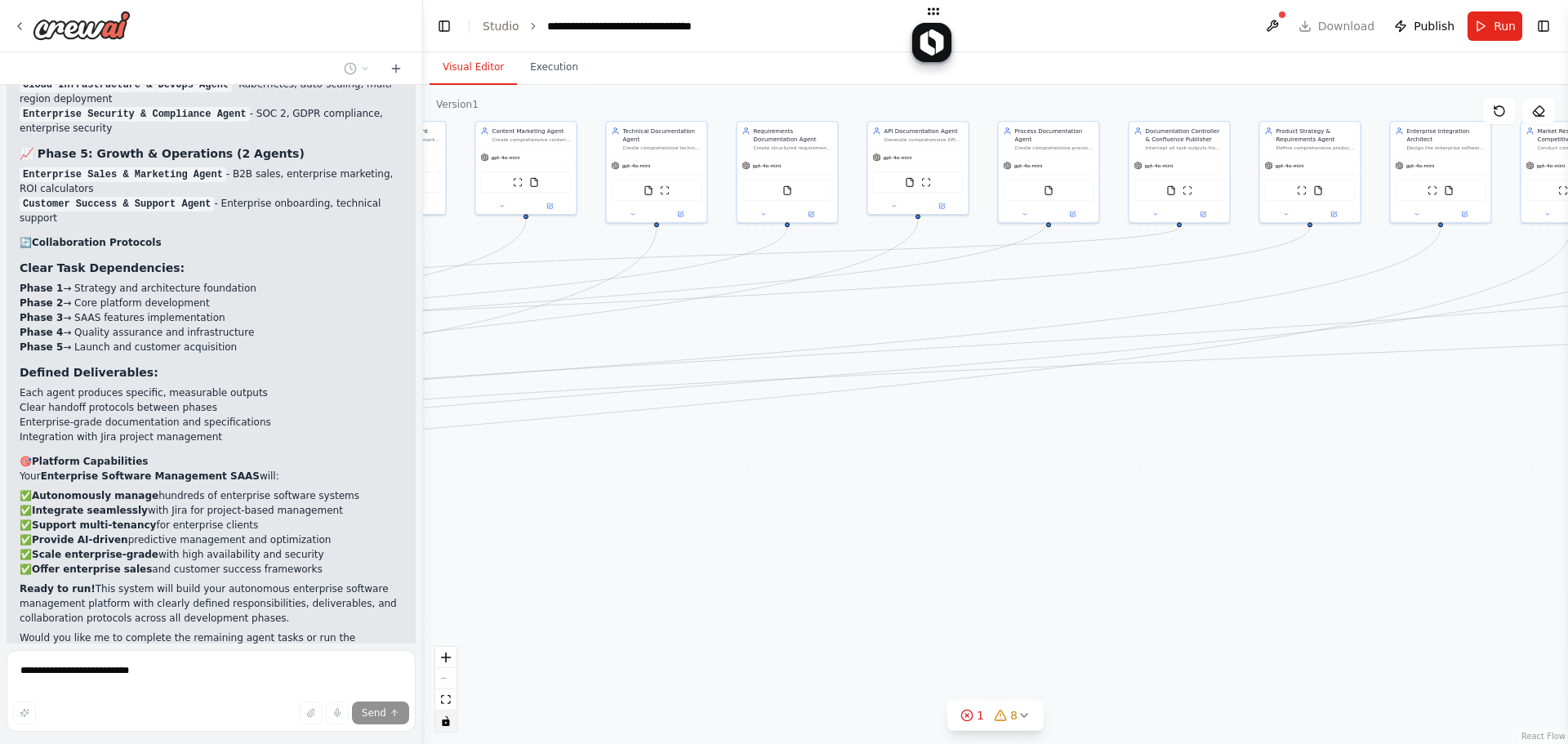
scroll to position [20491, 0]
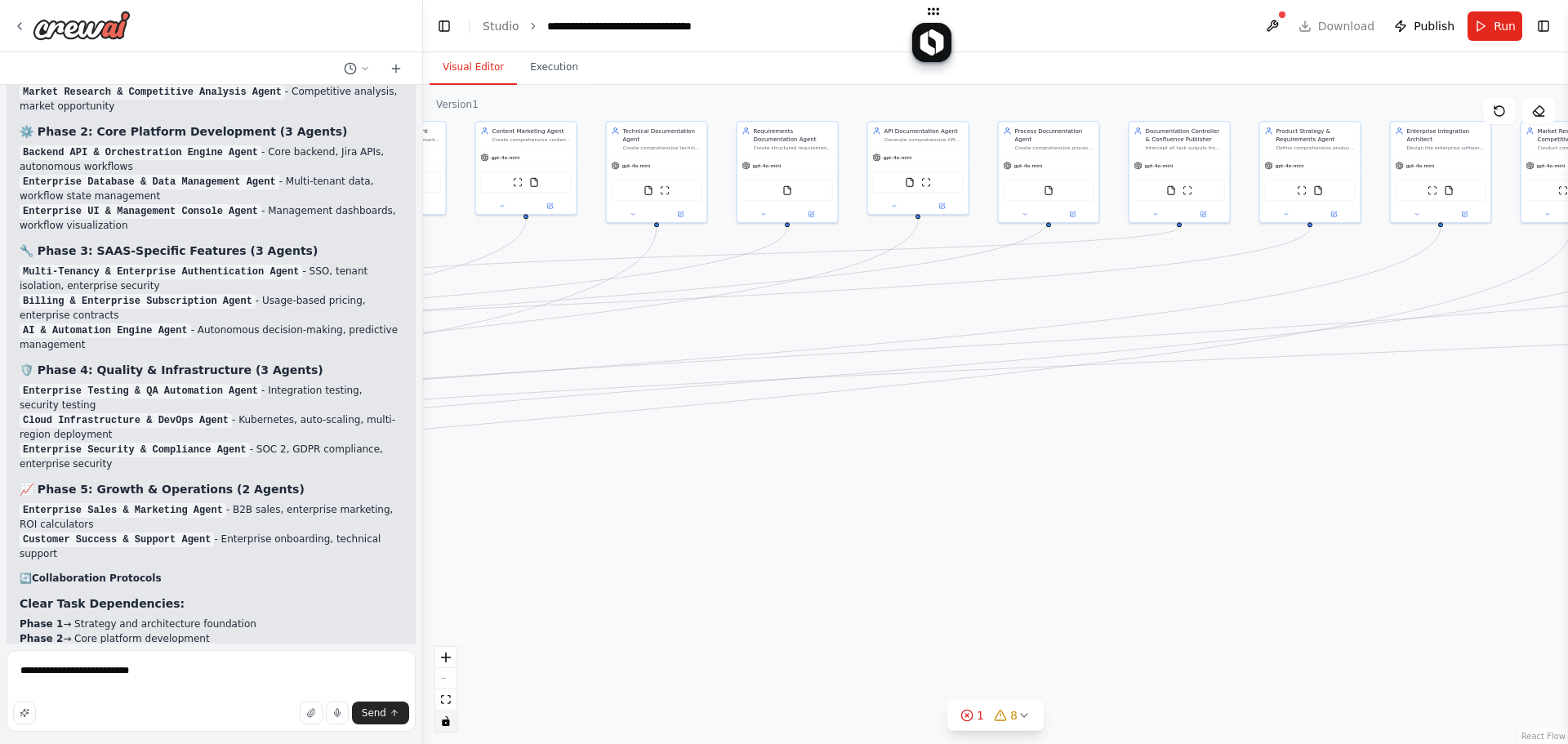
click at [194, 681] on textarea "**********" at bounding box center [211, 690] width 409 height 81
click at [381, 706] on button "Send" at bounding box center [380, 712] width 57 height 22
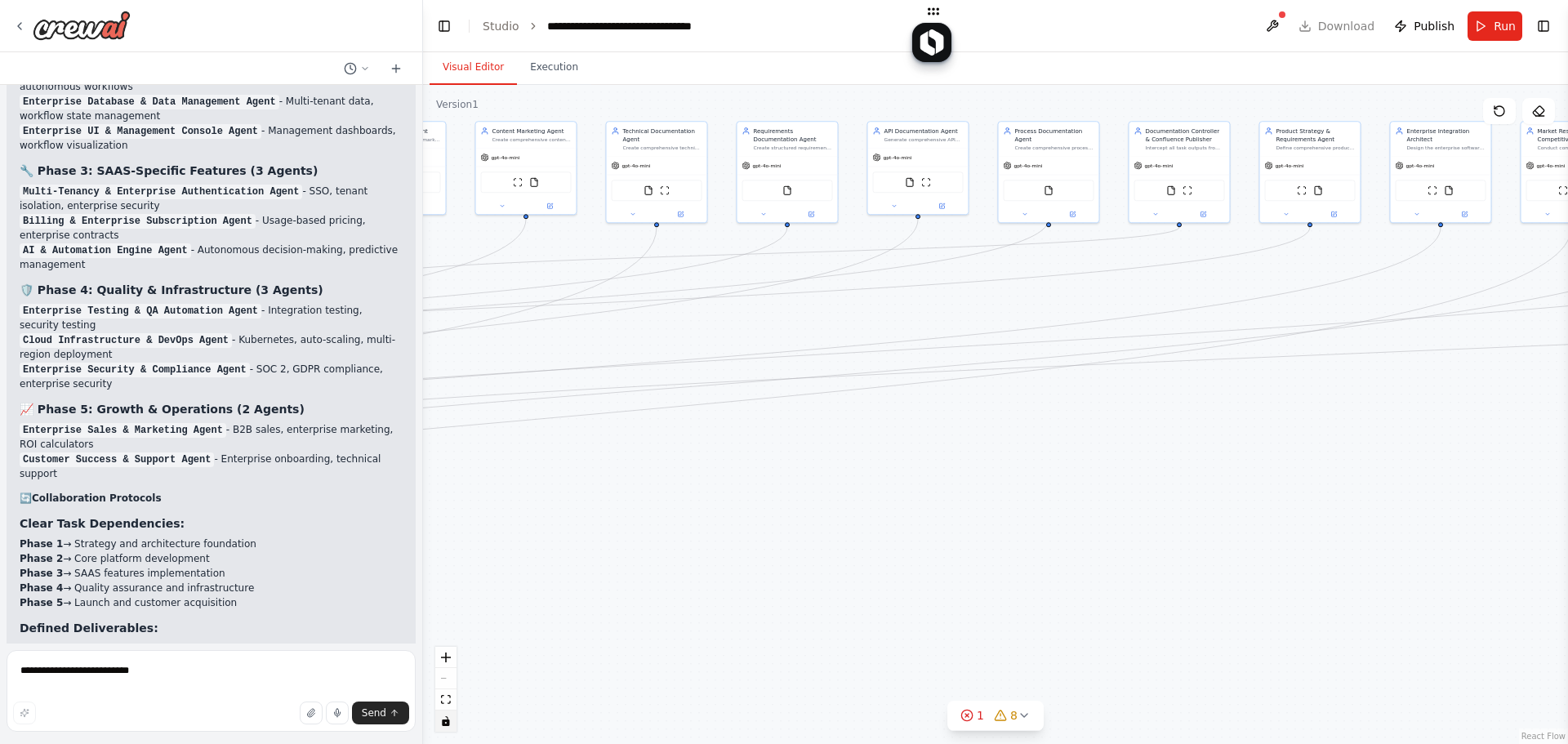
scroll to position [20280, 0]
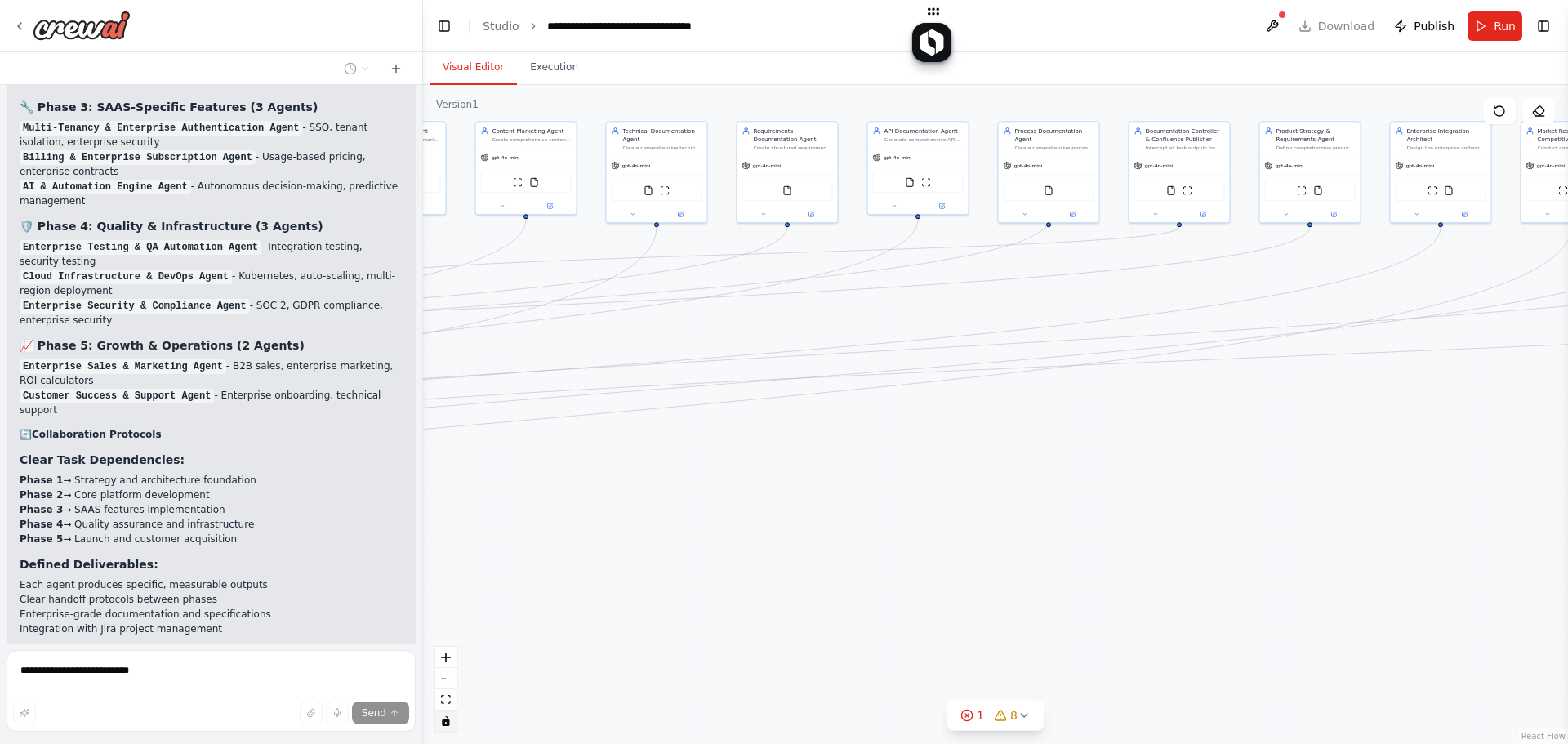
drag, startPoint x: 379, startPoint y: 606, endPoint x: 188, endPoint y: 654, distance: 196.9
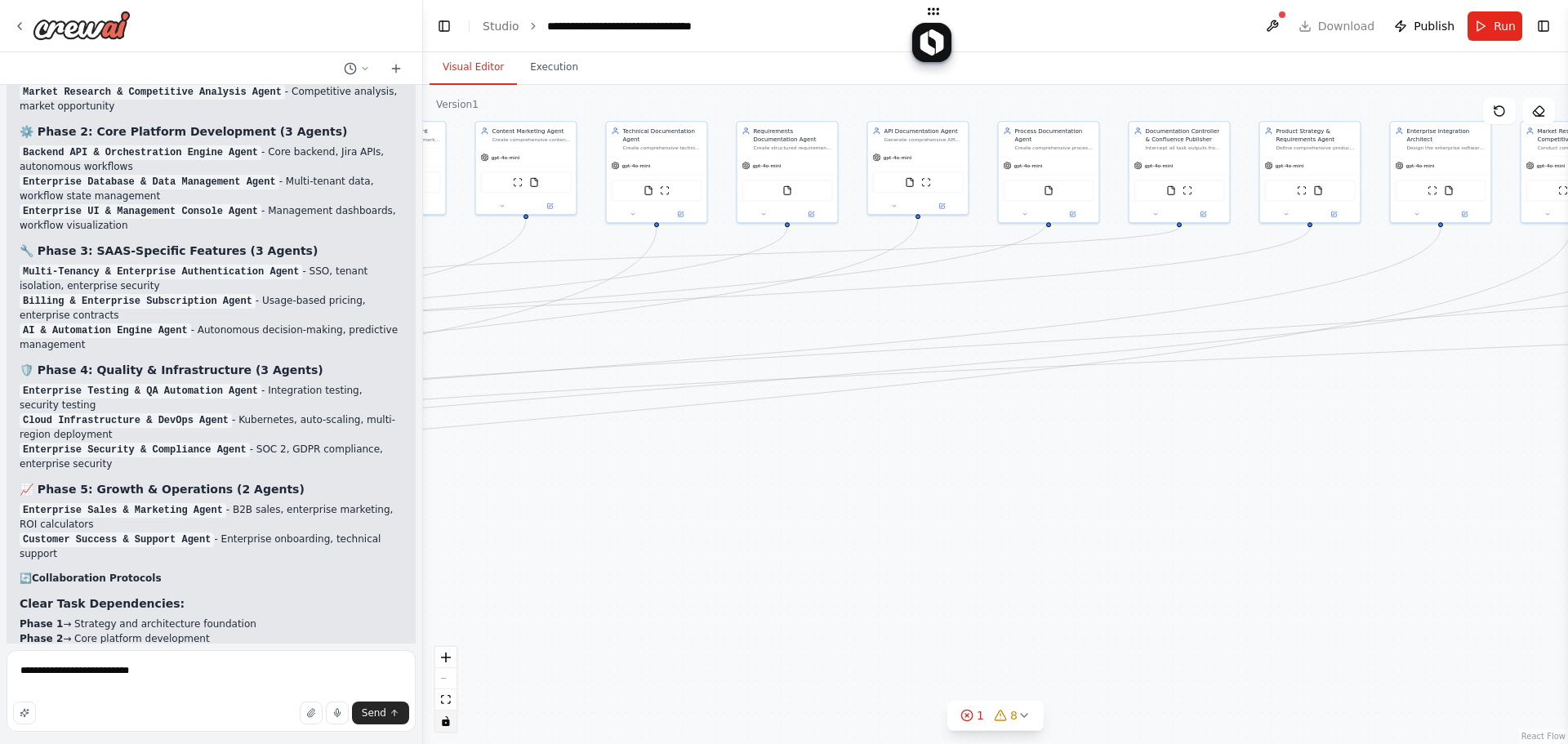
drag, startPoint x: 29, startPoint y: 721, endPoint x: 48, endPoint y: 699, distance: 29.1
click at [29, 720] on button "button" at bounding box center [24, 712] width 22 height 22
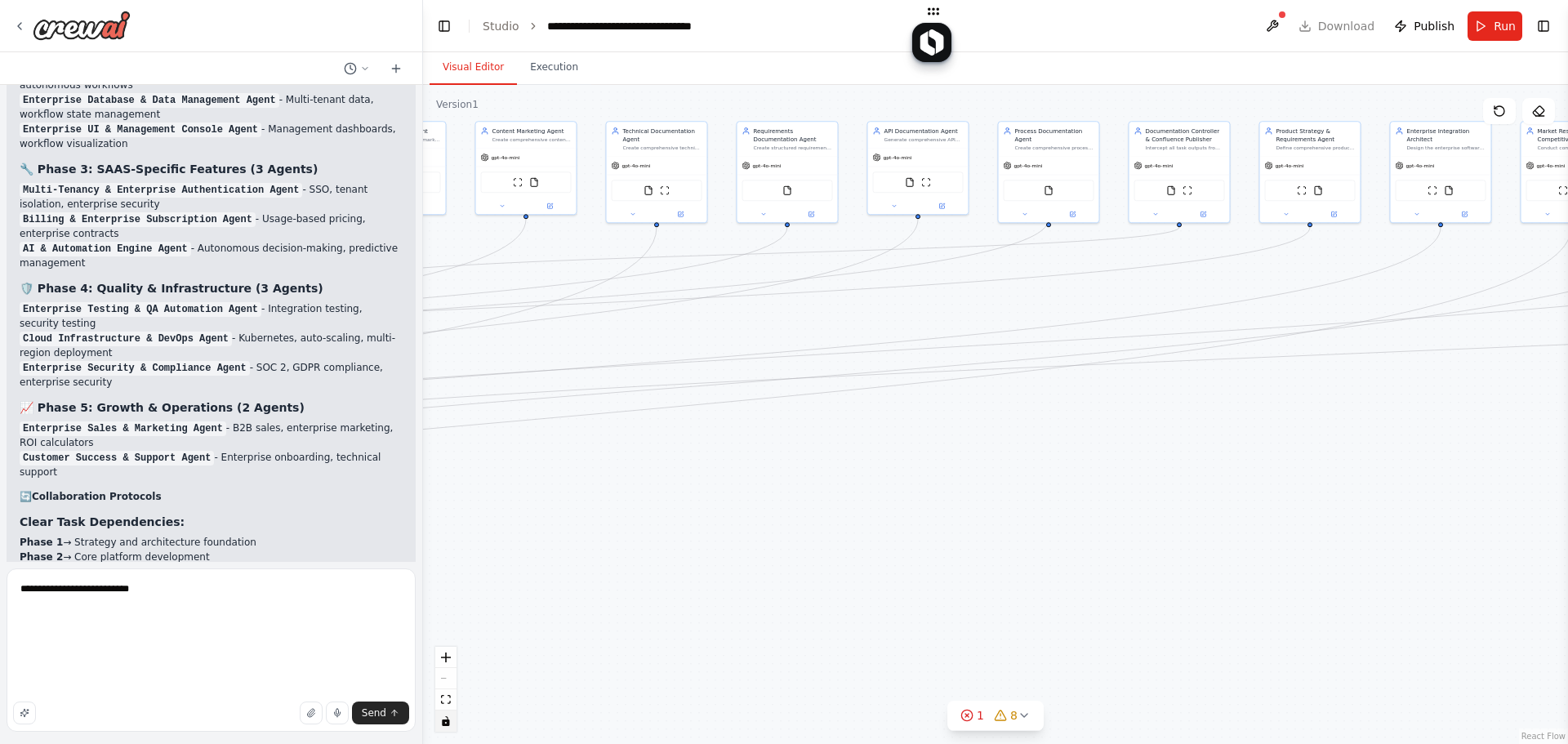
scroll to position [100, 0]
click at [374, 719] on span "Send" at bounding box center [374, 713] width 24 height 13
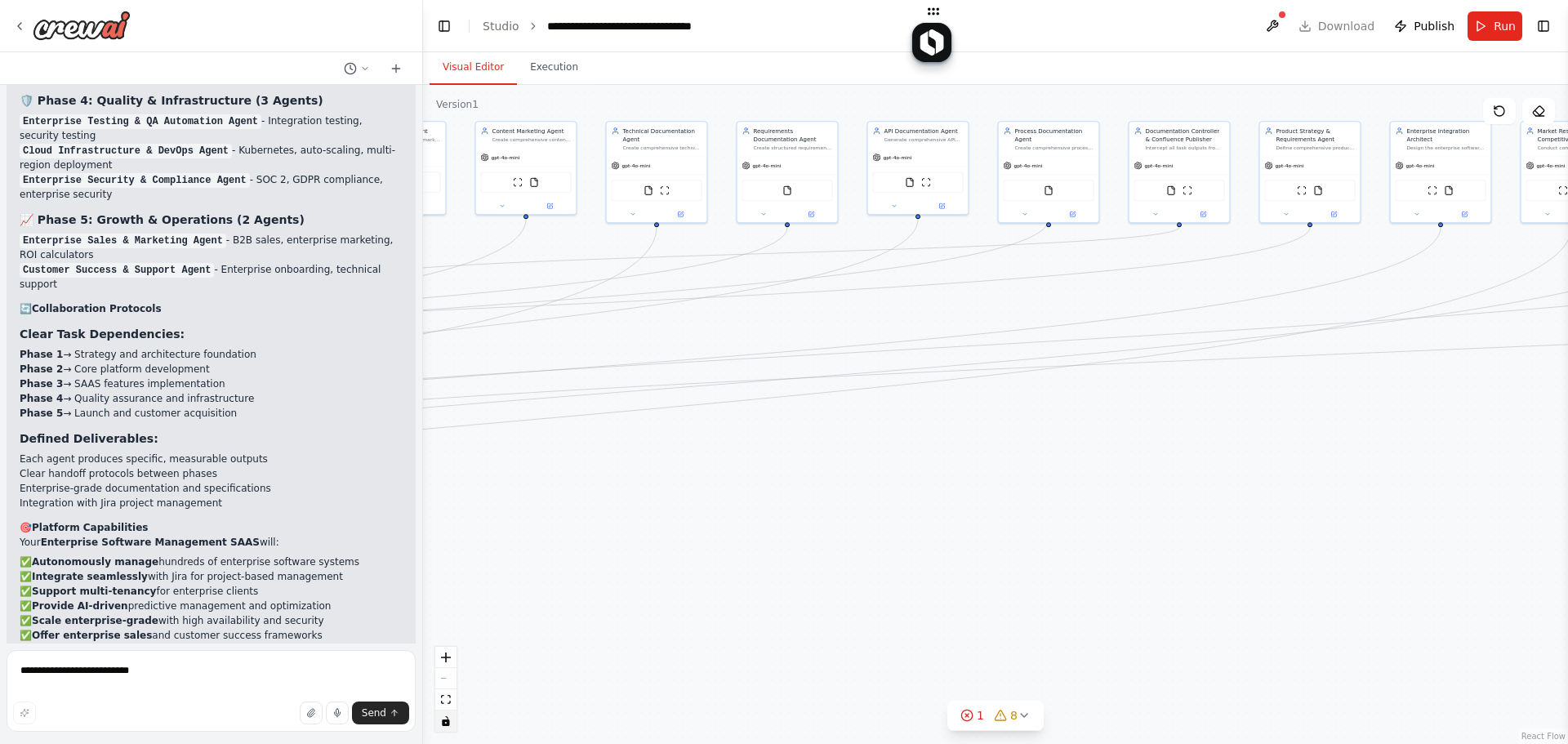
scroll to position [20432, 0]
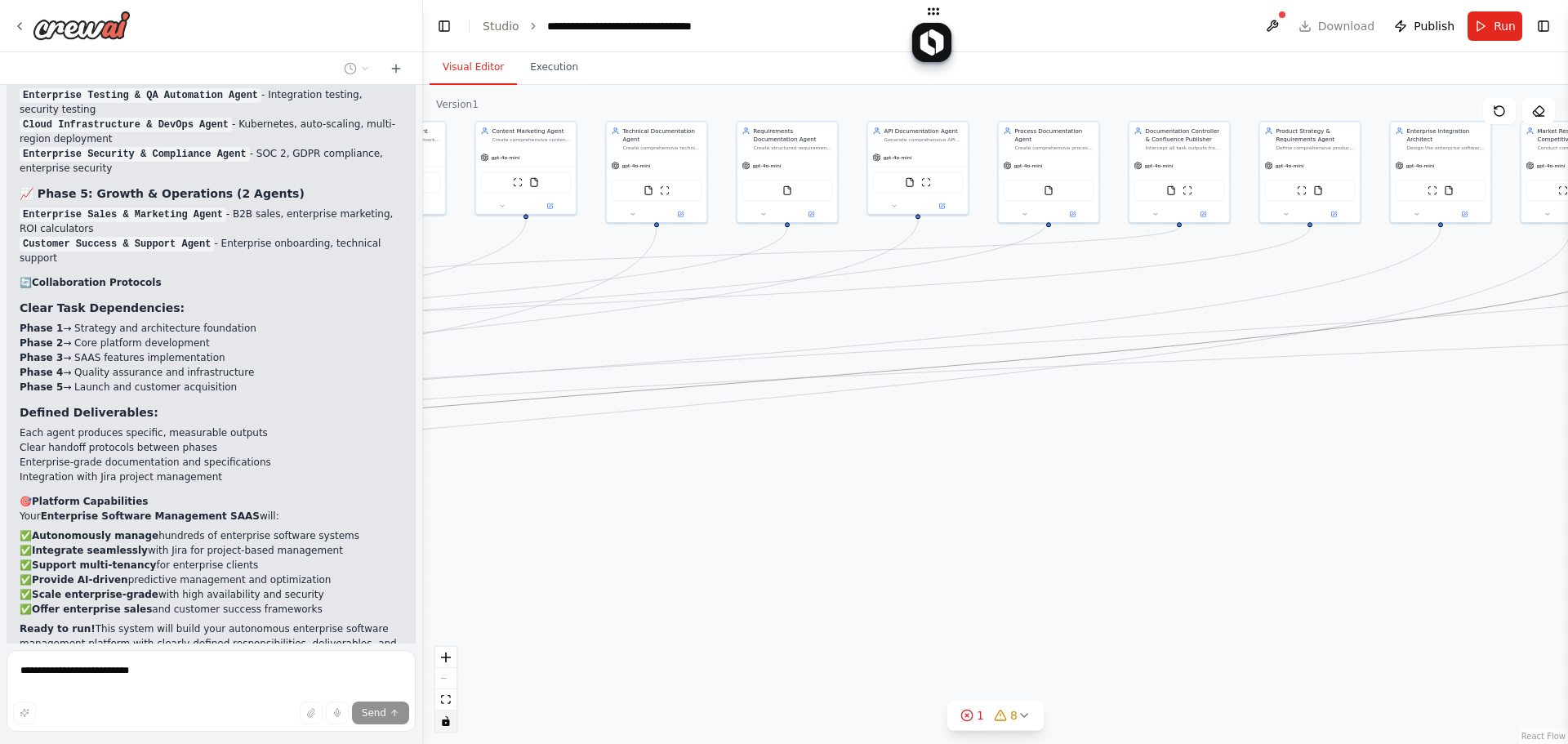
drag, startPoint x: 779, startPoint y: 387, endPoint x: 1151, endPoint y: 372, distance: 372.3
click at [1258, 344] on div ".deletable-edge-delete-btn { width: 20px; height: 20px; border: 0px solid #ffff…" at bounding box center [996, 414] width 1145 height 659
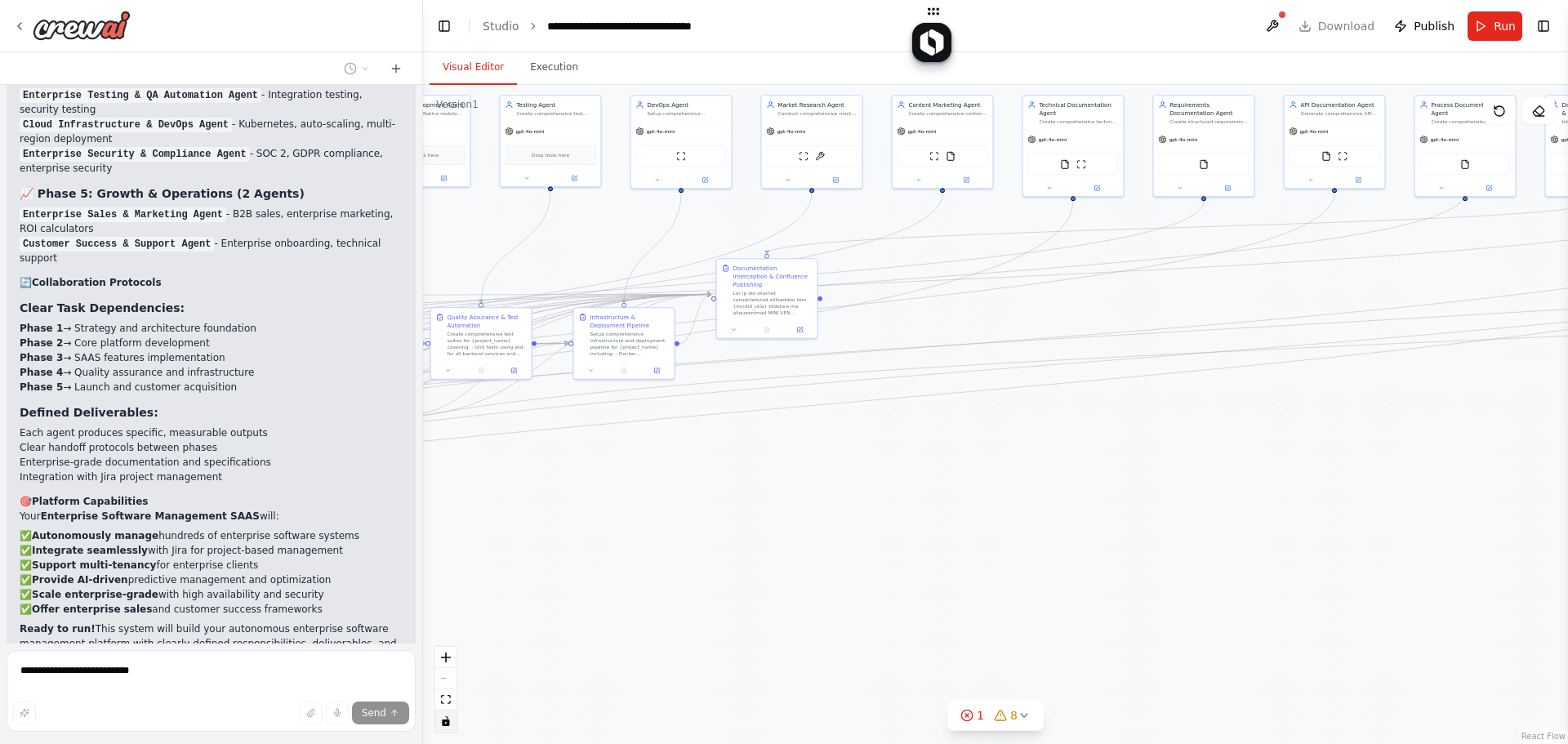
drag, startPoint x: 950, startPoint y: 460, endPoint x: 1321, endPoint y: 436, distance: 371.8
click at [1258, 433] on div ".deletable-edge-delete-btn { width: 20px; height: 20px; border: 0px solid #ffff…" at bounding box center [996, 414] width 1145 height 659
click at [1097, 395] on div ".deletable-edge-delete-btn { width: 20px; height: 20px; border: 0px solid #ffff…" at bounding box center [996, 414] width 1145 height 659
drag, startPoint x: 784, startPoint y: 374, endPoint x: 1120, endPoint y: 378, distance: 336.0
click at [1134, 378] on div ".deletable-edge-delete-btn { width: 20px; height: 20px; border: 0px solid #ffff…" at bounding box center [996, 414] width 1145 height 659
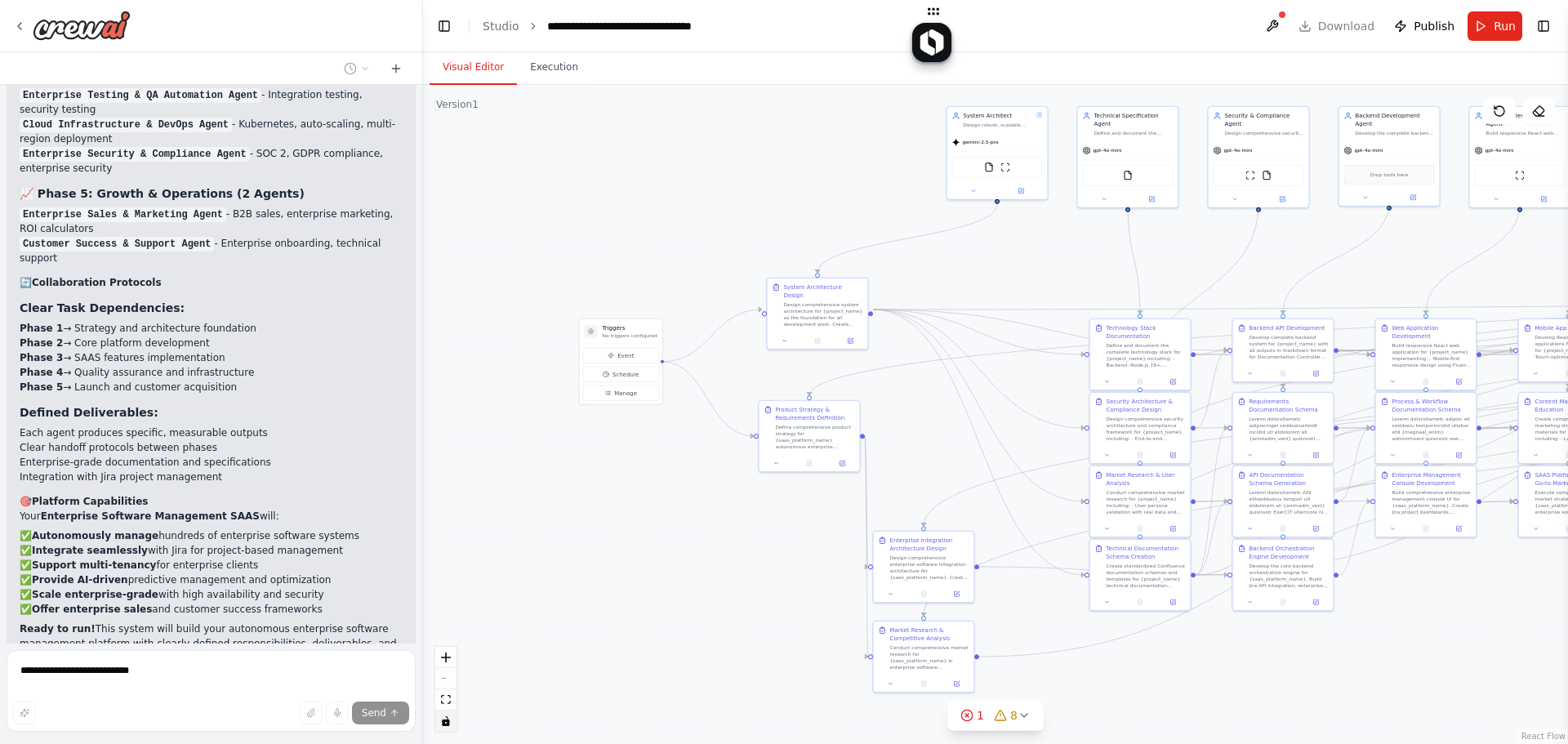
drag, startPoint x: 649, startPoint y: 207, endPoint x: 1151, endPoint y: 226, distance: 502.4
click at [1154, 230] on div ".deletable-edge-delete-btn { width: 20px; height: 20px; border: 0px solid #ffff…" at bounding box center [996, 414] width 1145 height 659
drag, startPoint x: 29, startPoint y: 371, endPoint x: 155, endPoint y: 498, distance: 178.9
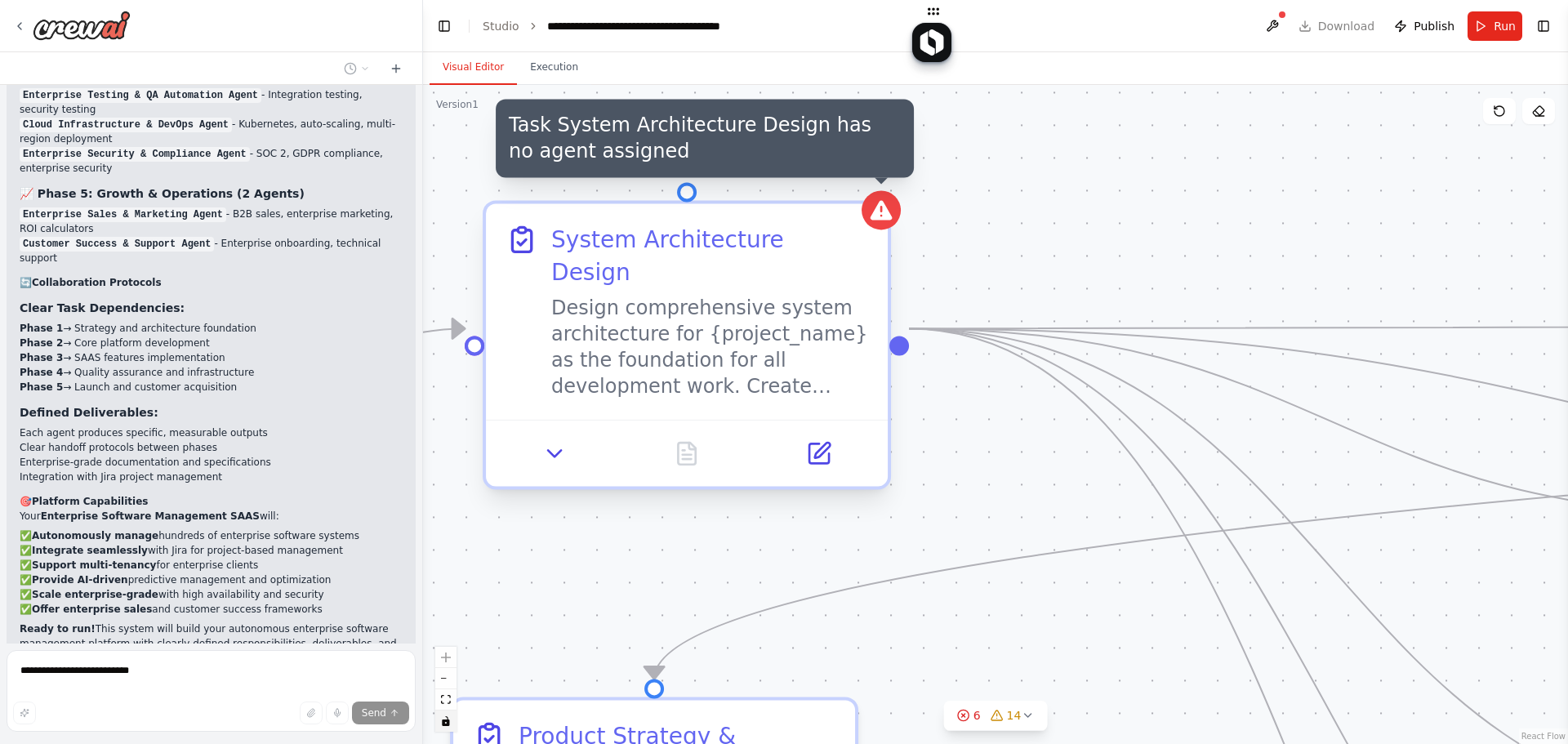
click at [879, 214] on icon at bounding box center [882, 209] width 22 height 20
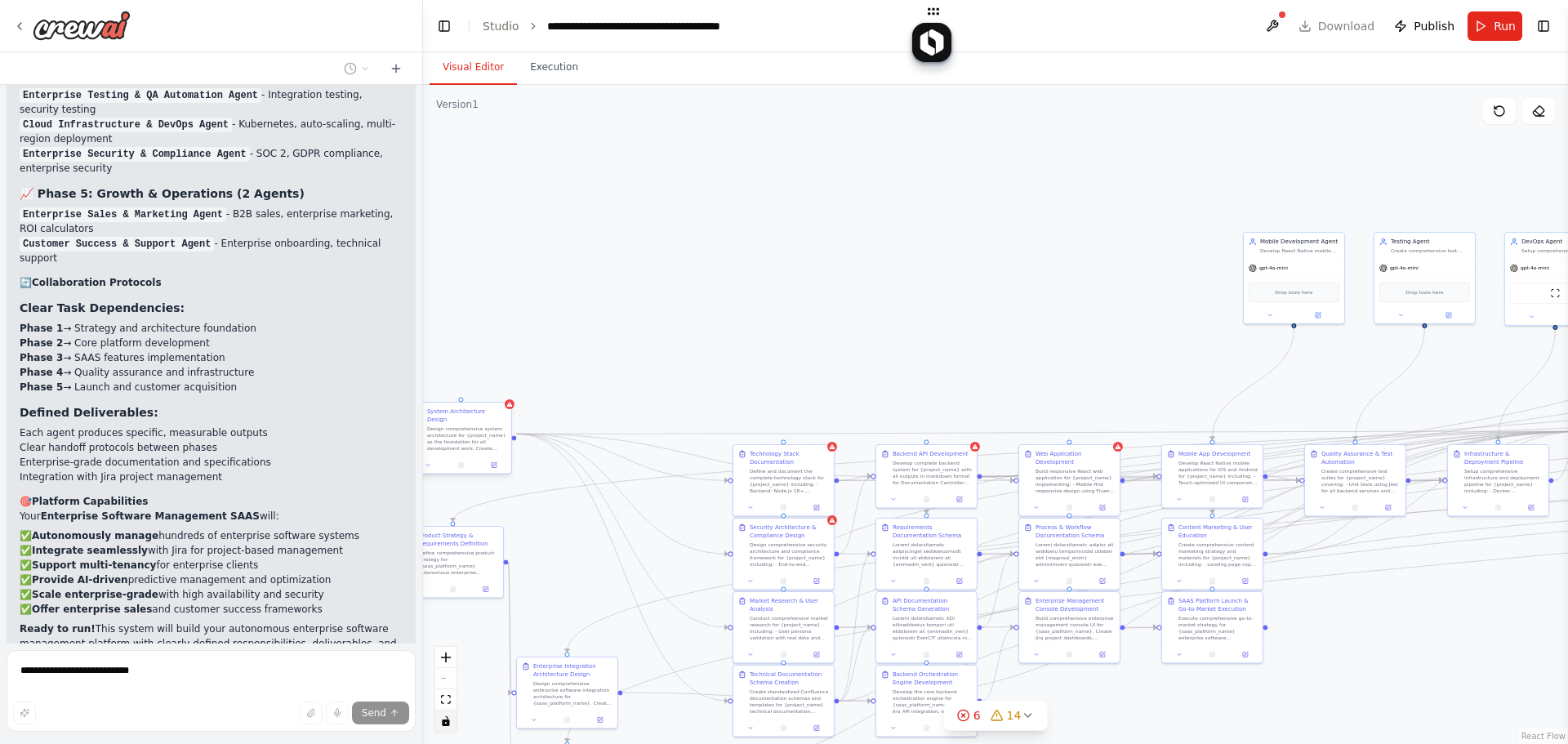
drag, startPoint x: 1286, startPoint y: 177, endPoint x: 850, endPoint y: 339, distance: 465.1
click at [852, 339] on div ".deletable-edge-delete-btn { width: 20px; height: 20px; border: 0px solid #ffff…" at bounding box center [996, 414] width 1145 height 659
click at [1149, 266] on div ".deletable-edge-delete-btn { width: 20px; height: 20px; border: 0px solid #ffff…" at bounding box center [996, 414] width 1145 height 659
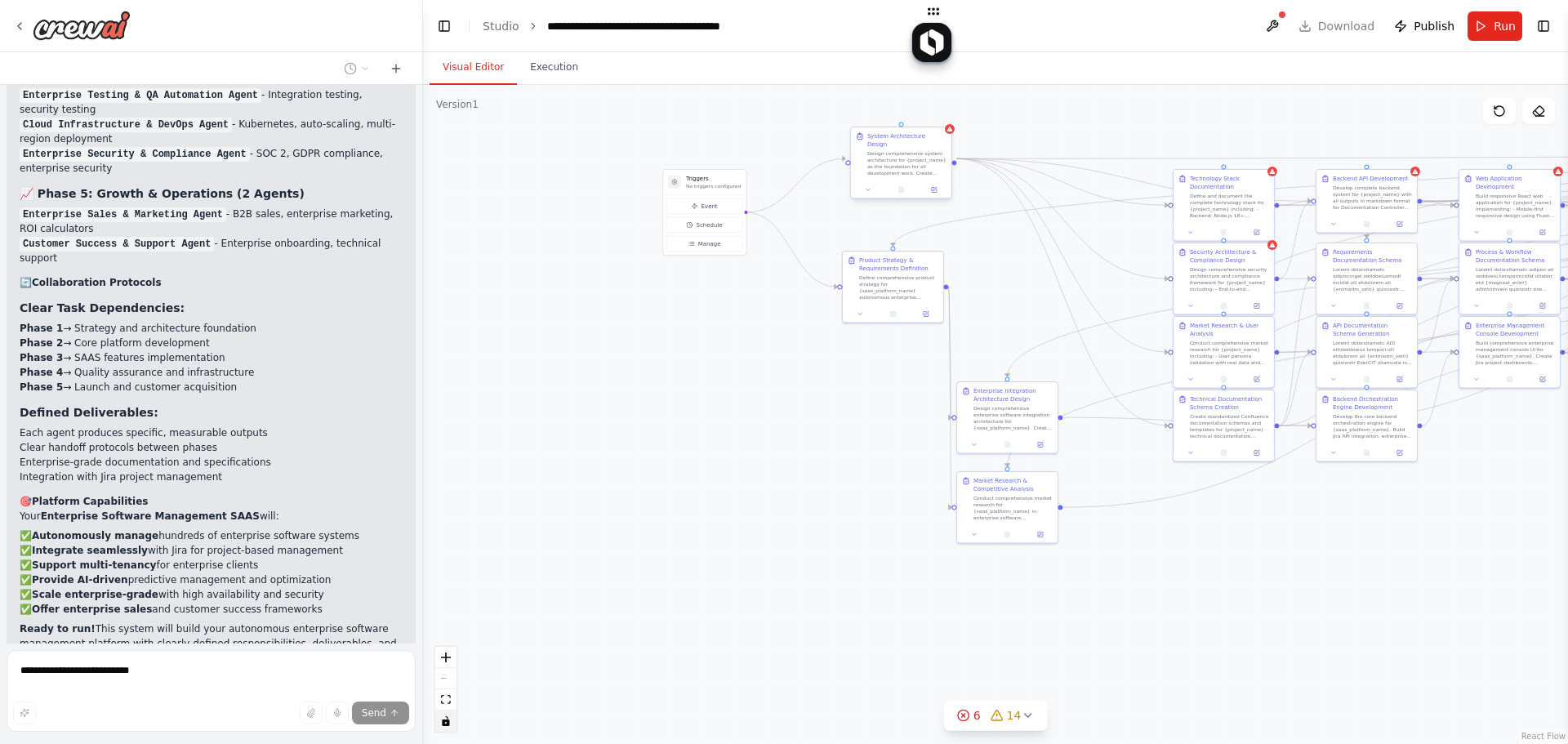
drag, startPoint x: 713, startPoint y: 357, endPoint x: 1124, endPoint y: 108, distance: 480.5
click at [1124, 108] on div ".deletable-edge-delete-btn { width: 20px; height: 20px; border: 0px solid #ffff…" at bounding box center [996, 414] width 1145 height 659
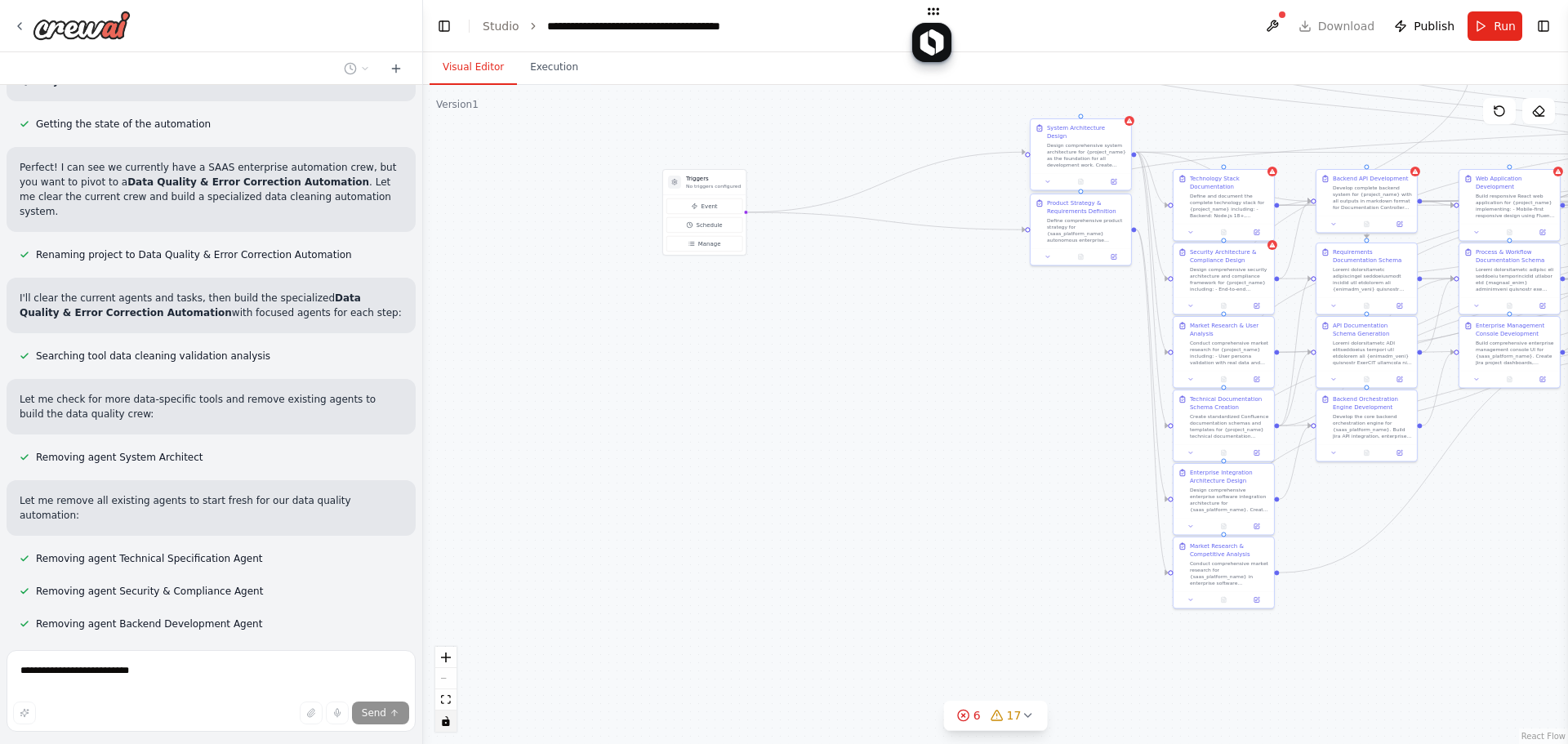
scroll to position [21487, 0]
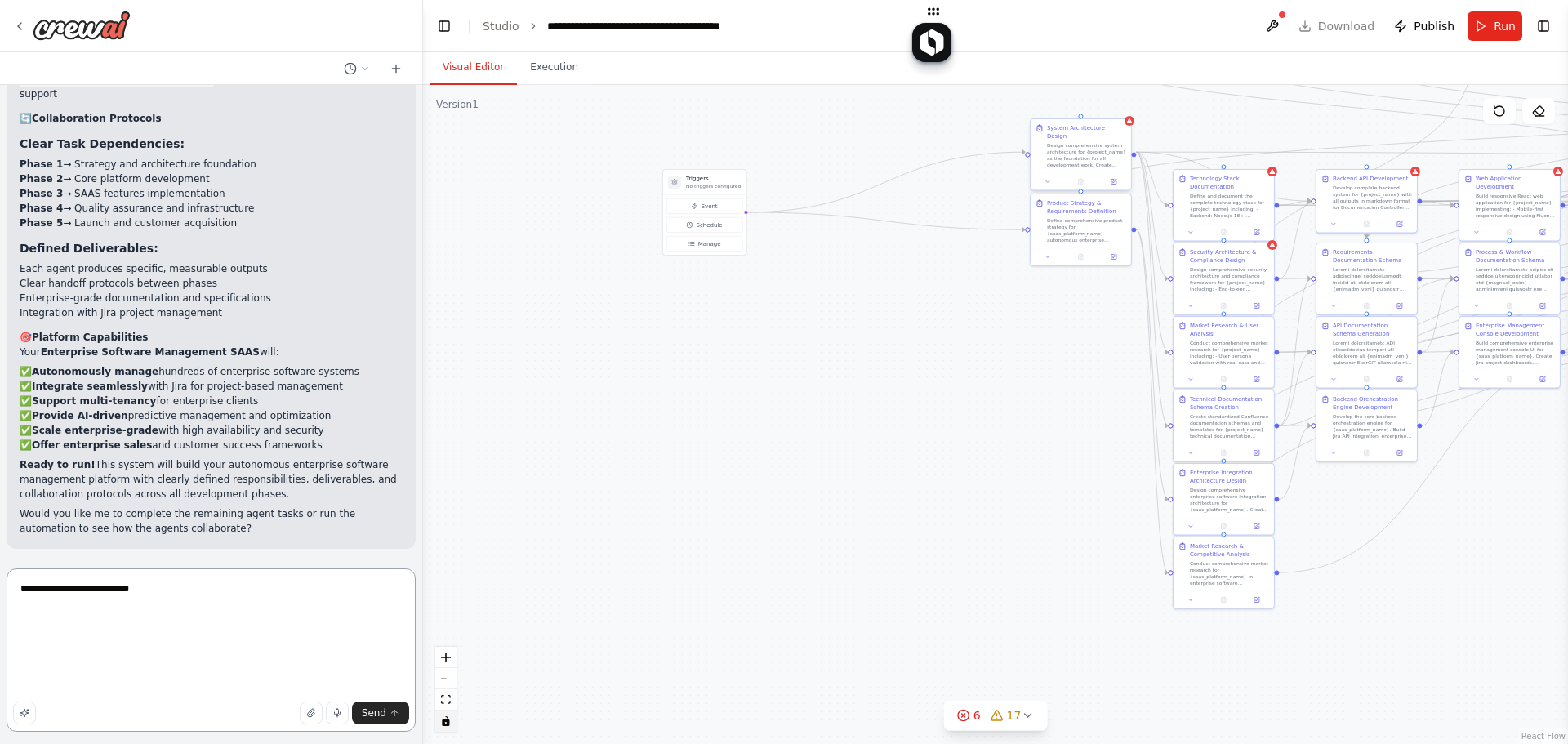
scroll to position [100, 0]
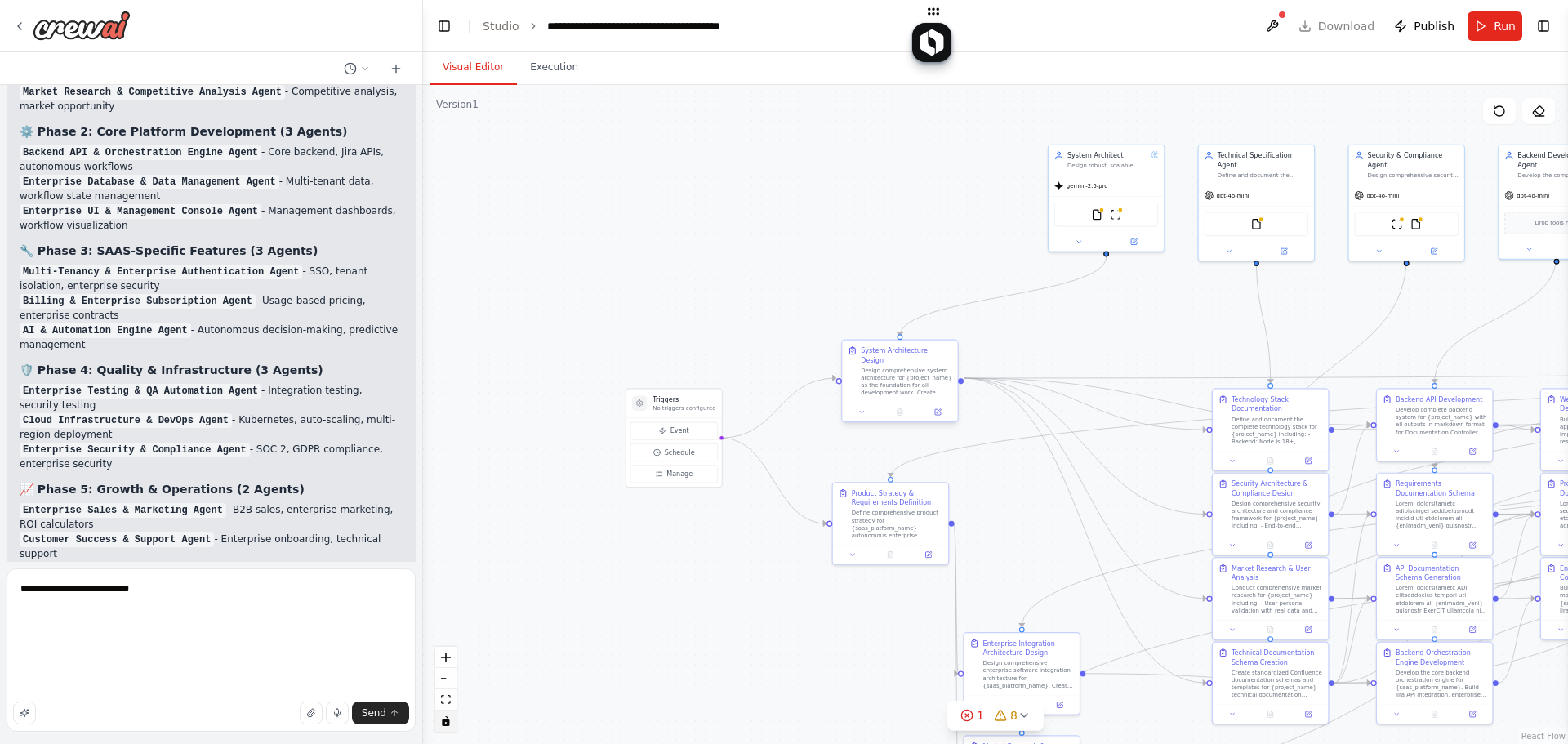
drag, startPoint x: 602, startPoint y: 535, endPoint x: 600, endPoint y: 648, distance: 113.0
click at [558, 731] on div ".deletable-edge-delete-btn { width: 20px; height: 20px; border: 0px solid #ffff…" at bounding box center [996, 414] width 1145 height 659
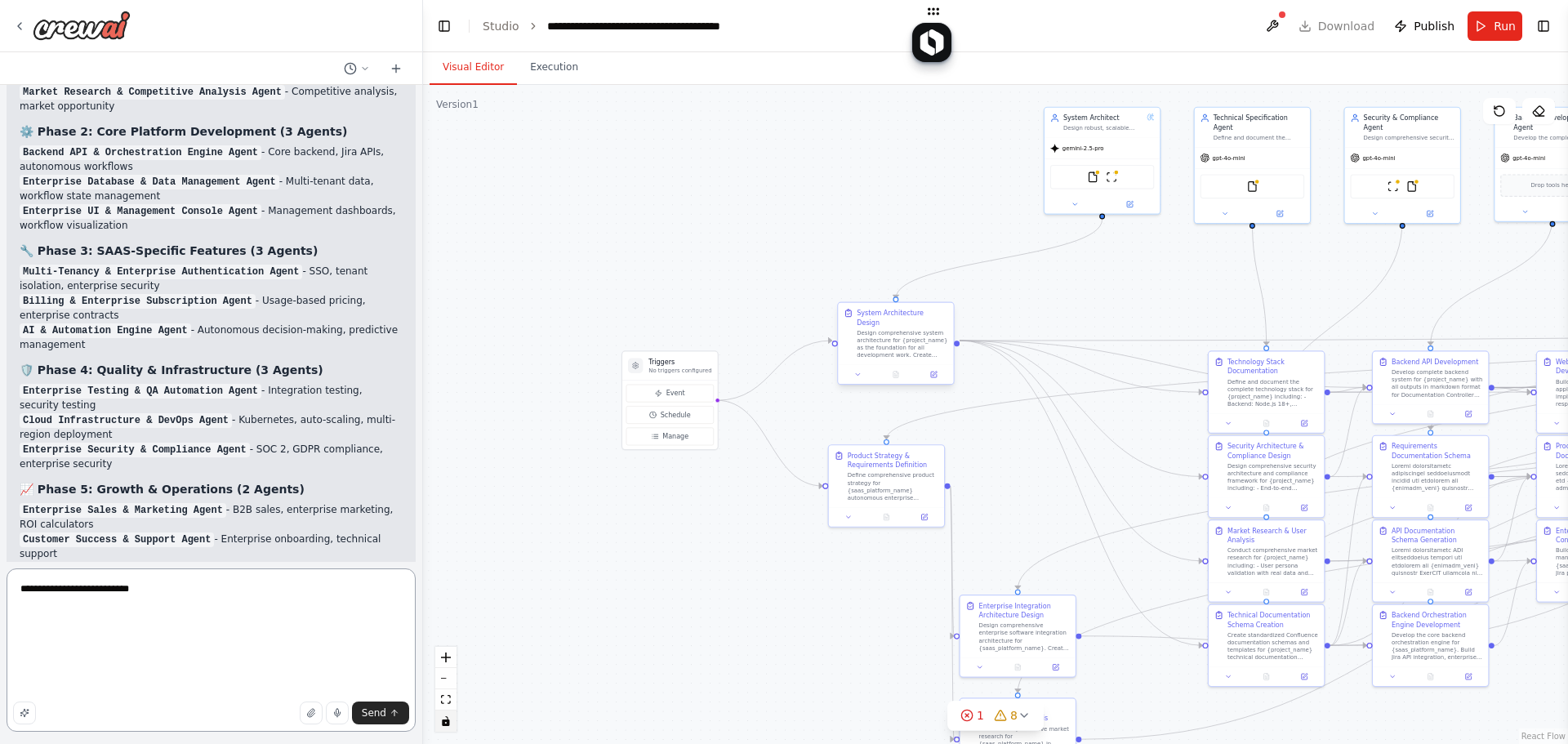
click at [275, 648] on textarea "**********" at bounding box center [211, 650] width 409 height 163
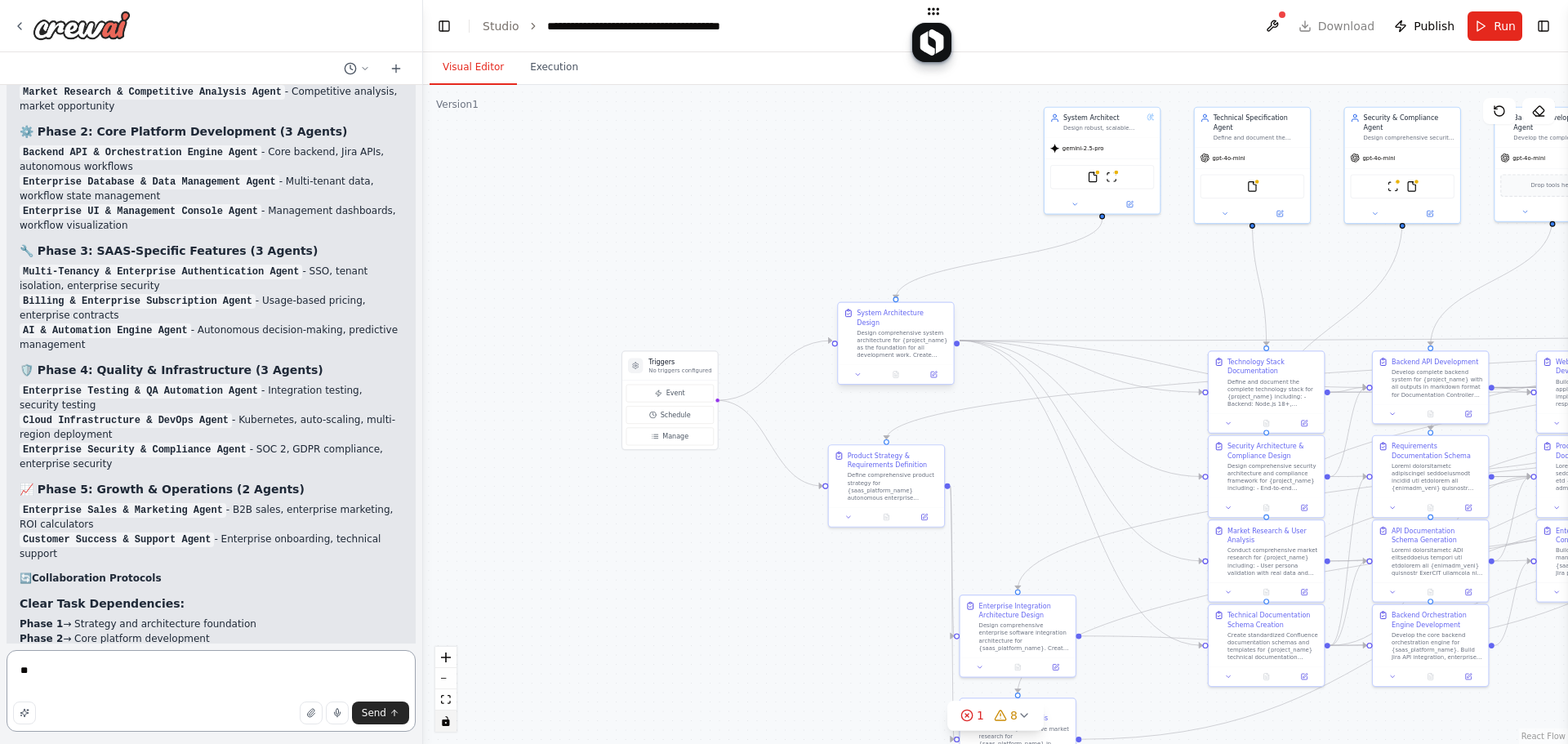
type textarea "***"
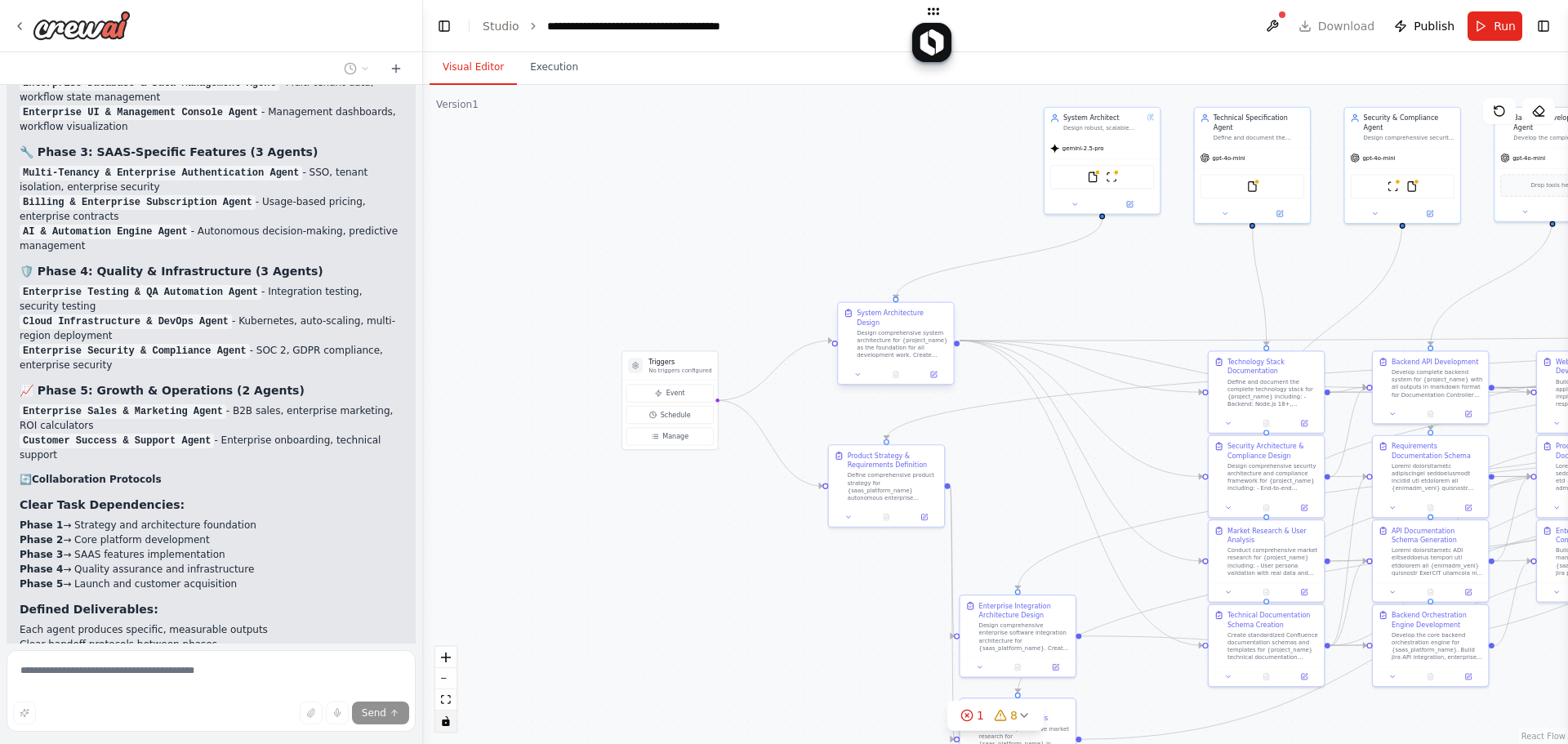
scroll to position [20280, 0]
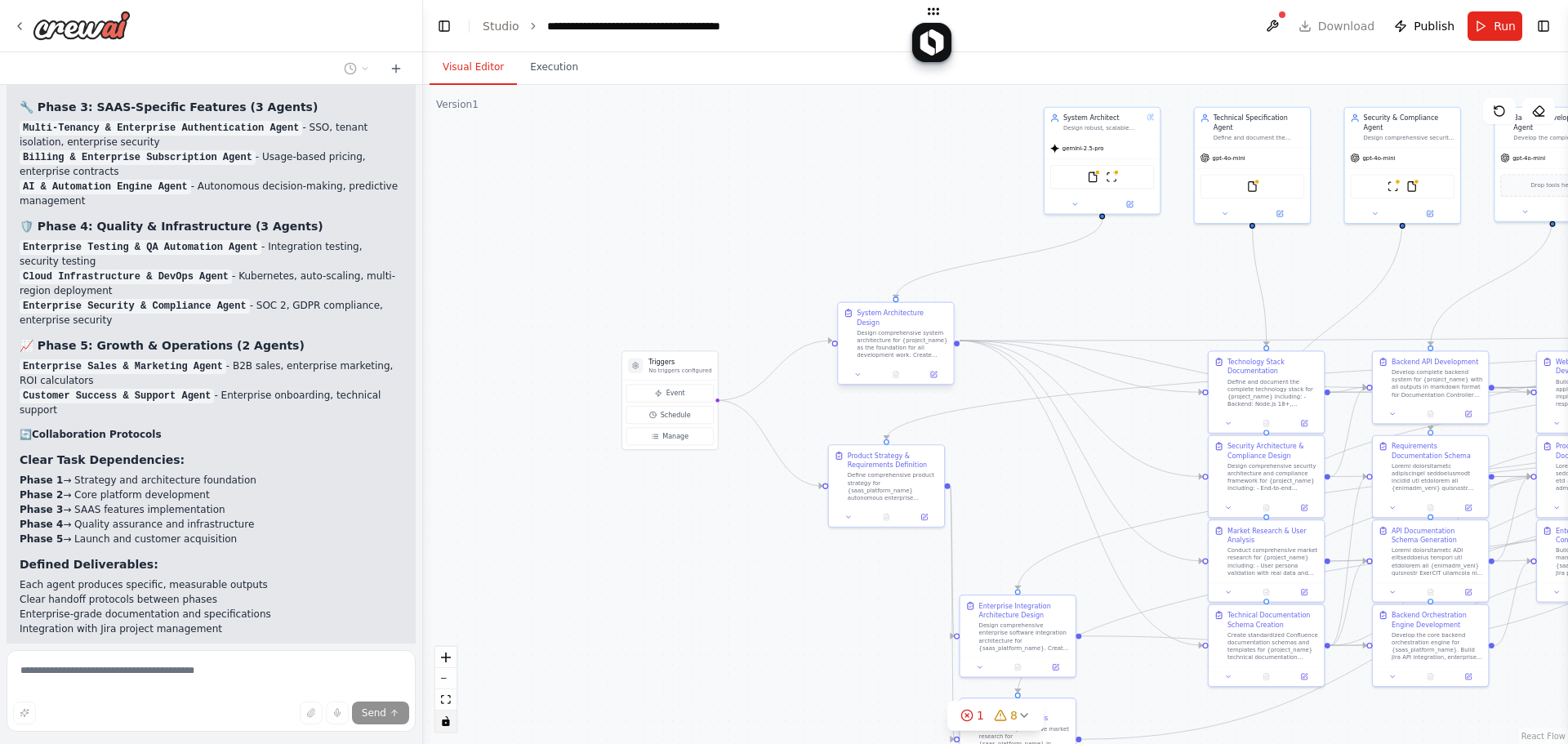
click at [699, 317] on div ".deletable-edge-delete-btn { width: 20px; height: 20px; border: 0px solid #ffff…" at bounding box center [996, 414] width 1145 height 659
click at [841, 195] on div ".deletable-edge-delete-btn { width: 20px; height: 20px; border: 0px solid #ffff…" at bounding box center [996, 414] width 1145 height 659
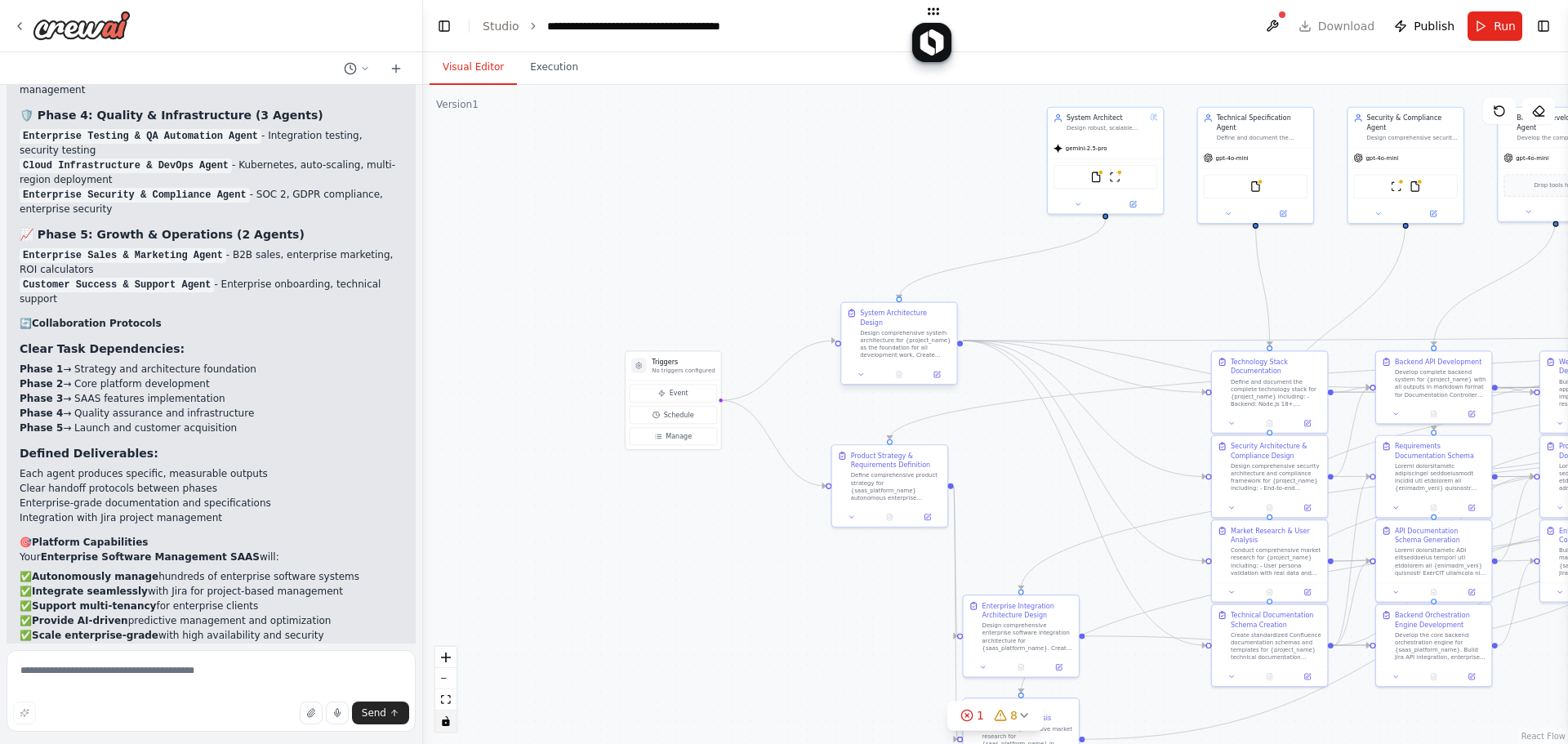
scroll to position [20406, 0]
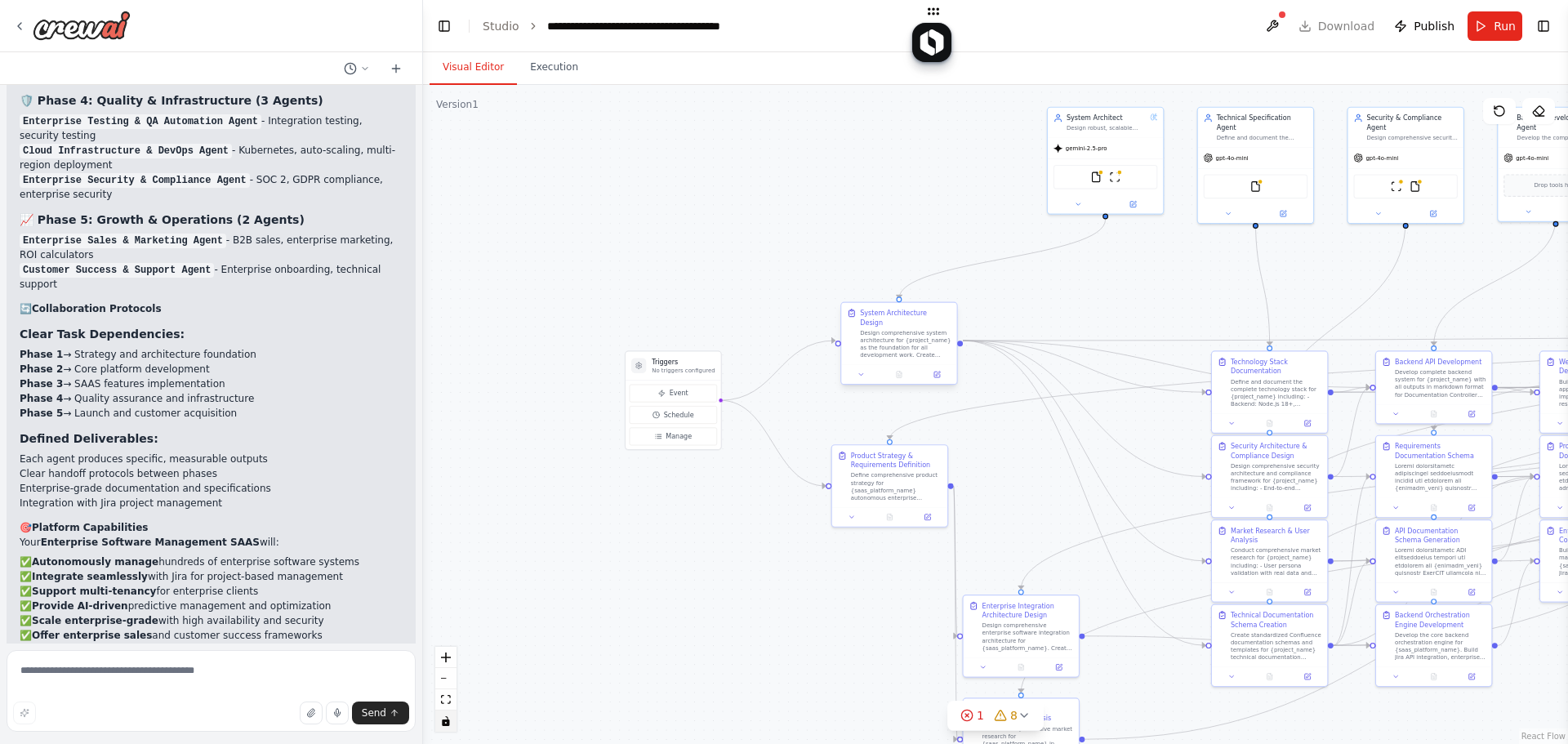
click at [544, 307] on div ".deletable-edge-delete-btn { width: 20px; height: 20px; border: 0px solid #ffff…" at bounding box center [996, 414] width 1145 height 659
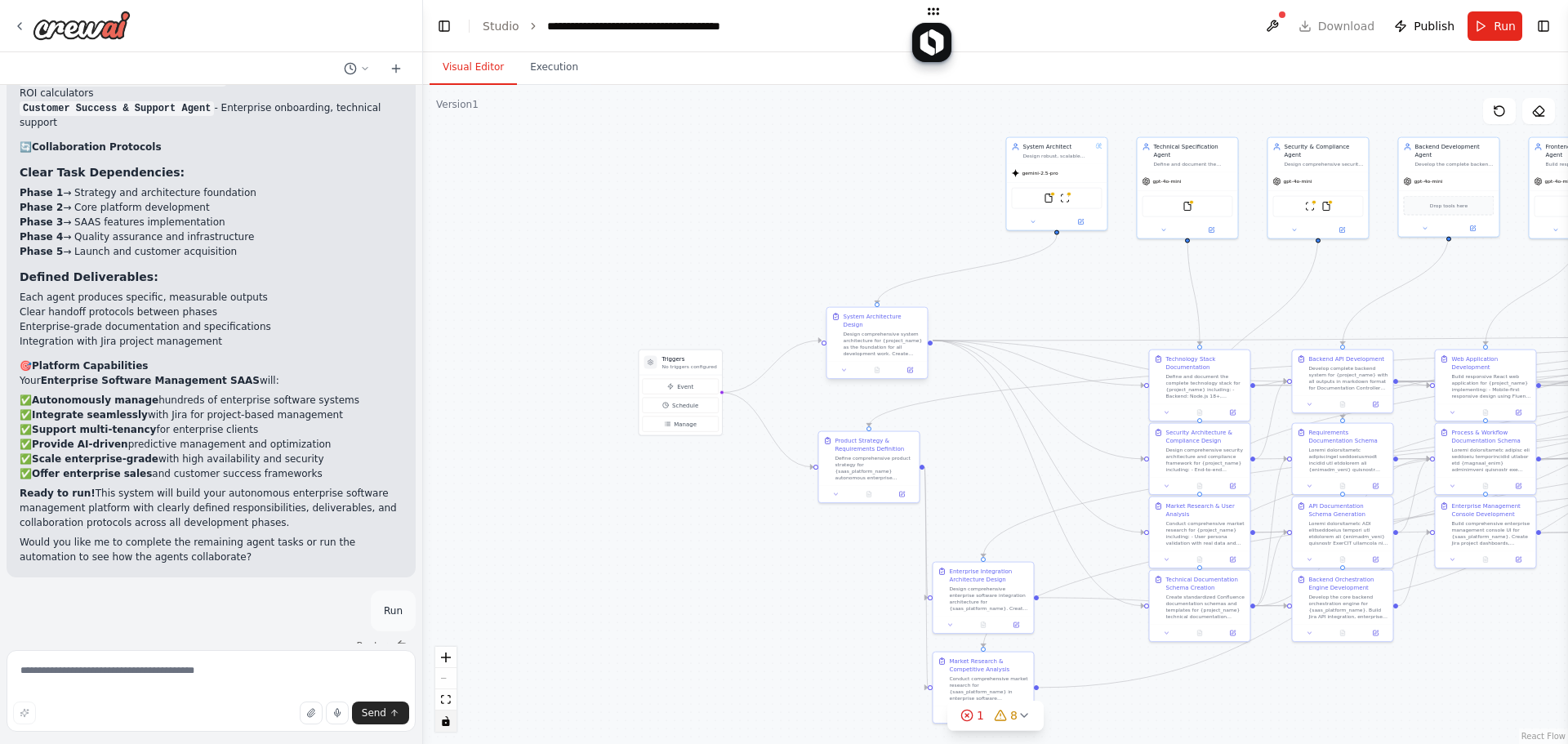
scroll to position [20583, 0]
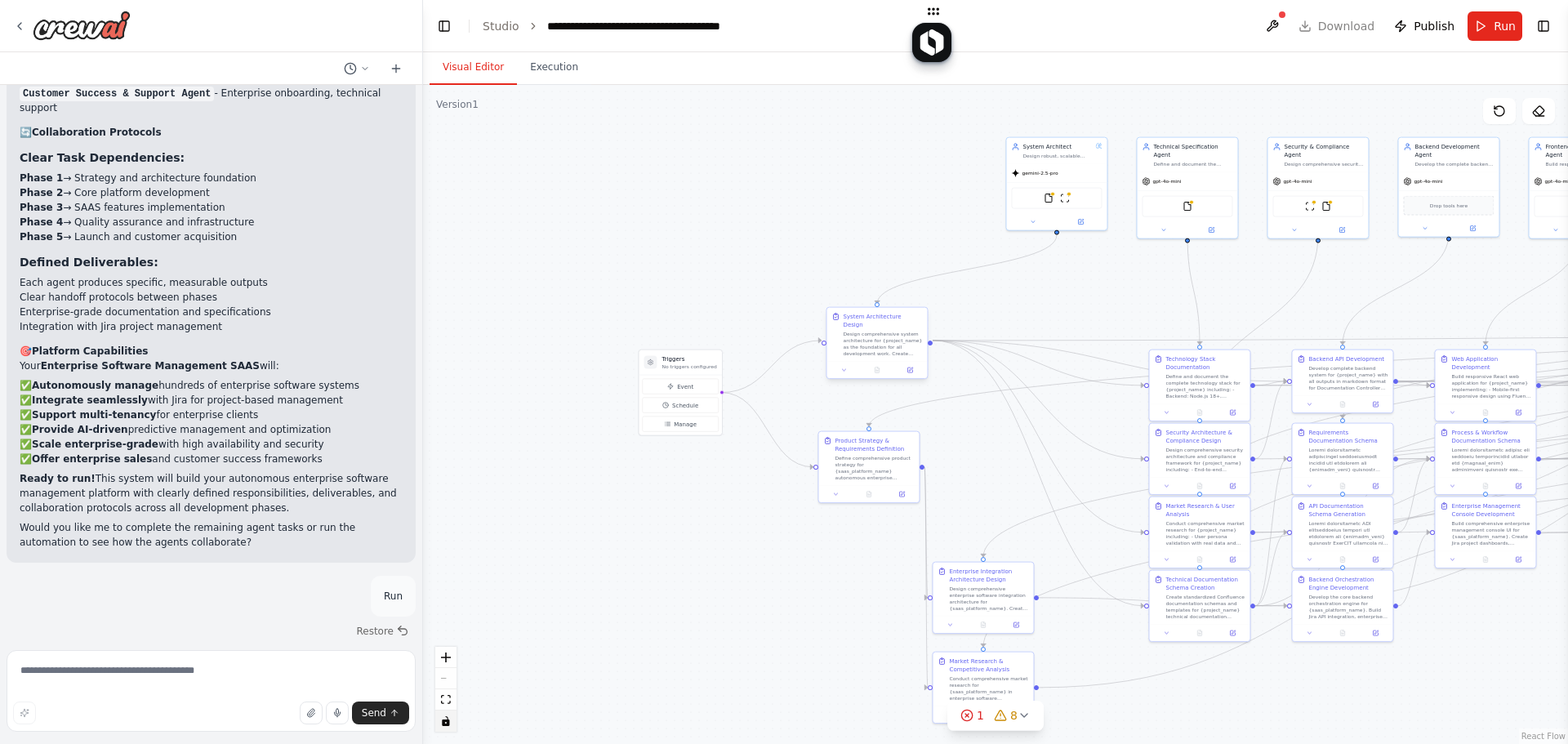
drag, startPoint x: 770, startPoint y: 222, endPoint x: 784, endPoint y: 222, distance: 14.0
click at [771, 221] on div ".deletable-edge-delete-btn { width: 20px; height: 20px; border: 0px solid #ffff…" at bounding box center [996, 414] width 1145 height 659
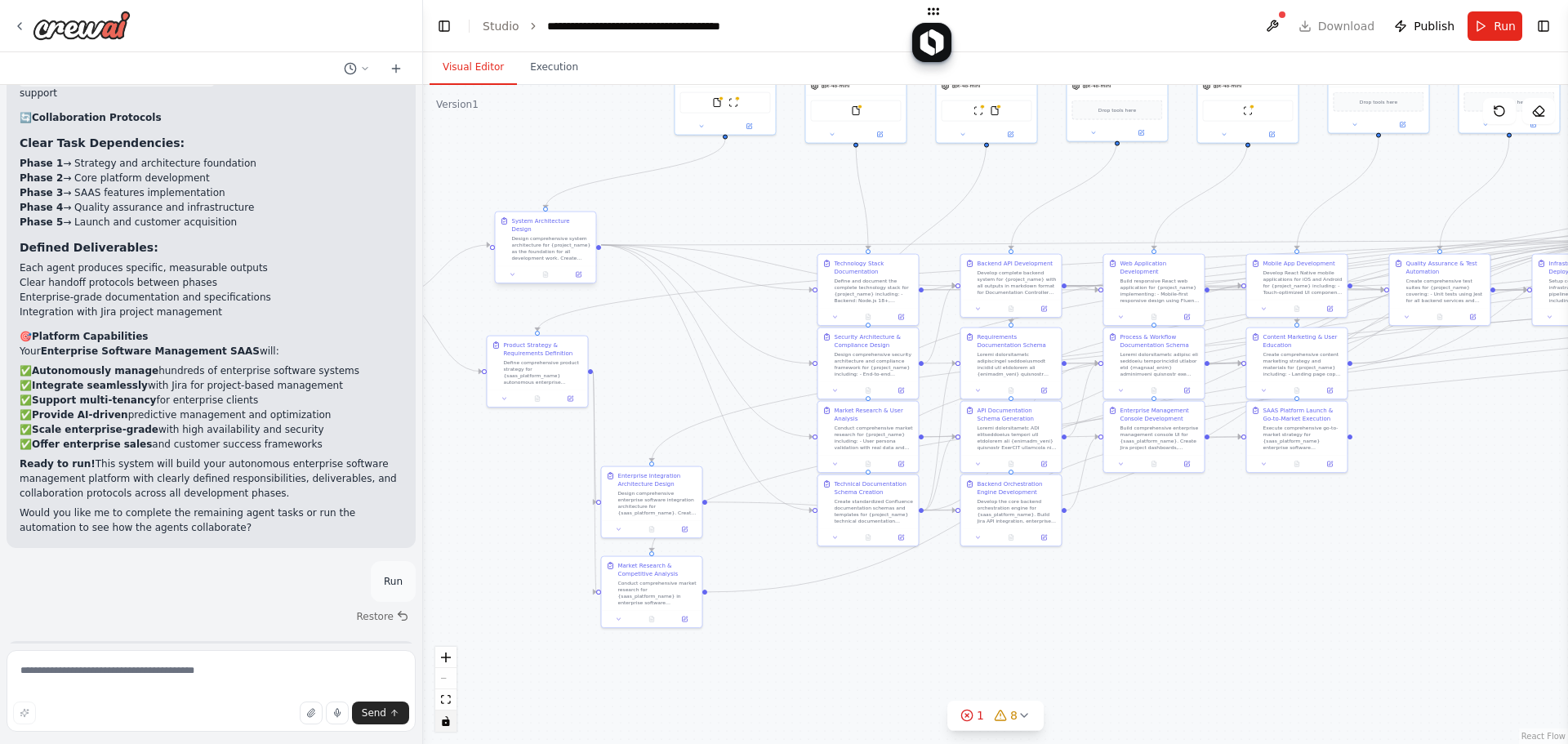
drag, startPoint x: 1089, startPoint y: 277, endPoint x: 826, endPoint y: 169, distance: 284.3
click at [826, 167] on div ".deletable-edge-delete-btn { width: 20px; height: 20px; border: 0px solid #ffff…" at bounding box center [996, 414] width 1145 height 659
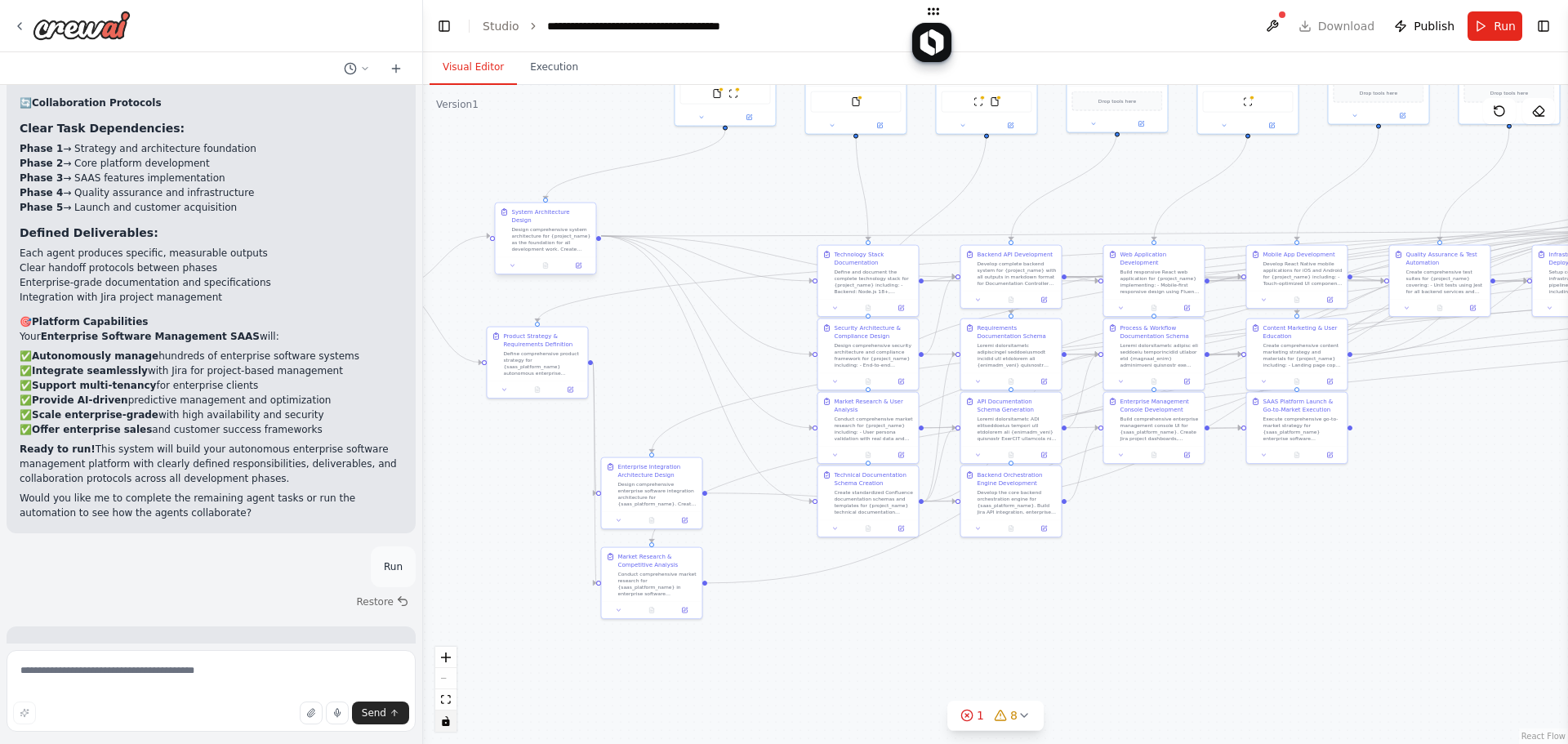
scroll to position [20627, 0]
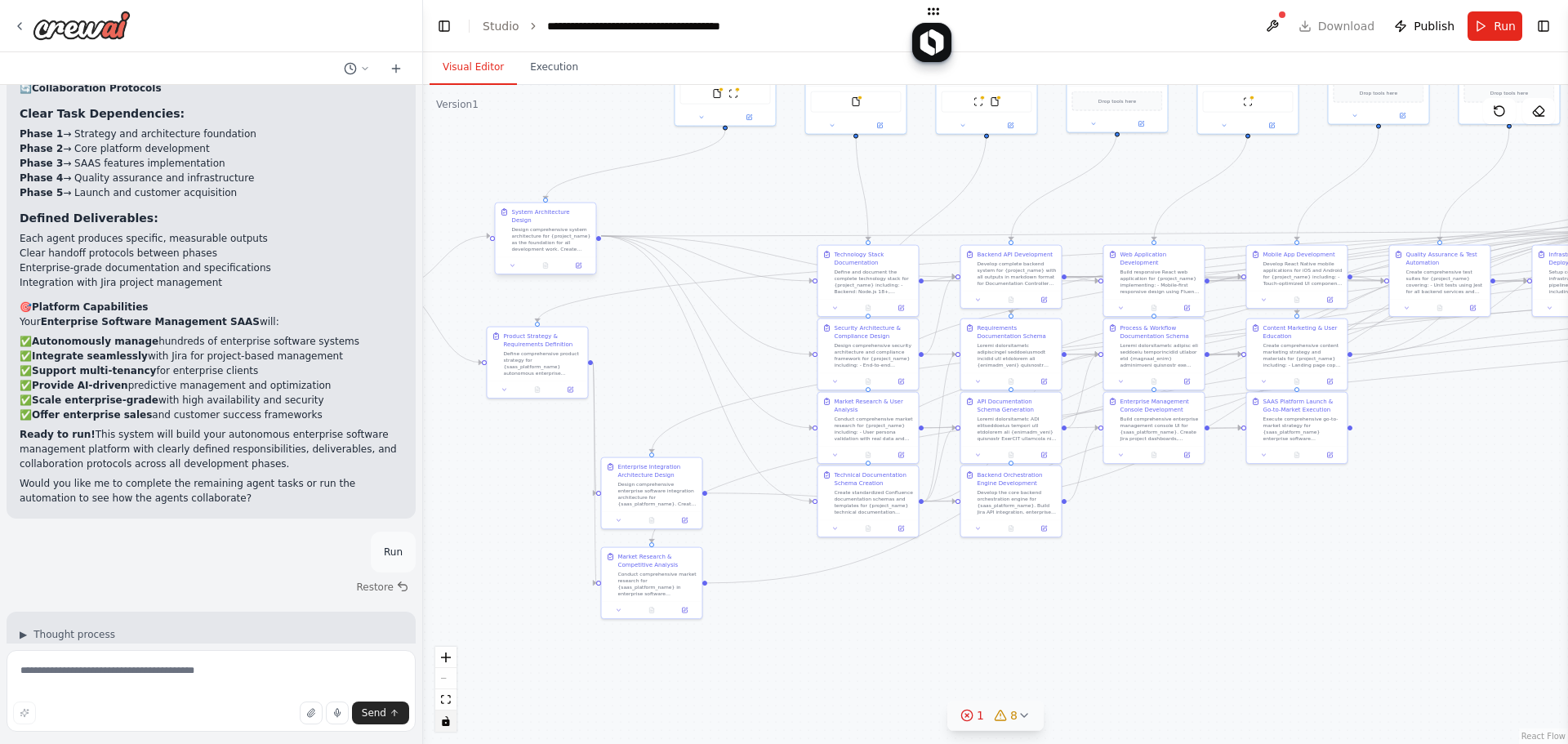
click at [1024, 712] on icon at bounding box center [1024, 715] width 13 height 13
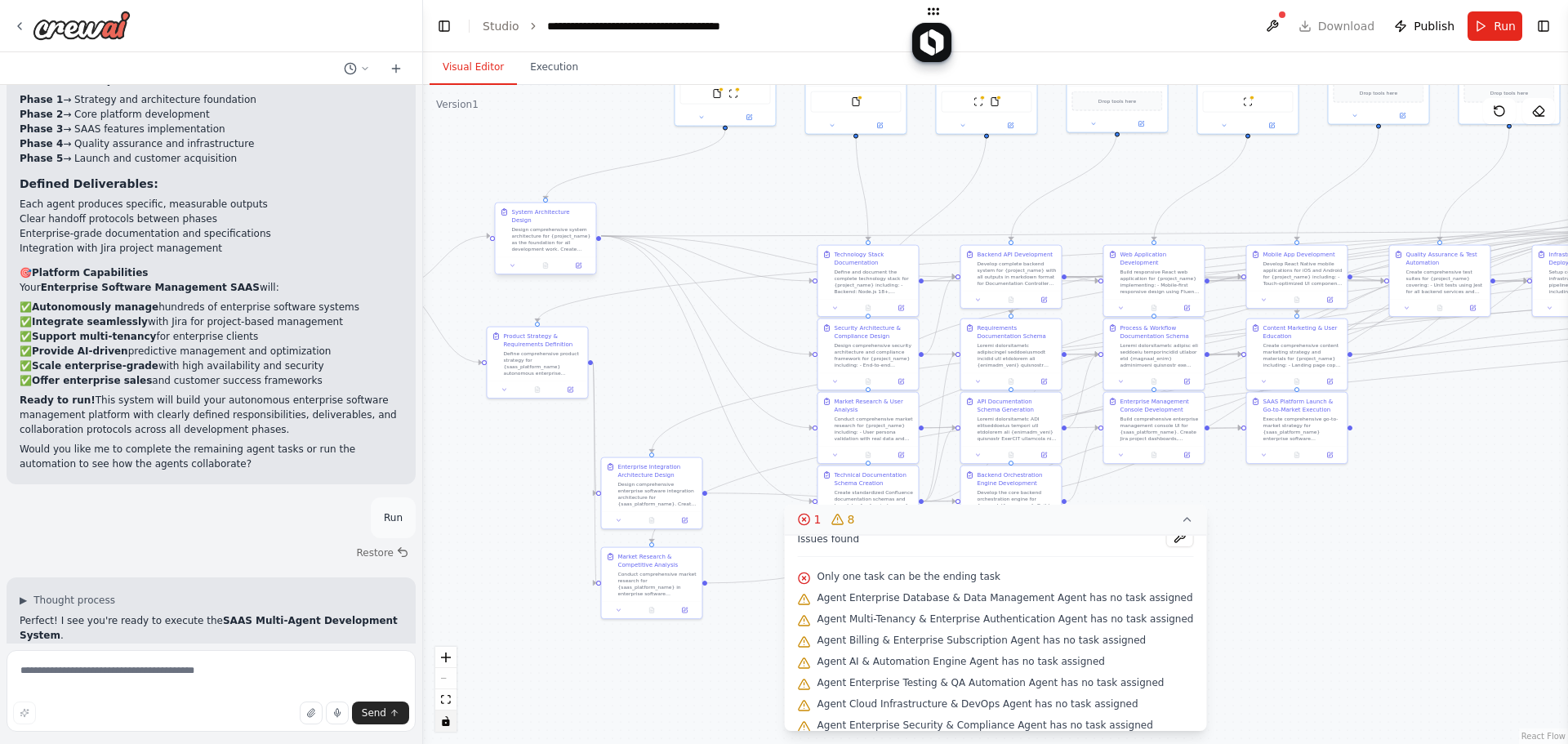
scroll to position [0, 0]
click at [1165, 544] on button at bounding box center [1180, 552] width 28 height 20
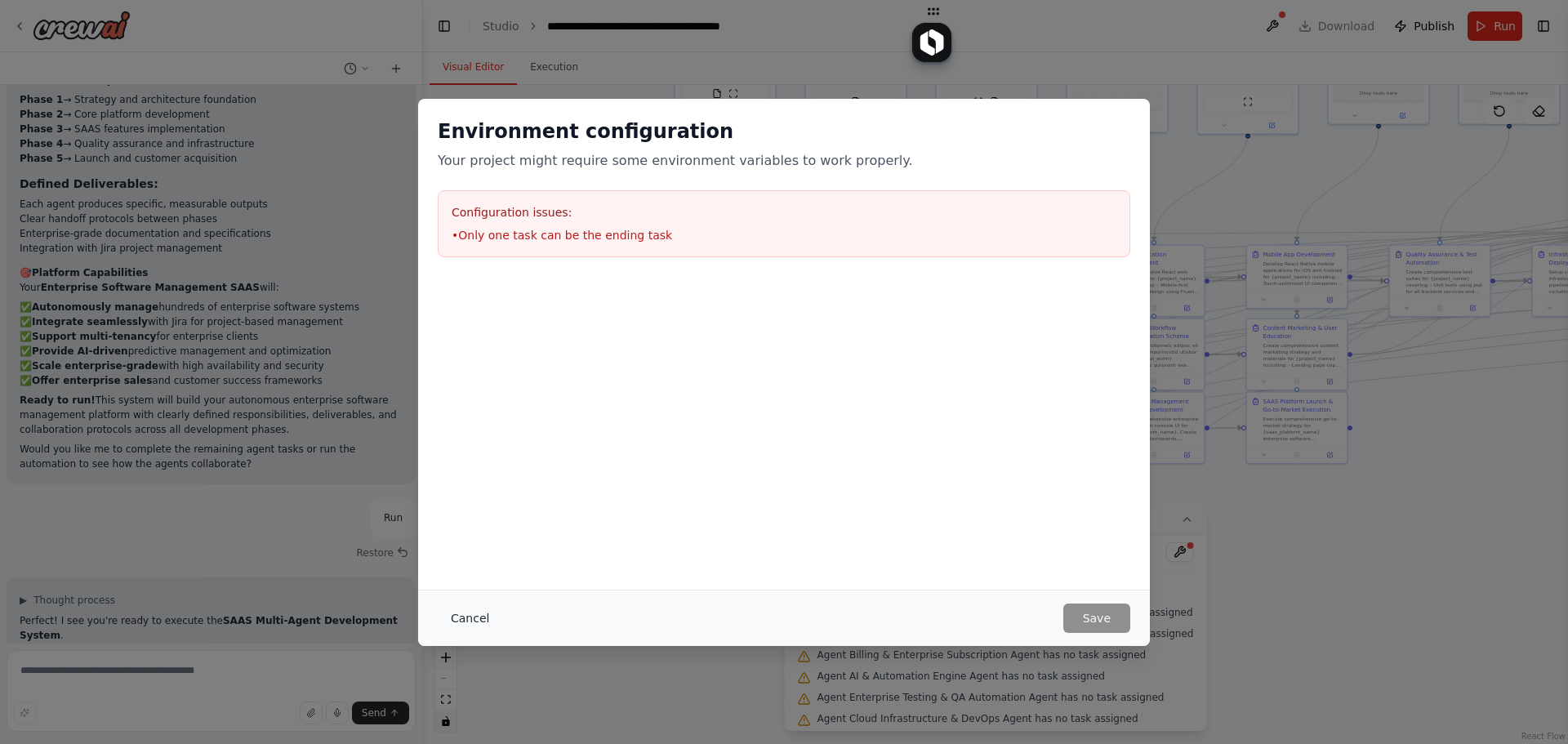
click at [460, 625] on button "Cancel" at bounding box center [470, 617] width 64 height 29
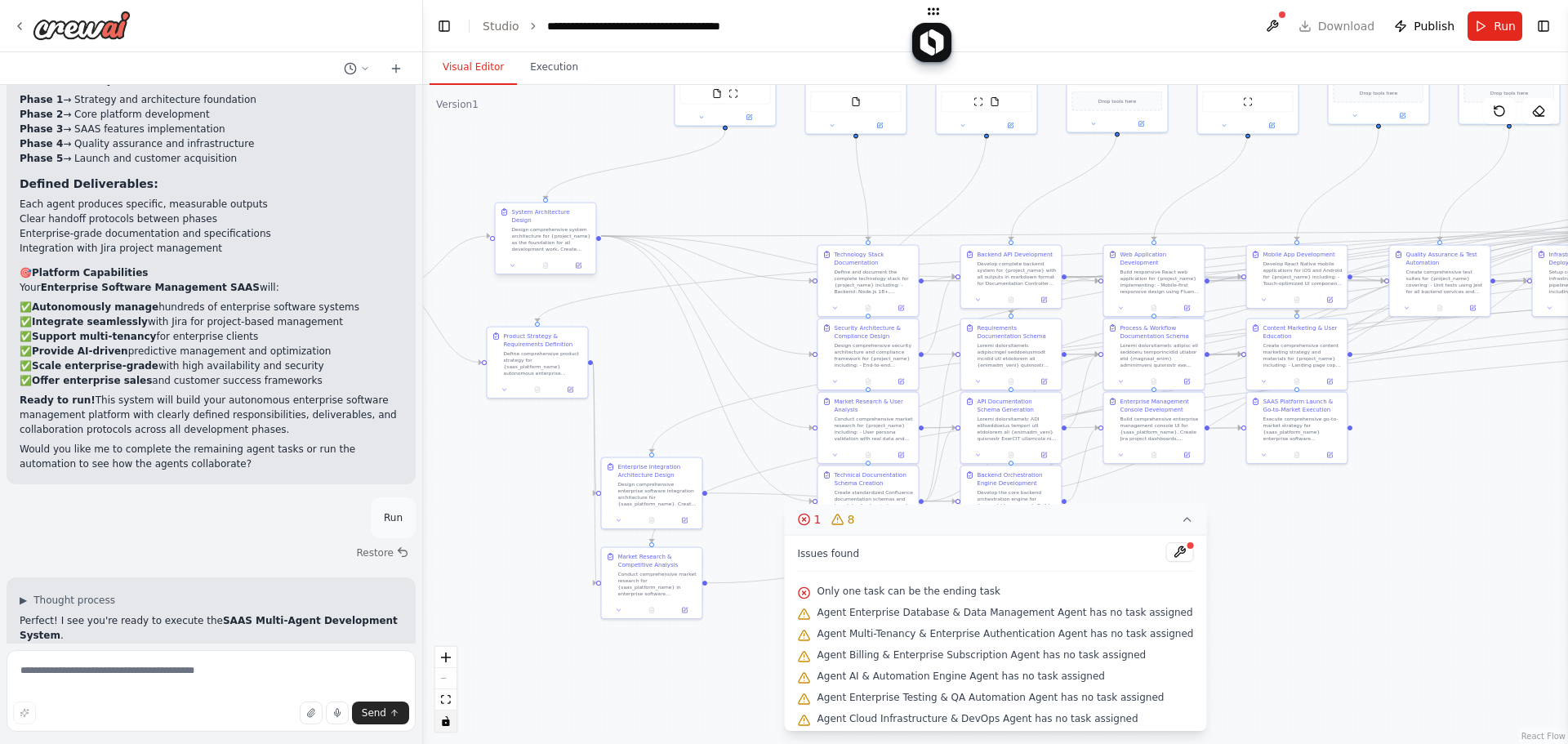
click at [836, 611] on span "Agent Enterprise Database & Data Management Agent has no task assigned" at bounding box center [1006, 612] width 375 height 13
click at [837, 612] on span "Agent Enterprise Database & Data Management Agent has no task assigned" at bounding box center [1006, 612] width 375 height 13
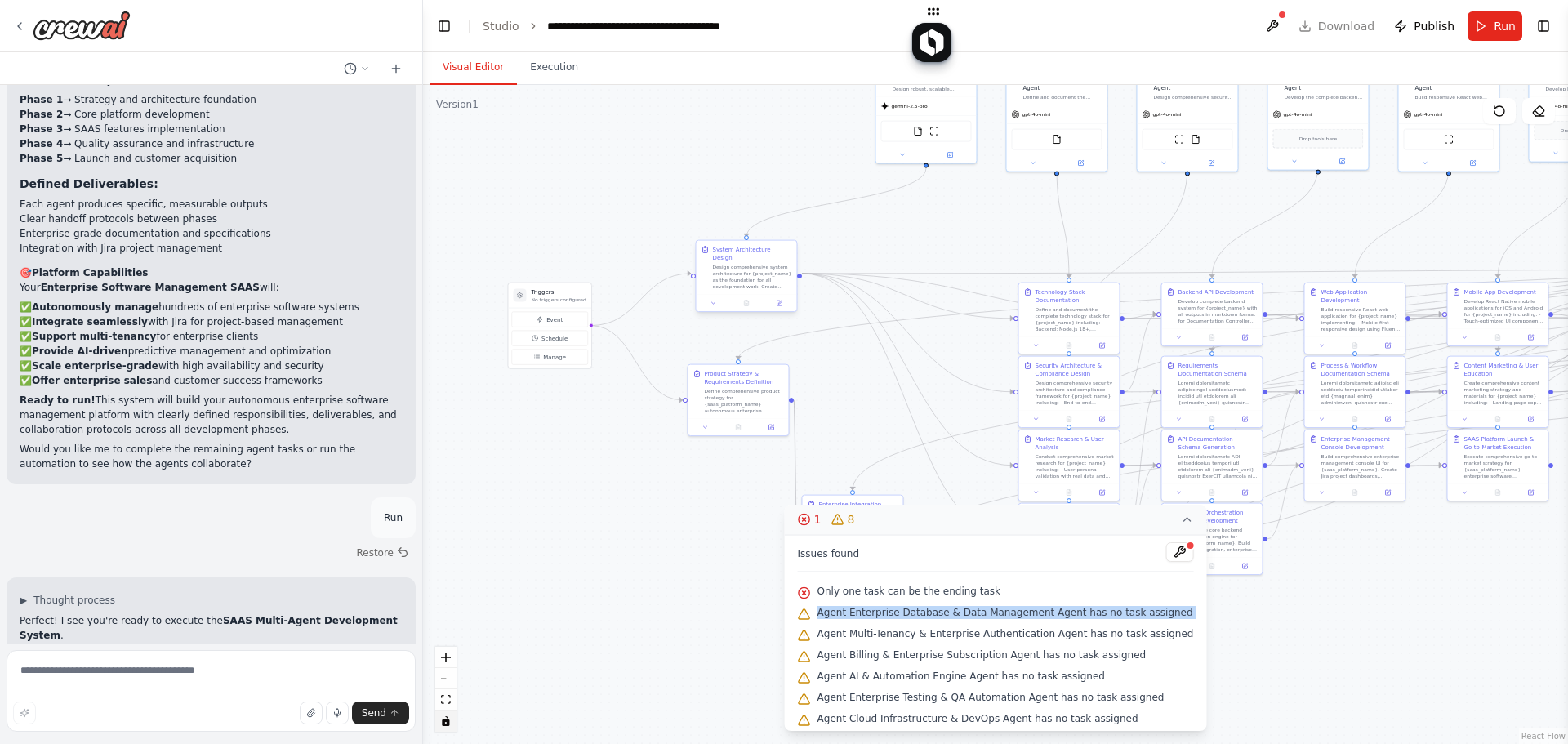
drag, startPoint x: 639, startPoint y: 318, endPoint x: 797, endPoint y: 337, distance: 159.1
click at [816, 345] on div ".deletable-edge-delete-btn { width: 20px; height: 20px; border: 0px solid #ffff…" at bounding box center [996, 414] width 1145 height 659
click at [1180, 520] on icon at bounding box center [1187, 519] width 13 height 13
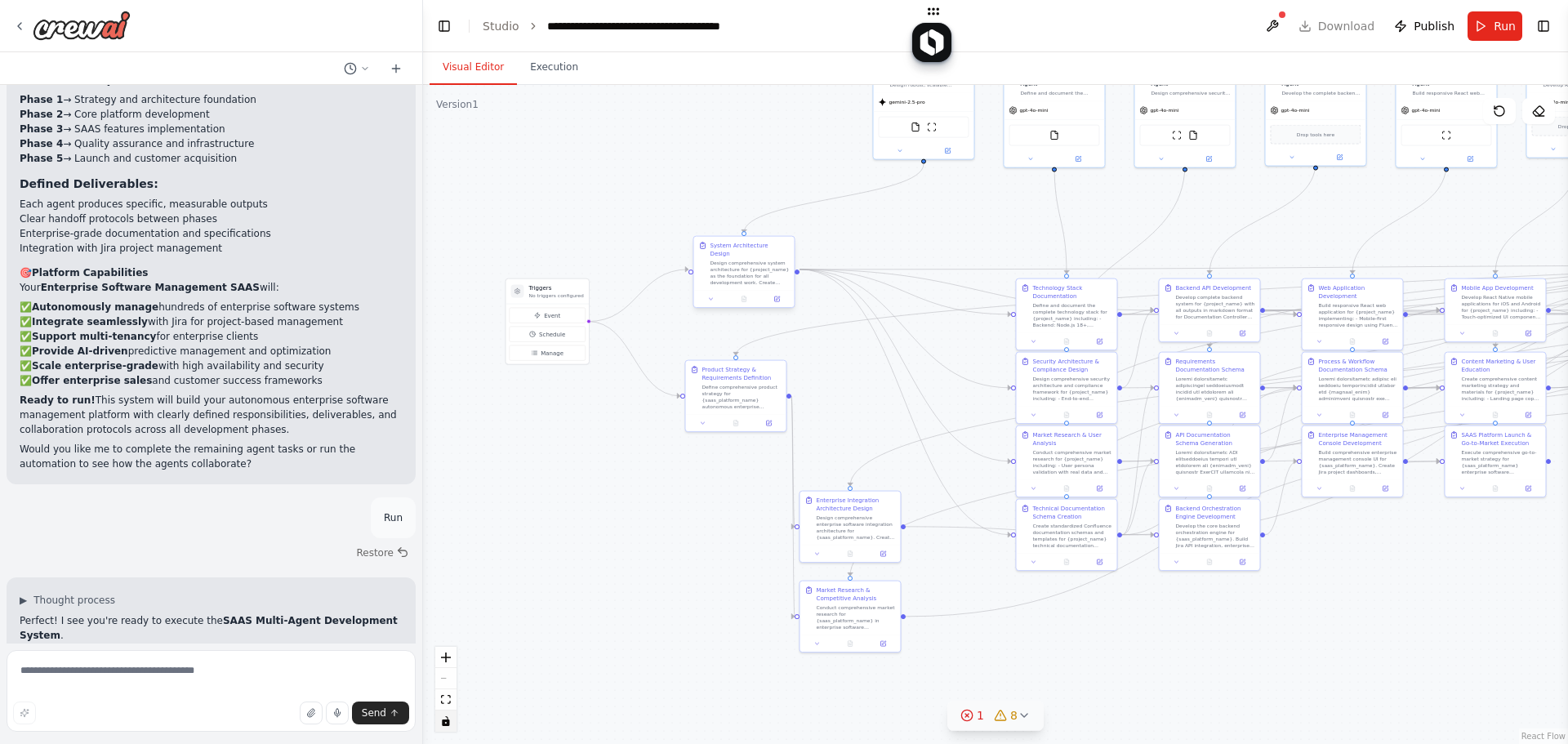
click at [735, 281] on div "System Architecture Design Design comprehensive system architecture for {projec…" at bounding box center [744, 264] width 101 height 54
click at [194, 673] on textarea at bounding box center [211, 690] width 409 height 81
type textarea "*"
click at [203, 682] on textarea "**********" at bounding box center [211, 690] width 409 height 81
click at [242, 669] on textarea "**********" at bounding box center [211, 690] width 409 height 81
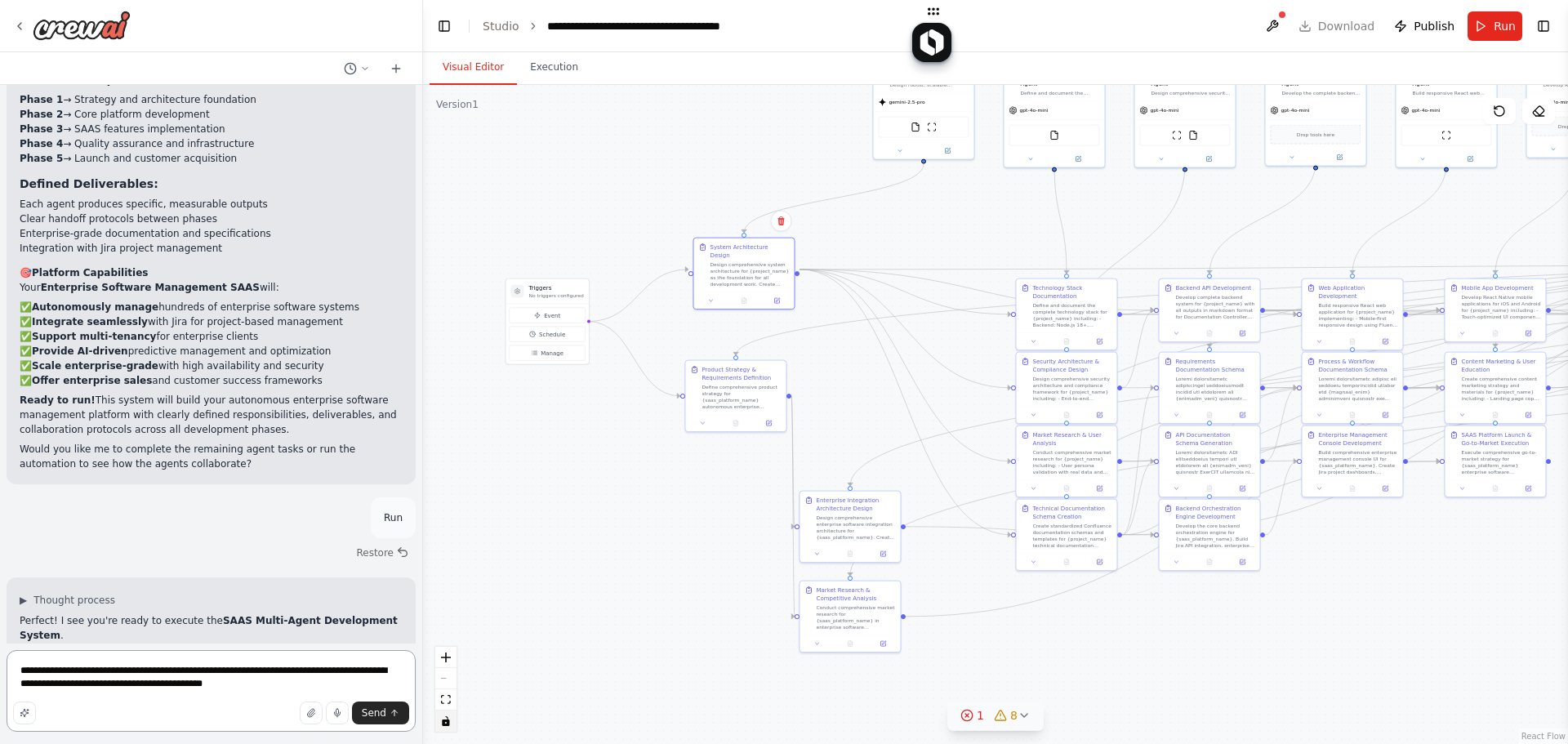
click at [242, 669] on textarea "**********" at bounding box center [211, 690] width 409 height 81
drag, startPoint x: 264, startPoint y: 685, endPoint x: 284, endPoint y: 633, distance: 55.7
click at [264, 684] on textarea "**********" at bounding box center [211, 690] width 409 height 81
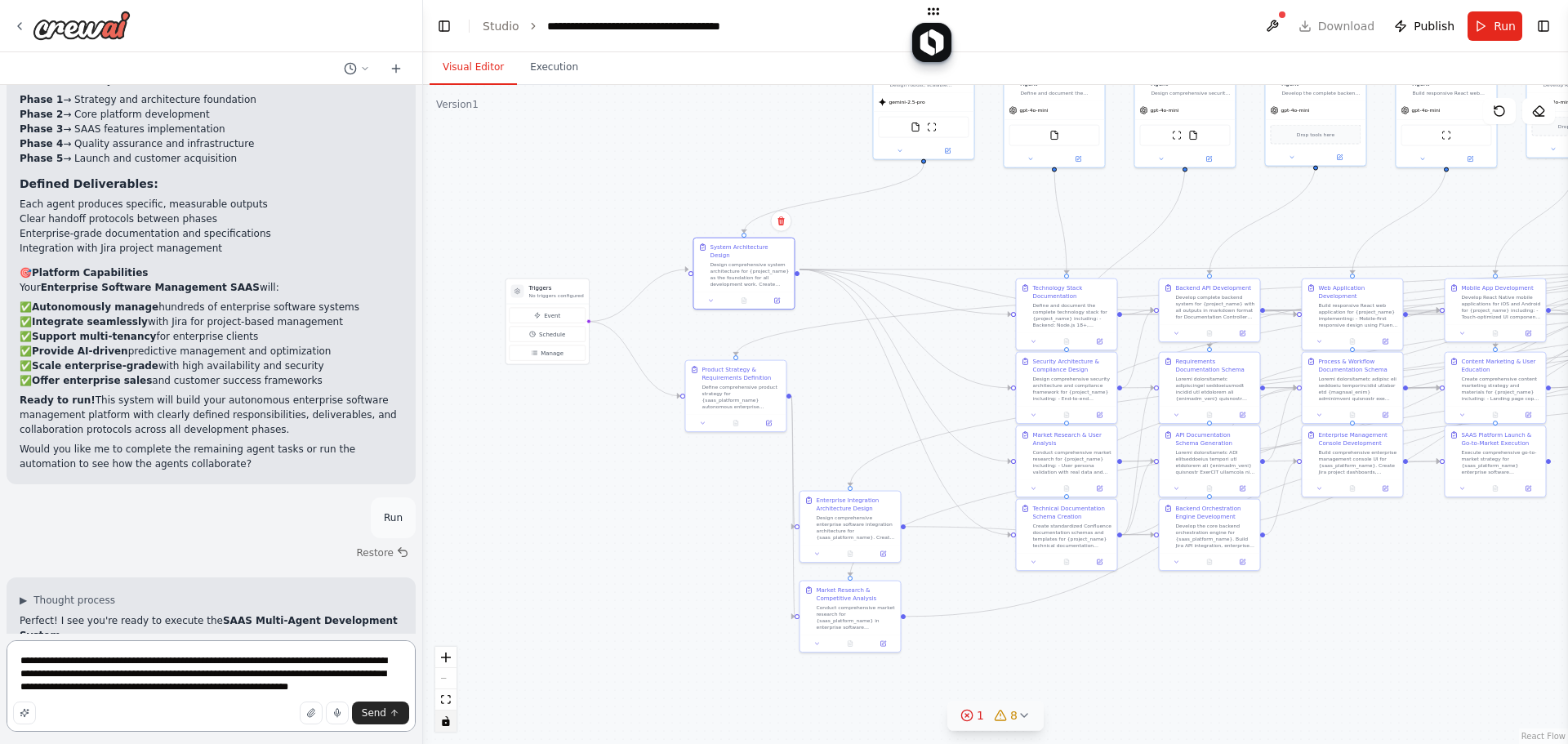
type textarea "**********"
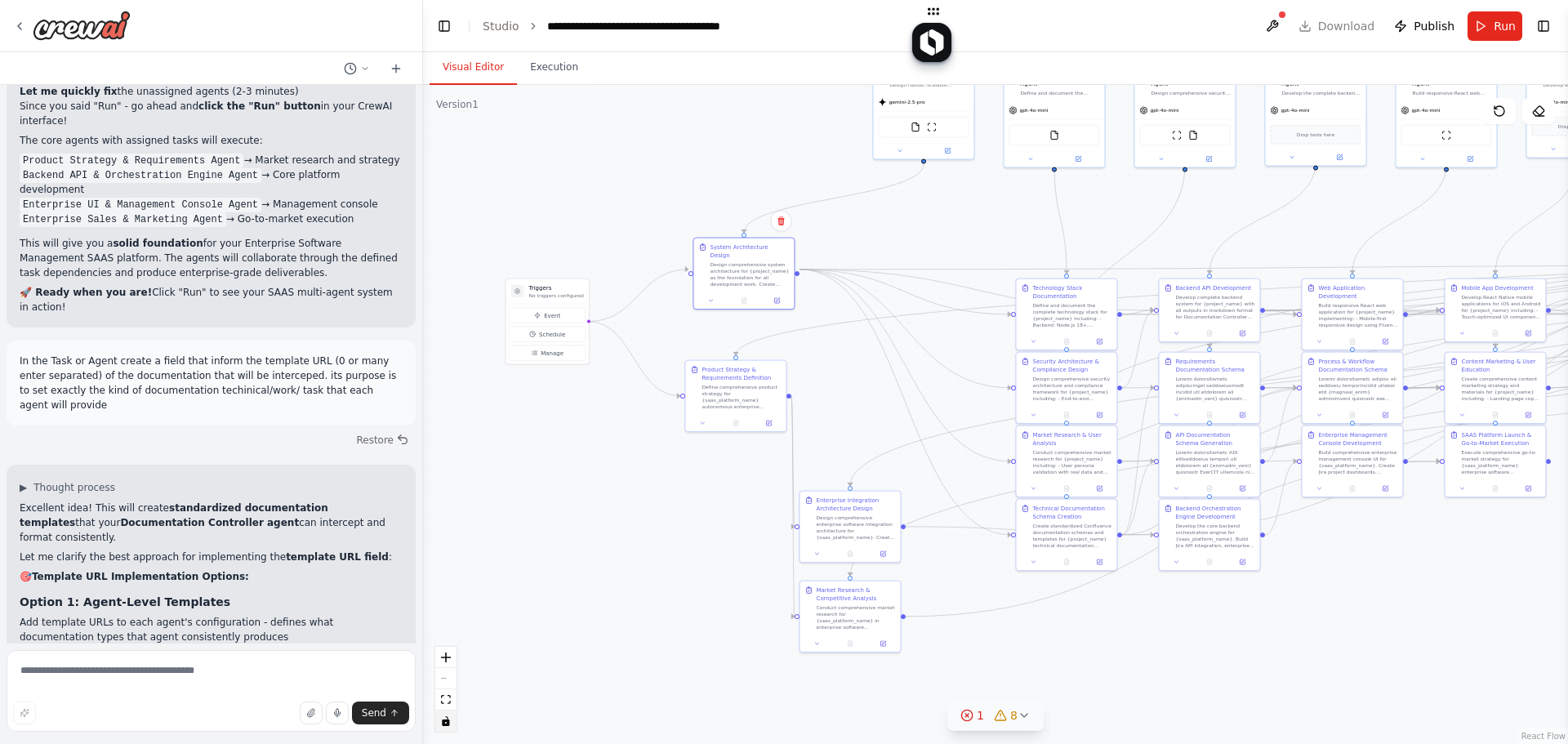
scroll to position [21415, 0]
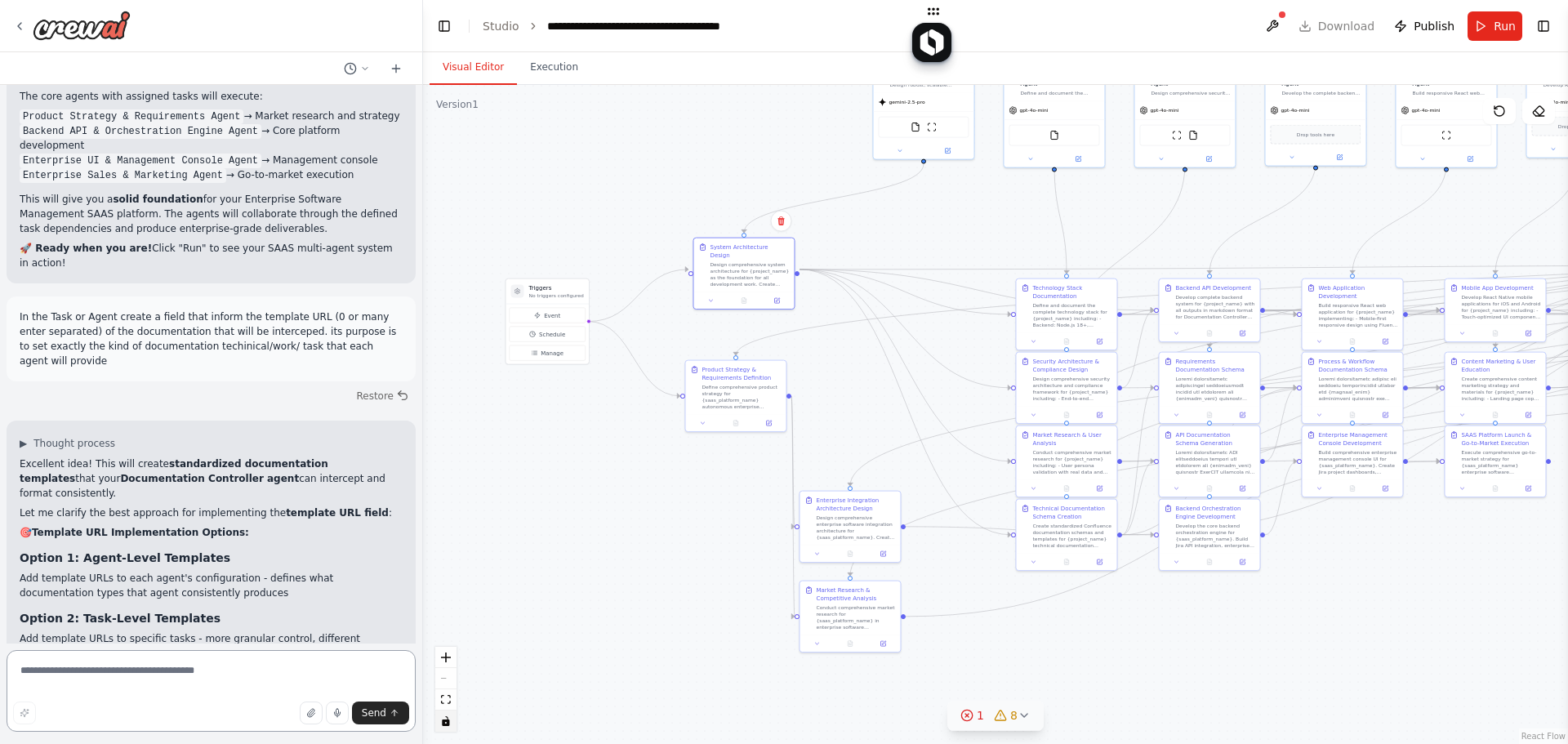
click at [179, 681] on textarea at bounding box center [211, 690] width 409 height 81
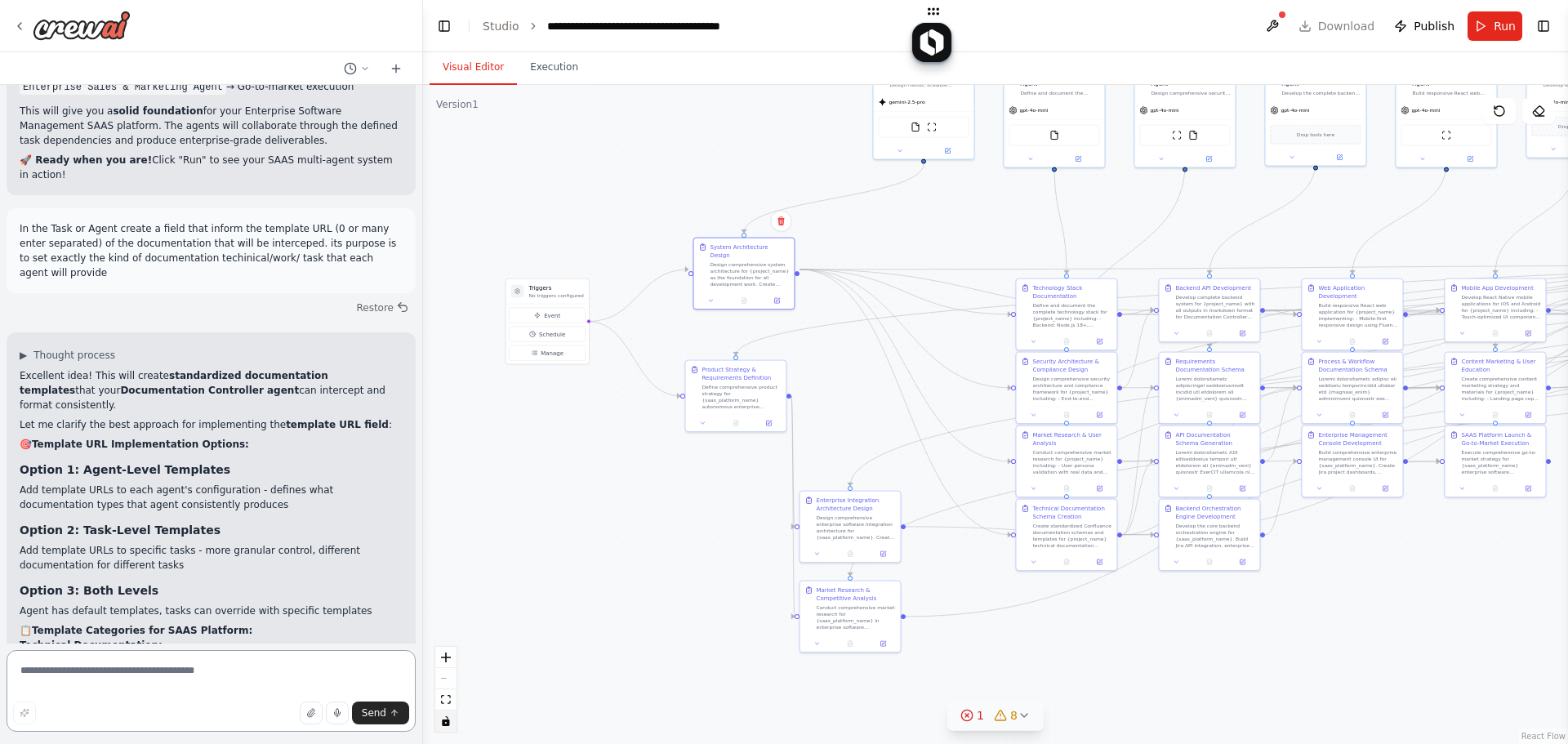
scroll to position [21548, 0]
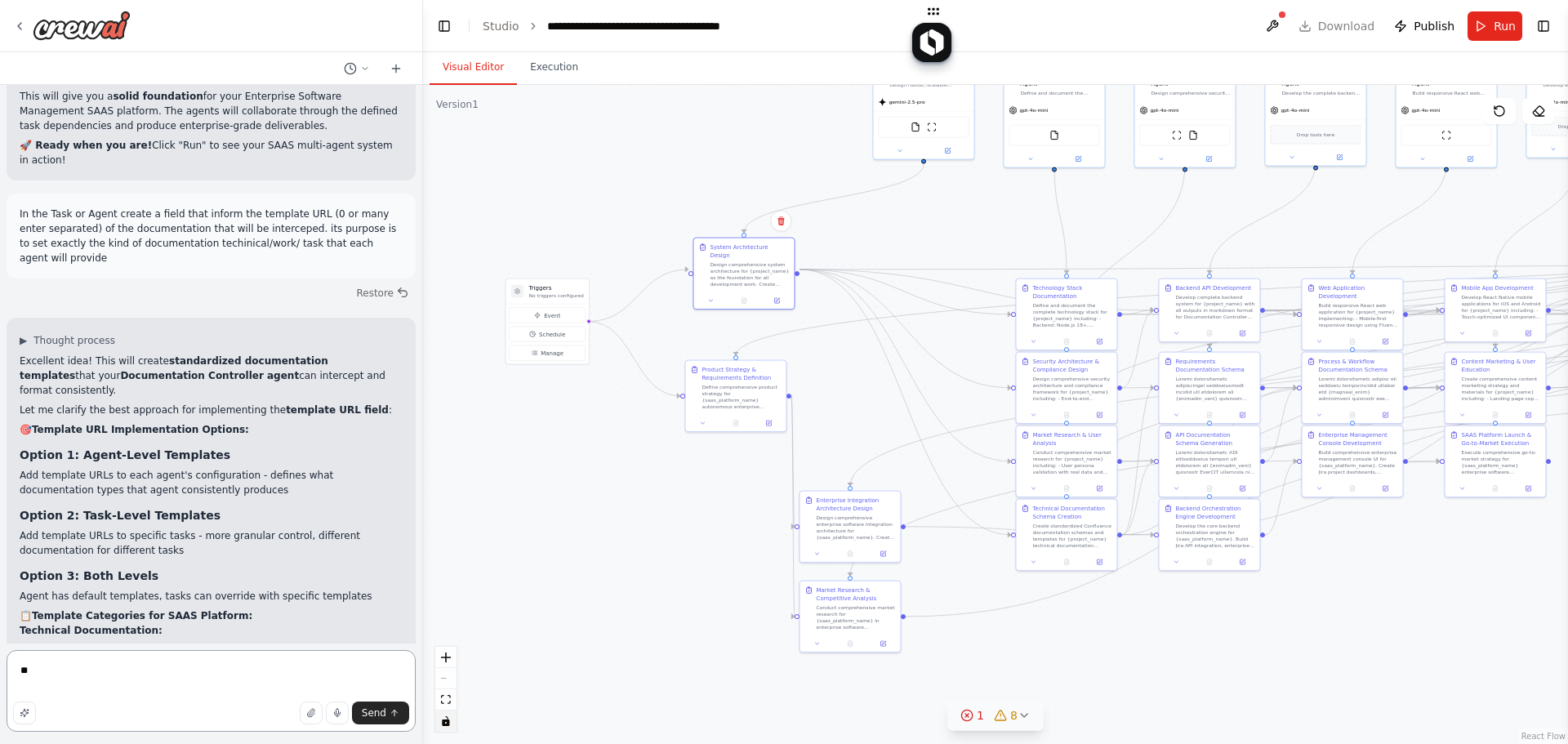
type textarea "*"
type textarea "********"
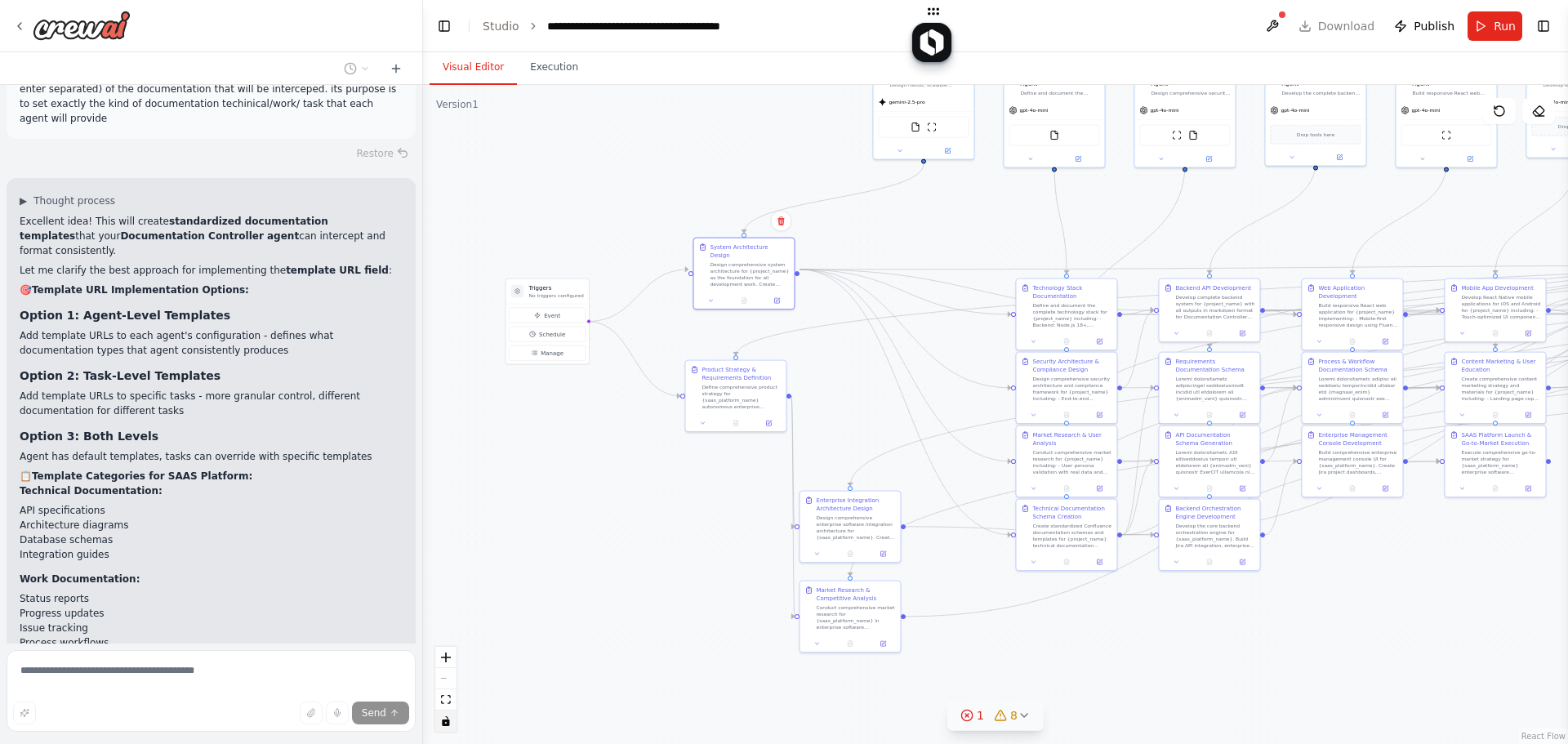
scroll to position [21692, 0]
drag, startPoint x: 114, startPoint y: 365, endPoint x: 52, endPoint y: 357, distance: 62.5
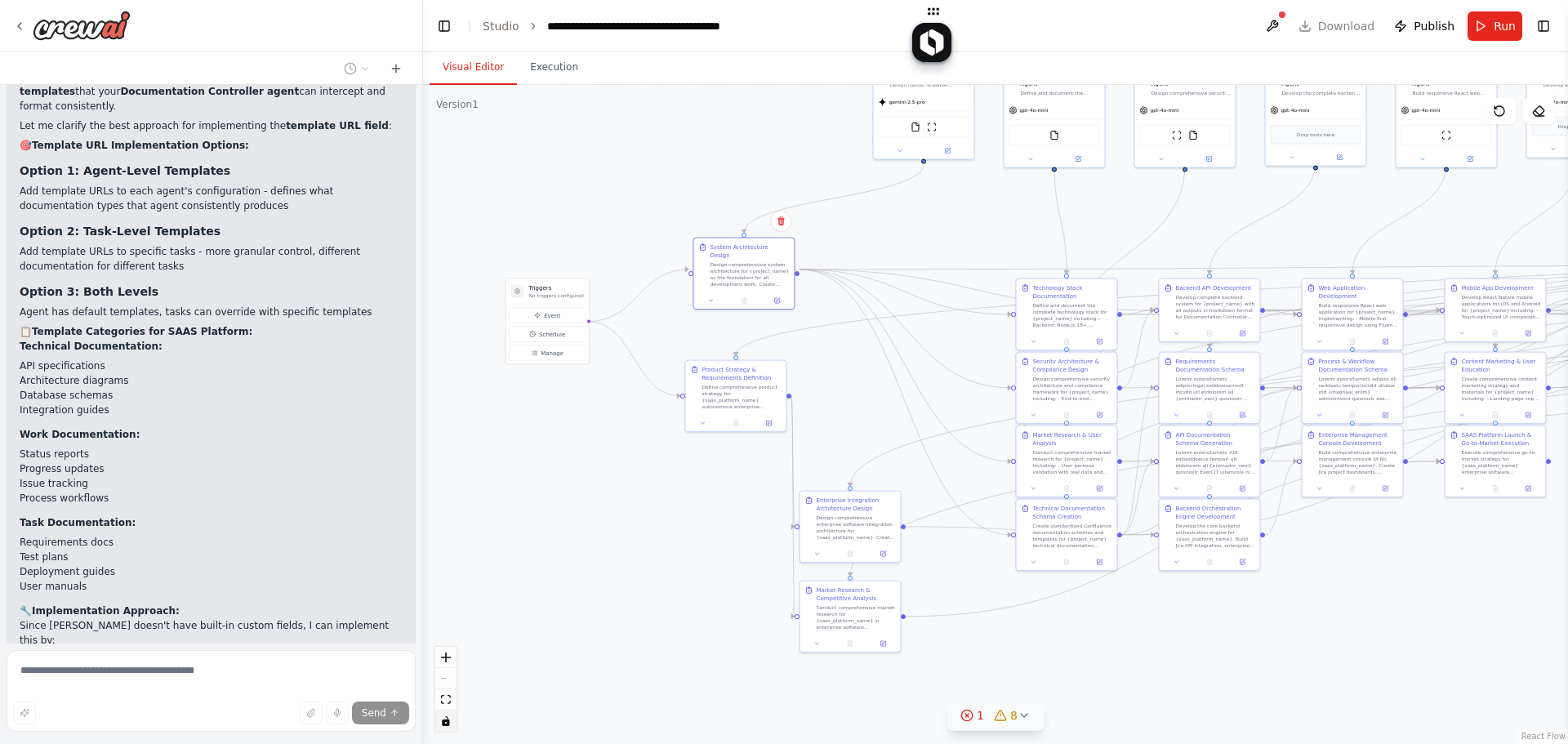
scroll to position [21760, 0]
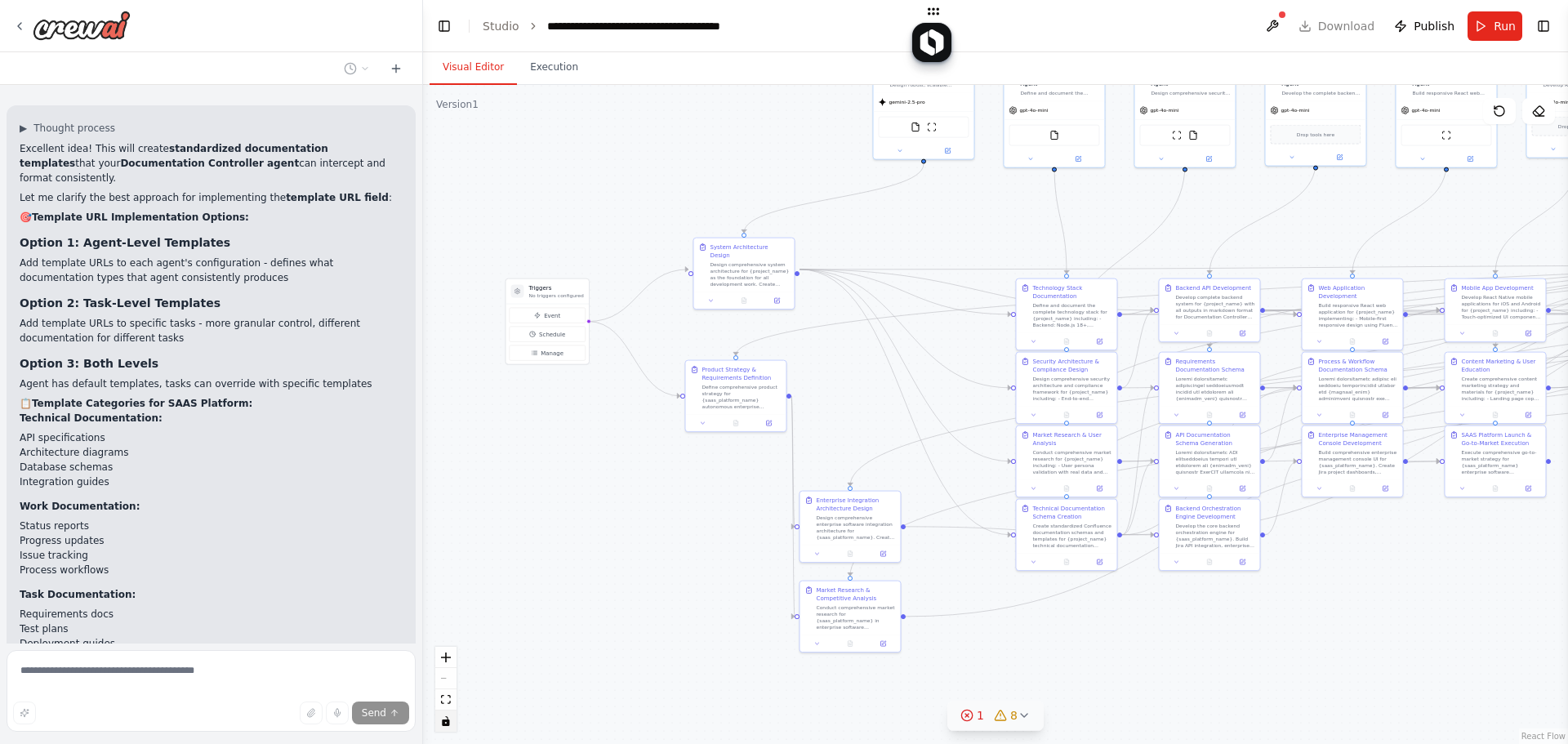
drag, startPoint x: 19, startPoint y: 249, endPoint x: 223, endPoint y: 247, distance: 204.0
click at [223, 247] on div "▶ Thought process Excellent idea! This will create standardized documentation t…" at bounding box center [211, 502] width 409 height 793
copy li "Adding template URLs to agent backstories"
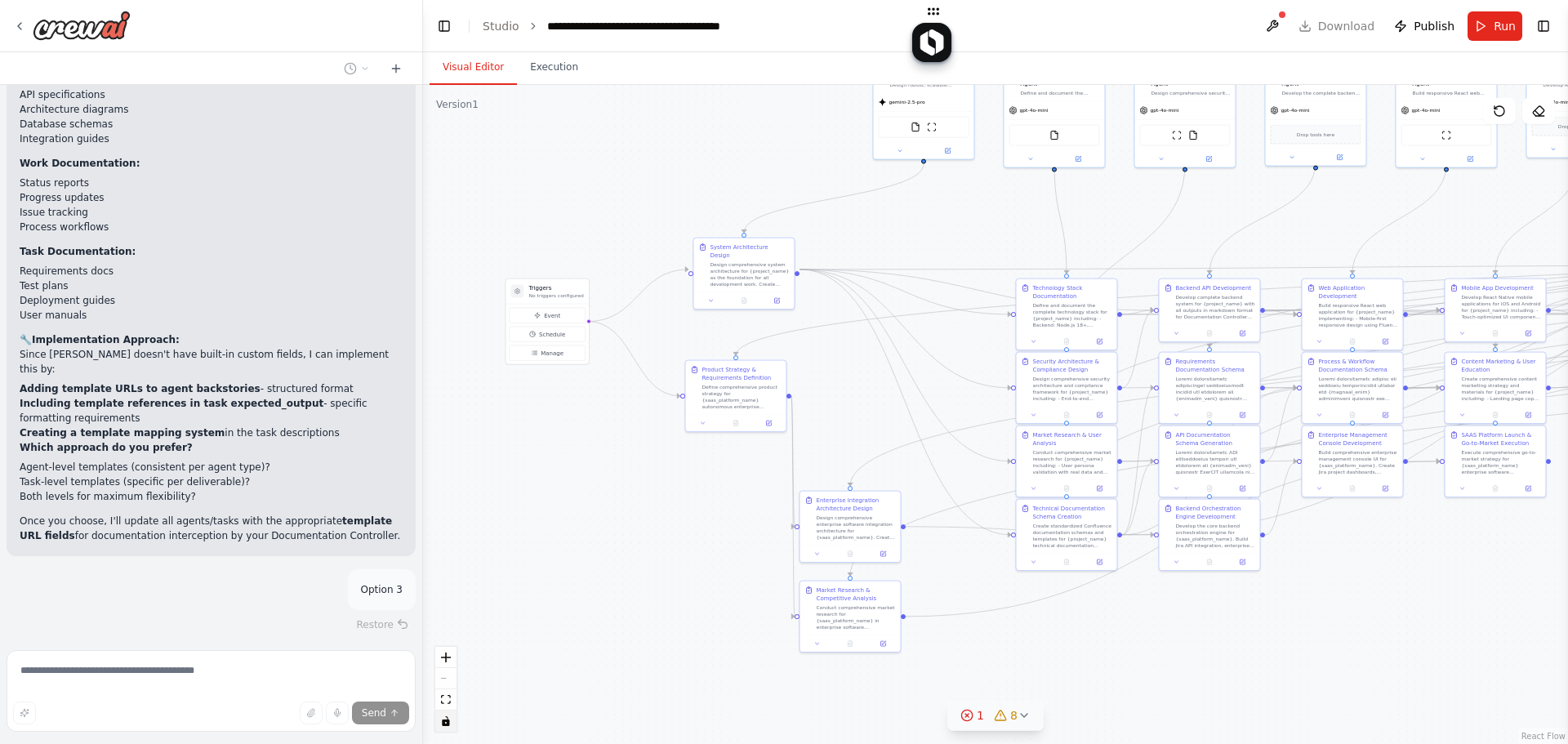
scroll to position [22106, 0]
click at [878, 207] on div ".deletable-edge-delete-btn { width: 20px; height: 20px; border: 0px solid #ffff…" at bounding box center [996, 414] width 1145 height 659
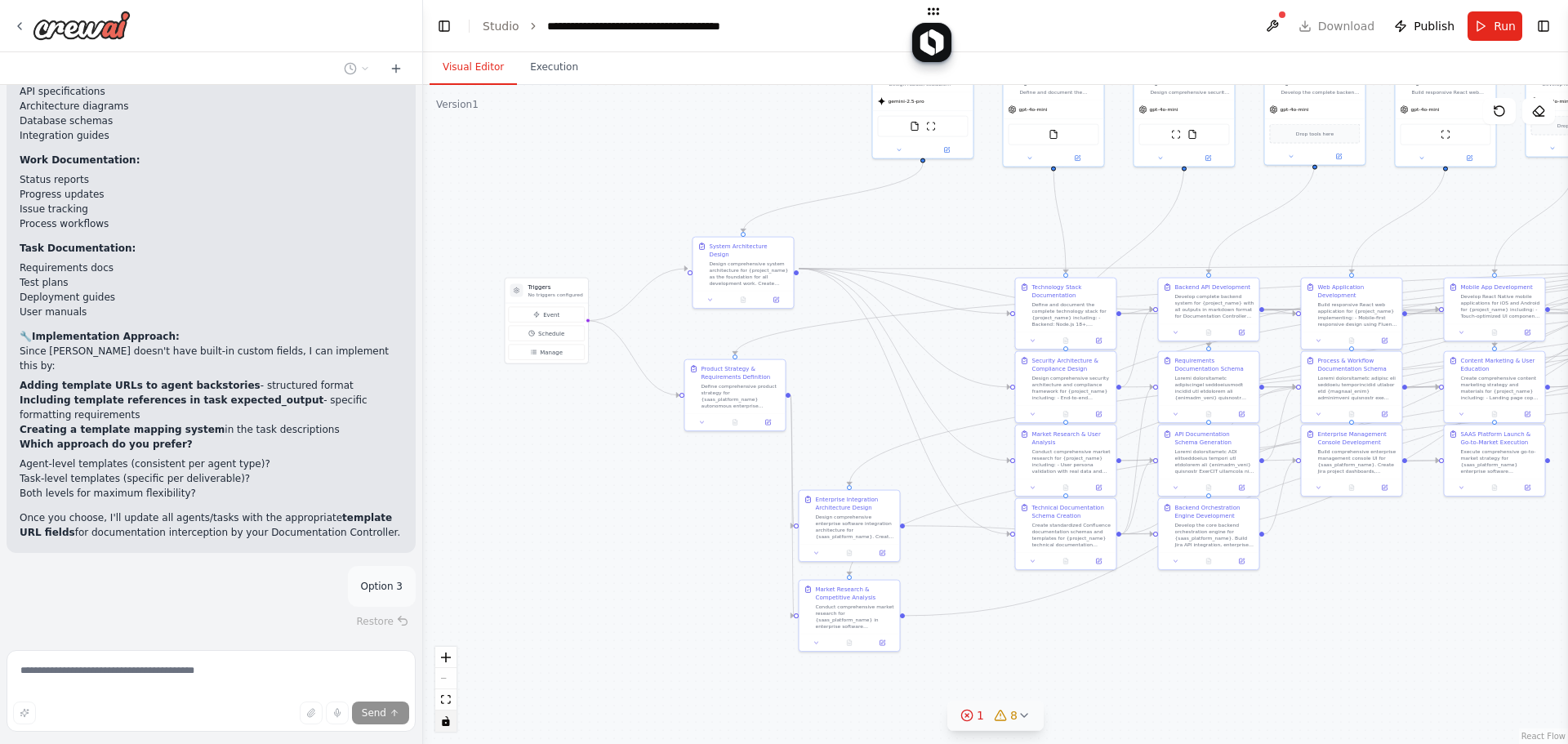
scroll to position [22139, 0]
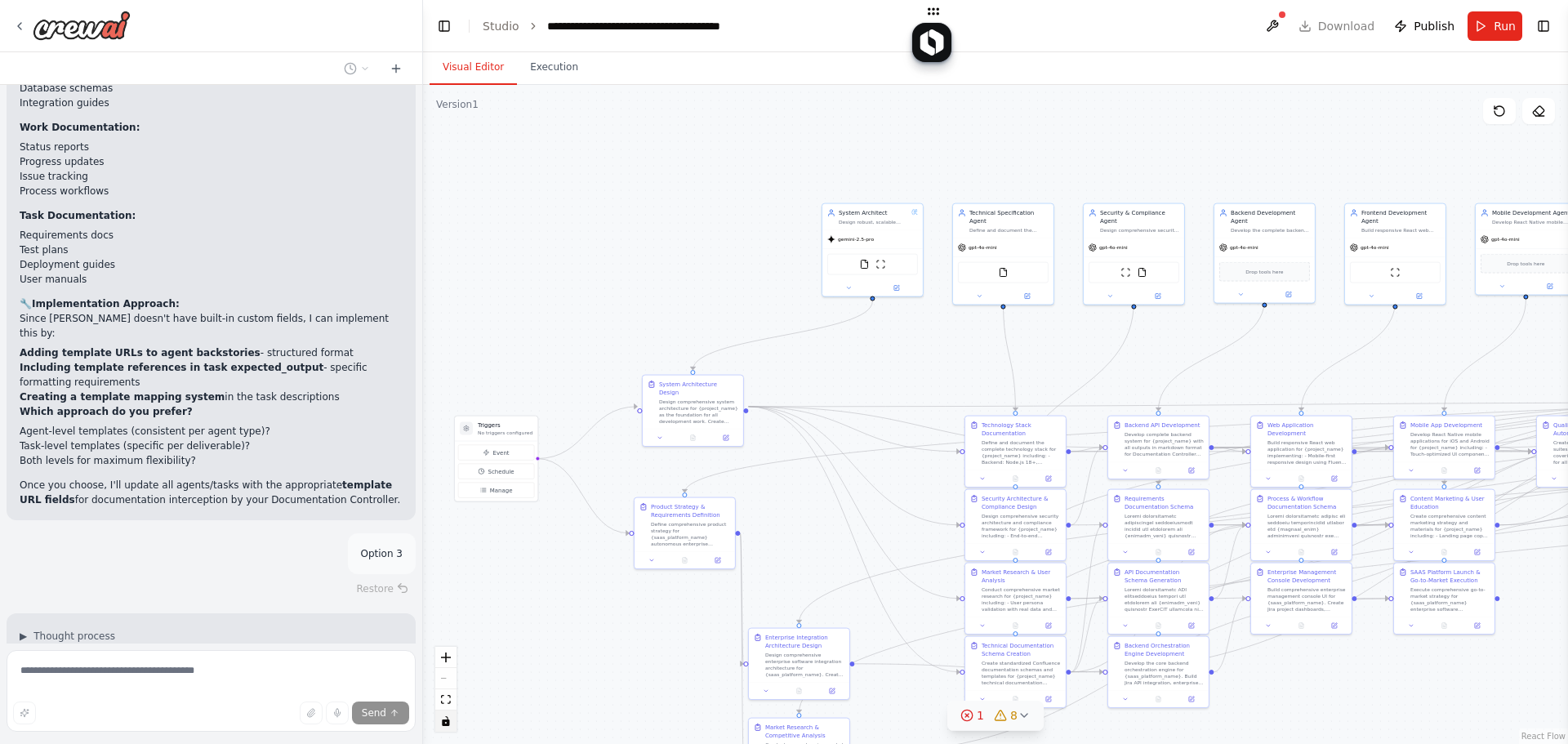
drag, startPoint x: 1171, startPoint y: 213, endPoint x: 1150, endPoint y: 362, distance: 150.5
click at [1150, 362] on div ".deletable-edge-delete-btn { width: 20px; height: 20px; border: 0px solid #ffff…" at bounding box center [996, 414] width 1145 height 659
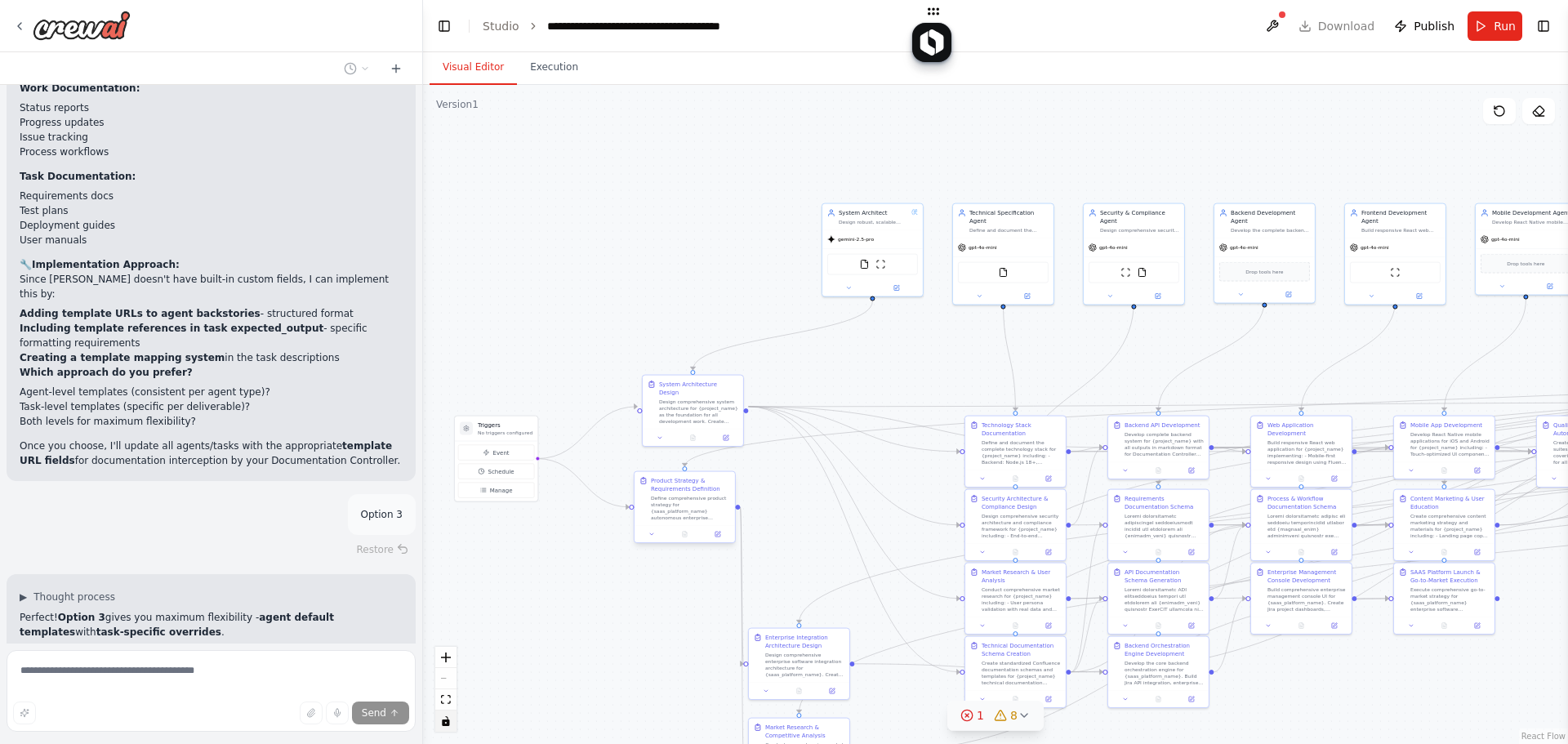
drag, startPoint x: 665, startPoint y: 536, endPoint x: 657, endPoint y: 500, distance: 36.9
click at [657, 500] on div "Define comprehensive product strategy for {saas_platform_name} autonomous enter…" at bounding box center [690, 508] width 79 height 26
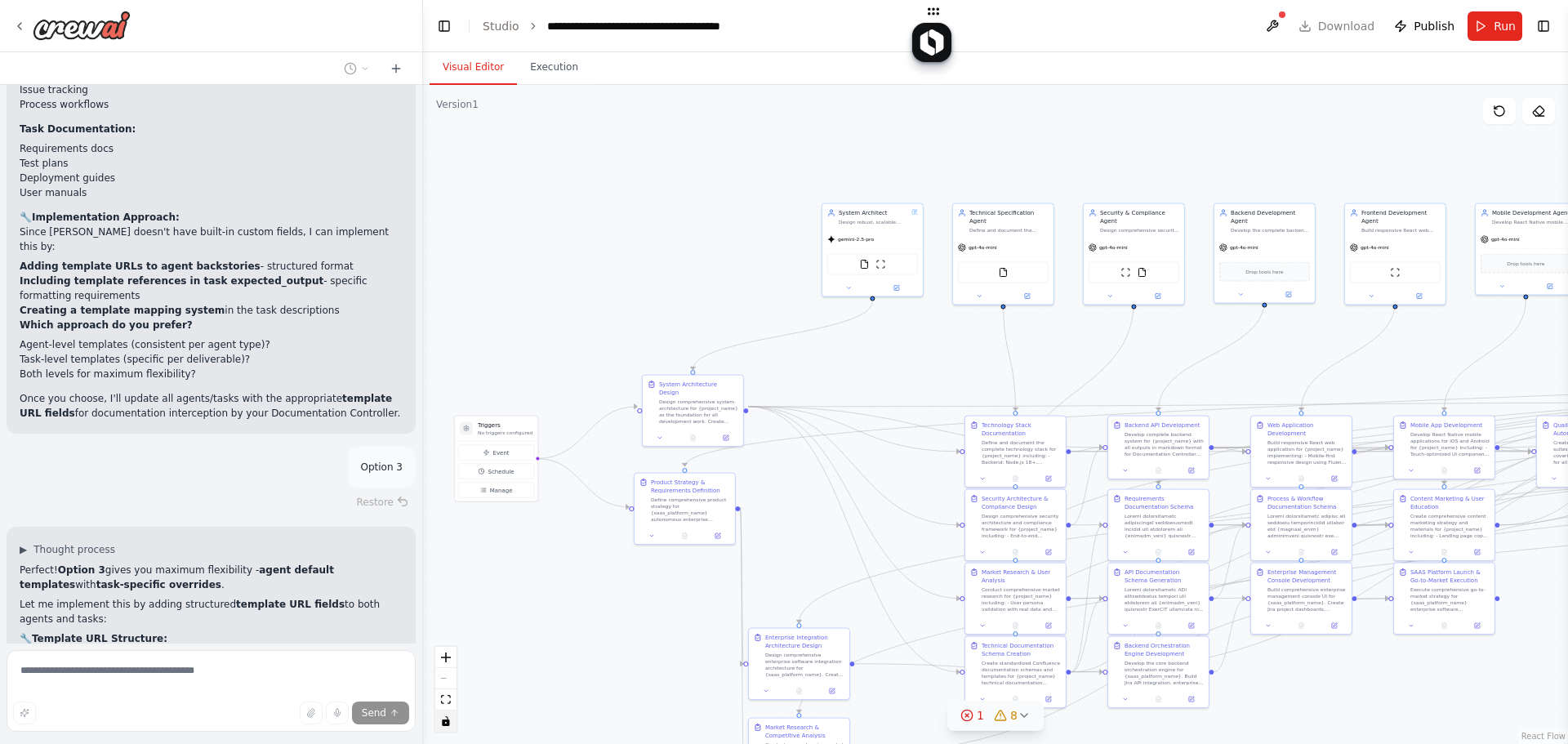
scroll to position [22258, 0]
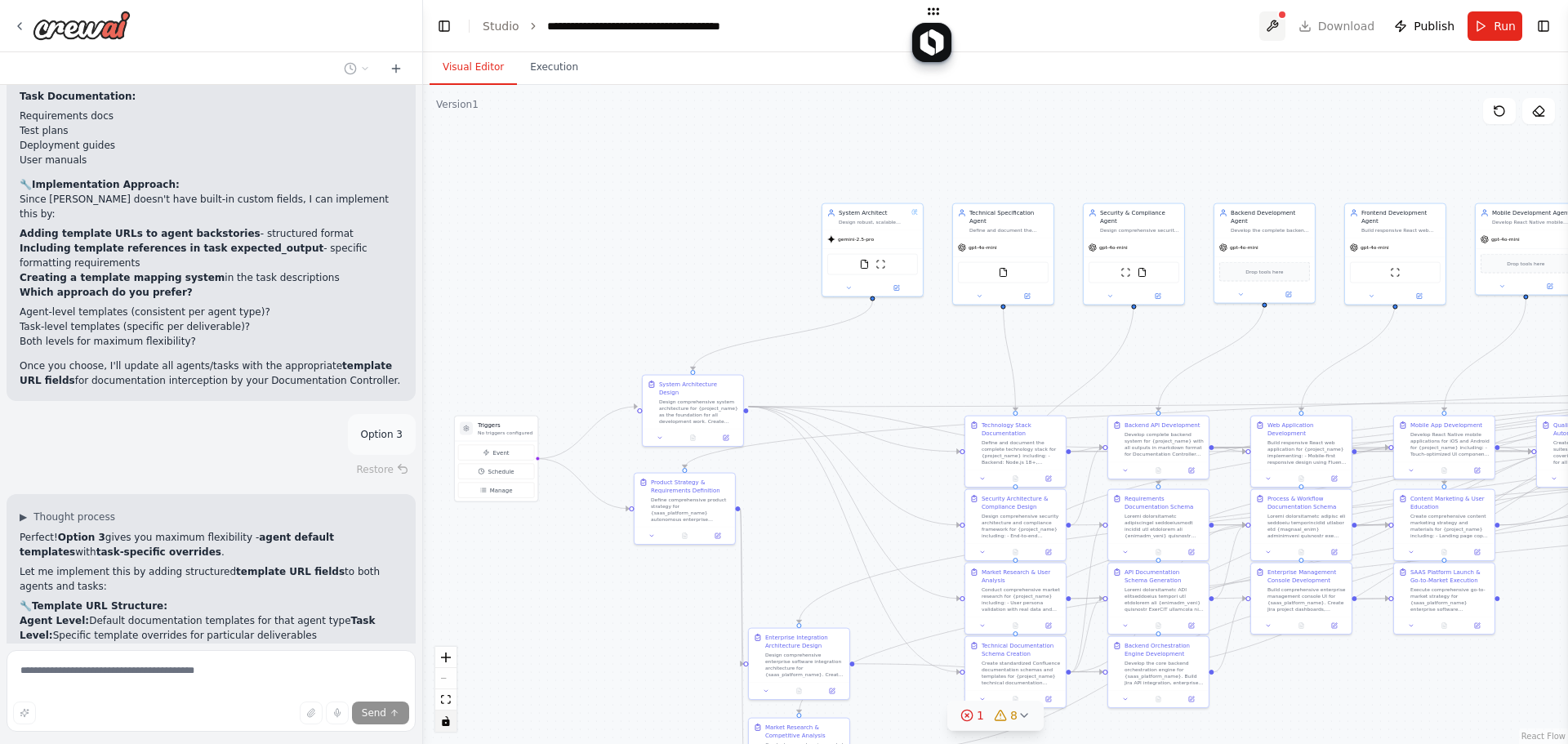
click at [1258, 19] on div at bounding box center [1282, 14] width 9 height 9
click at [1258, 21] on button at bounding box center [1273, 25] width 26 height 29
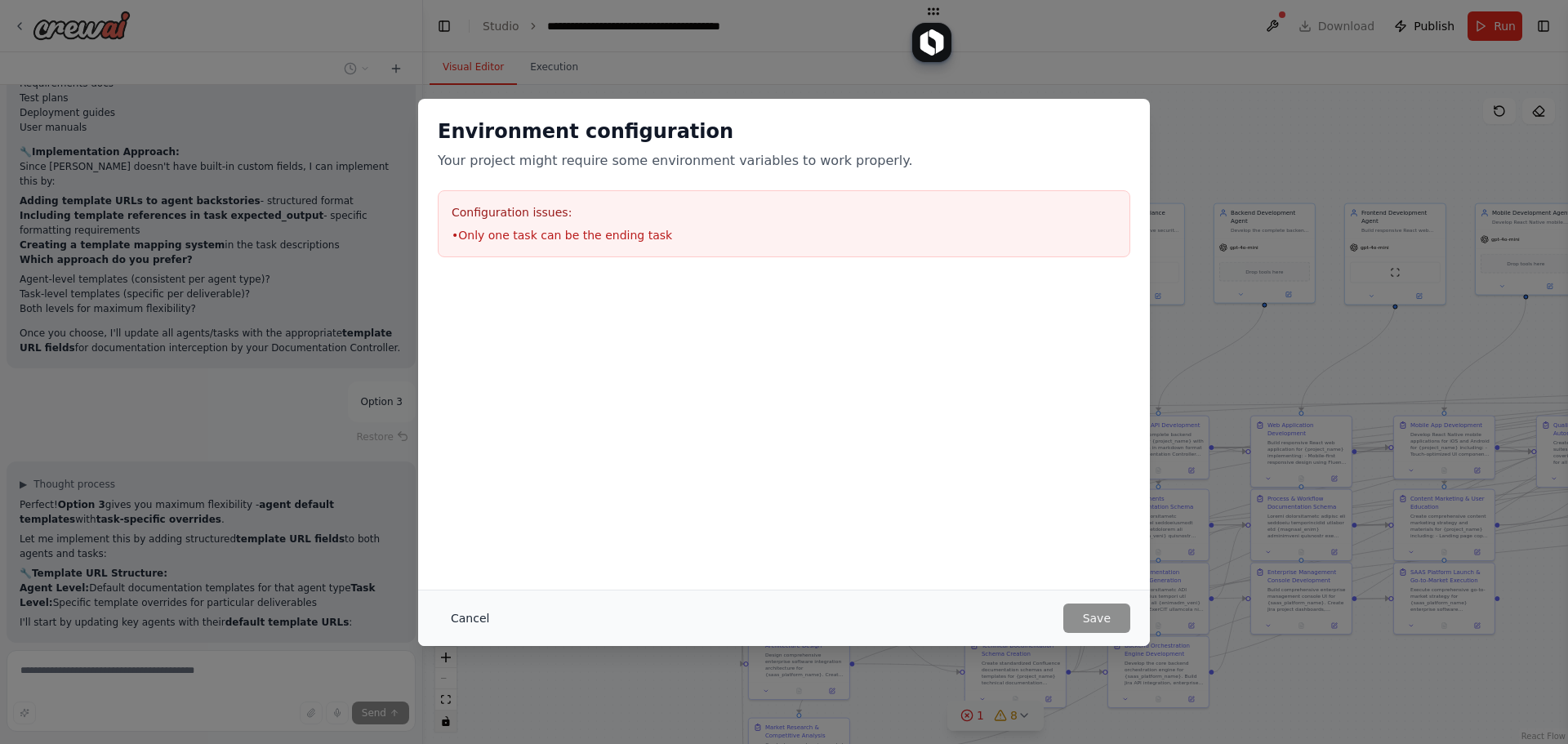
click at [446, 619] on button "Cancel" at bounding box center [470, 617] width 64 height 29
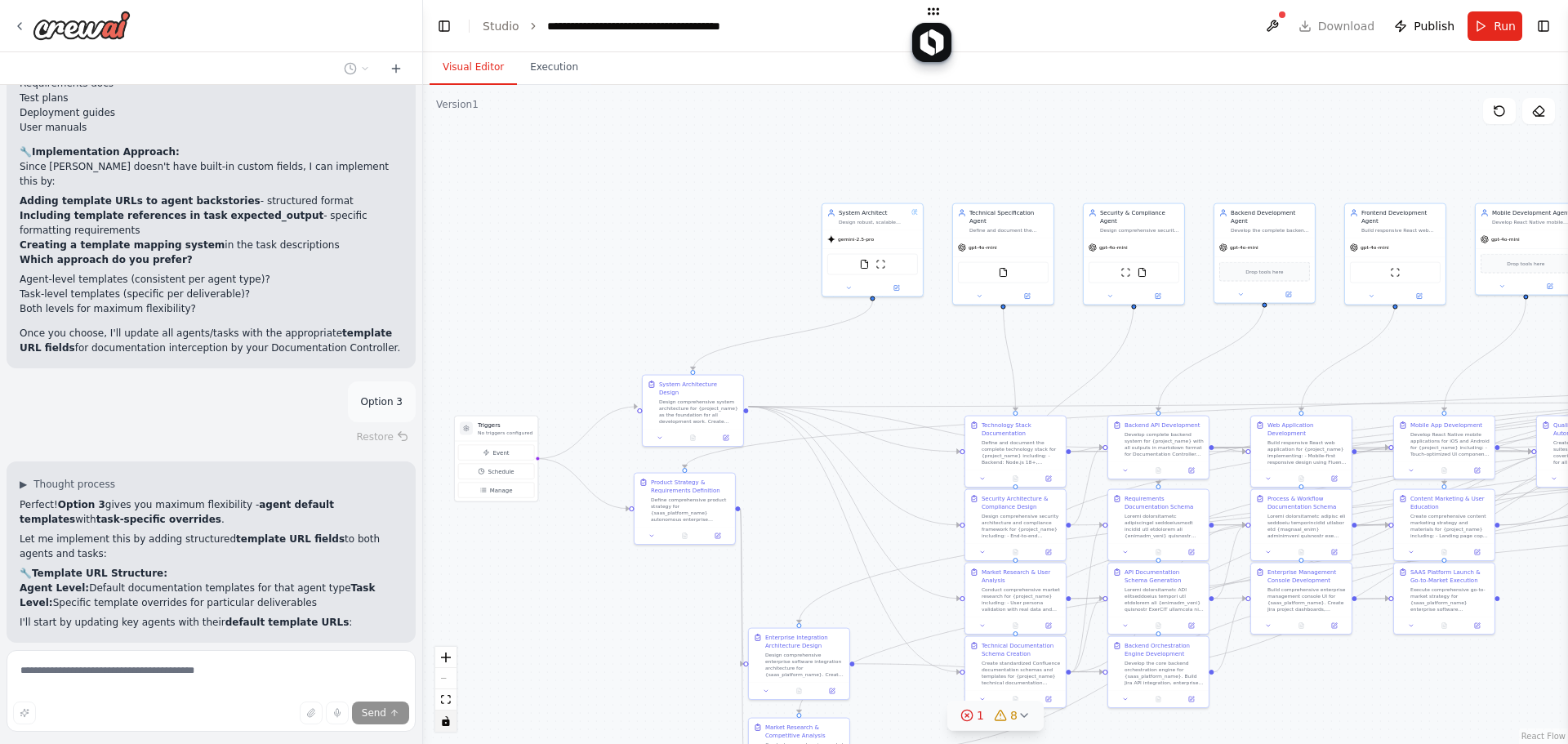
click at [1010, 719] on span "8" at bounding box center [1014, 714] width 7 height 16
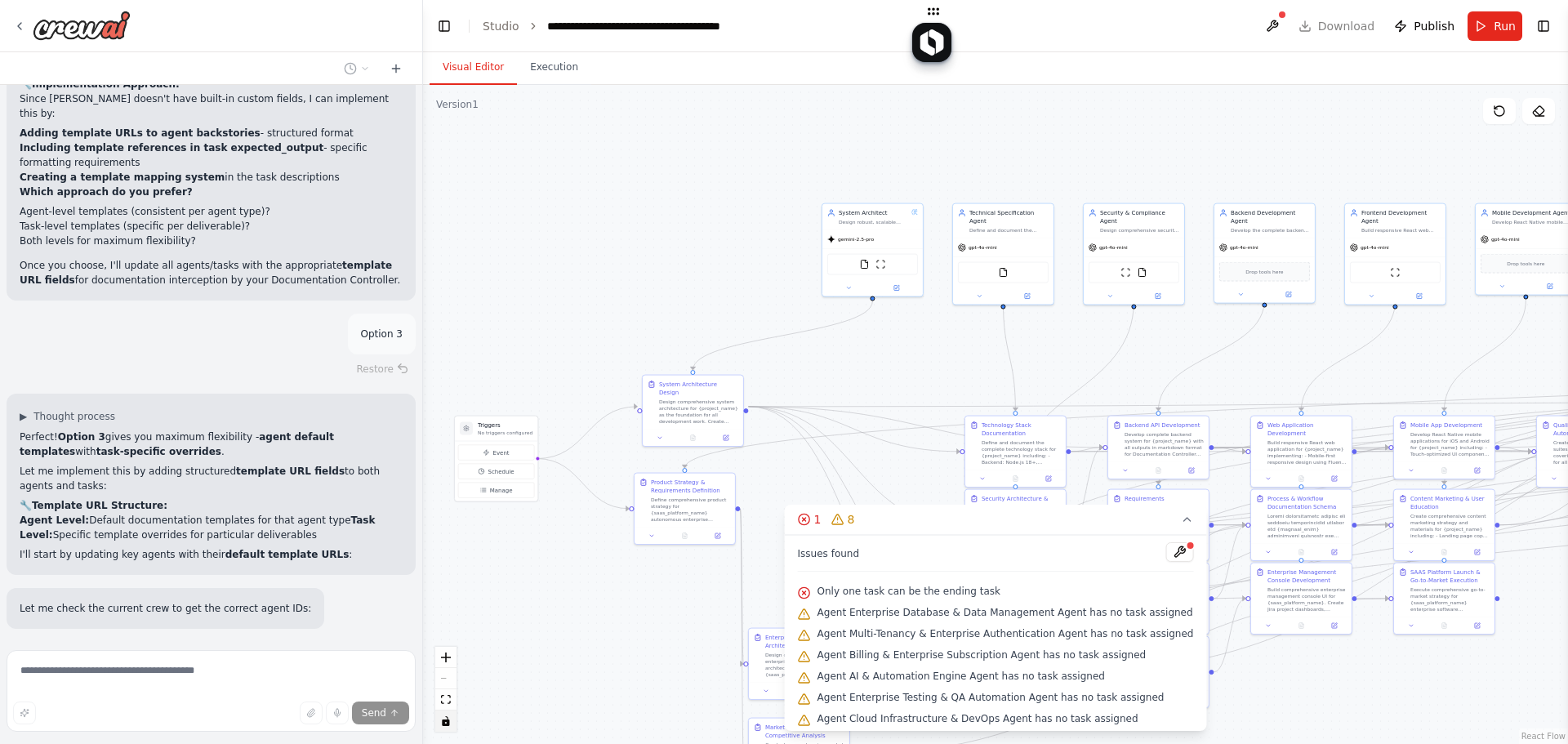
scroll to position [22378, 0]
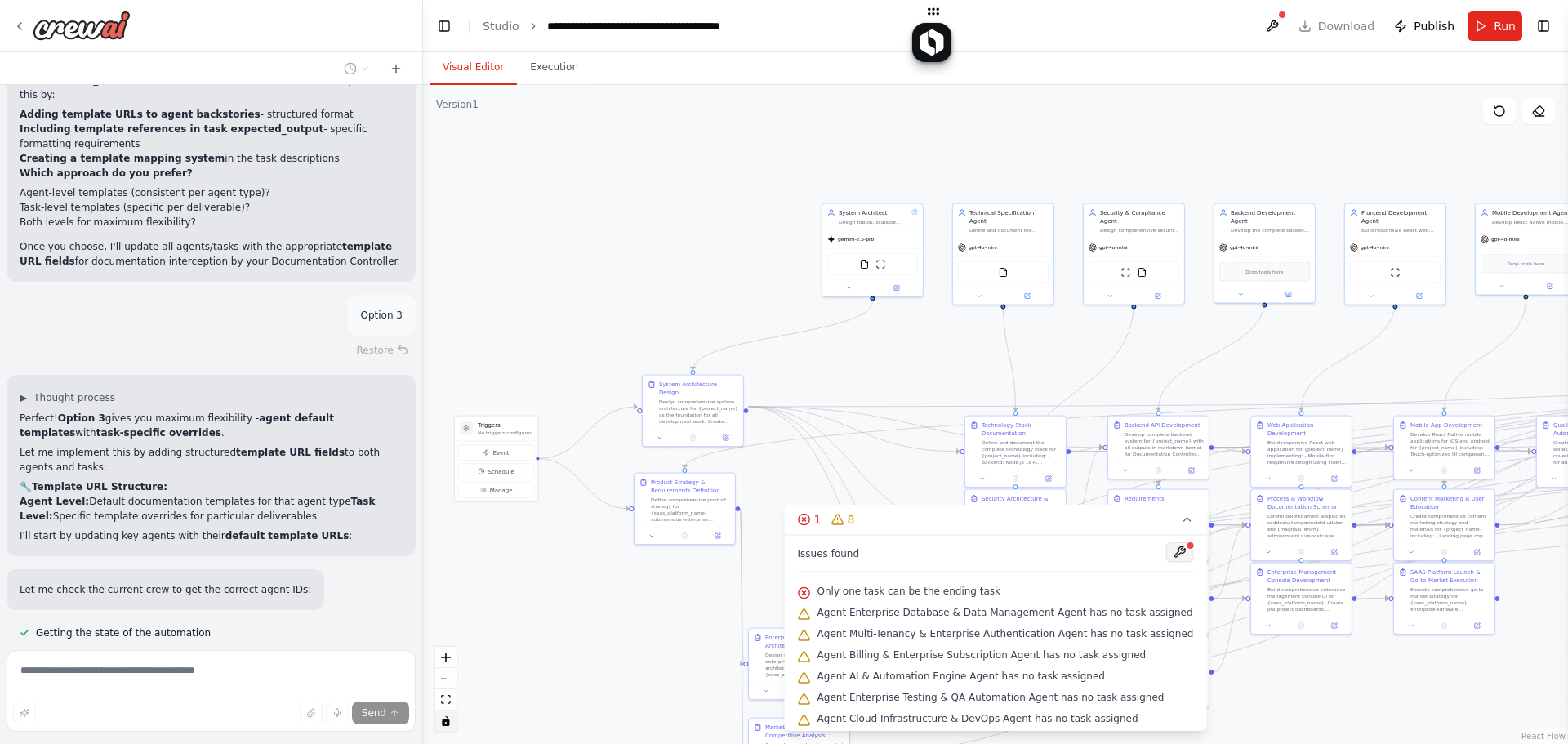
click at [1165, 551] on button at bounding box center [1180, 552] width 28 height 20
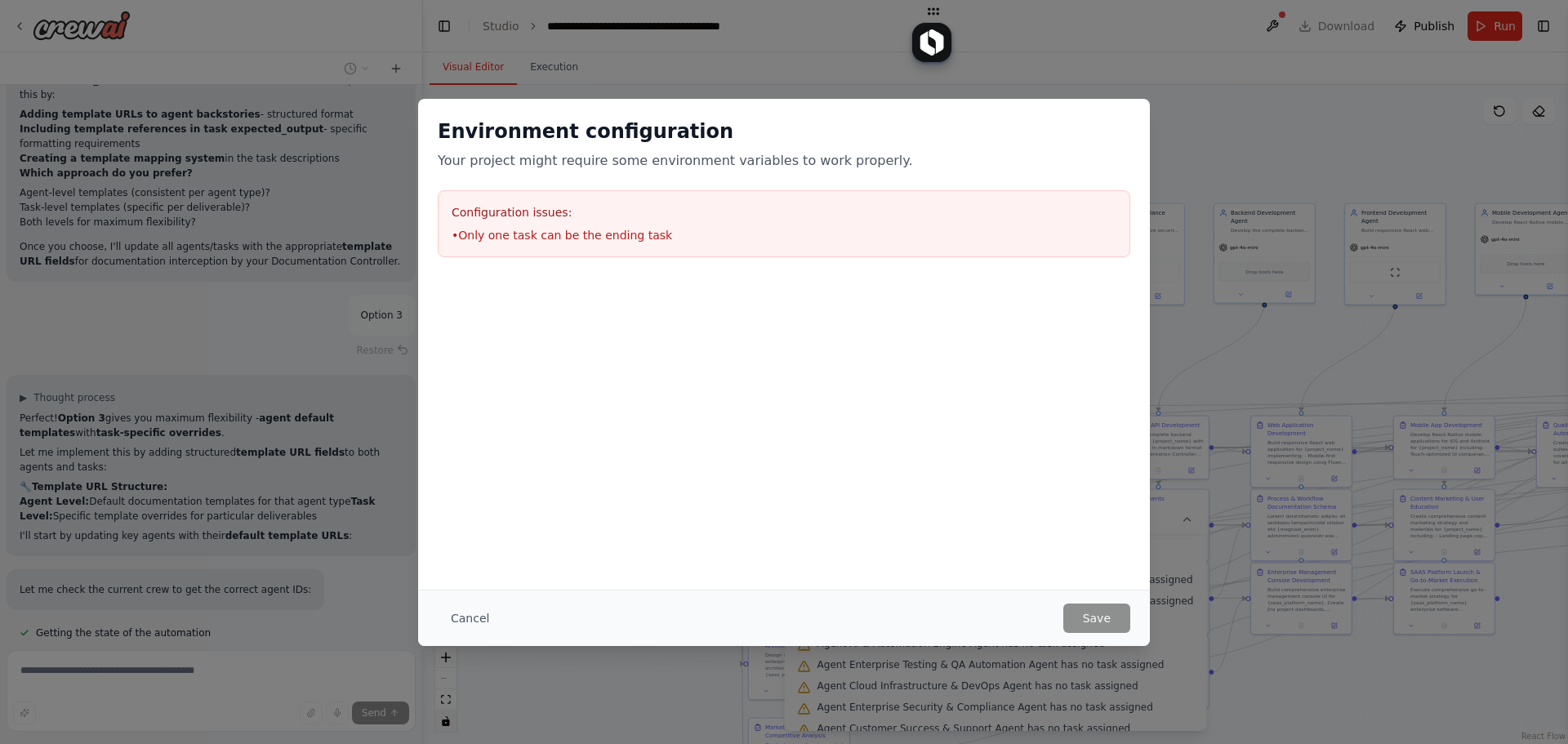
scroll to position [48, 0]
click at [461, 620] on button "Cancel" at bounding box center [470, 617] width 64 height 29
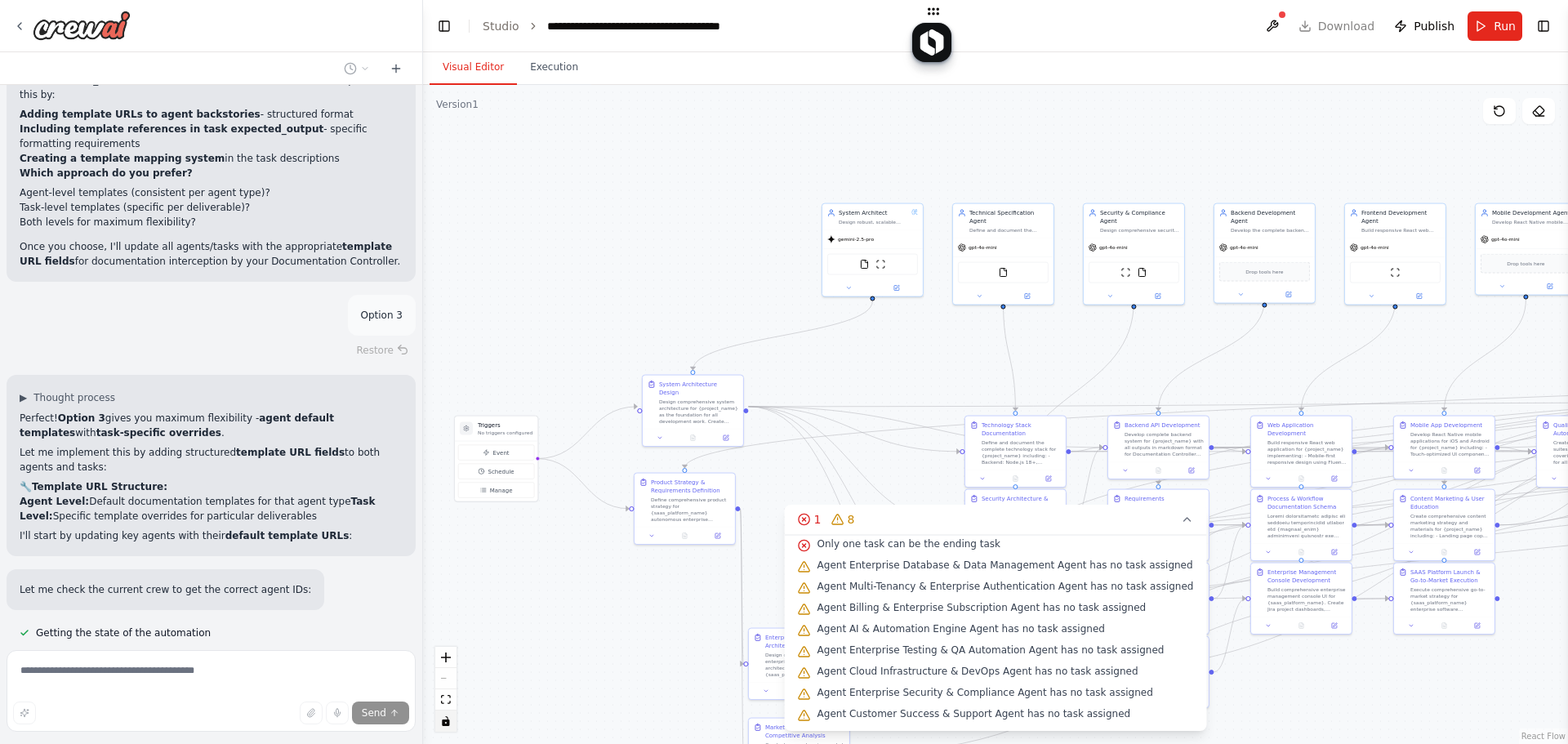
click at [929, 711] on span "Agent Customer Success & Support Agent has no task assigned" at bounding box center [975, 713] width 314 height 13
click at [929, 712] on span "Agent Customer Success & Support Agent has no task assigned" at bounding box center [975, 713] width 314 height 13
click at [928, 712] on span "Agent Customer Success & Support Agent has no task assigned" at bounding box center [975, 713] width 314 height 13
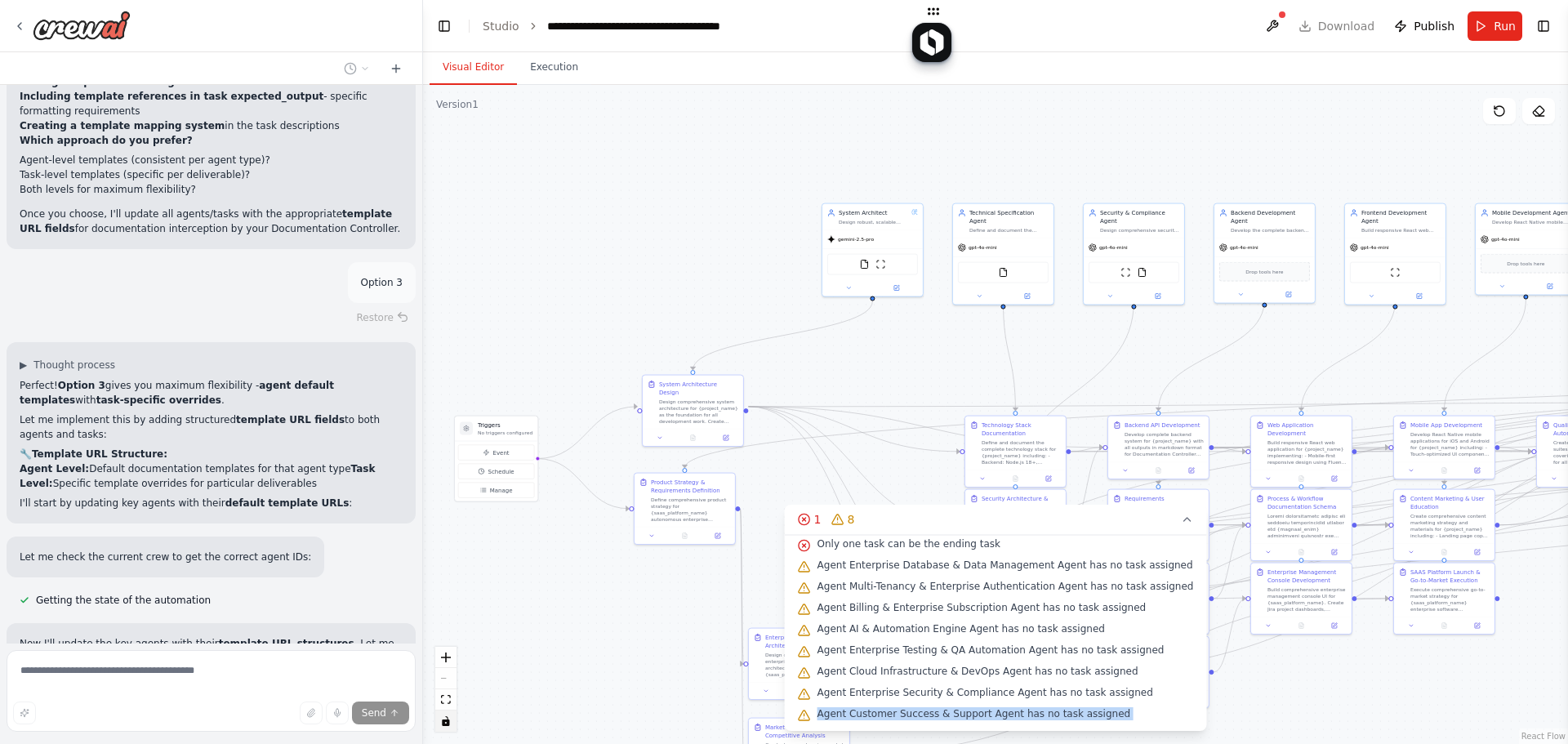
drag, startPoint x: 825, startPoint y: 540, endPoint x: 485, endPoint y: 583, distance: 342.7
click at [487, 582] on div ".deletable-edge-delete-btn { width: 20px; height: 20px; border: 0px solid #ffff…" at bounding box center [996, 414] width 1145 height 659
click at [446, 701] on icon "fit view" at bounding box center [445, 699] width 9 height 9
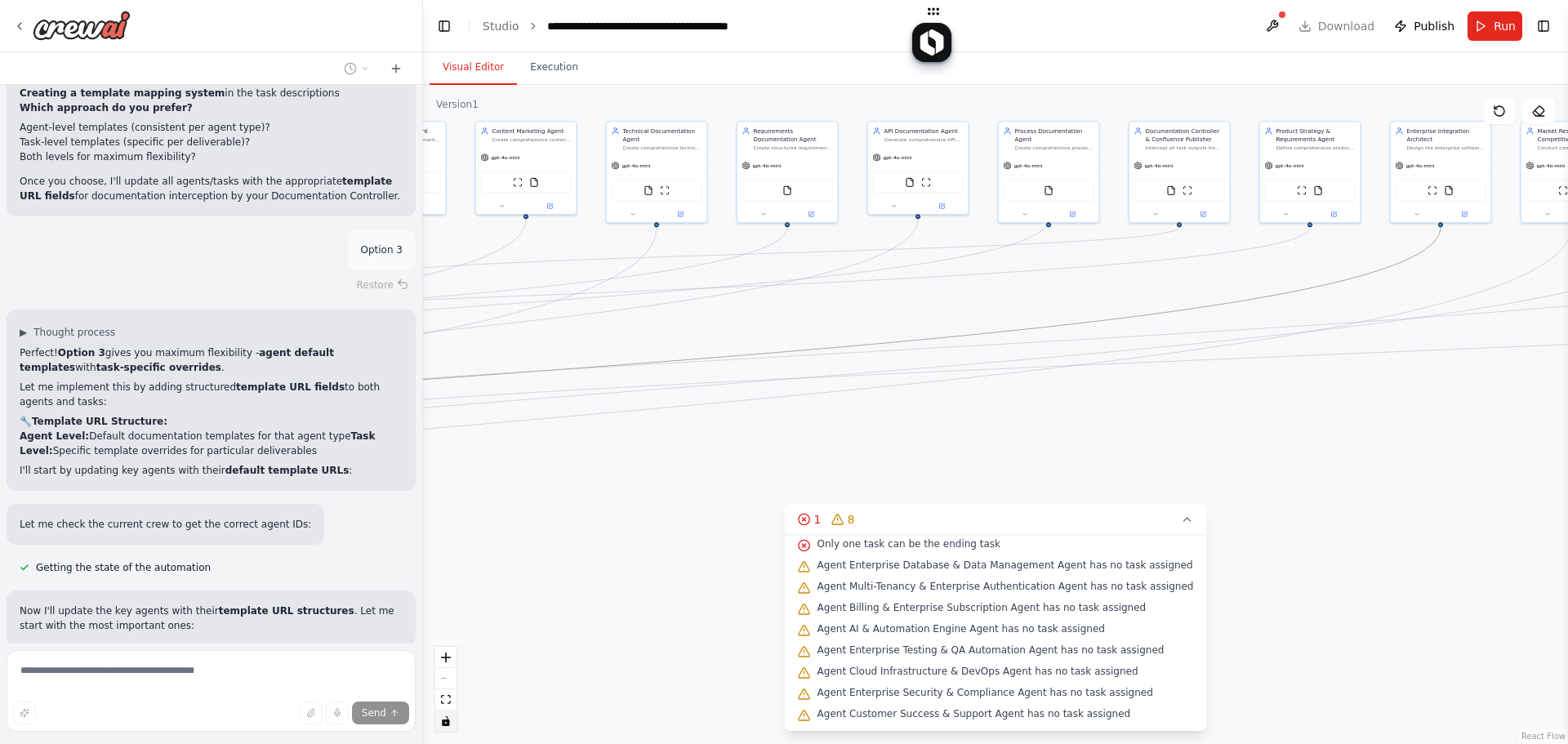
click at [1258, 280] on icon "Edge from 5784fbf4-c480-43c3-86fb-74557de985c5 to 52980164-2727-42eb-b6f7-15266…" at bounding box center [359, 384] width 2165 height 315
click at [1258, 270] on div ".deletable-edge-delete-btn { width: 20px; height: 20px; border: 0px solid #ffff…" at bounding box center [996, 414] width 1145 height 659
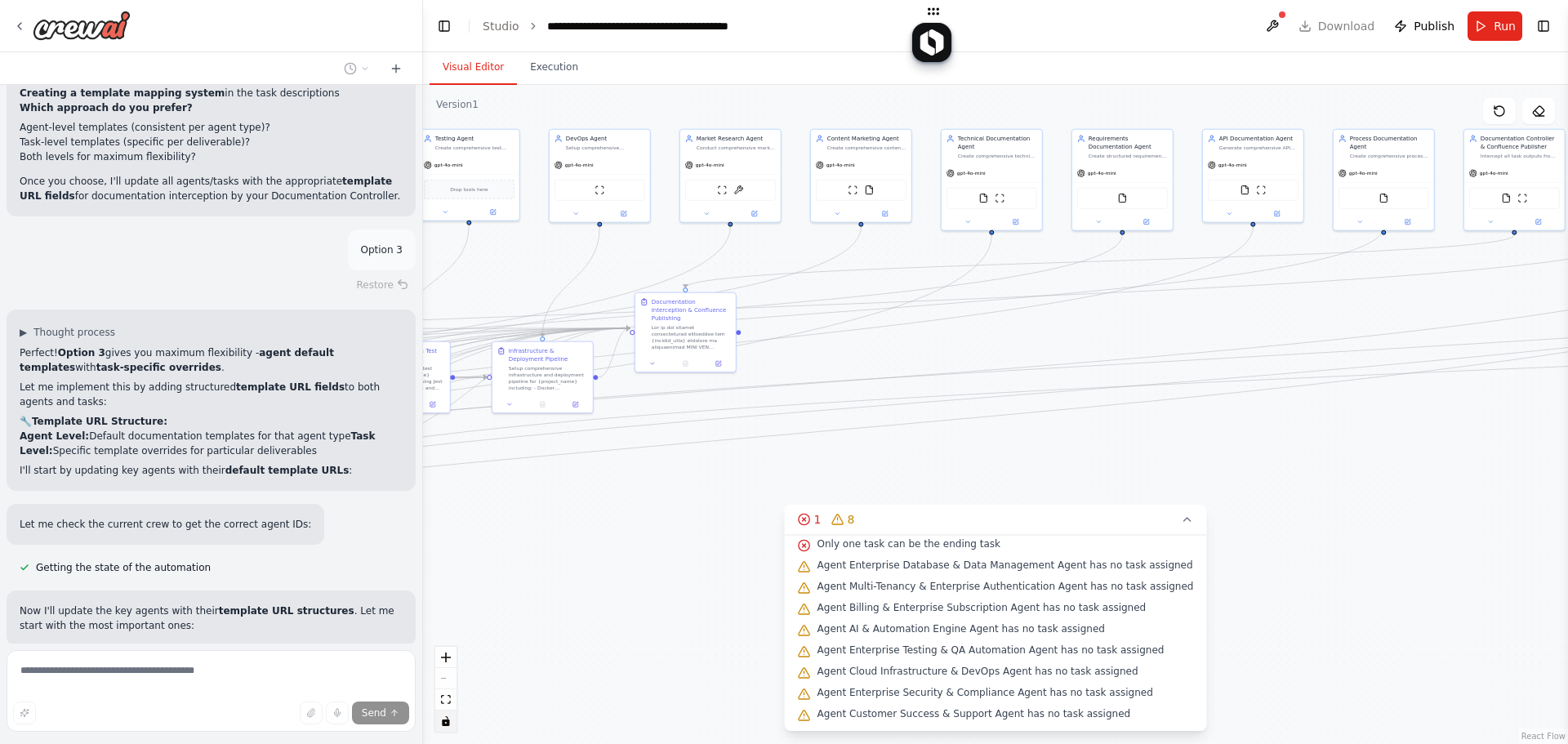
drag, startPoint x: 1567, startPoint y: 439, endPoint x: 1566, endPoint y: 416, distance: 23.0
click at [1258, 416] on div "create this flow Technical Specification Agent Role : Technology stack selectio…" at bounding box center [784, 372] width 1568 height 744
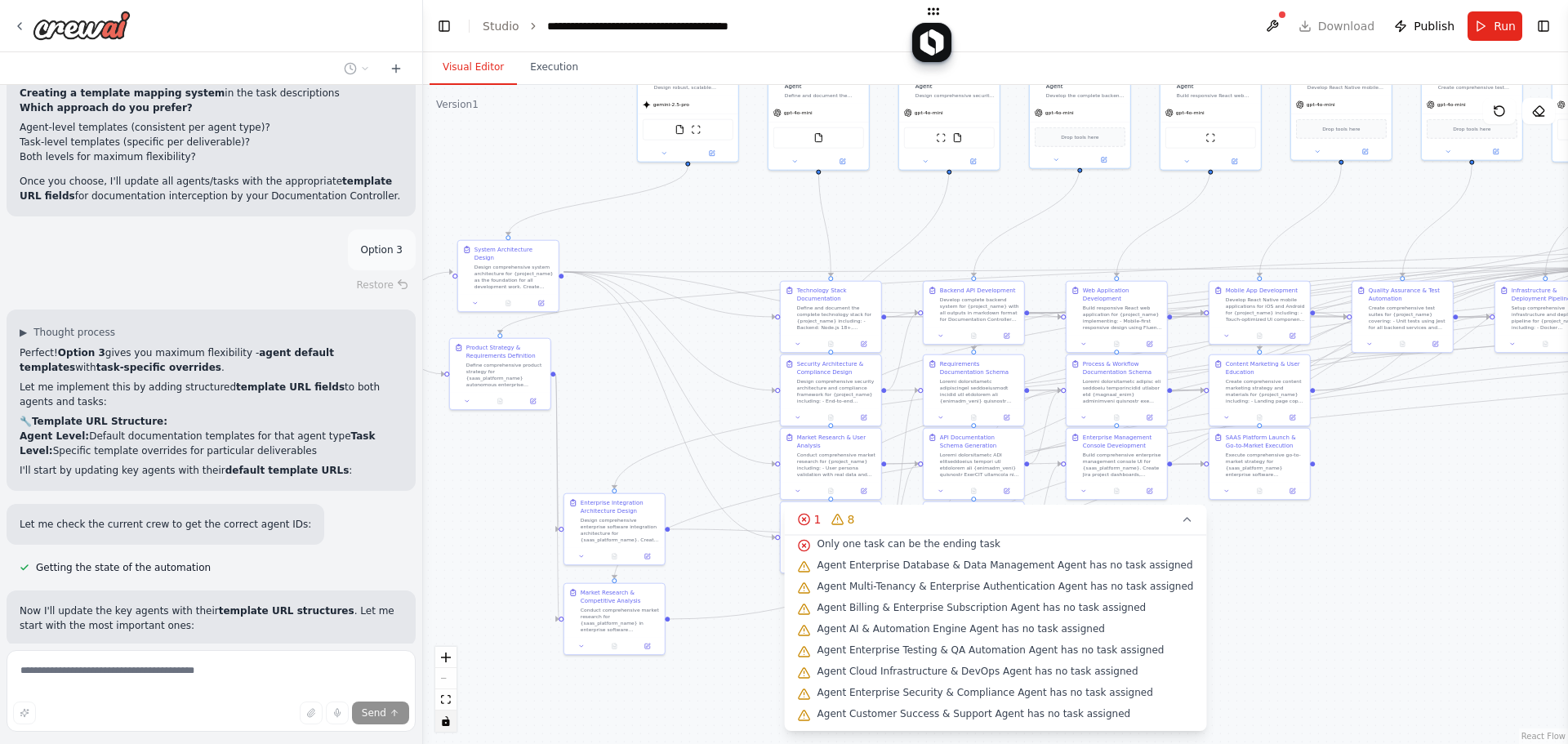
drag, startPoint x: 916, startPoint y: 414, endPoint x: 1534, endPoint y: 440, distance: 618.5
click at [1258, 440] on div ".deletable-edge-delete-btn { width: 20px; height: 20px; border: 0px solid #ffff…" at bounding box center [996, 414] width 1145 height 659
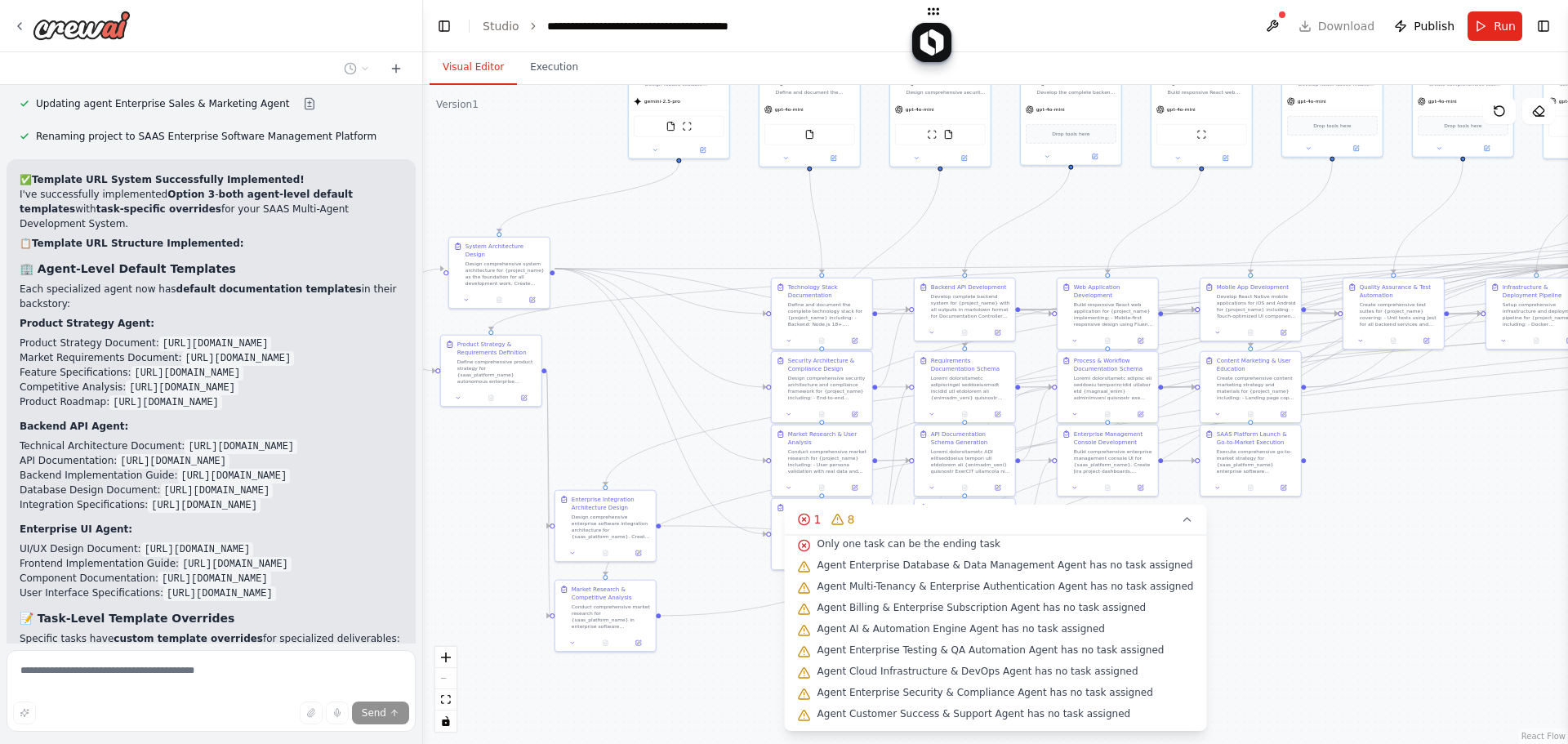
scroll to position [23374, 0]
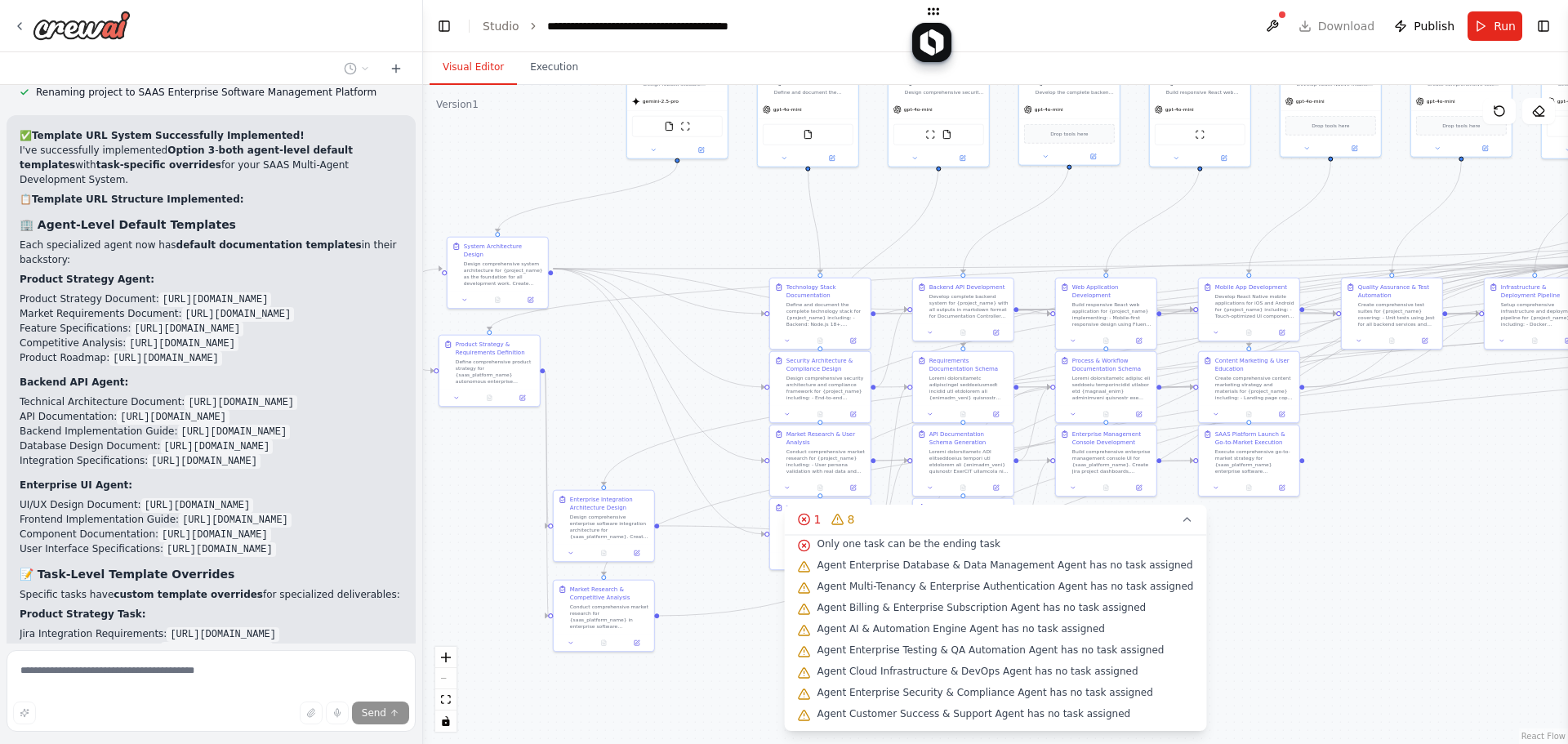
drag, startPoint x: 703, startPoint y: 242, endPoint x: 693, endPoint y: 240, distance: 10.2
click at [702, 241] on div ".deletable-edge-delete-btn { width: 20px; height: 20px; border: 0px solid #ffff…" at bounding box center [996, 414] width 1145 height 659
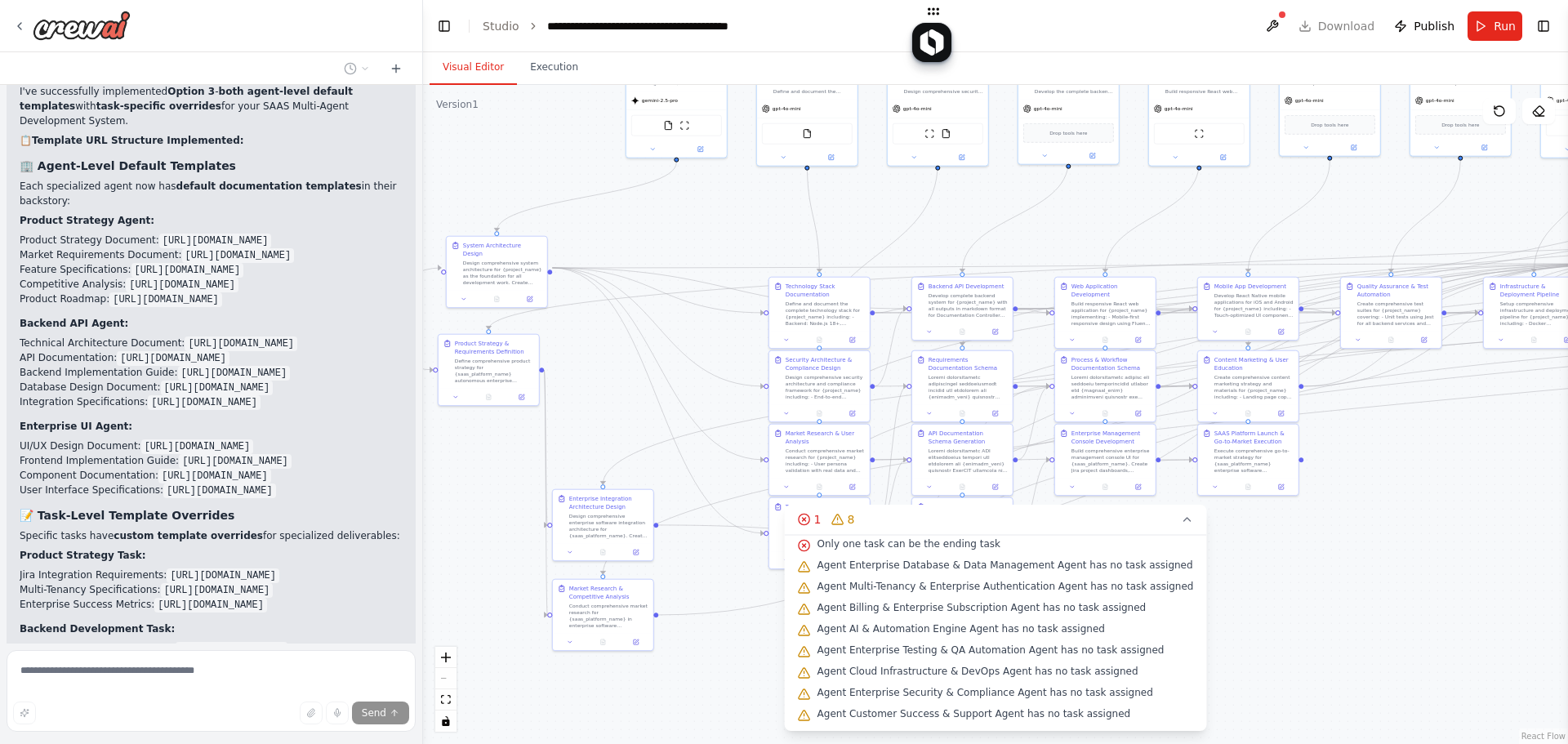
scroll to position [0, 0]
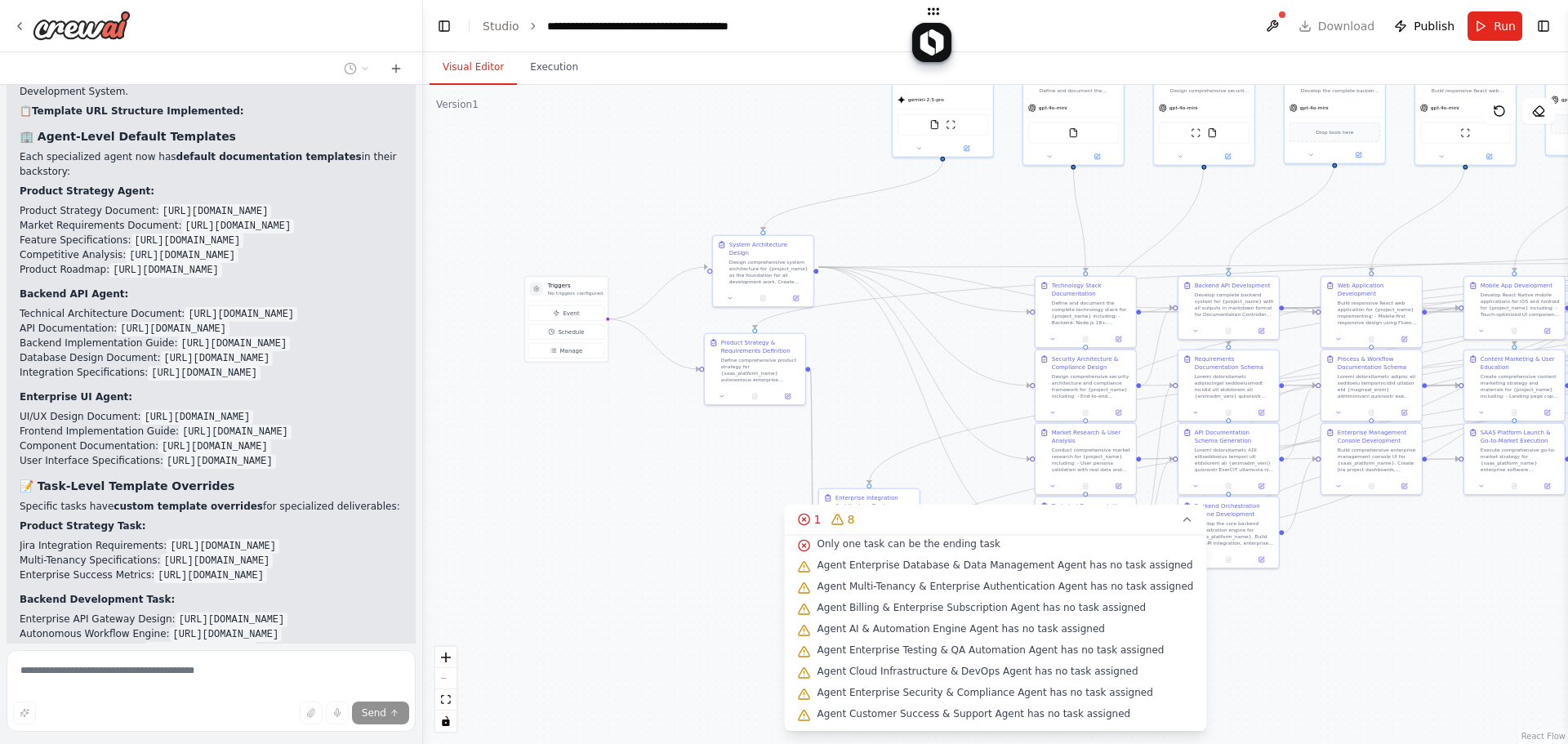
drag, startPoint x: 498, startPoint y: 153, endPoint x: 780, endPoint y: 143, distance: 282.2
click at [766, 147] on div ".deletable-edge-delete-btn { width: 20px; height: 20px; border: 0px solid #ffff…" at bounding box center [996, 414] width 1145 height 659
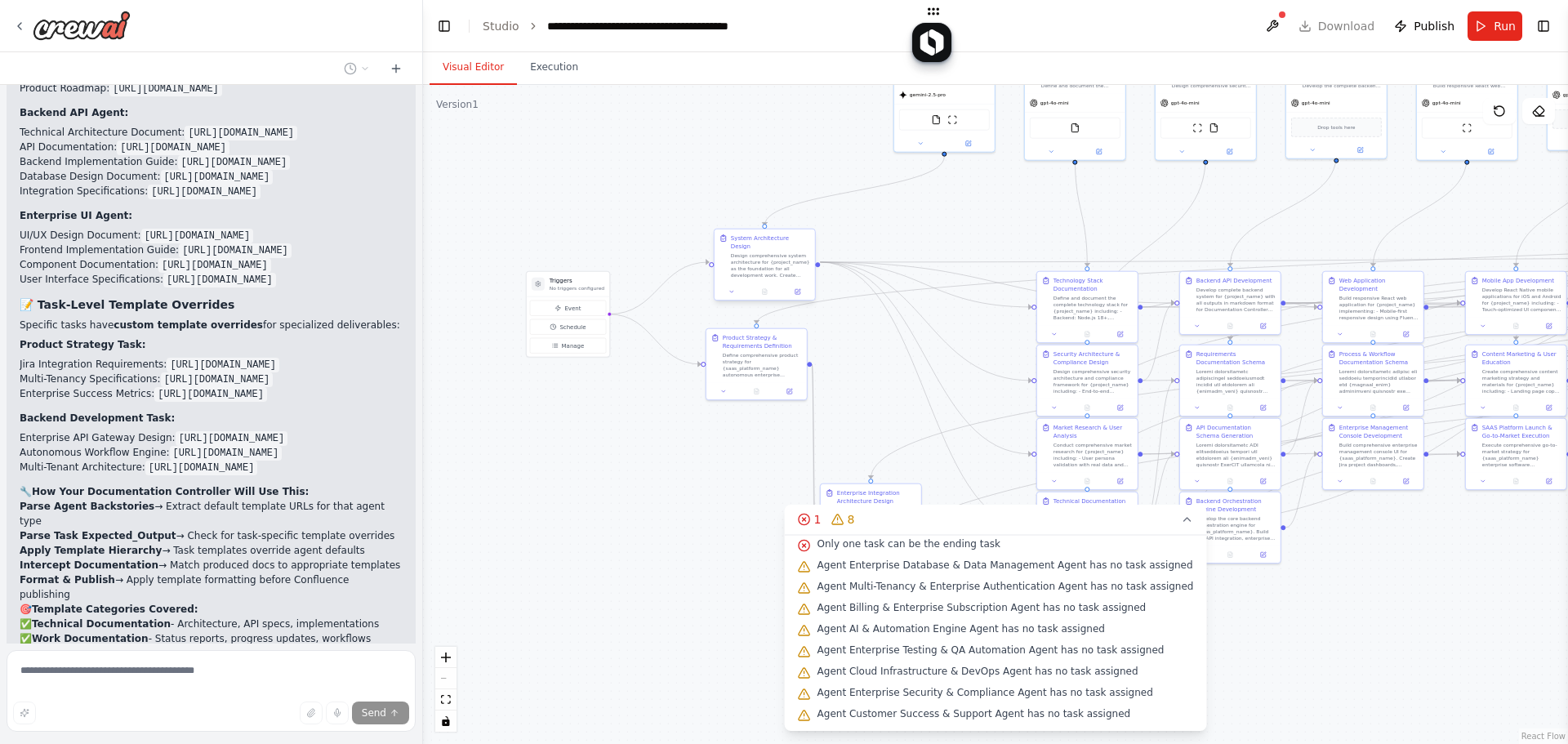
click at [756, 271] on div "System Architecture Design Design comprehensive system architecture for {projec…" at bounding box center [765, 257] width 101 height 54
click at [723, 284] on div at bounding box center [765, 292] width 101 height 17
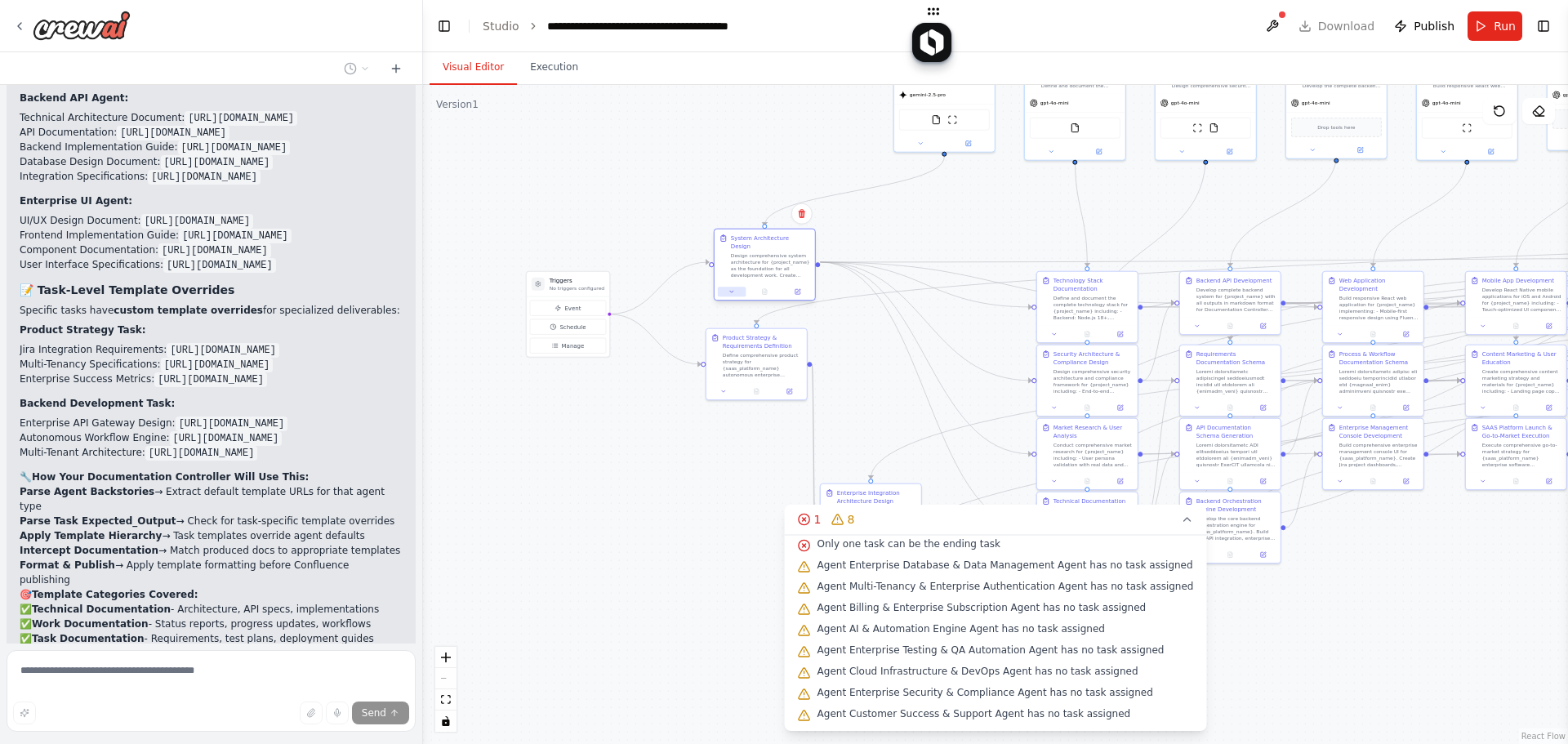
click at [727, 287] on button at bounding box center [732, 291] width 28 height 9
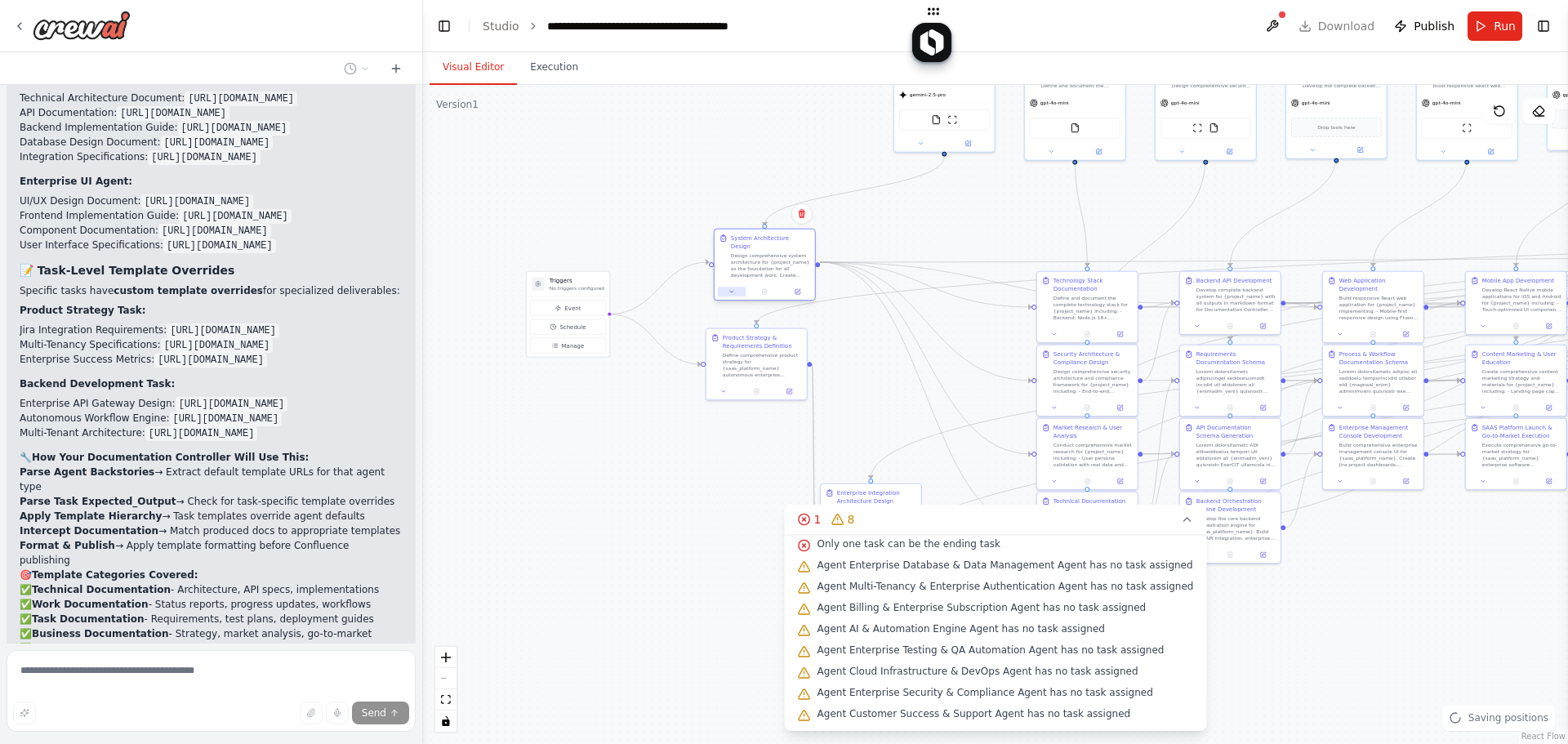
click at [740, 287] on button at bounding box center [732, 291] width 28 height 9
click at [736, 287] on button at bounding box center [732, 291] width 28 height 9
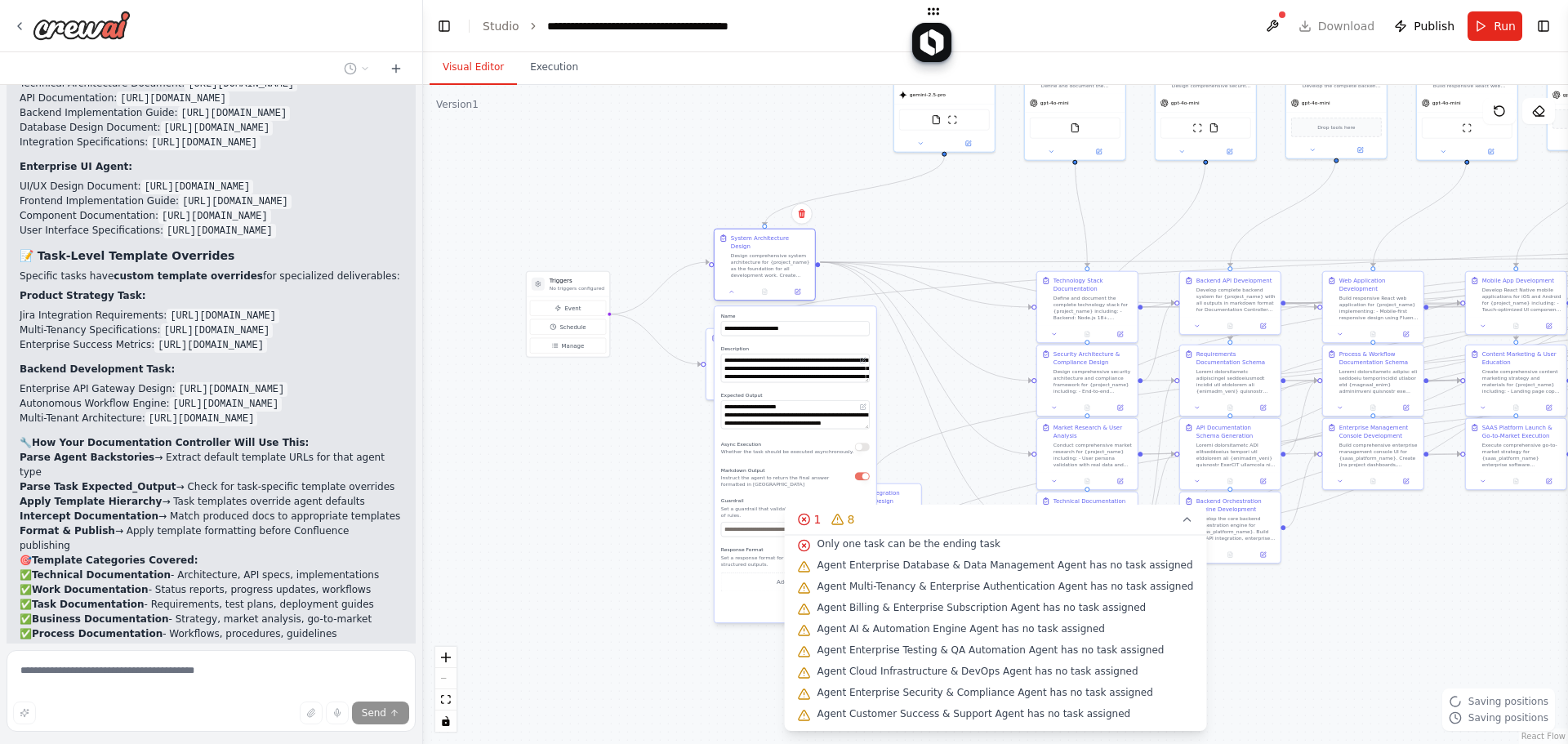
click at [797, 289] on div at bounding box center [765, 292] width 101 height 17
click at [802, 287] on button at bounding box center [798, 291] width 28 height 9
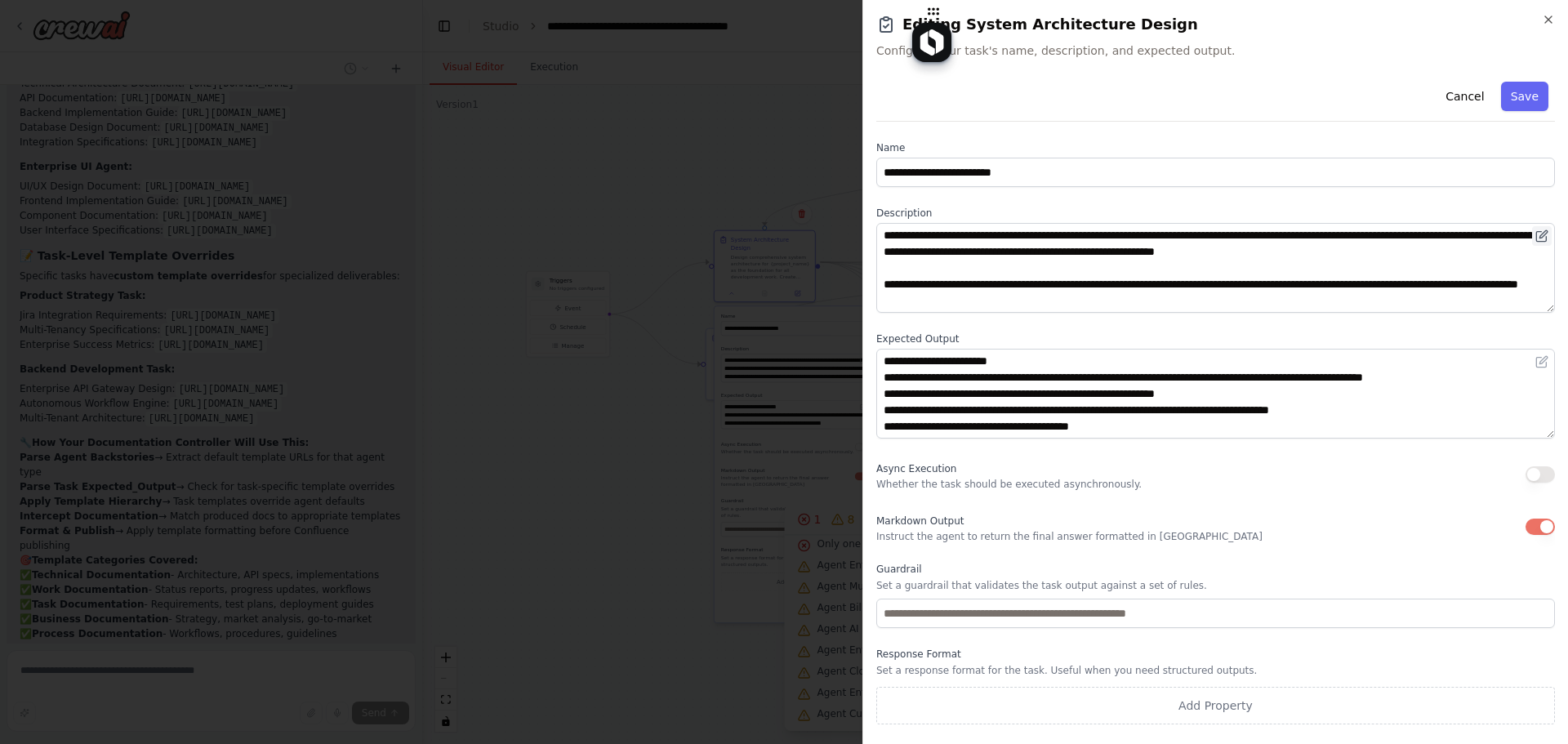
click at [1534, 235] on button at bounding box center [1542, 235] width 20 height 20
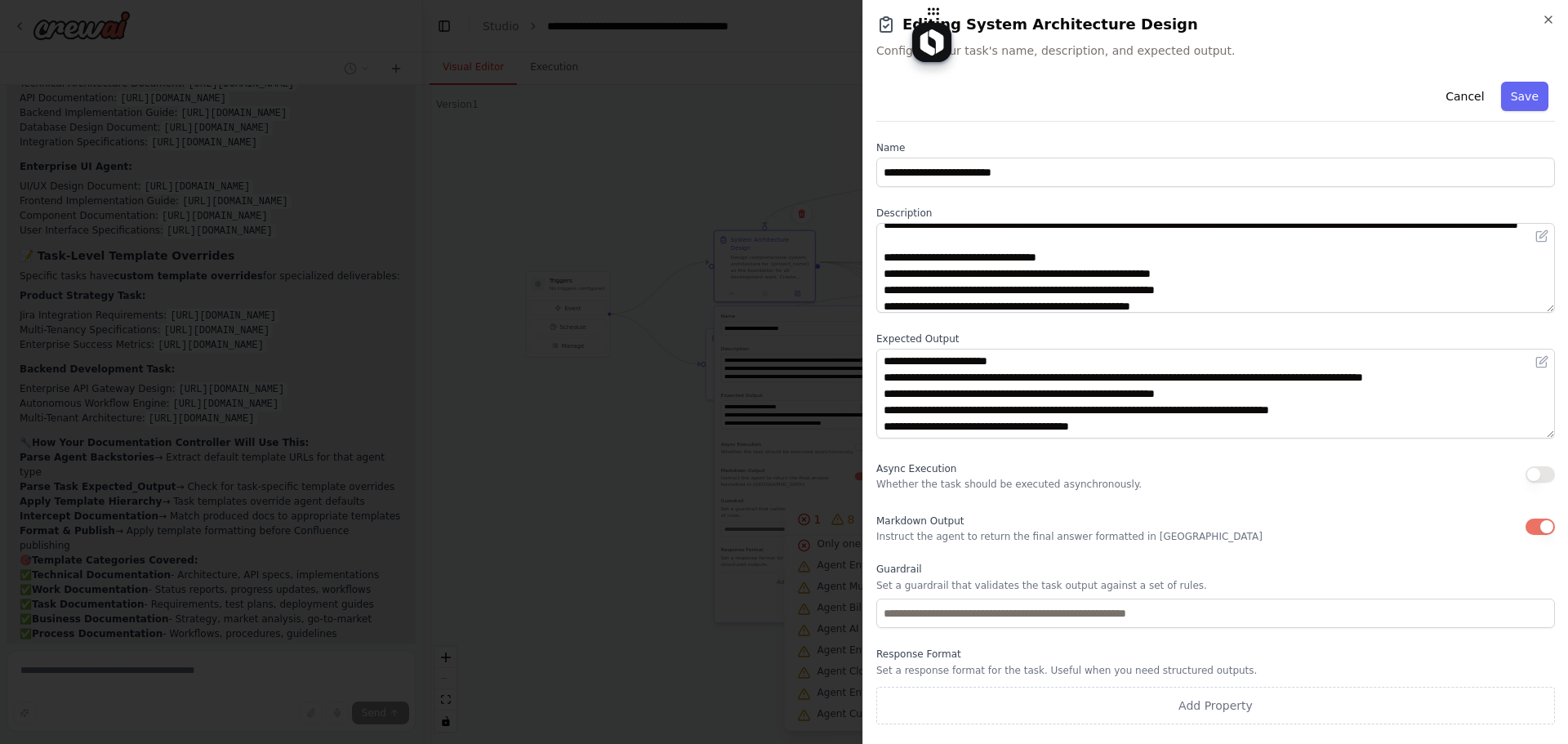
scroll to position [81, 0]
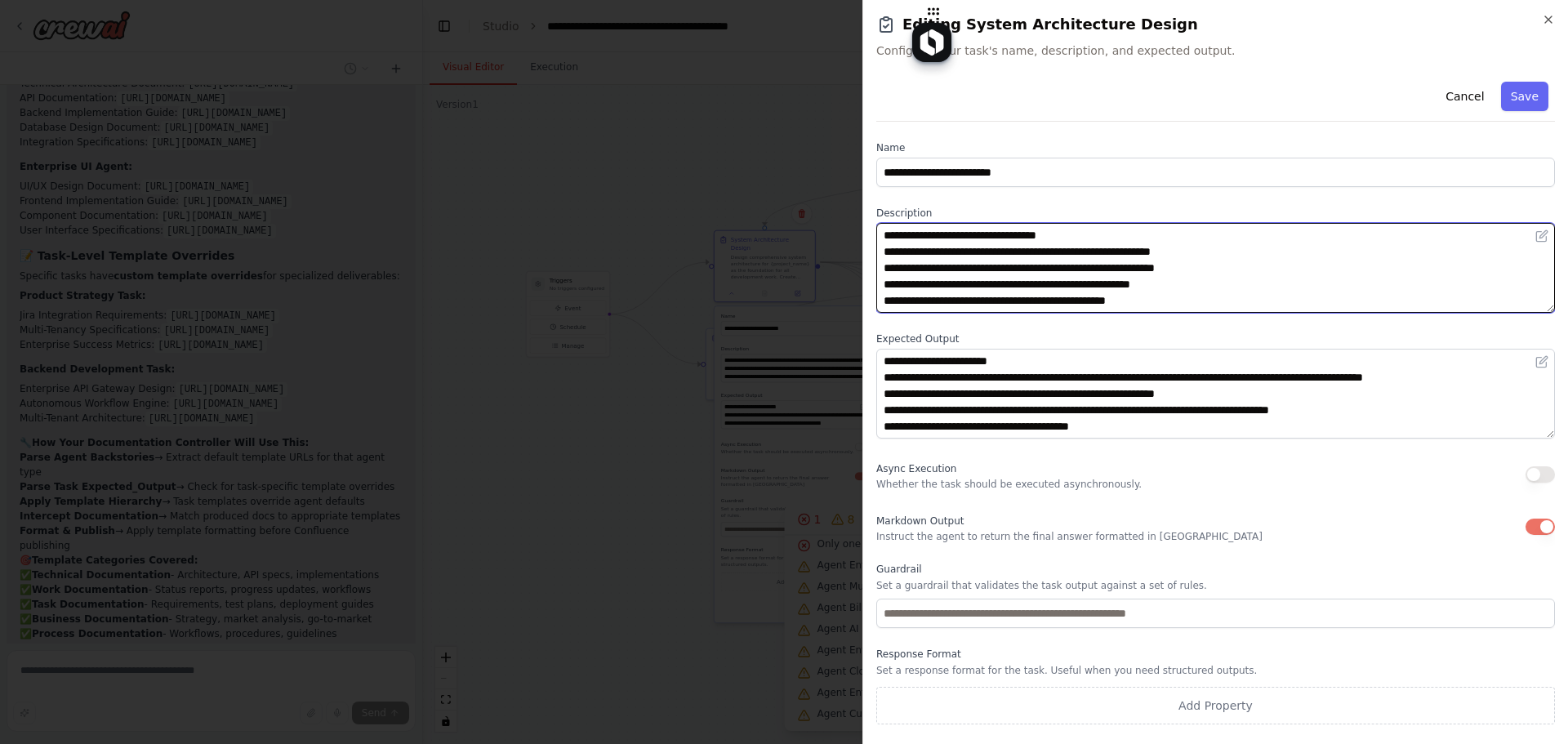
click at [883, 247] on textarea "**********" at bounding box center [1216, 268] width 679 height 90
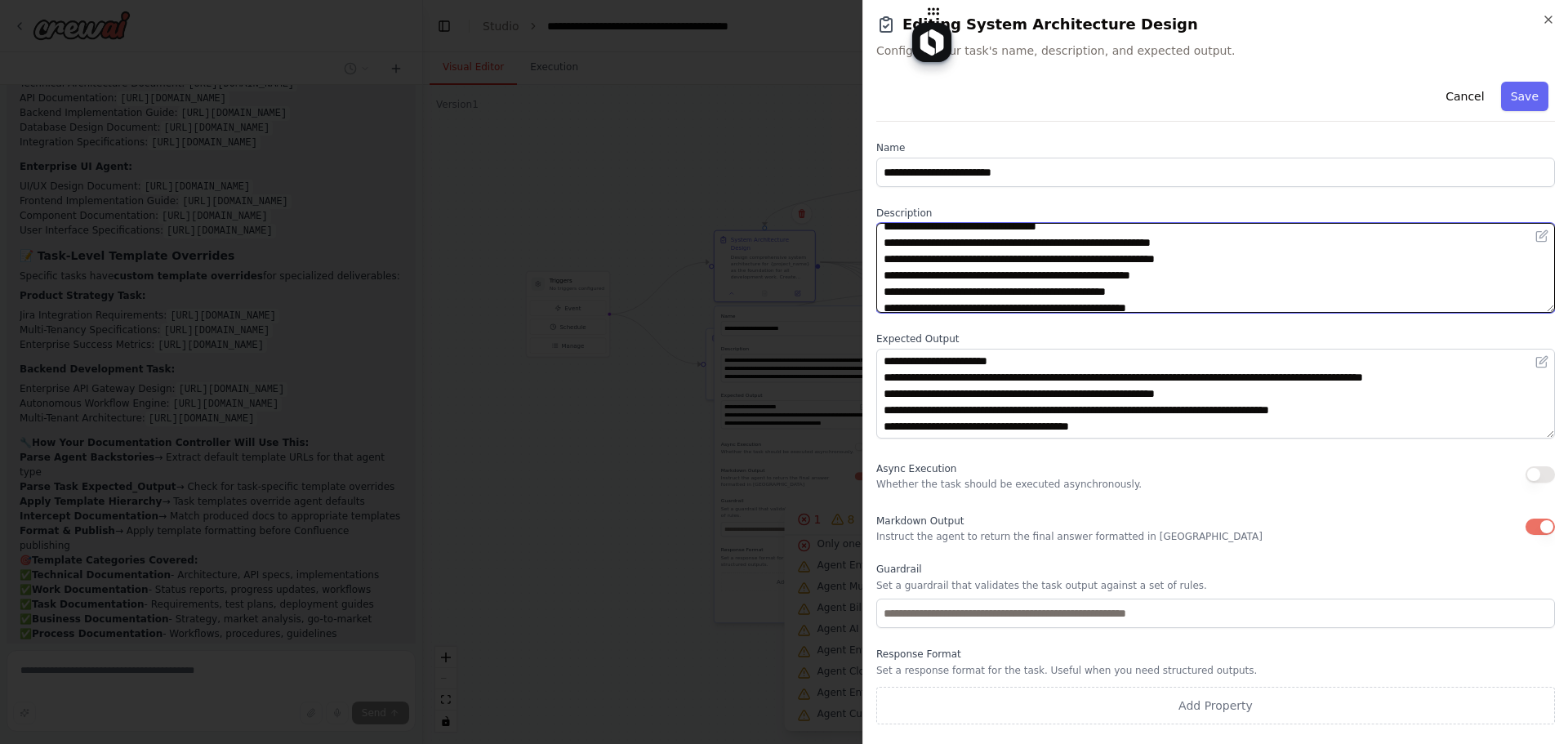
scroll to position [65, 0]
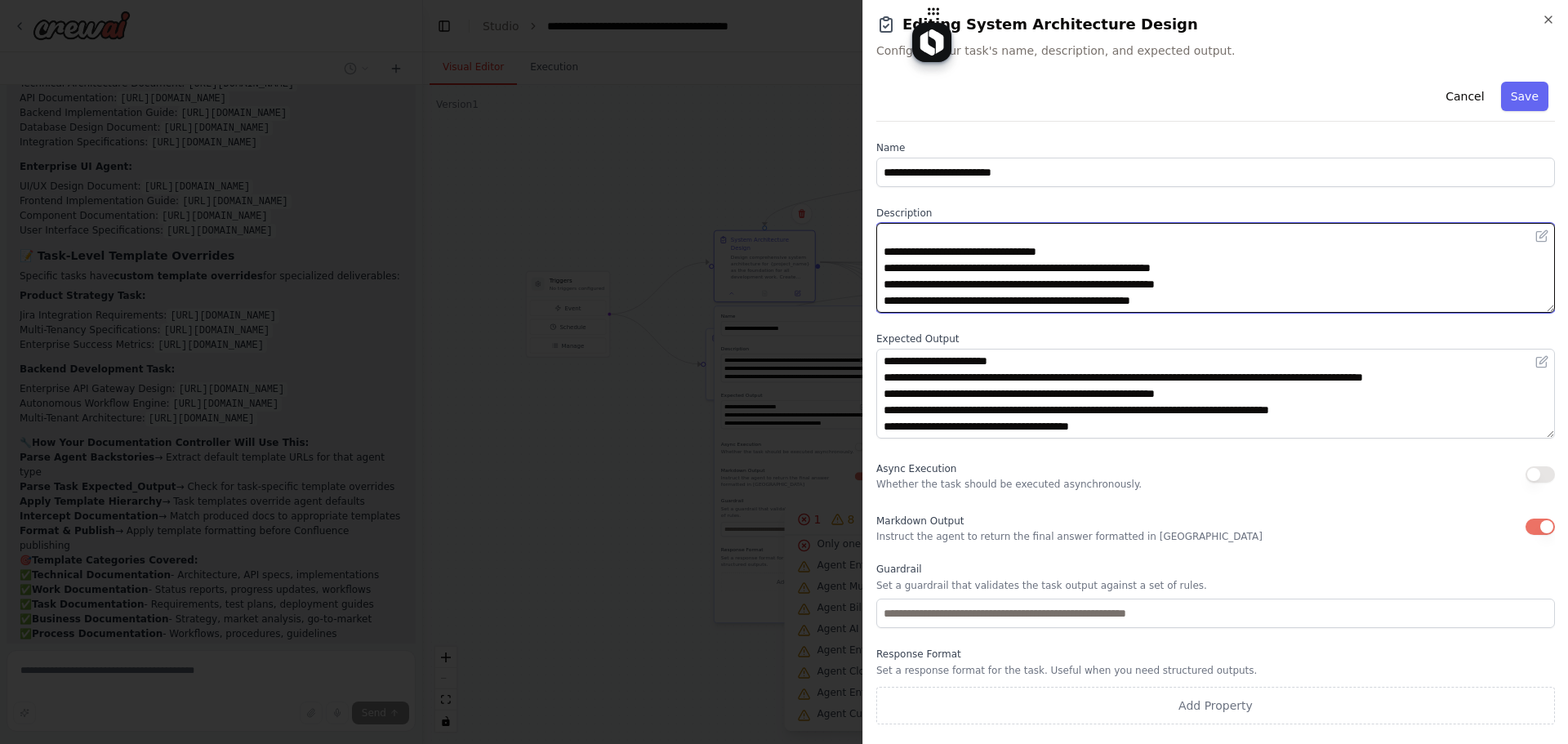
click at [1250, 271] on textarea "**********" at bounding box center [1216, 268] width 679 height 90
click at [1249, 277] on textarea "**********" at bounding box center [1216, 268] width 679 height 90
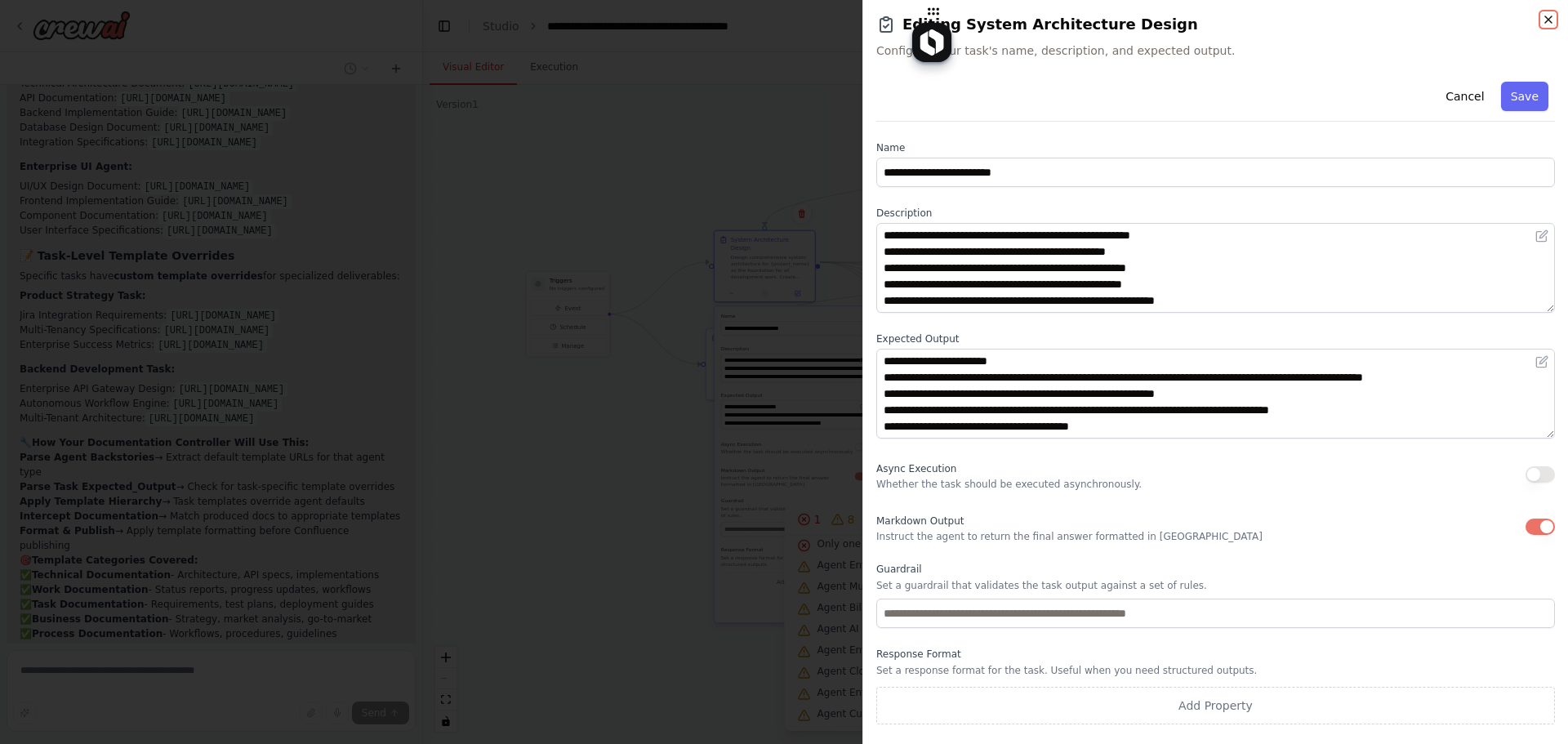
click at [1549, 24] on icon "button" at bounding box center [1548, 20] width 13 height 13
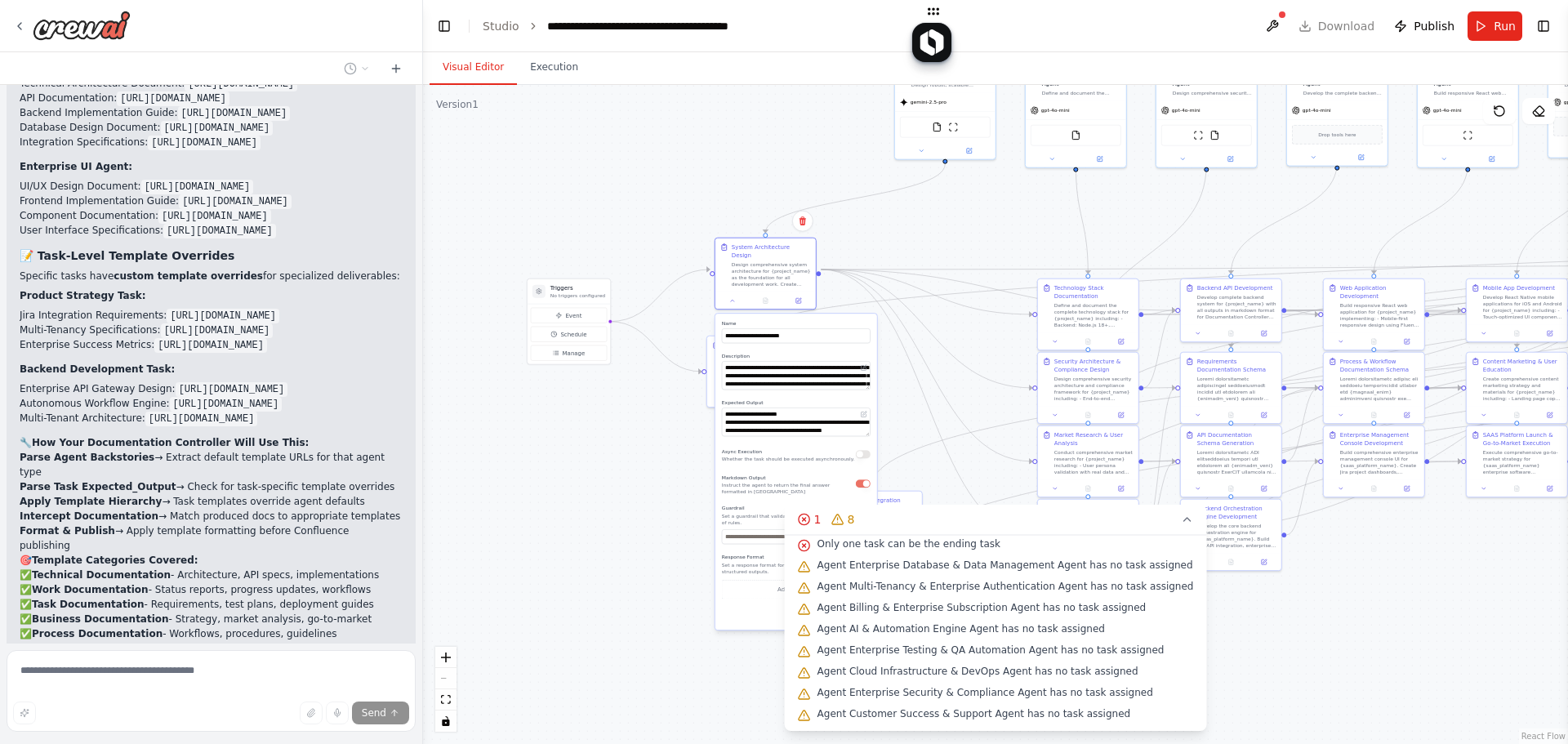
click at [589, 167] on div ".deletable-edge-delete-btn { width: 20px; height: 20px; border: 0px solid #ffff…" at bounding box center [996, 414] width 1145 height 659
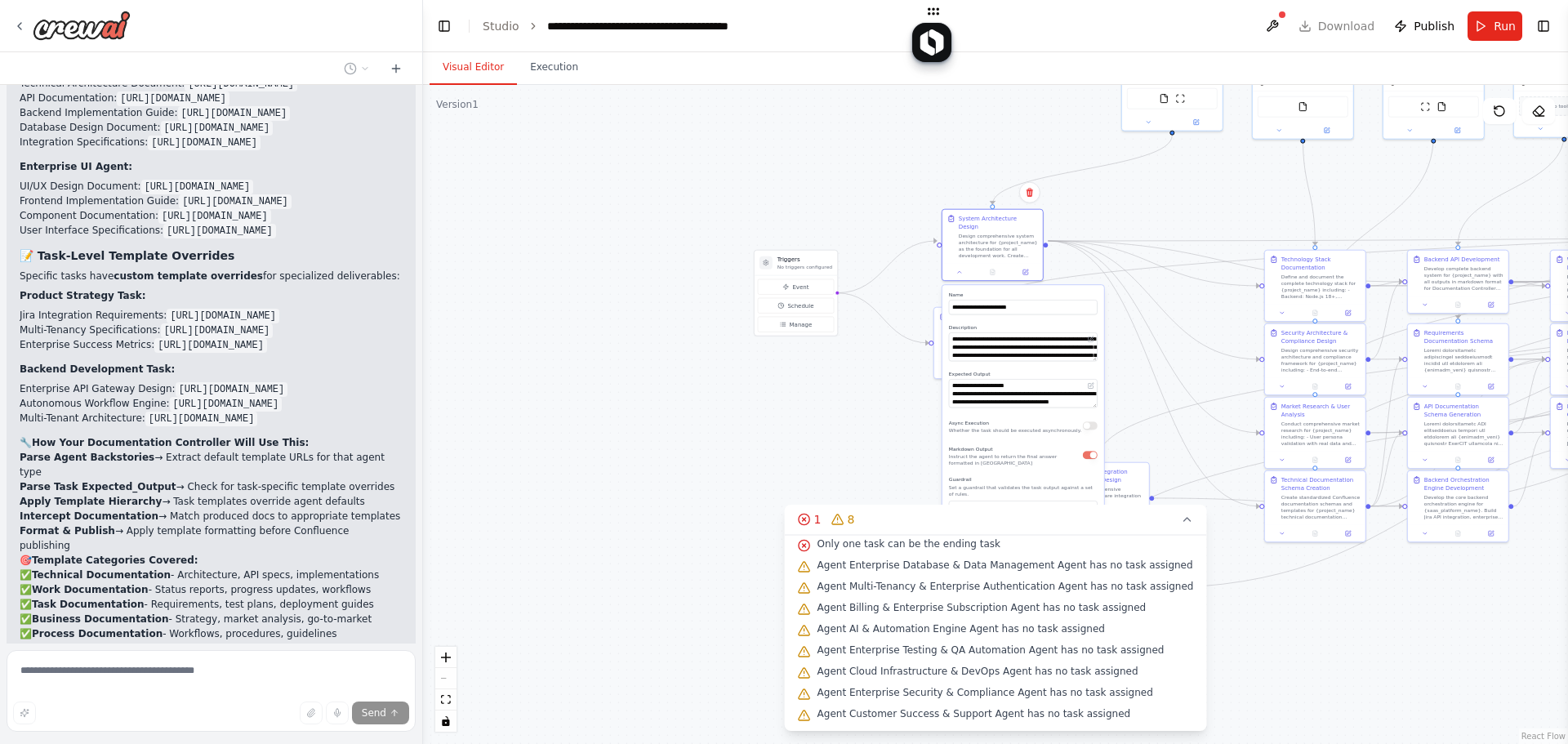
drag, startPoint x: 642, startPoint y: 185, endPoint x: 858, endPoint y: 147, distance: 219.3
click at [863, 147] on div ".deletable-edge-delete-btn { width: 20px; height: 20px; border: 0px solid #ffff…" at bounding box center [996, 414] width 1145 height 659
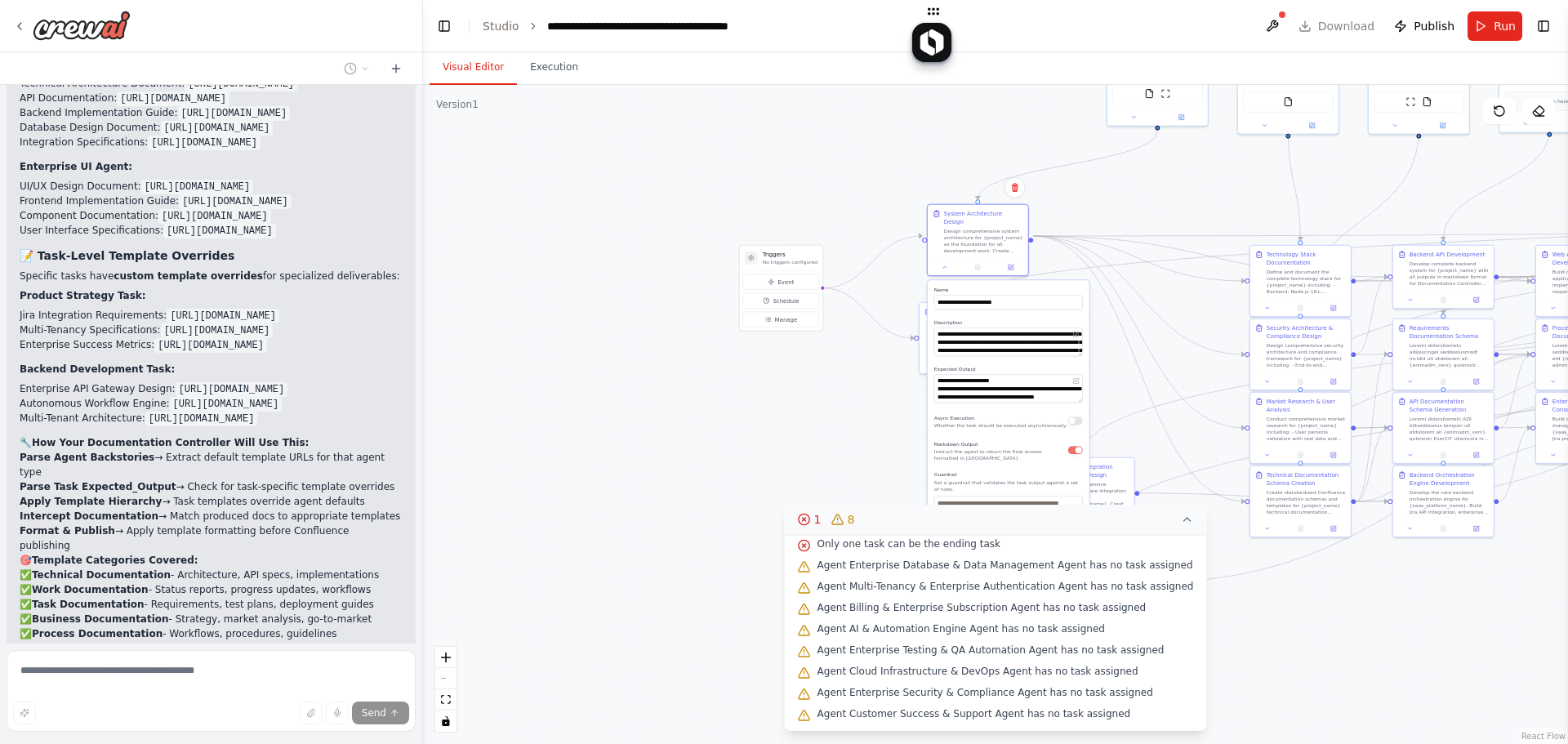
click at [1180, 514] on icon at bounding box center [1187, 519] width 13 height 13
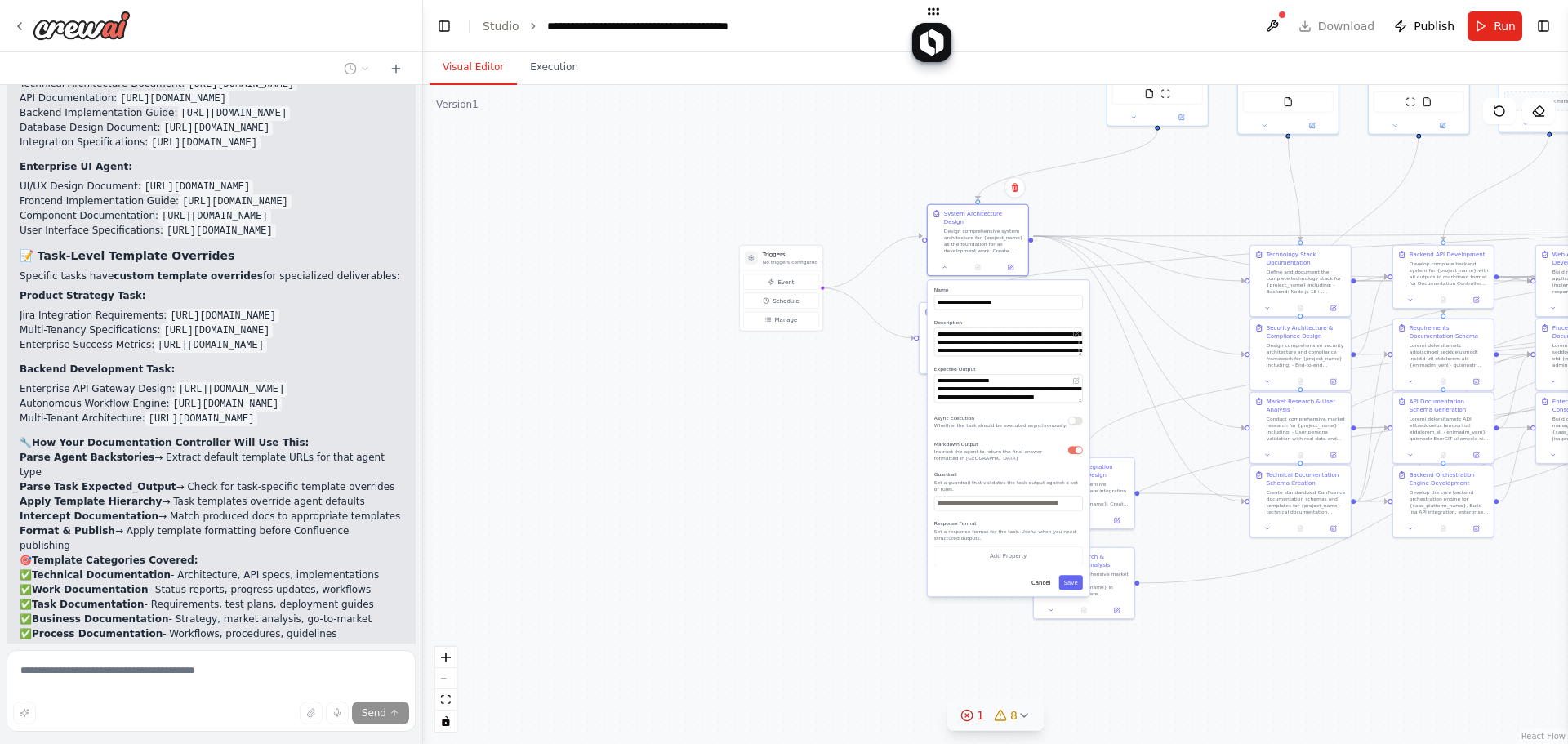
drag, startPoint x: 89, startPoint y: 510, endPoint x: 346, endPoint y: 508, distance: 257.0
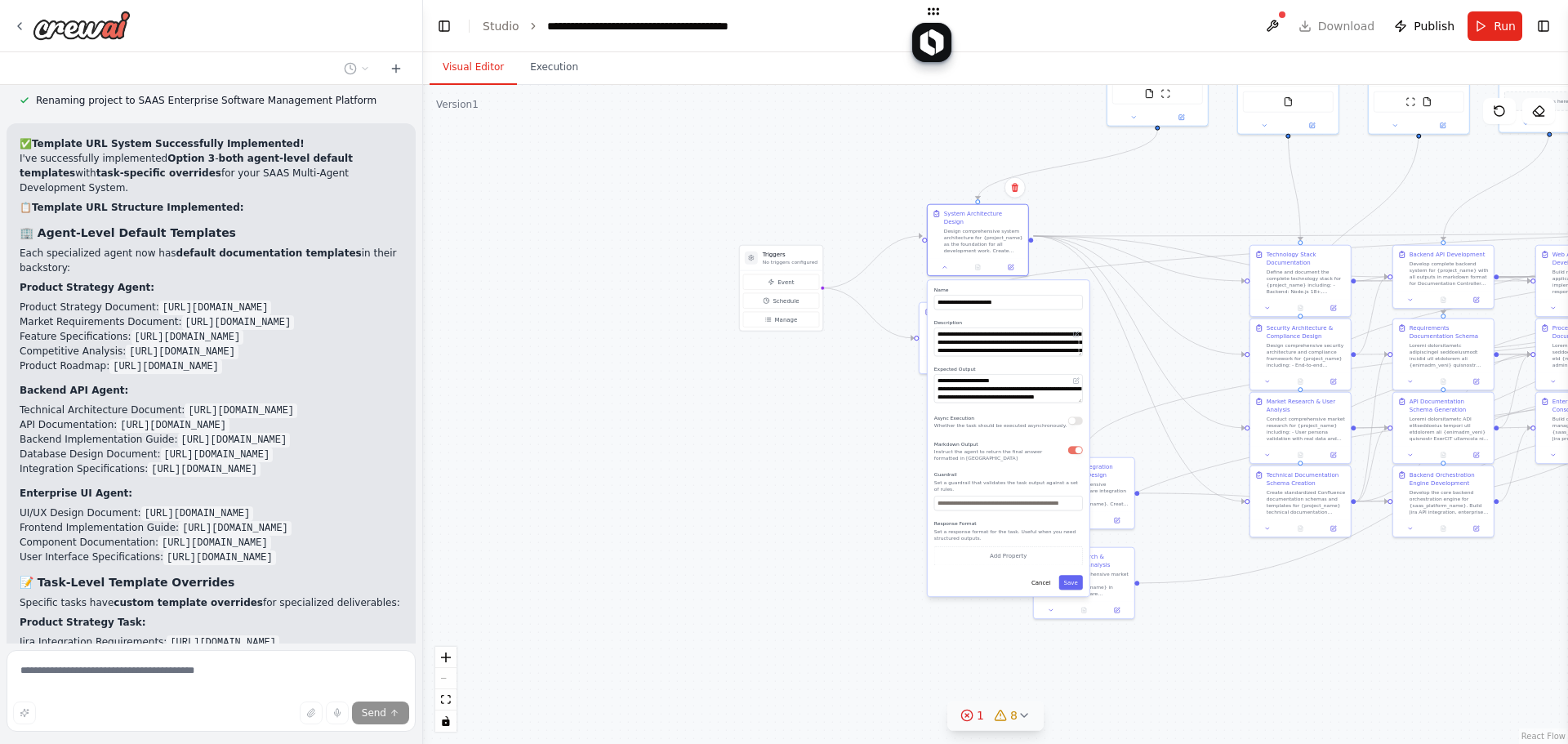
scroll to position [23217, 0]
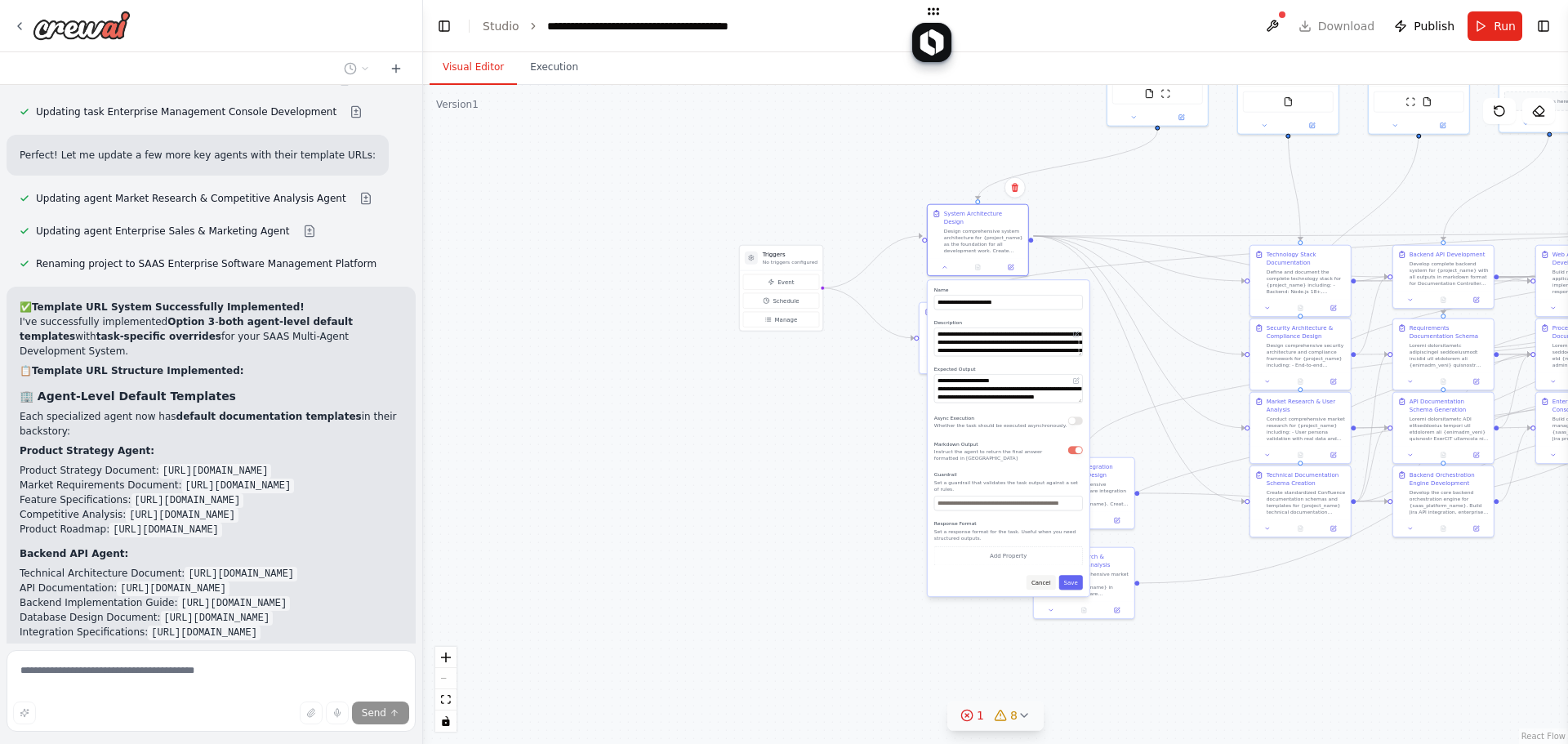
click at [1045, 575] on button "Cancel" at bounding box center [1040, 583] width 29 height 15
click at [1051, 575] on button "Cancel" at bounding box center [1040, 583] width 29 height 15
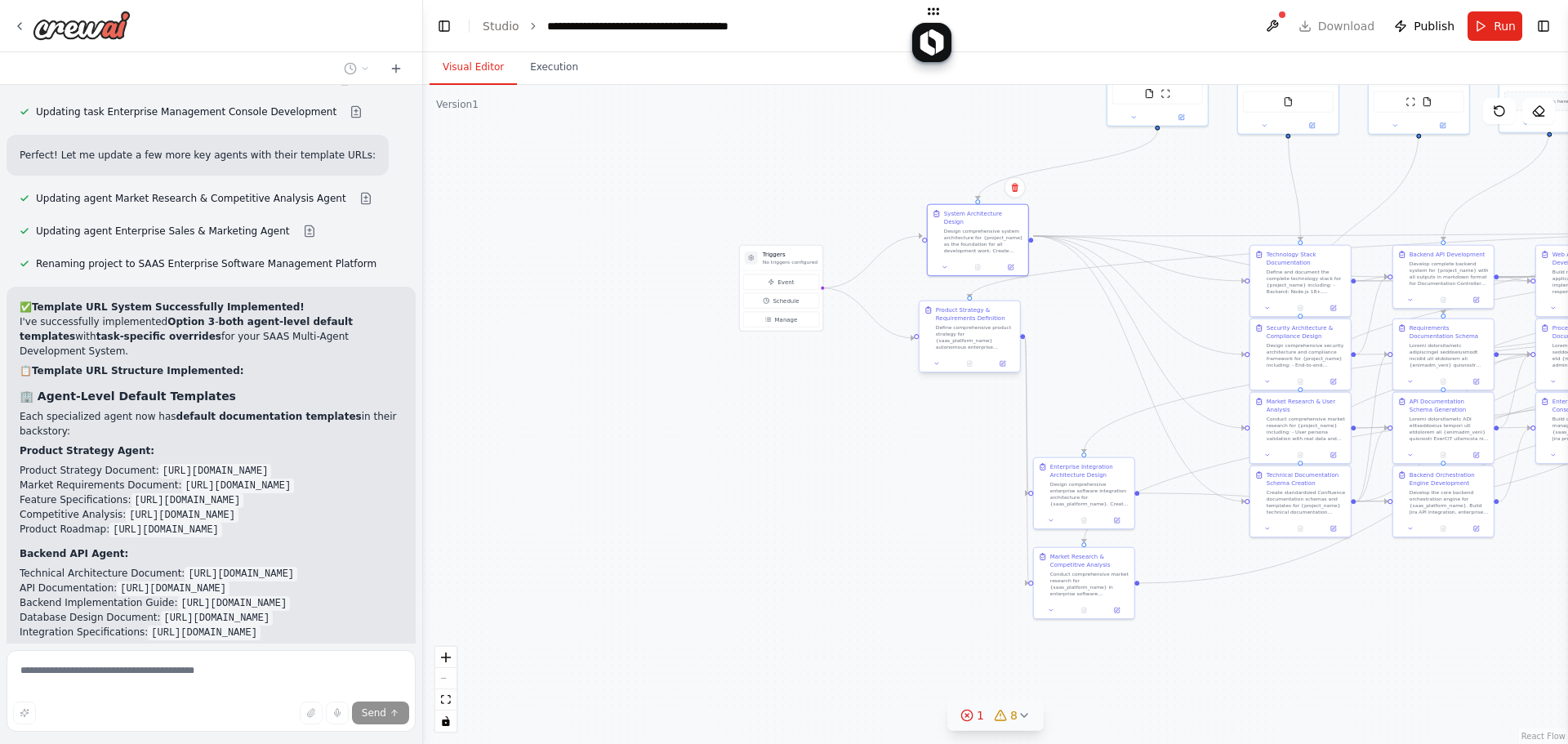
click at [995, 338] on div "Define comprehensive product strategy for {saas_platform_name} autonomous enter…" at bounding box center [975, 337] width 79 height 26
click at [1003, 366] on icon at bounding box center [1002, 363] width 5 height 5
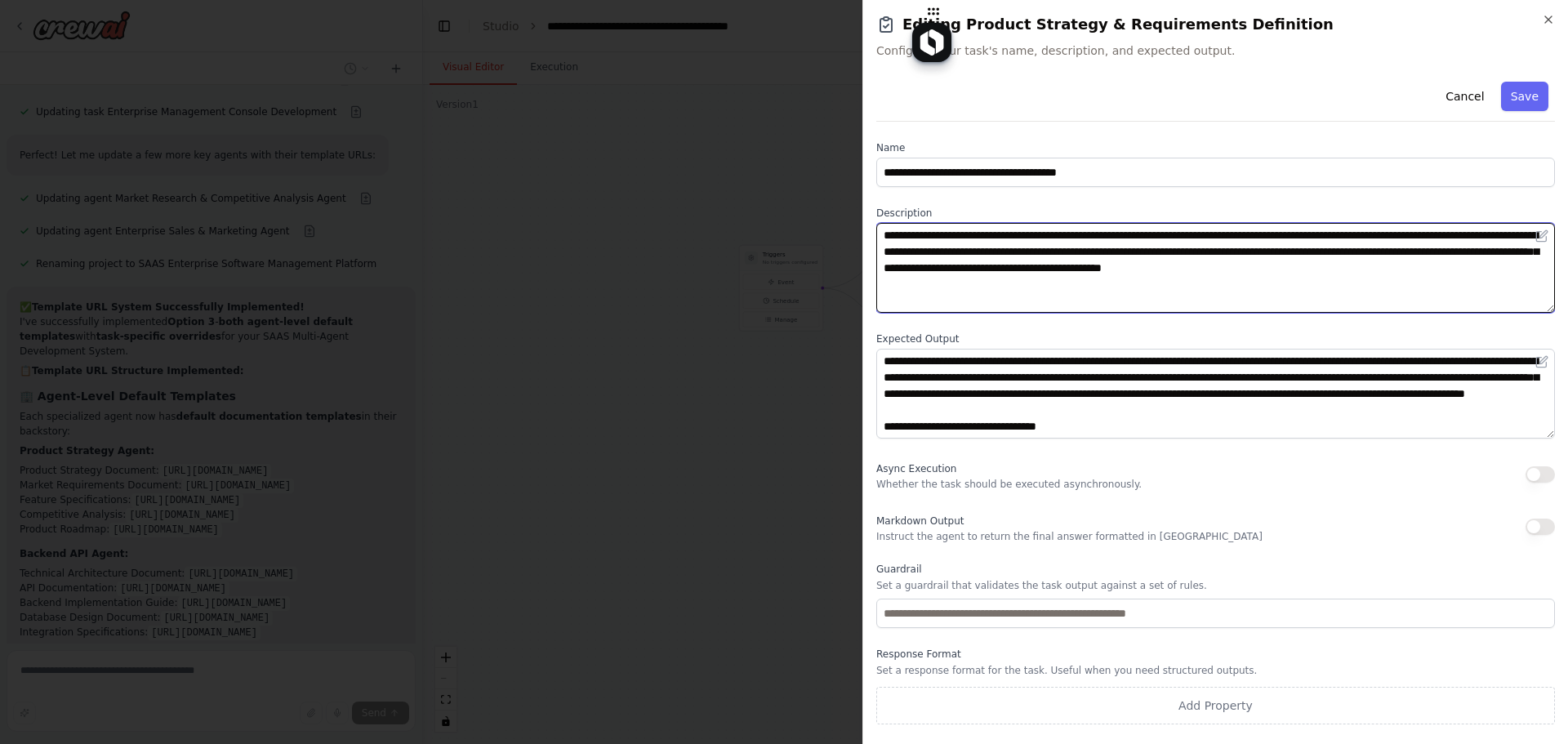
click at [912, 229] on textarea "**********" at bounding box center [1216, 268] width 679 height 90
click at [912, 230] on textarea "**********" at bounding box center [1216, 268] width 679 height 90
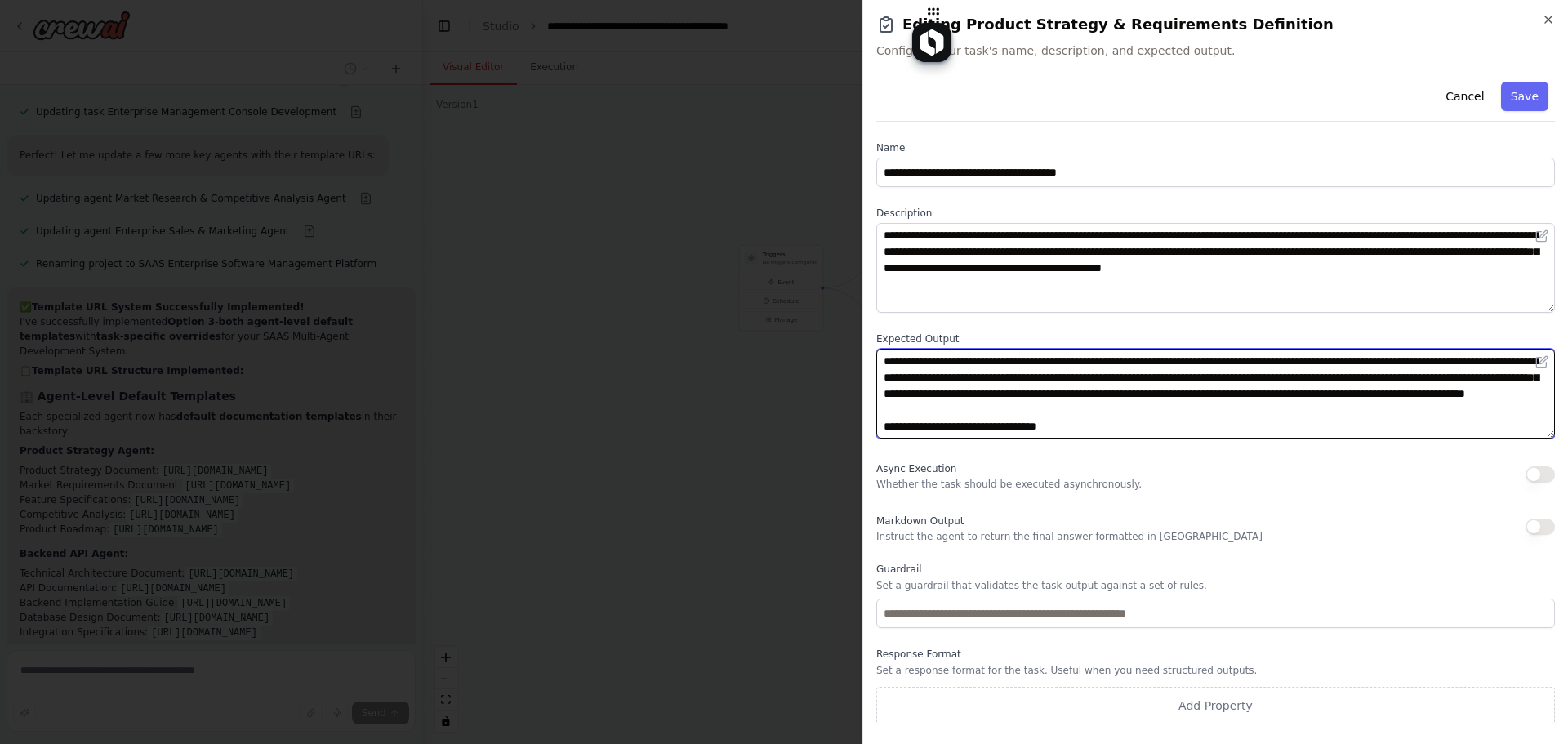
drag, startPoint x: 1567, startPoint y: 605, endPoint x: 1101, endPoint y: 377, distance: 518.8
click at [1102, 378] on textarea "**********" at bounding box center [1216, 393] width 679 height 90
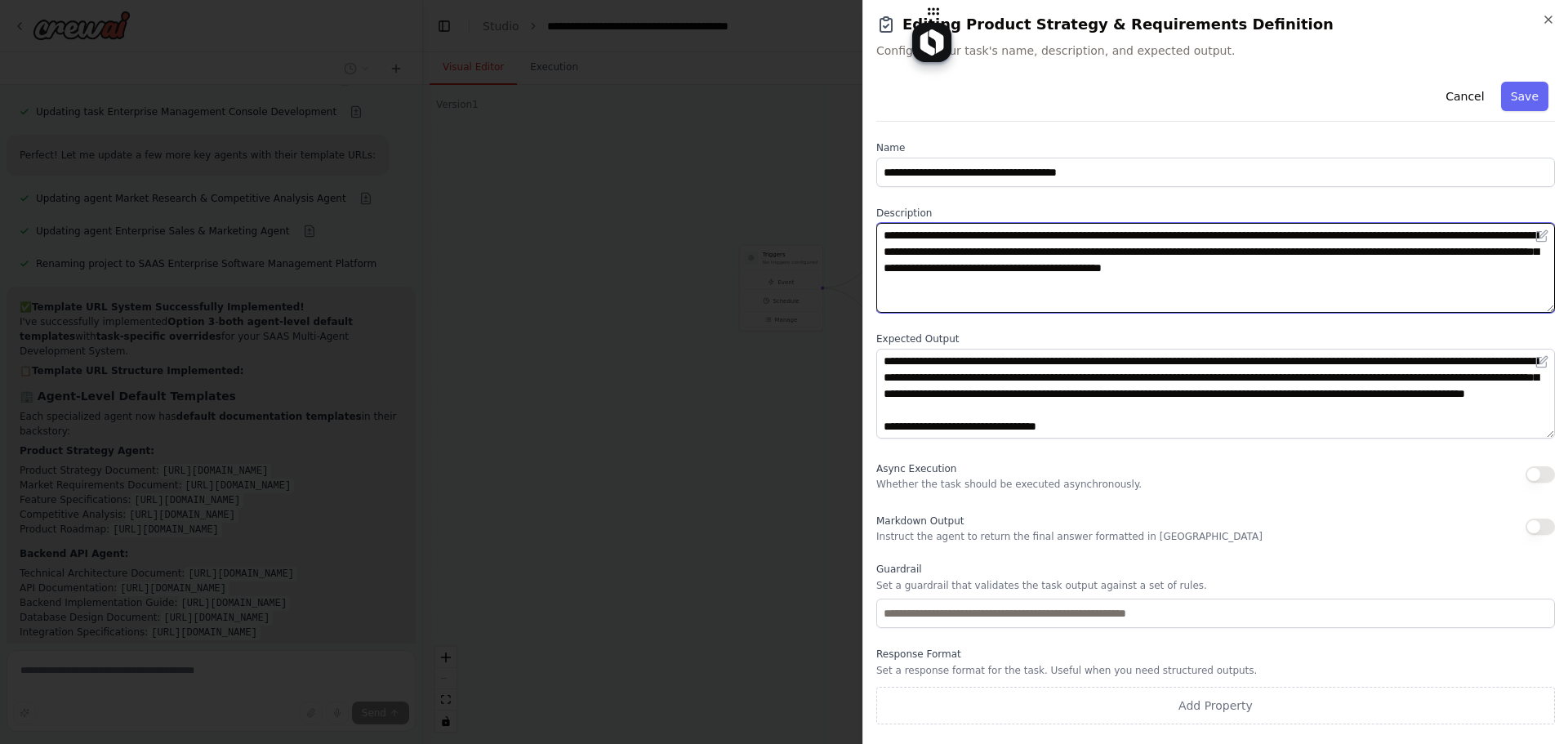
click at [1322, 285] on textarea "**********" at bounding box center [1216, 268] width 679 height 90
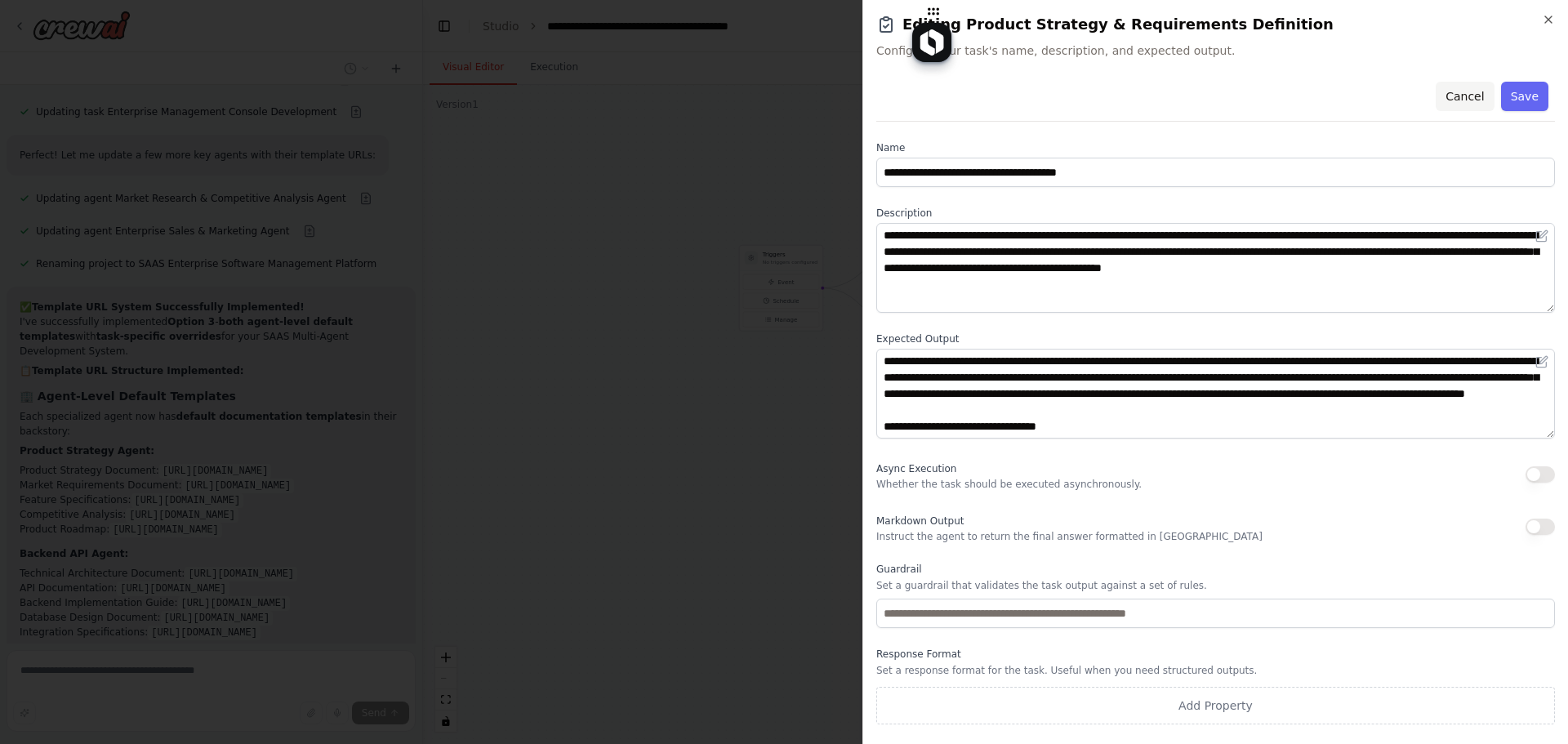
click at [1472, 92] on button "Cancel" at bounding box center [1465, 95] width 58 height 29
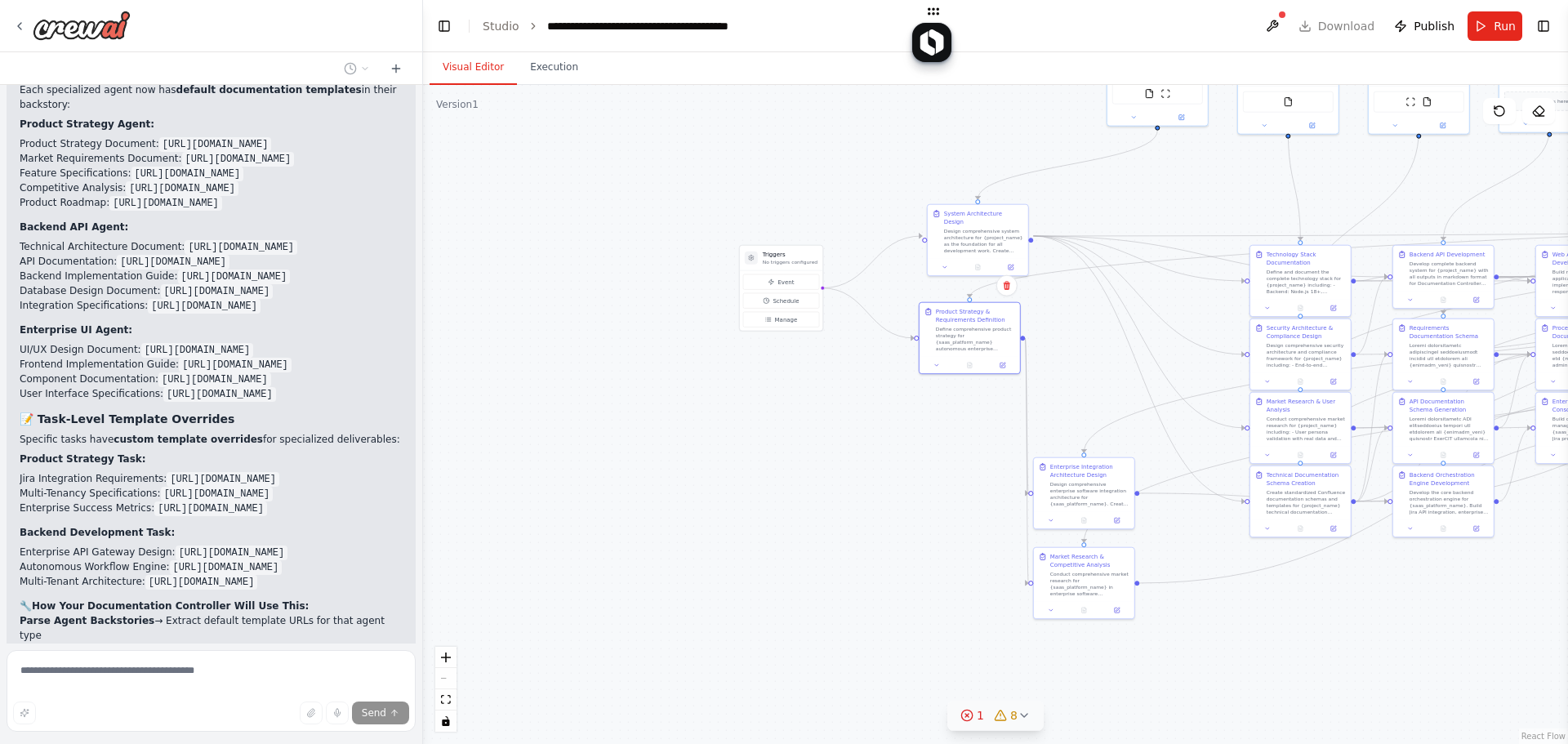
scroll to position [23707, 0]
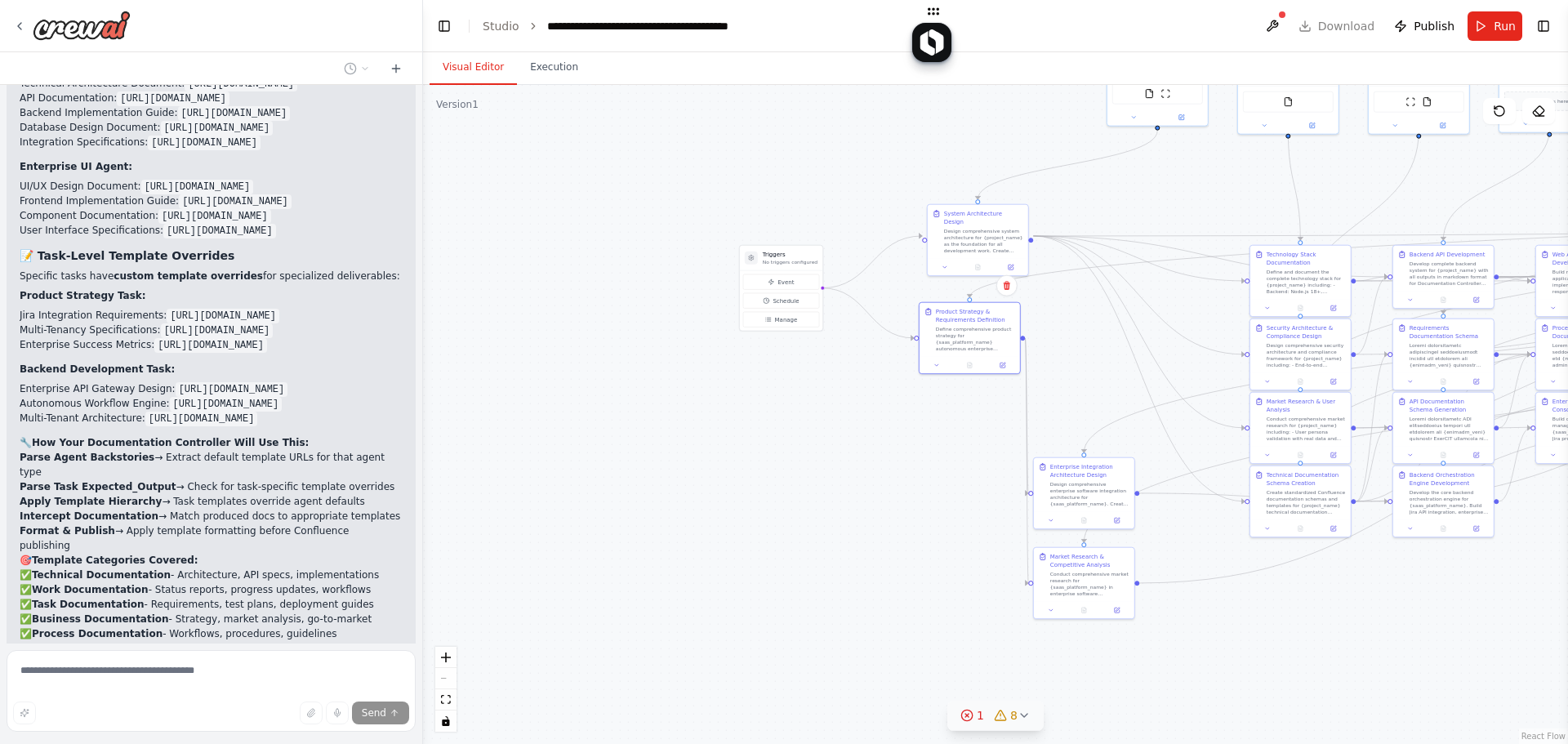
click at [901, 509] on div ".deletable-edge-delete-btn { width: 20px; height: 20px; border: 0px solid #ffff…" at bounding box center [996, 414] width 1145 height 659
click at [921, 511] on div ".deletable-edge-delete-btn { width: 20px; height: 20px; border: 0px solid #ffff…" at bounding box center [996, 414] width 1145 height 659
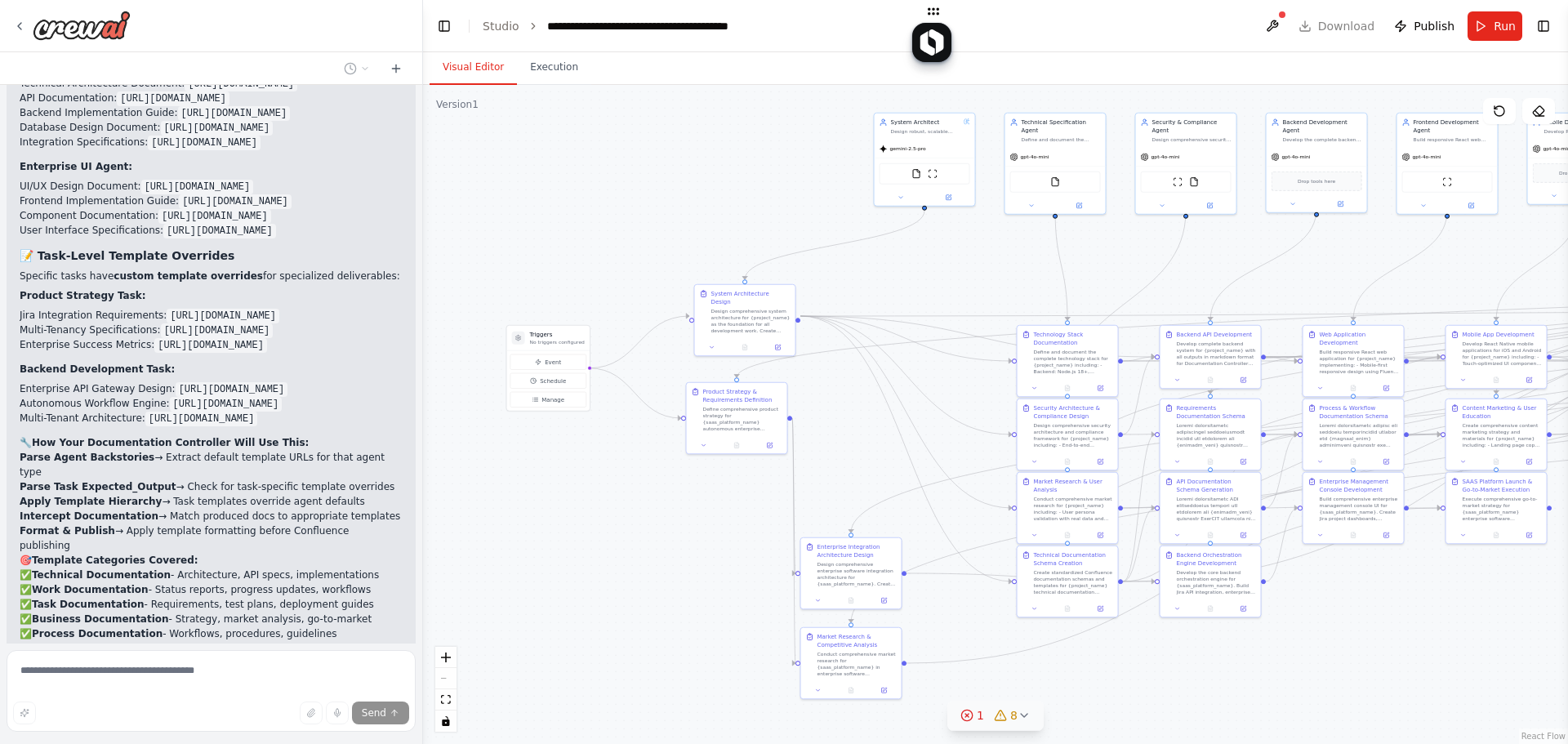
drag, startPoint x: 877, startPoint y: 438, endPoint x: 600, endPoint y: 492, distance: 282.2
click at [600, 492] on div ".deletable-edge-delete-btn { width: 20px; height: 20px; border: 0px solid #ffff…" at bounding box center [996, 414] width 1145 height 659
drag, startPoint x: 558, startPoint y: 337, endPoint x: 538, endPoint y: 322, distance: 25.0
click at [558, 337] on h3 "Triggers" at bounding box center [558, 334] width 55 height 8
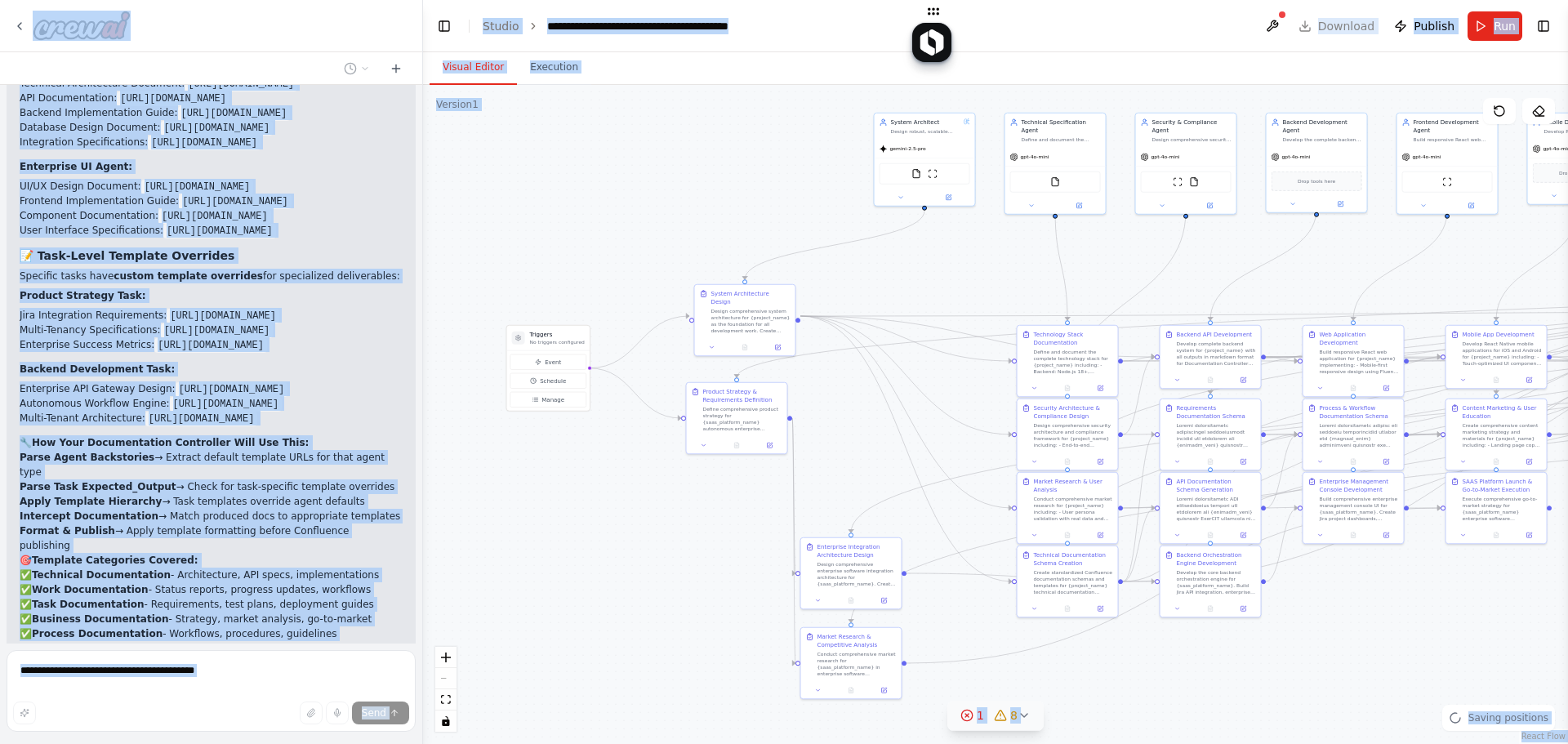
click at [795, 169] on div ".deletable-edge-delete-btn { width: 20px; height: 20px; border: 0px solid #ffff…" at bounding box center [996, 414] width 1145 height 659
click at [1541, 24] on button "Toggle Right Sidebar" at bounding box center [1544, 26] width 22 height 22
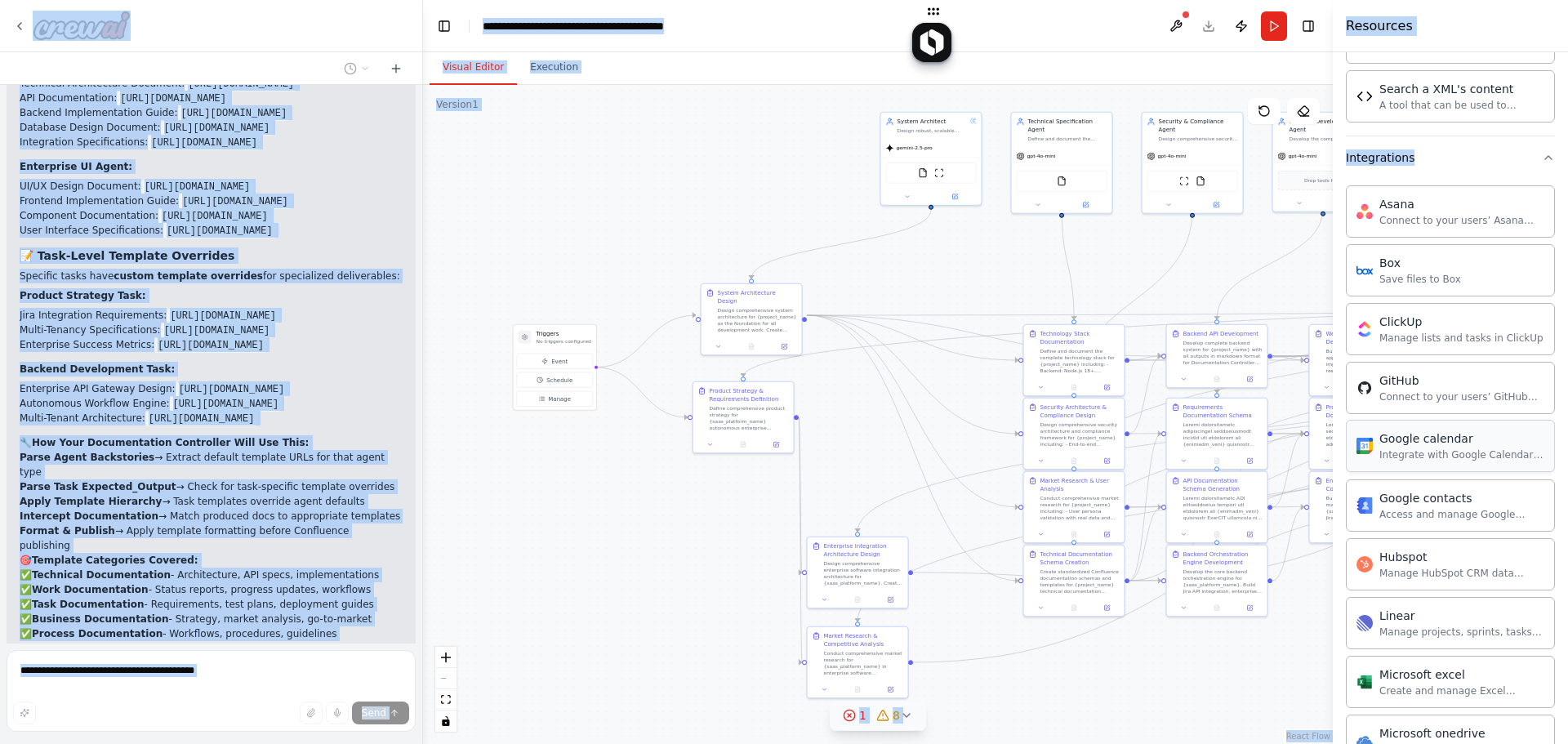
scroll to position [1712, 0]
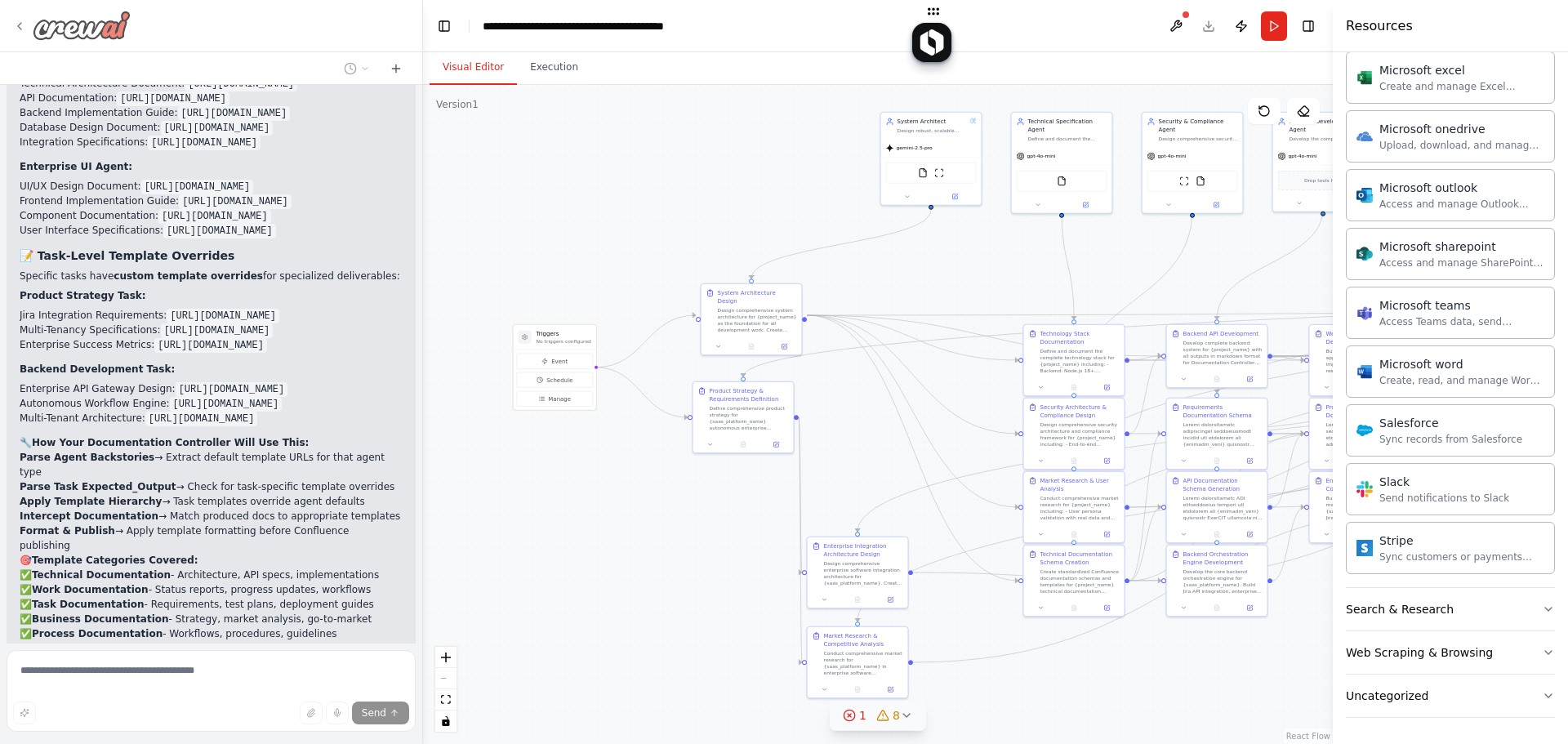
click at [23, 25] on icon at bounding box center [20, 26] width 13 height 13
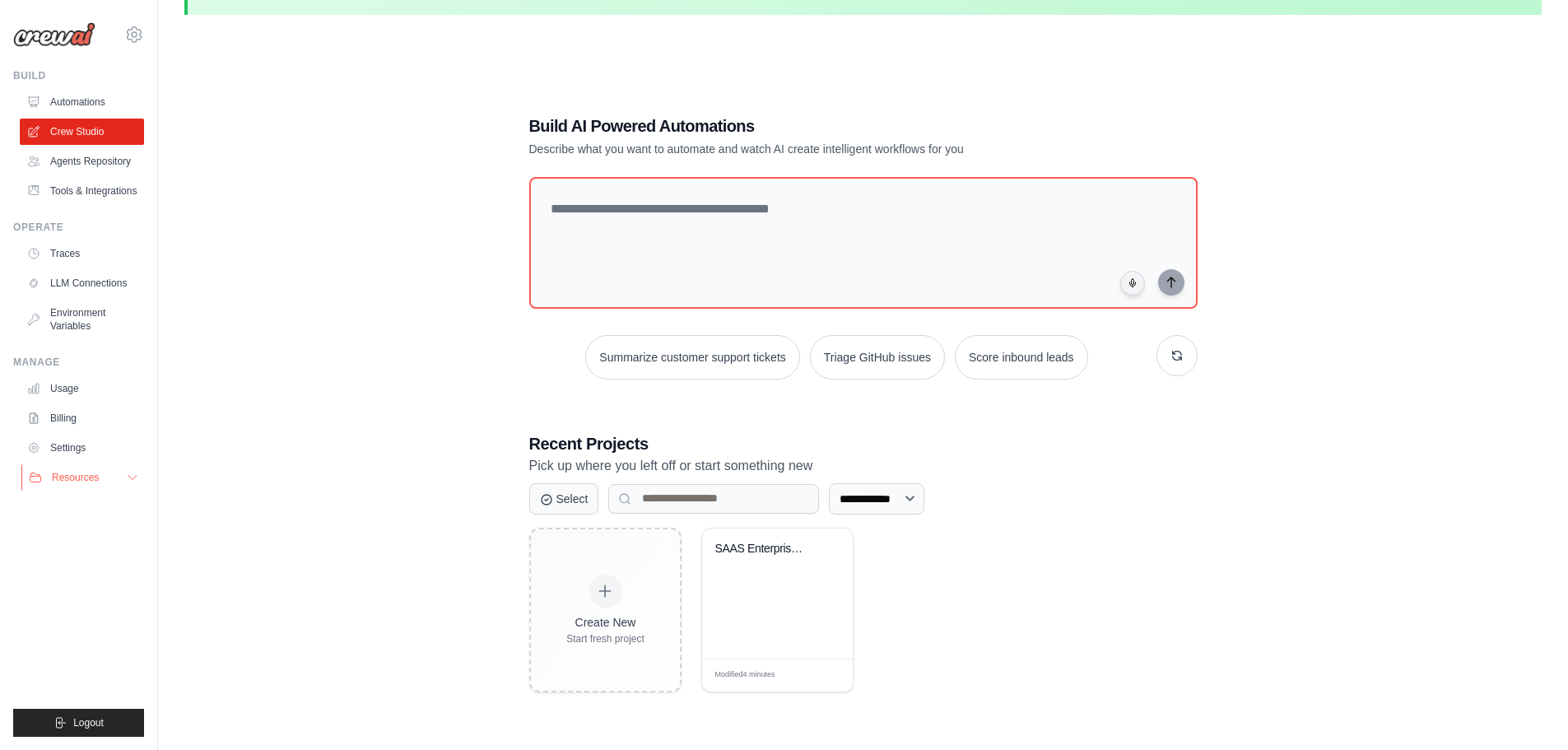
click at [48, 484] on button "Resources" at bounding box center [84, 477] width 124 height 26
click at [101, 503] on span "Documentation" at bounding box center [91, 505] width 67 height 13
